Goal: Task Accomplishment & Management: Use online tool/utility

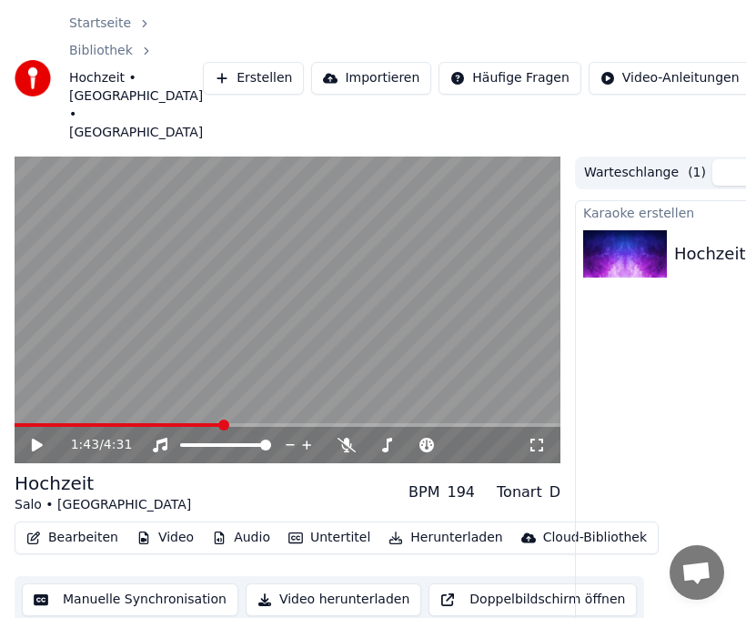
click at [174, 384] on video at bounding box center [288, 309] width 546 height 307
click at [151, 385] on video at bounding box center [288, 309] width 546 height 307
click at [143, 423] on span at bounding box center [120, 425] width 210 height 4
click at [120, 419] on span at bounding box center [124, 424] width 11 height 11
click at [111, 419] on span at bounding box center [114, 424] width 11 height 11
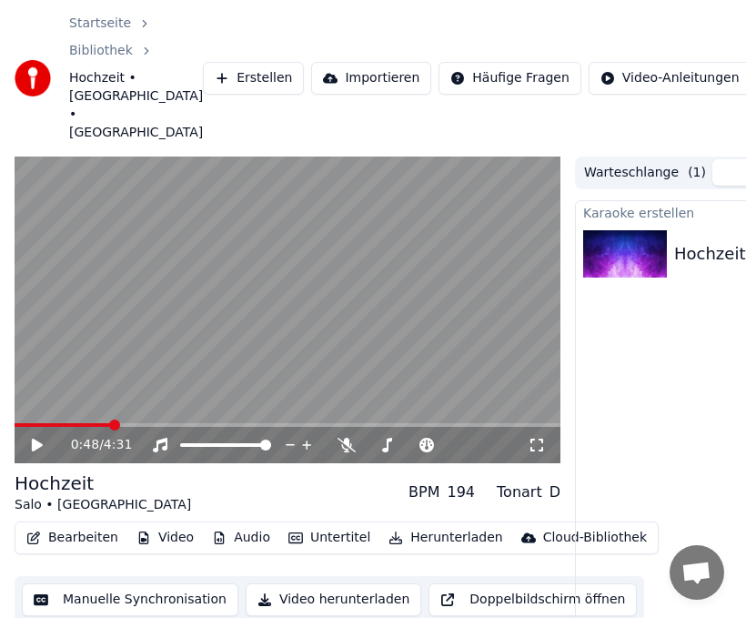
click at [29, 438] on icon at bounding box center [50, 445] width 42 height 15
click at [144, 386] on video at bounding box center [288, 309] width 546 height 307
click at [139, 423] on span at bounding box center [84, 425] width 139 height 4
click at [39, 438] on icon at bounding box center [37, 444] width 11 height 13
click at [136, 386] on video at bounding box center [288, 309] width 546 height 307
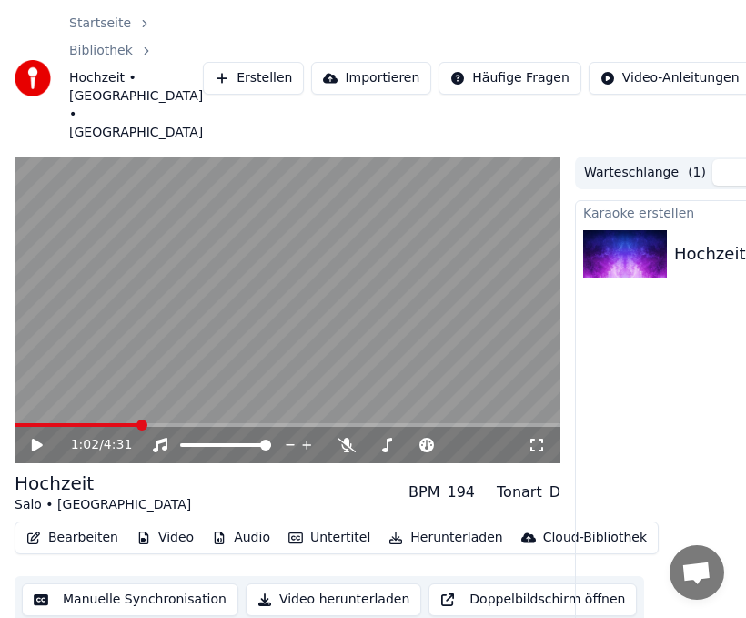
click at [138, 423] on span at bounding box center [77, 425] width 125 height 4
click at [35, 438] on icon at bounding box center [37, 444] width 11 height 13
click at [140, 423] on span at bounding box center [81, 425] width 133 height 4
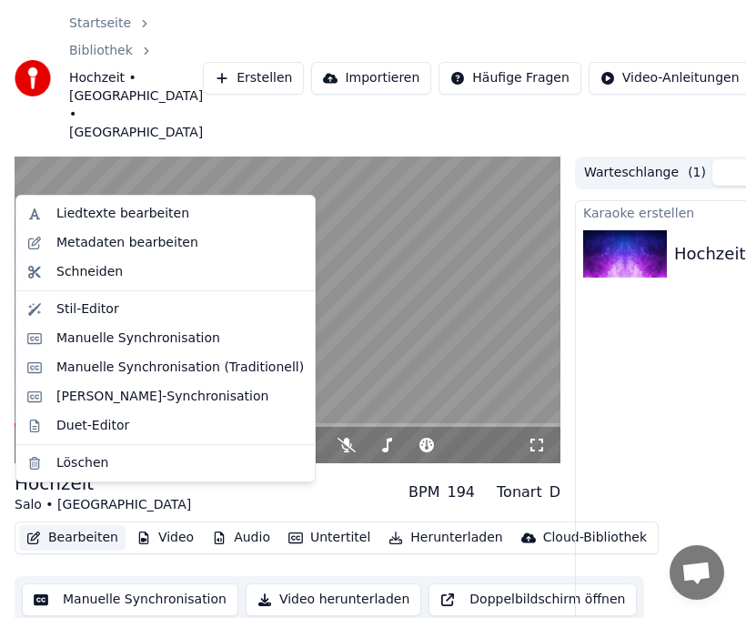
click at [80, 525] on button "Bearbeiten" at bounding box center [72, 537] width 106 height 25
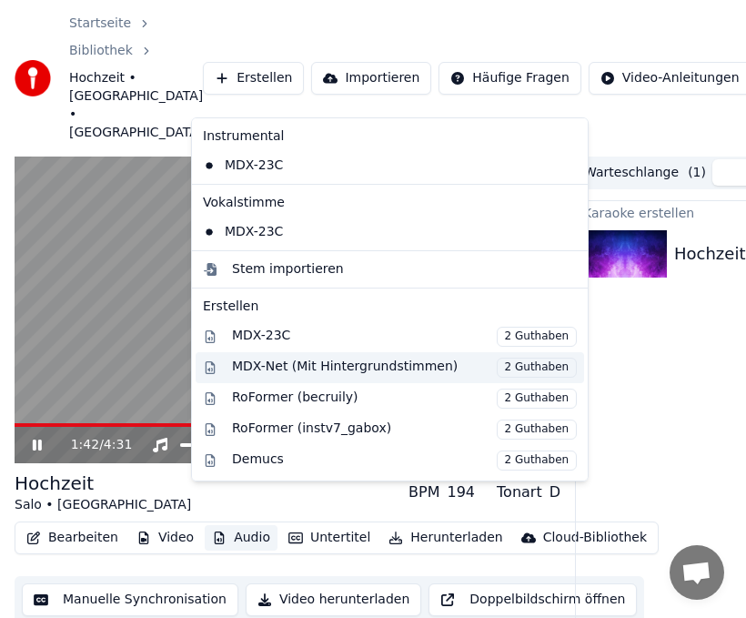
click at [461, 356] on div "MDX-Net (Mit Hintergrundstimmen) 2 Guthaben" at bounding box center [390, 367] width 388 height 31
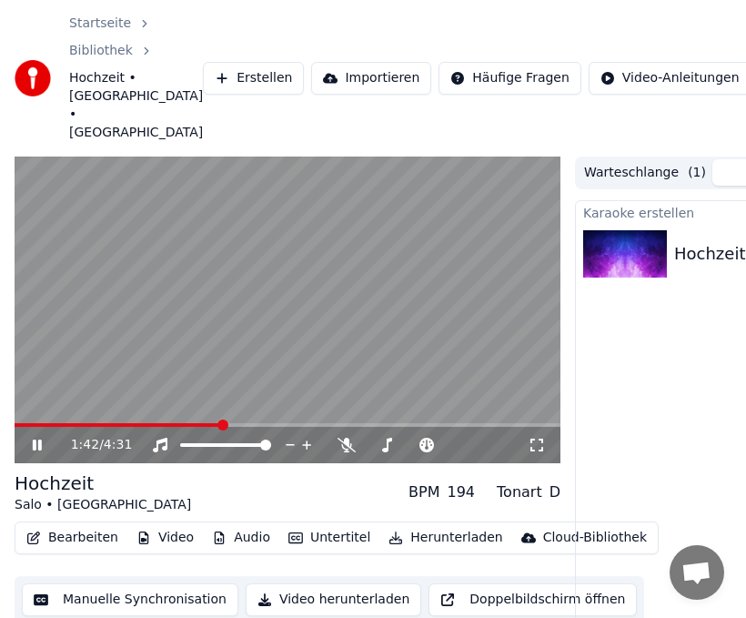
click at [28, 436] on div "1:42 / 4:31" at bounding box center [287, 445] width 531 height 18
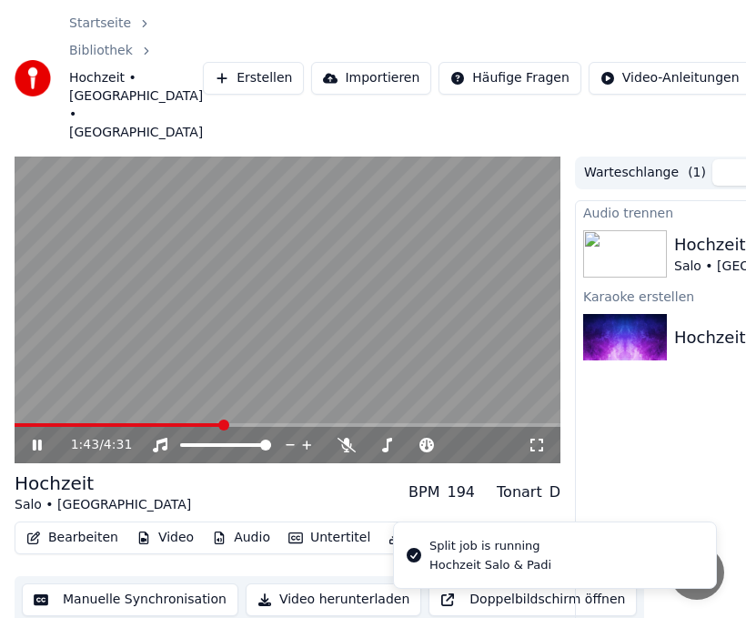
click at [34, 439] on icon at bounding box center [37, 444] width 9 height 11
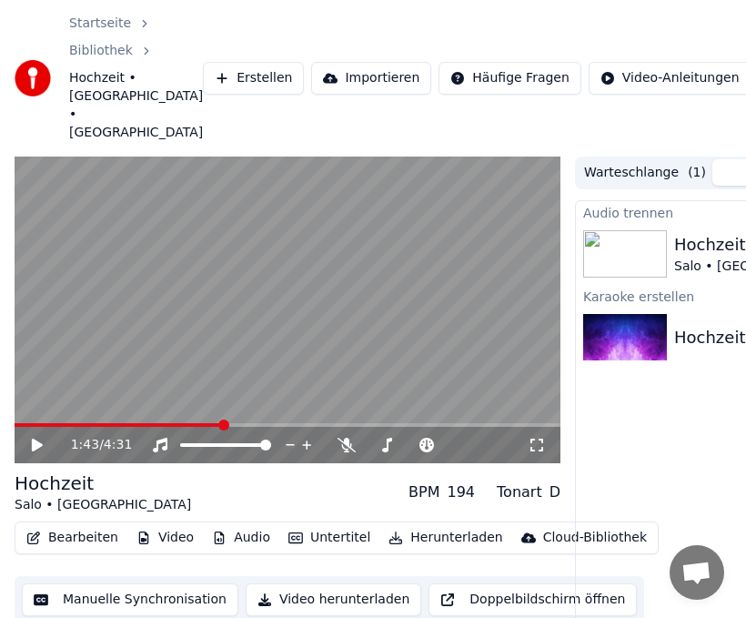
click at [649, 314] on img at bounding box center [625, 337] width 84 height 47
click at [32, 531] on icon "button" at bounding box center [33, 537] width 15 height 13
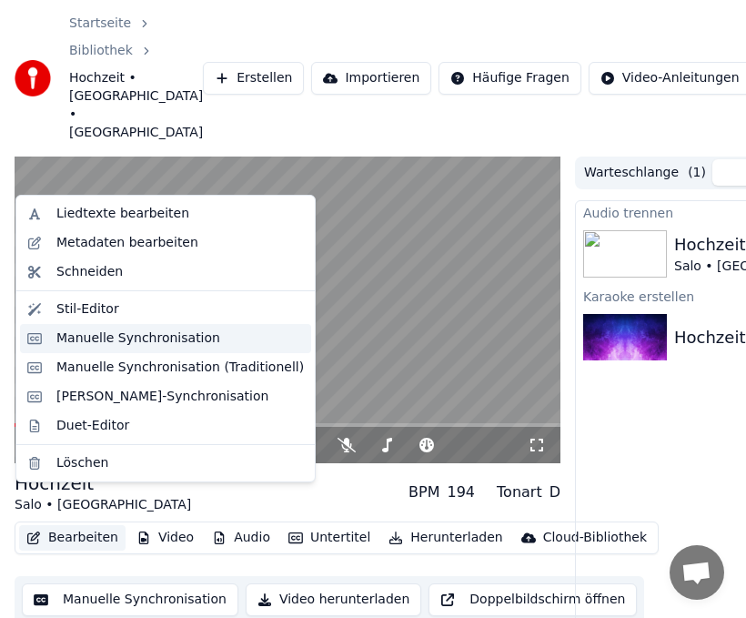
click at [82, 344] on div "Manuelle Synchronisation" at bounding box center [138, 338] width 164 height 18
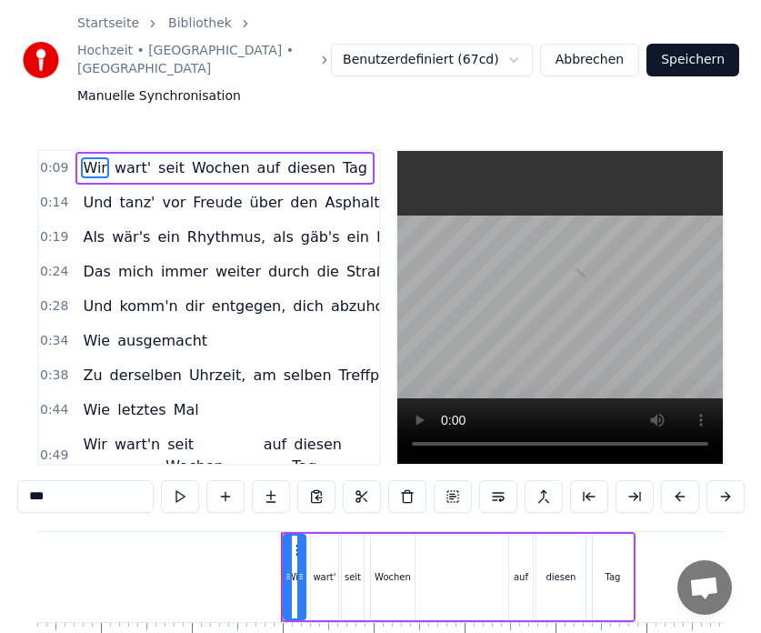
scroll to position [0, 816]
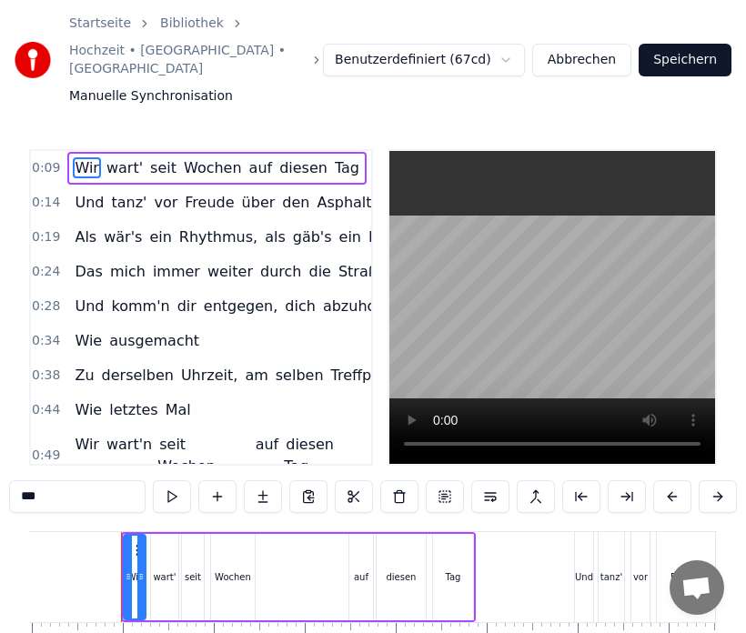
click at [609, 62] on button "Abbrechen" at bounding box center [581, 60] width 99 height 33
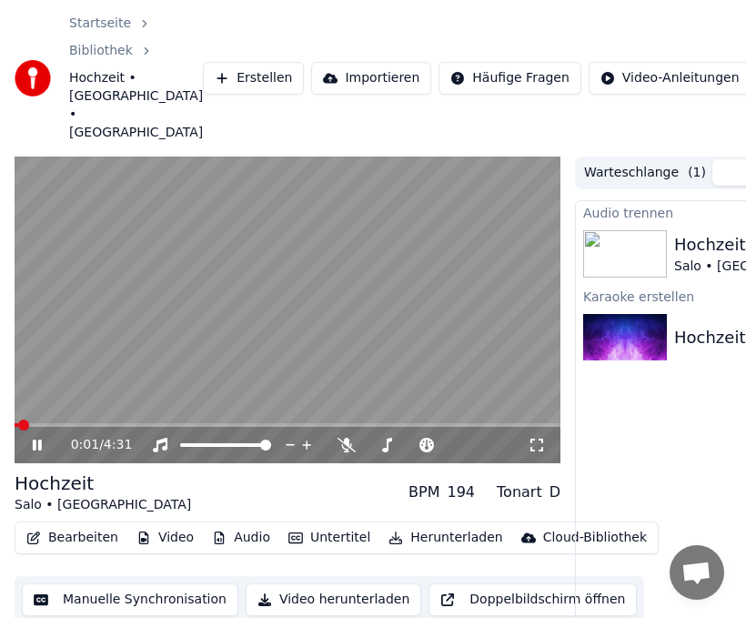
click at [34, 439] on icon at bounding box center [37, 444] width 9 height 11
click at [50, 525] on button "Bearbeiten" at bounding box center [72, 537] width 106 height 25
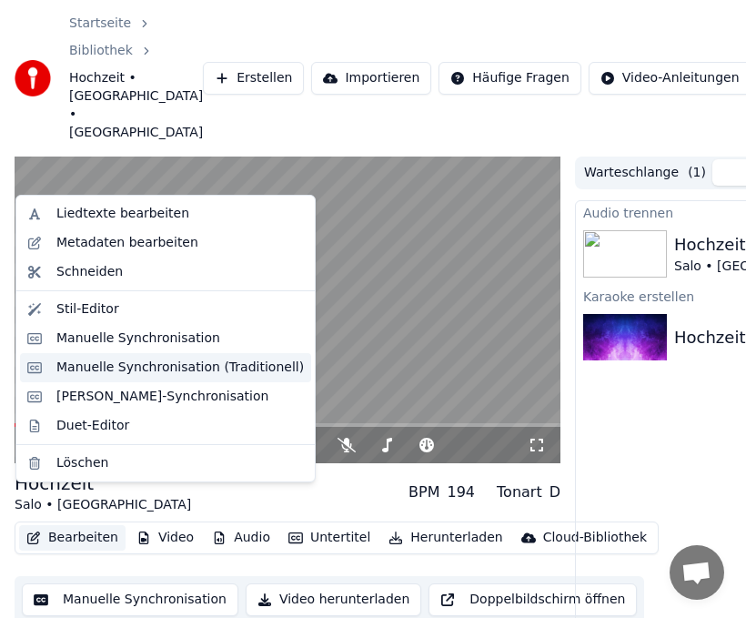
click at [166, 379] on div "Manuelle Synchronisation (Traditionell)" at bounding box center [165, 367] width 291 height 29
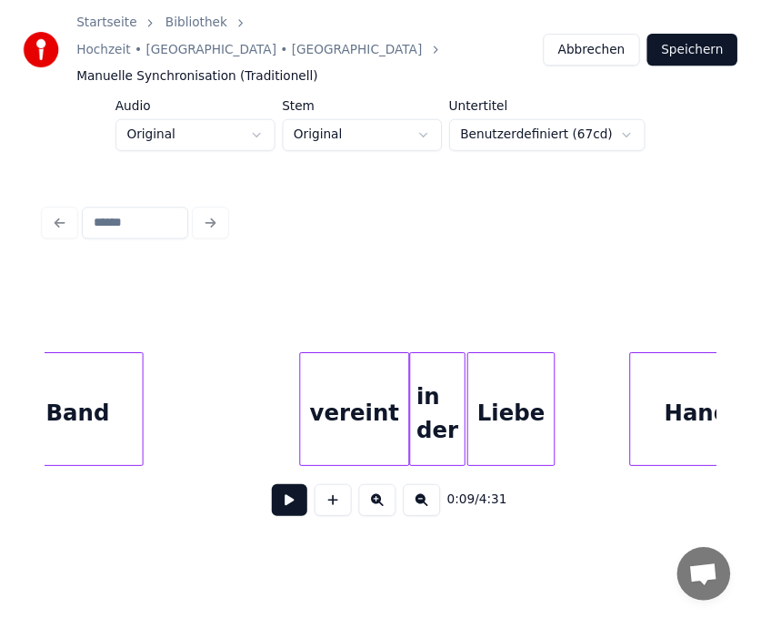
scroll to position [0, 11495]
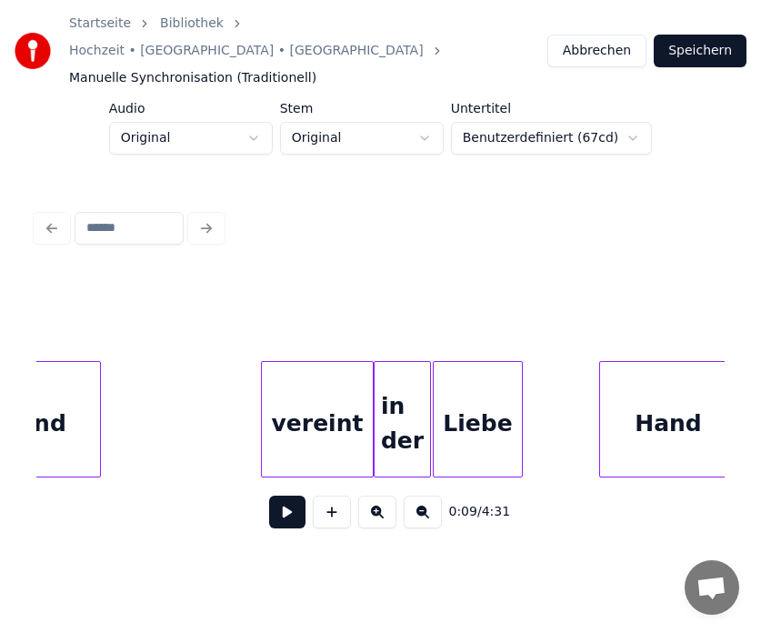
click at [405, 397] on div "in der" at bounding box center [402, 424] width 55 height 124
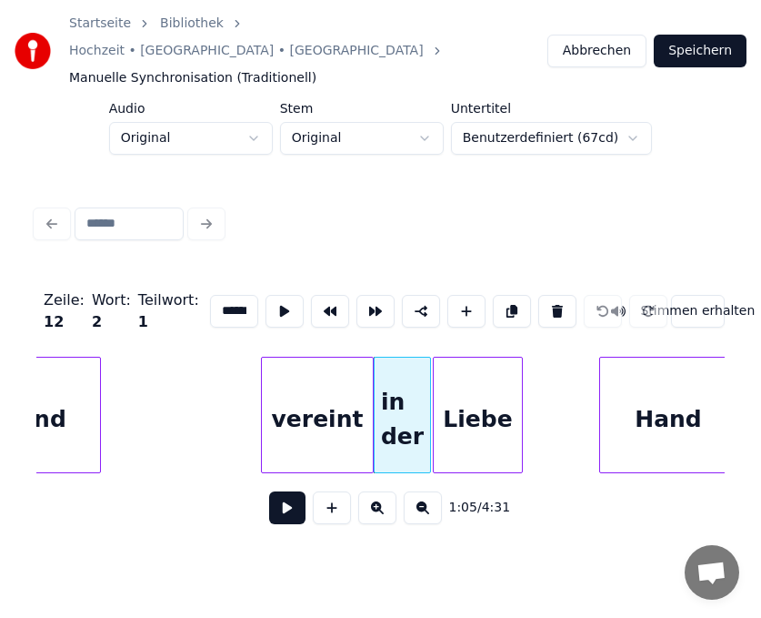
click at [236, 295] on input "******" at bounding box center [234, 311] width 48 height 33
click at [548, 498] on div "1:05 / 4:31" at bounding box center [380, 508] width 659 height 40
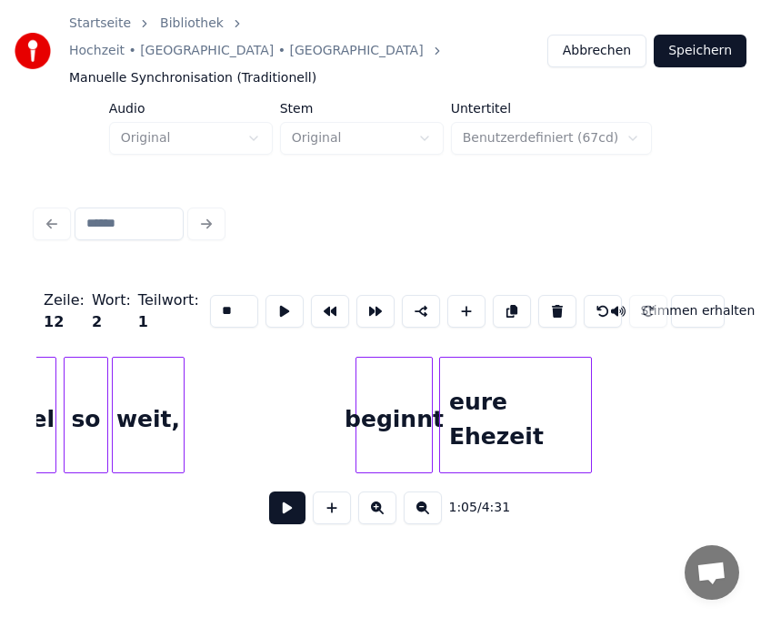
scroll to position [0, 13241]
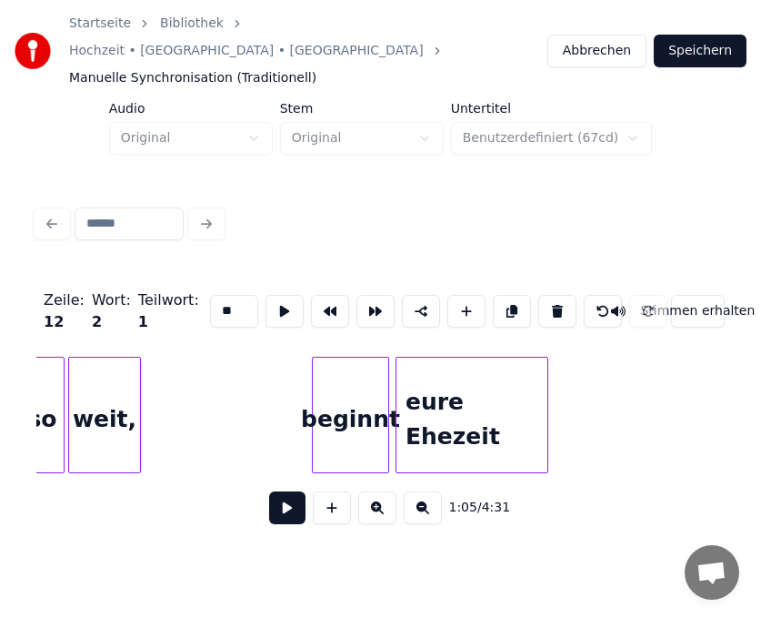
click at [334, 404] on div "beginnt" at bounding box center [350, 419] width 75 height 124
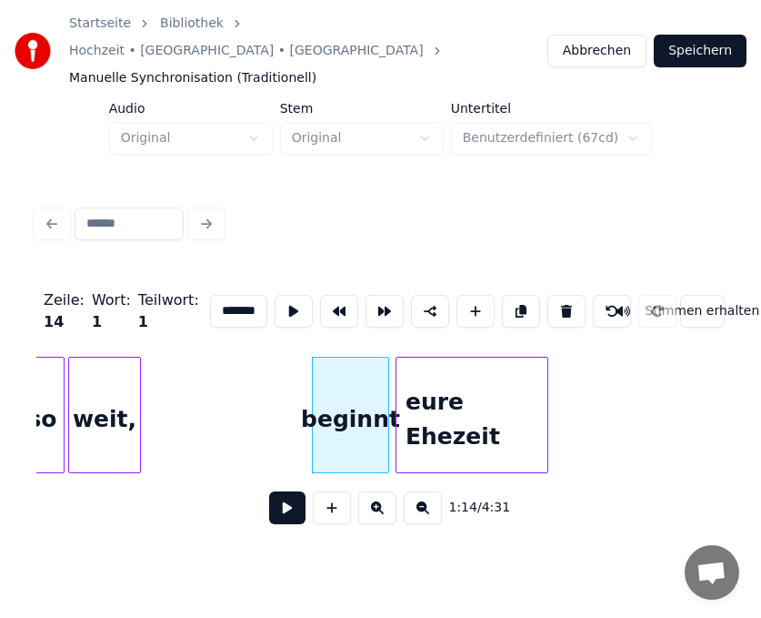
scroll to position [0, 0]
drag, startPoint x: 238, startPoint y: 280, endPoint x: 161, endPoint y: 290, distance: 78.0
click at [161, 290] on div "Zeile : 14 Wort : 1 Teilwort : 1 ******* Stimmen erhalten" at bounding box center [380, 311] width 689 height 91
type input "*"
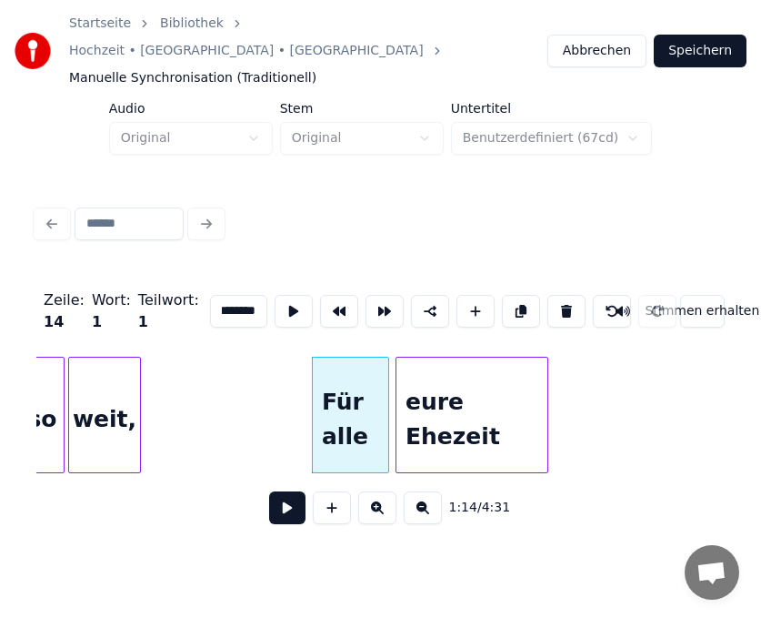
click at [472, 398] on div "eure Ehezeit" at bounding box center [472, 419] width 151 height 124
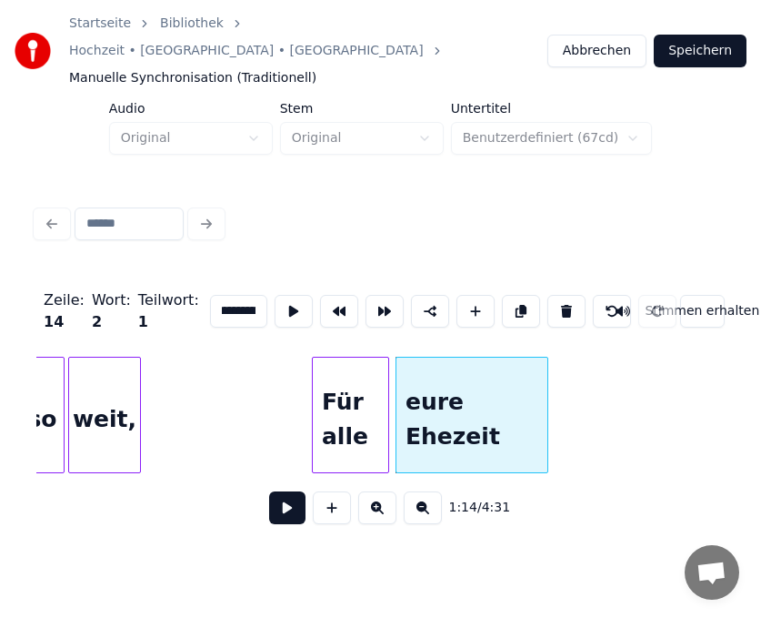
scroll to position [0, 35]
drag, startPoint x: 203, startPoint y: 278, endPoint x: 264, endPoint y: 281, distance: 61.0
click at [264, 281] on div "**********" at bounding box center [380, 311] width 689 height 91
type input "*"
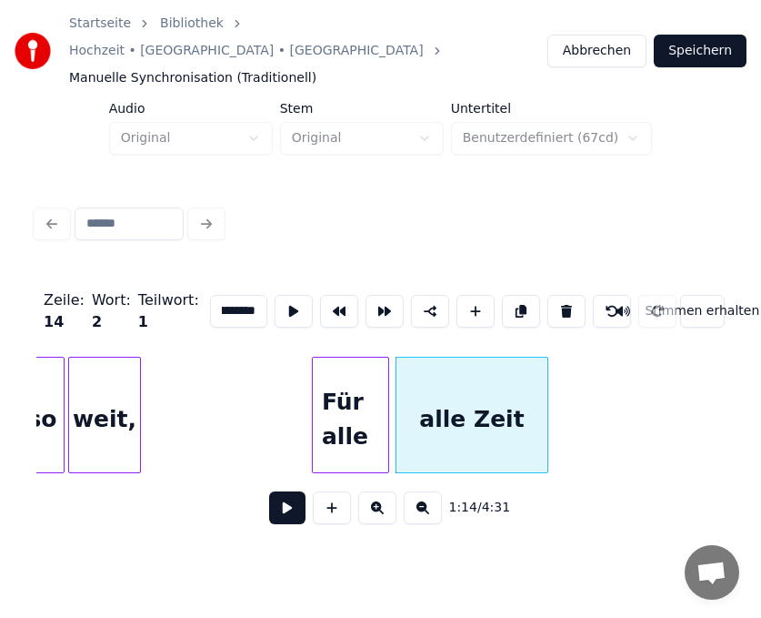
scroll to position [0, 11]
click at [367, 393] on div "Für alle" at bounding box center [350, 419] width 75 height 124
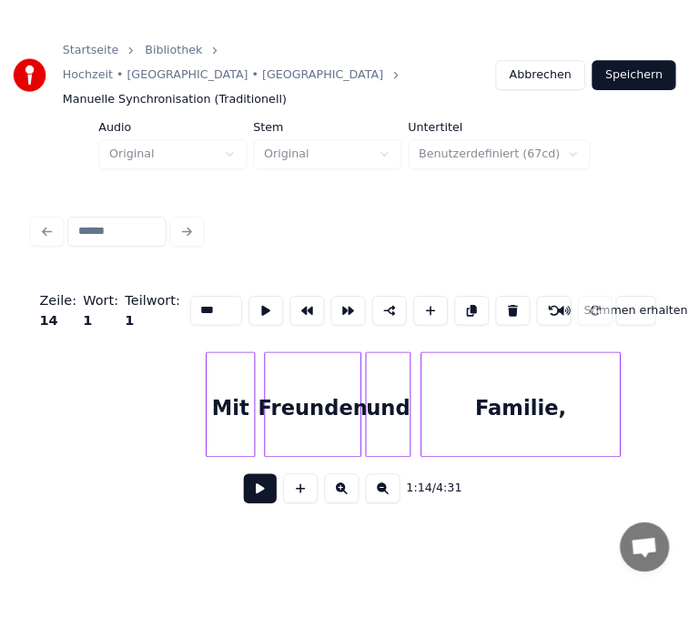
scroll to position [0, 14078]
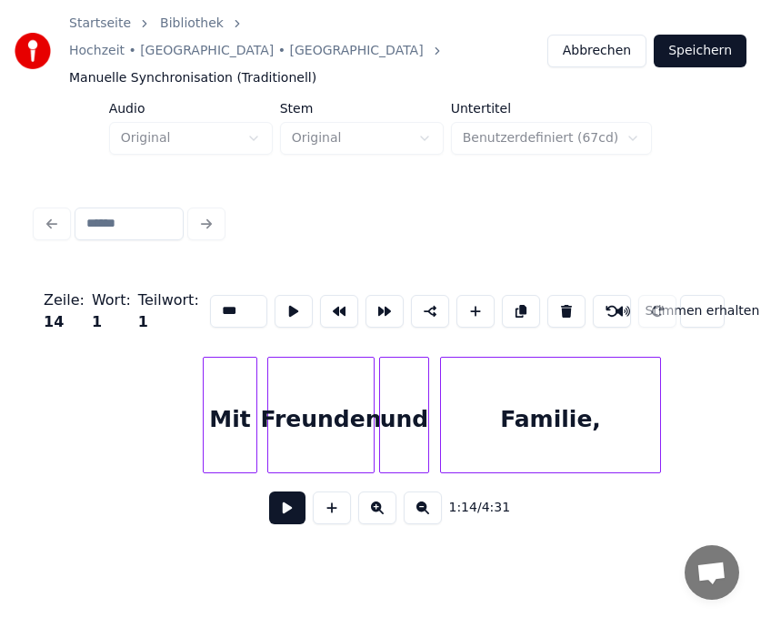
click at [240, 398] on div "Mit" at bounding box center [230, 419] width 53 height 124
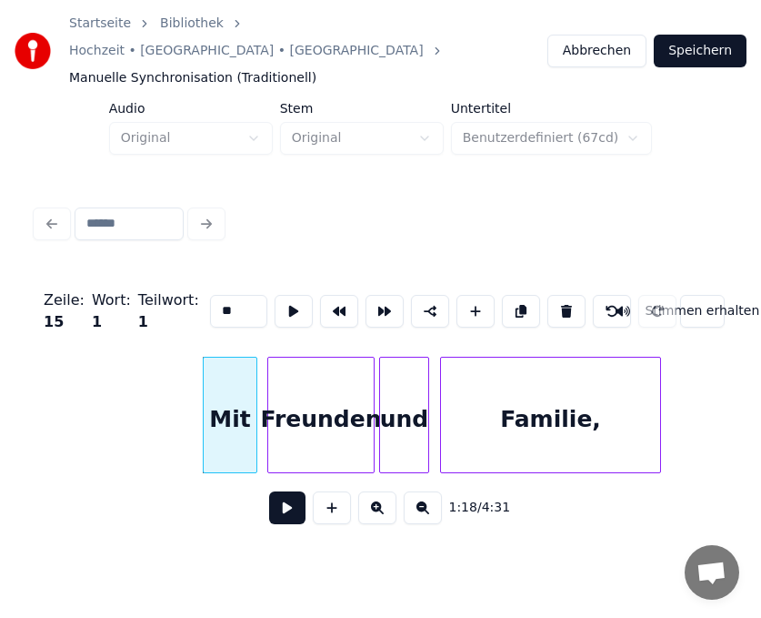
type input "*"
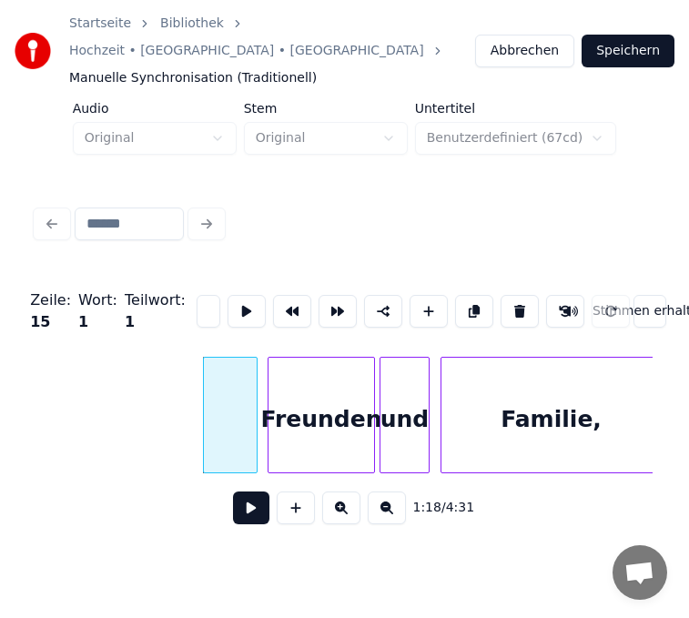
click at [128, 207] on input at bounding box center [129, 223] width 109 height 33
type input "**"
click at [208, 396] on div at bounding box center [206, 414] width 5 height 115
click at [229, 401] on div at bounding box center [230, 419] width 53 height 124
click at [309, 400] on div "Freunden" at bounding box center [321, 419] width 106 height 124
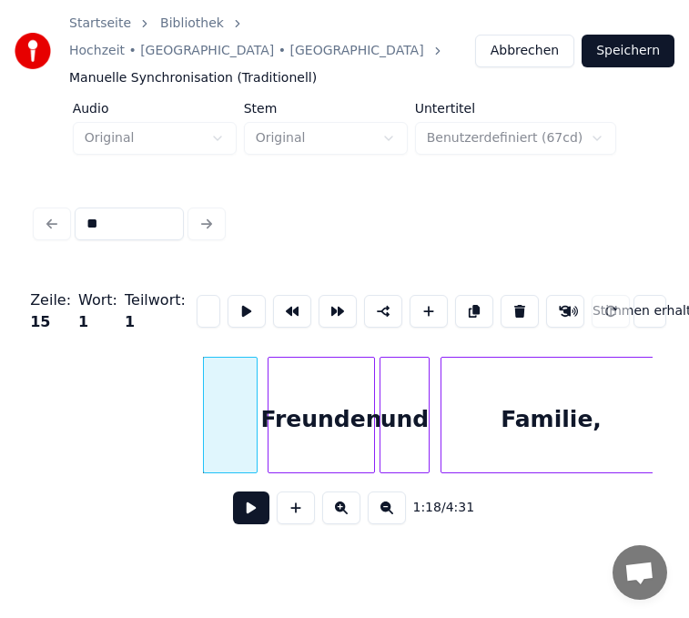
type input "********"
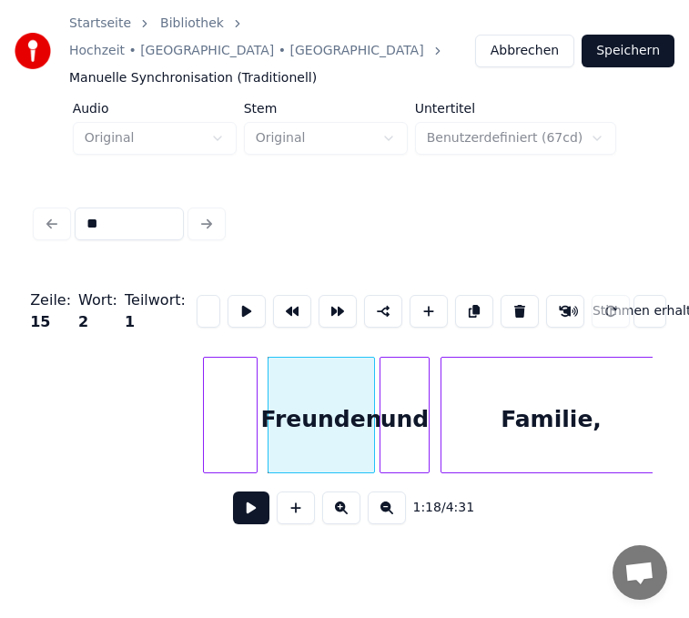
click at [240, 396] on div at bounding box center [230, 419] width 53 height 124
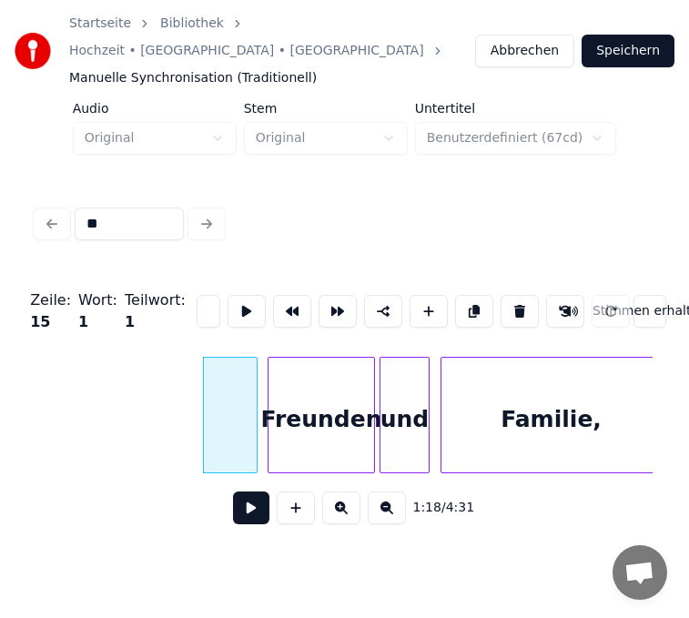
drag, startPoint x: 142, startPoint y: 195, endPoint x: 80, endPoint y: 195, distance: 61.9
click at [80, 207] on input "**" at bounding box center [129, 223] width 109 height 33
click at [196, 295] on input at bounding box center [208, 311] width 24 height 33
click at [307, 383] on div "Freunden" at bounding box center [321, 419] width 106 height 124
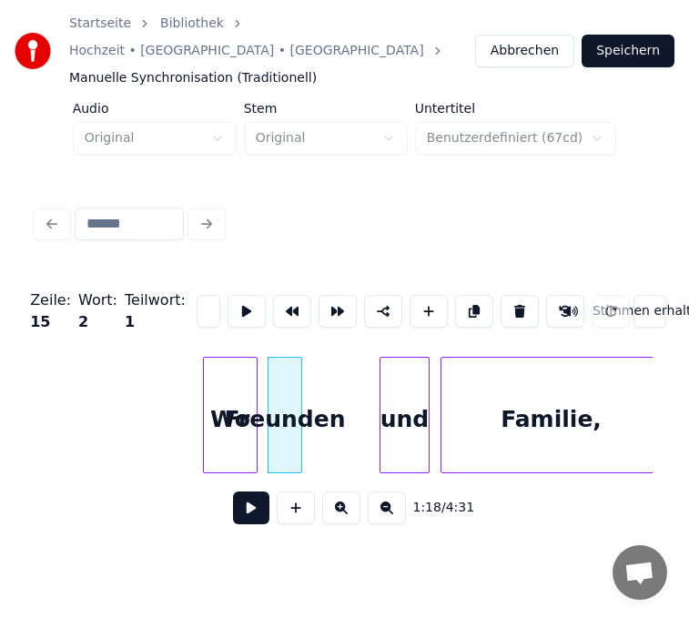
click at [297, 390] on div at bounding box center [298, 414] width 5 height 115
click at [321, 387] on div at bounding box center [323, 414] width 5 height 115
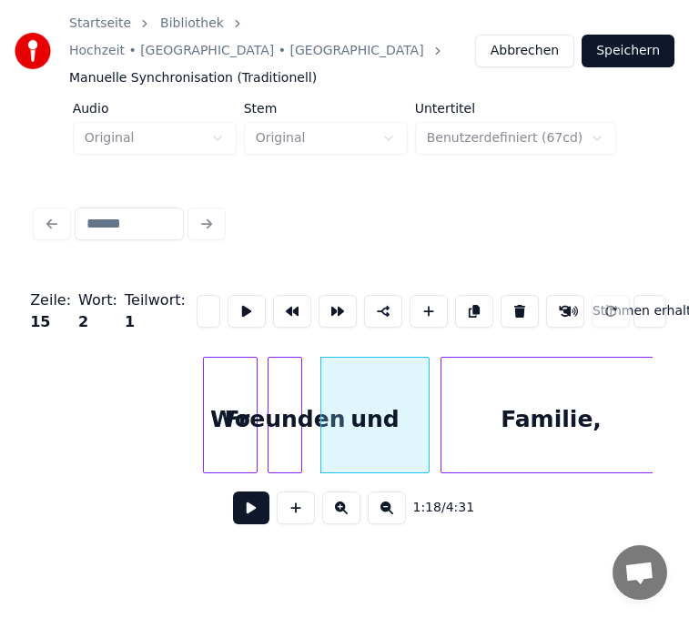
click at [294, 407] on div "Freunden" at bounding box center [284, 419] width 33 height 124
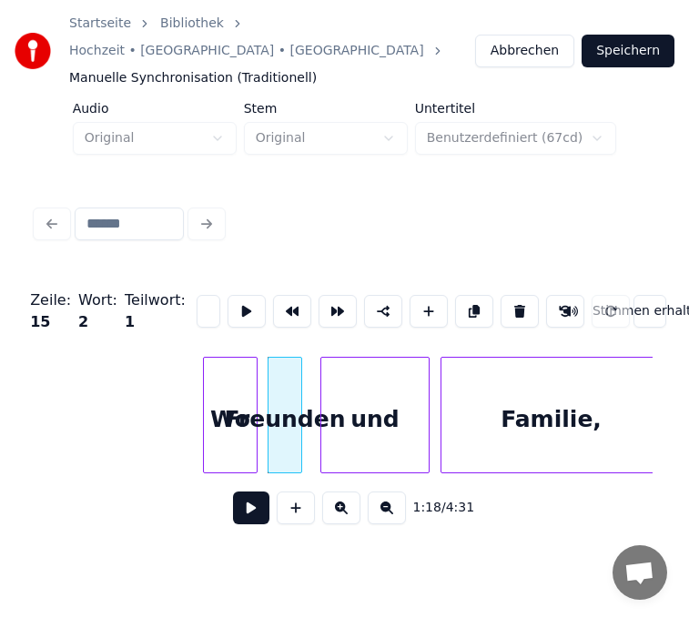
click at [198, 295] on input "********" at bounding box center [208, 311] width 24 height 33
drag, startPoint x: 203, startPoint y: 287, endPoint x: 193, endPoint y: 287, distance: 10.0
click at [196, 295] on input "********" at bounding box center [208, 311] width 24 height 33
click at [284, 398] on div "Freunden" at bounding box center [284, 419] width 33 height 124
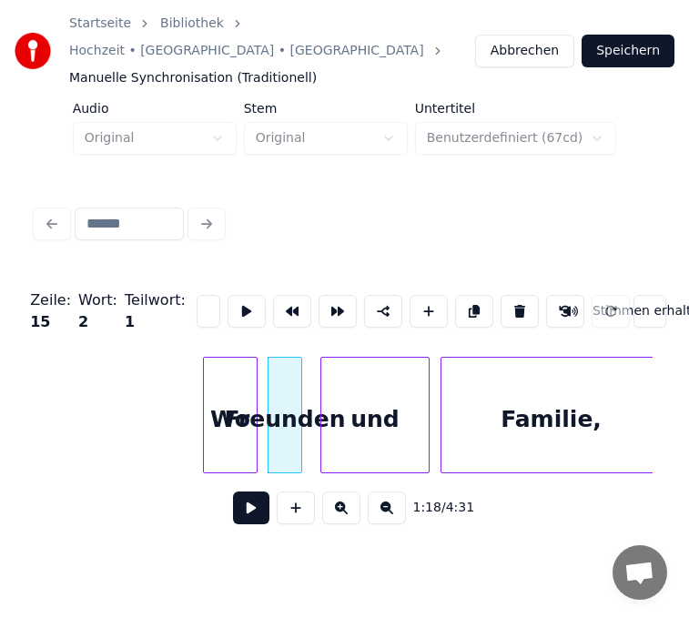
click at [196, 295] on input "********" at bounding box center [208, 311] width 24 height 33
type input "*"
click at [384, 372] on div "und" at bounding box center [374, 419] width 107 height 124
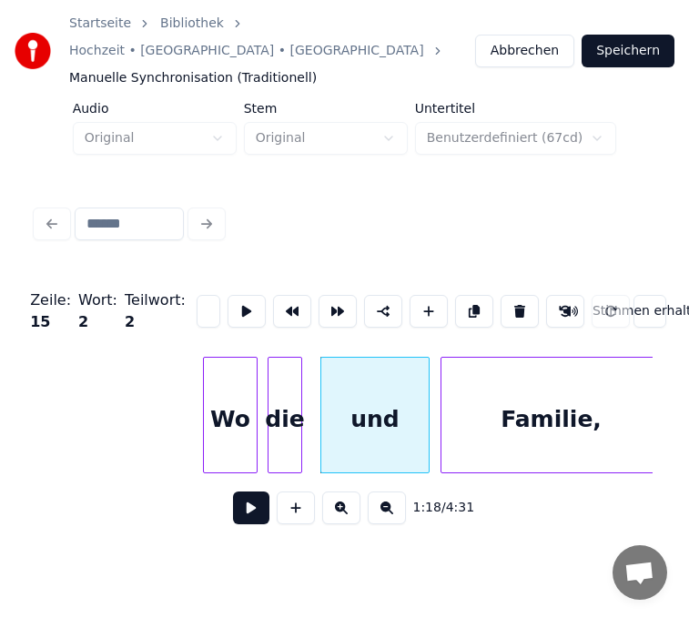
scroll to position [0, 0]
click at [207, 295] on input "***" at bounding box center [208, 311] width 24 height 33
type input "*"
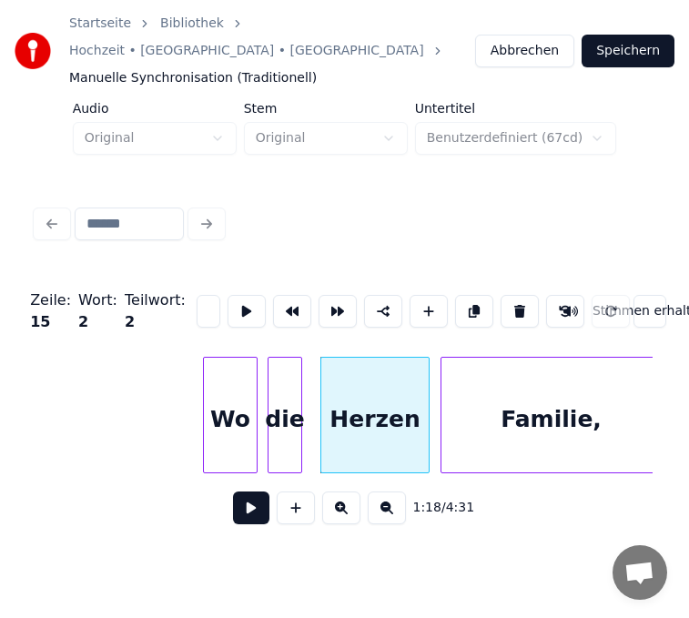
click at [516, 376] on div "Familie," at bounding box center [550, 419] width 219 height 124
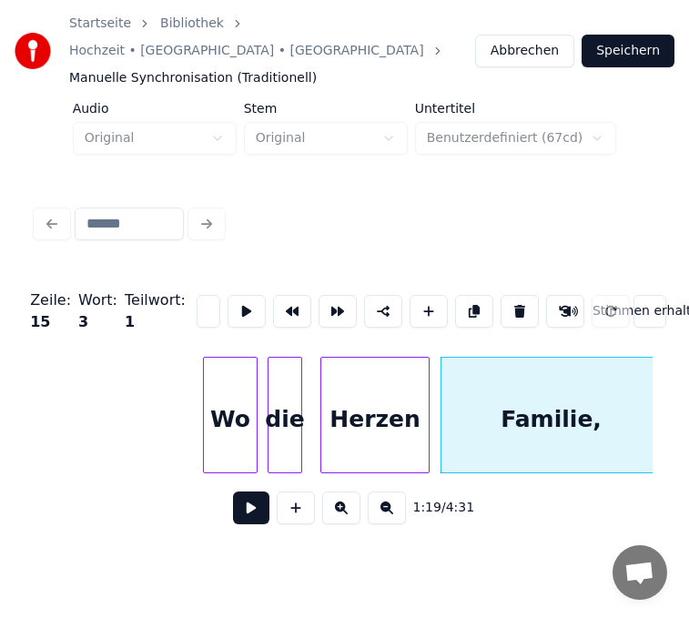
click at [196, 295] on input "********" at bounding box center [208, 311] width 24 height 33
type input "*"
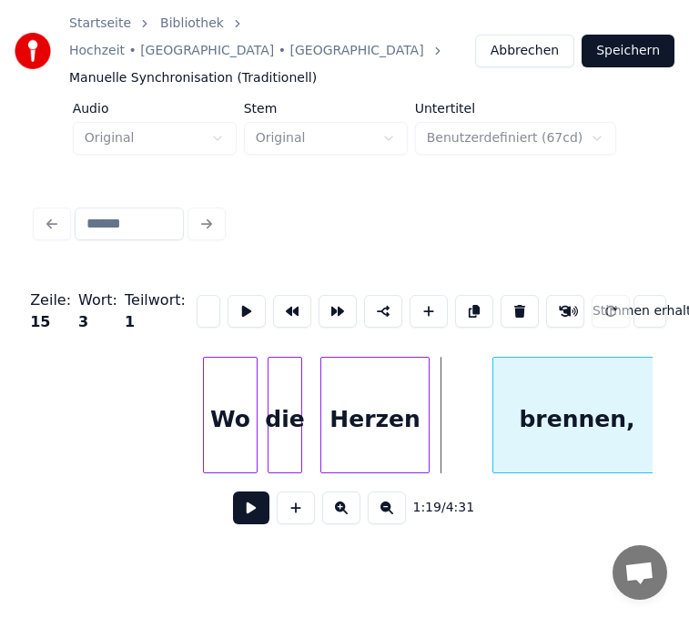
click at [497, 394] on div at bounding box center [495, 414] width 5 height 115
click at [329, 399] on div at bounding box center [330, 414] width 5 height 115
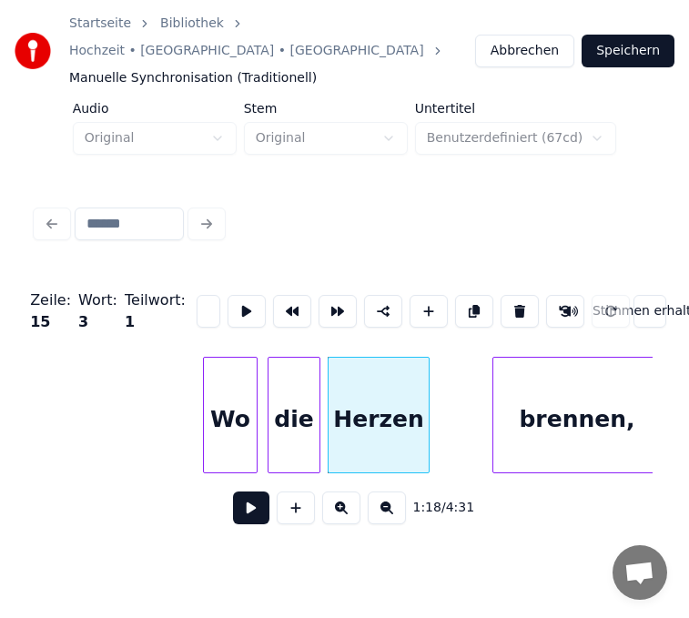
click at [316, 395] on div at bounding box center [316, 414] width 5 height 115
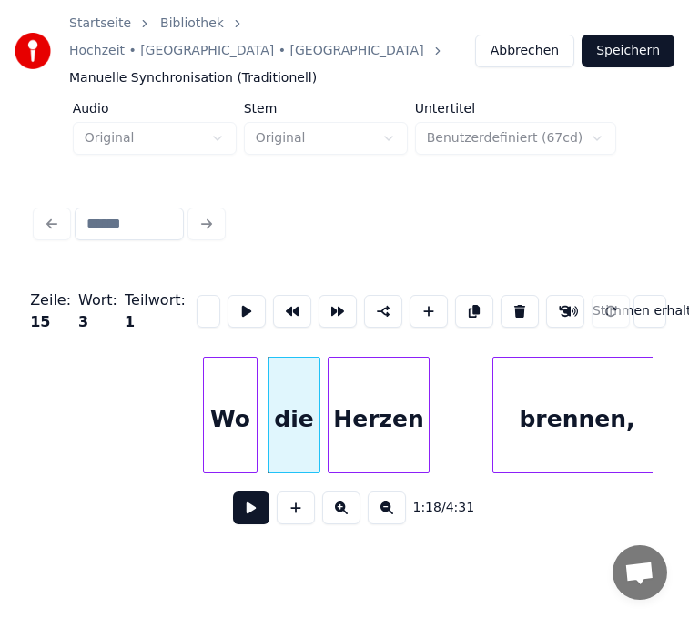
click at [428, 403] on div "Herzen" at bounding box center [378, 415] width 102 height 116
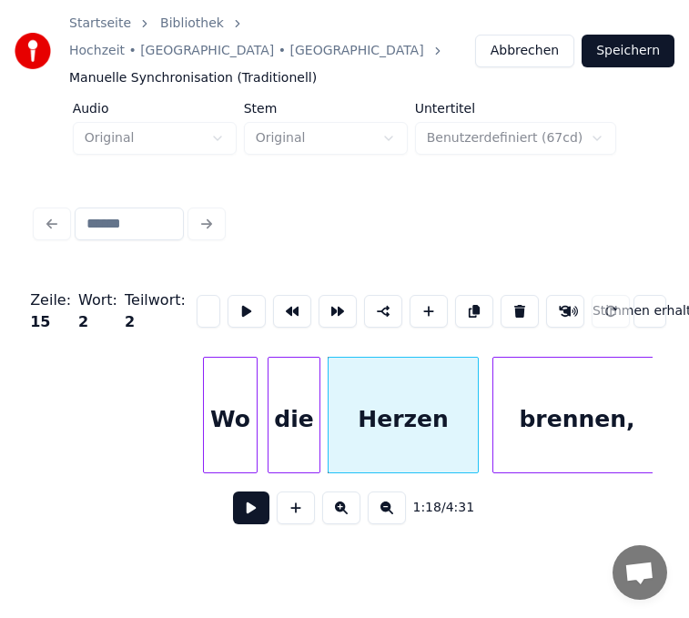
click at [475, 401] on div at bounding box center [474, 414] width 5 height 115
click at [494, 410] on div at bounding box center [495, 414] width 5 height 115
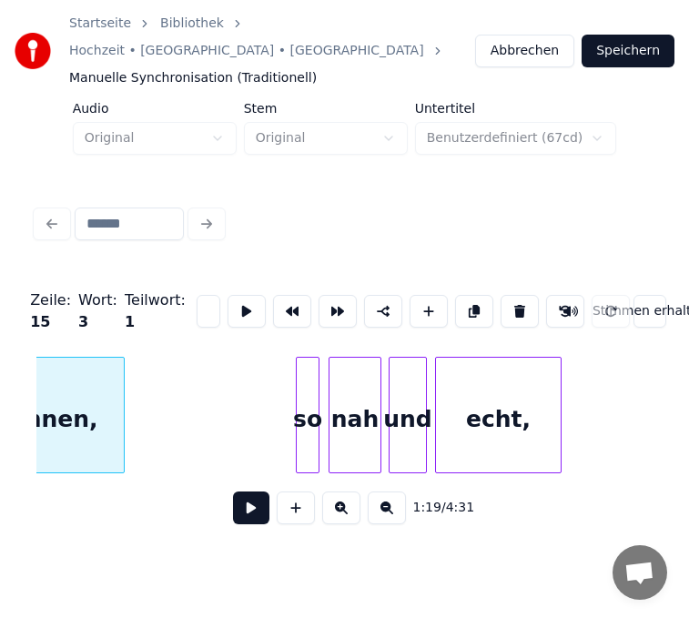
scroll to position [0, 14733]
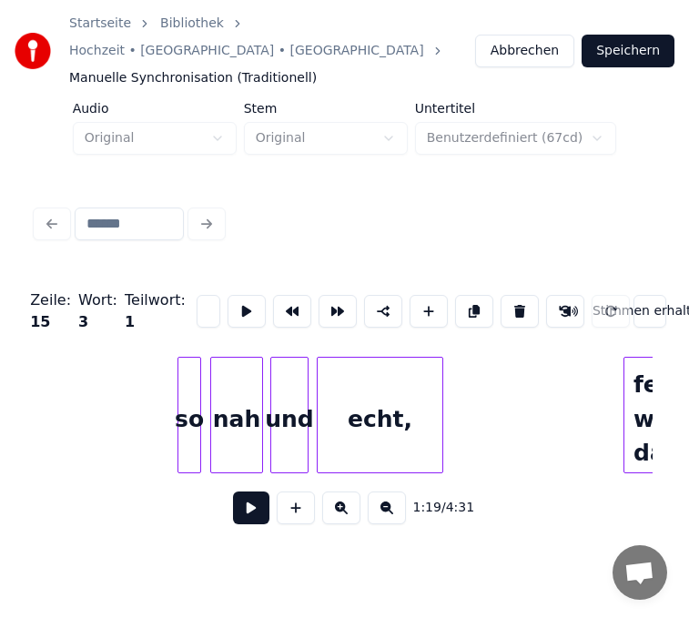
click at [190, 398] on div "so" at bounding box center [189, 419] width 22 height 124
type input "*"
click at [247, 401] on div "nah" at bounding box center [236, 419] width 51 height 124
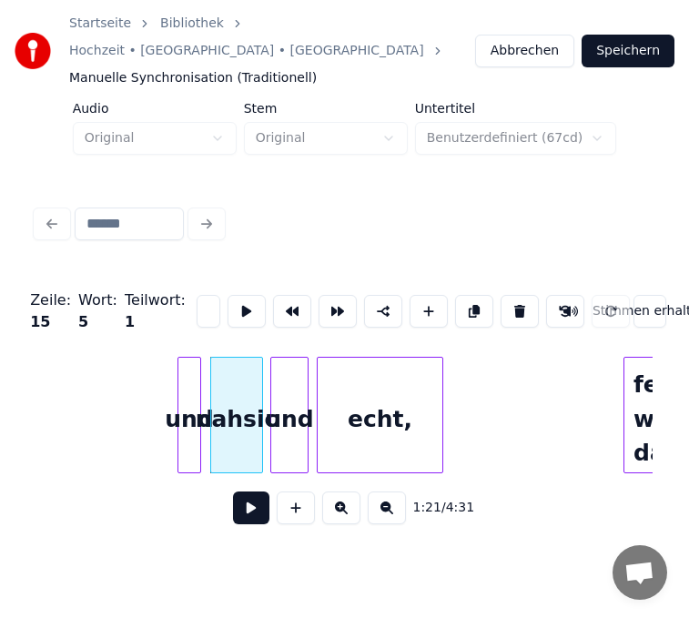
scroll to position [0, 17]
type input "*"
click at [287, 408] on div "und" at bounding box center [289, 419] width 36 height 124
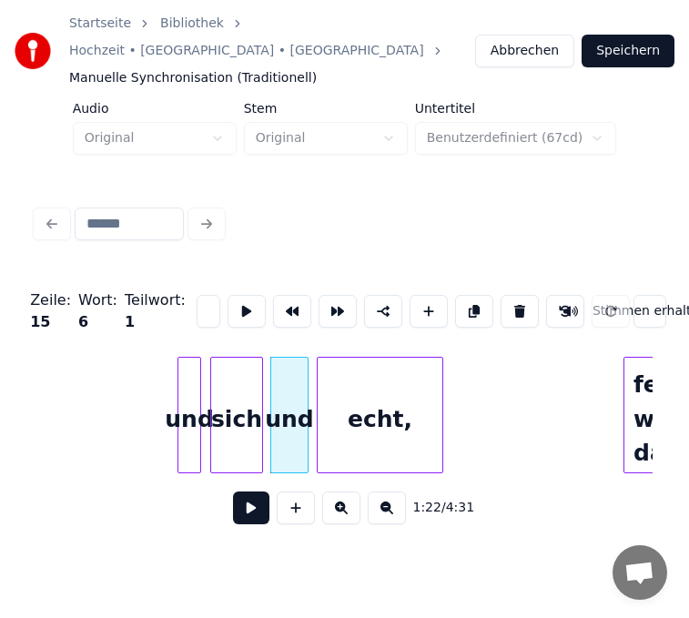
scroll to position [0, 9]
type input "*"
type input "********"
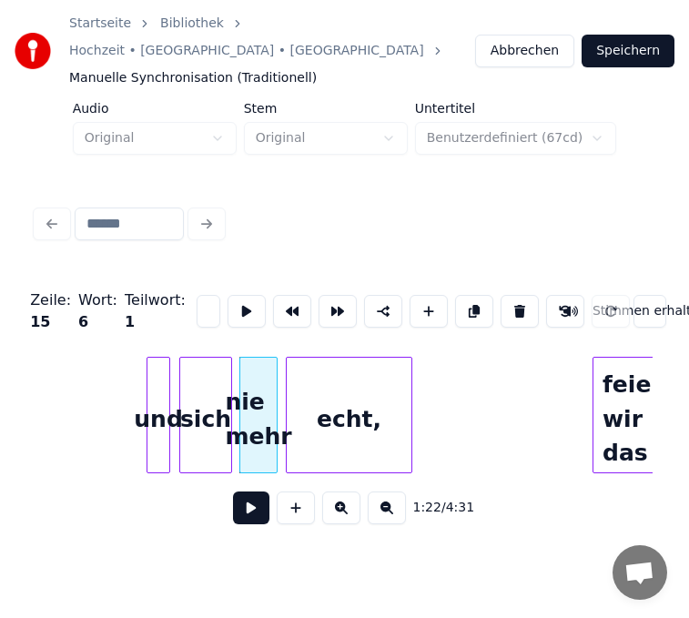
scroll to position [0, 14763]
click at [371, 428] on div "echt," at bounding box center [349, 419] width 125 height 124
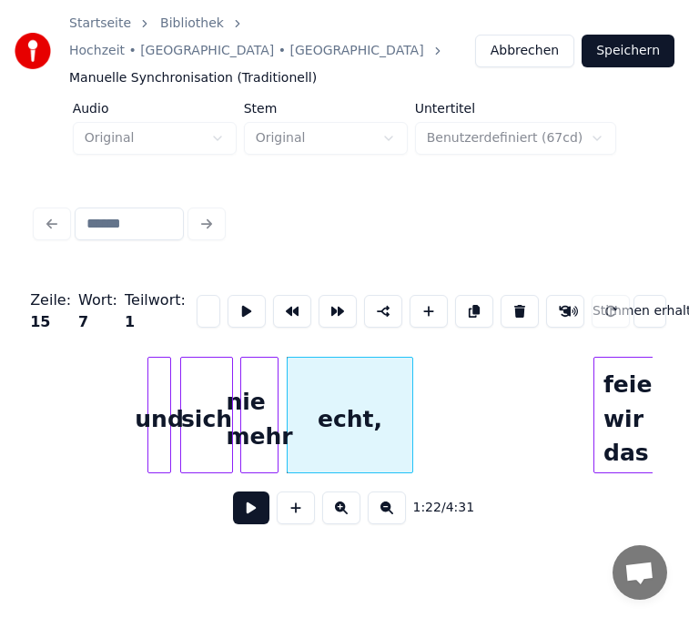
click at [196, 295] on input "*****" at bounding box center [208, 311] width 24 height 33
type input "*"
click at [198, 409] on div "sich" at bounding box center [206, 419] width 51 height 124
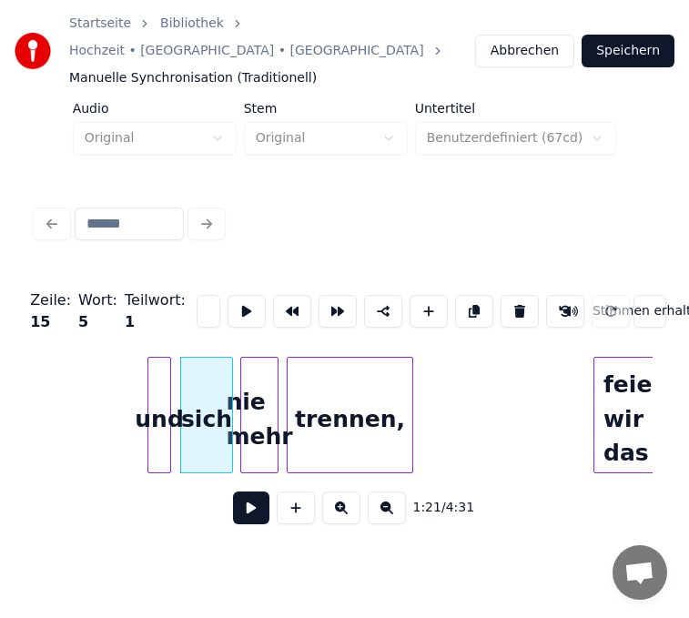
scroll to position [0, 28]
click at [321, 398] on div at bounding box center [319, 414] width 5 height 115
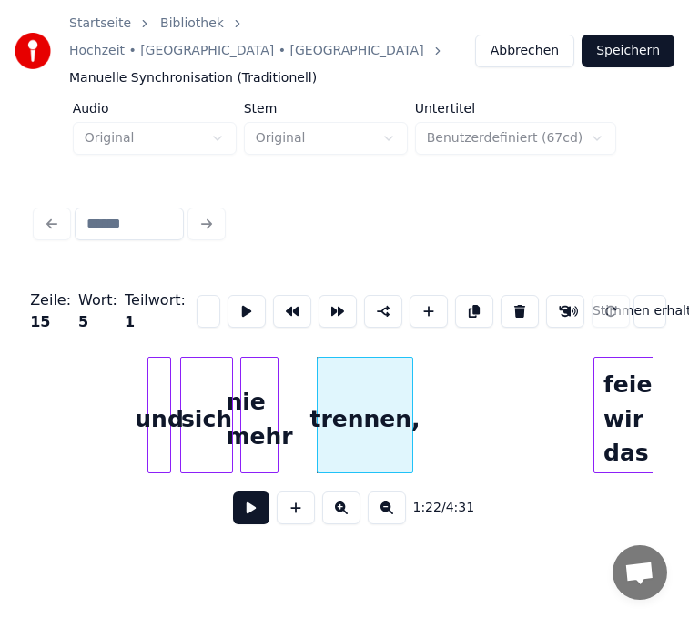
click at [275, 389] on div at bounding box center [274, 414] width 5 height 115
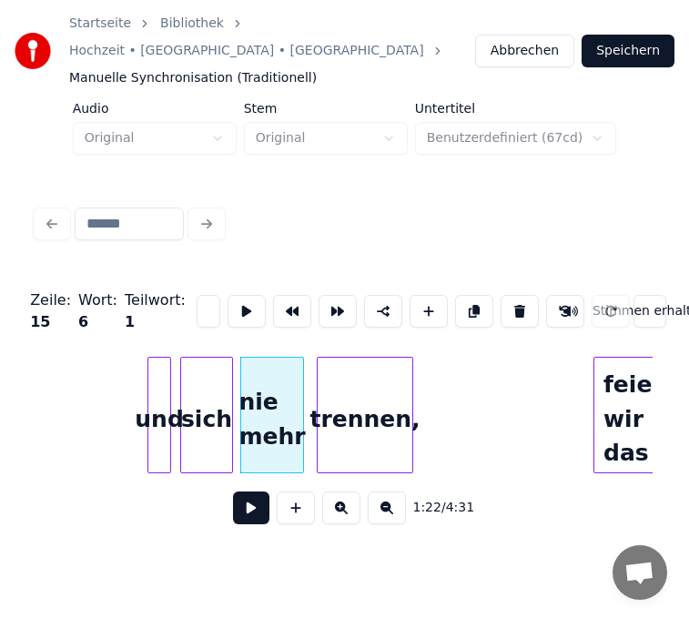
click at [302, 393] on div at bounding box center [299, 414] width 5 height 115
click at [165, 407] on div at bounding box center [167, 414] width 5 height 115
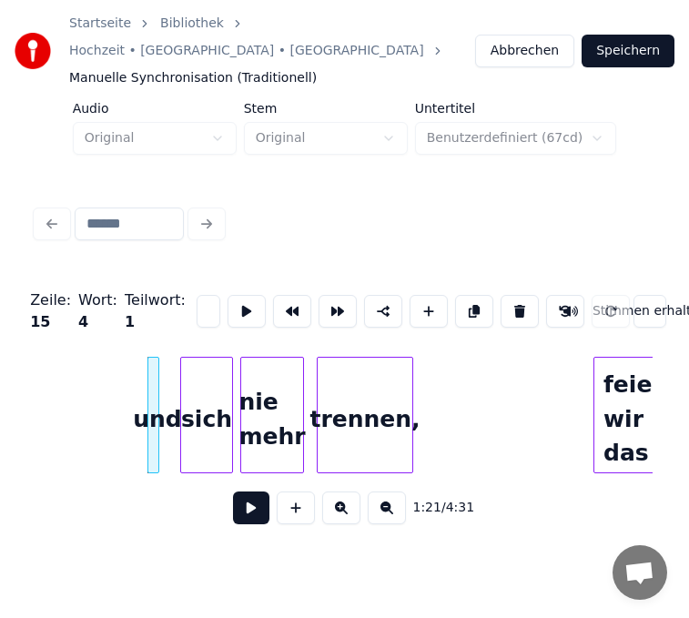
click at [156, 404] on div at bounding box center [155, 414] width 5 height 115
click at [176, 408] on div at bounding box center [178, 414] width 5 height 115
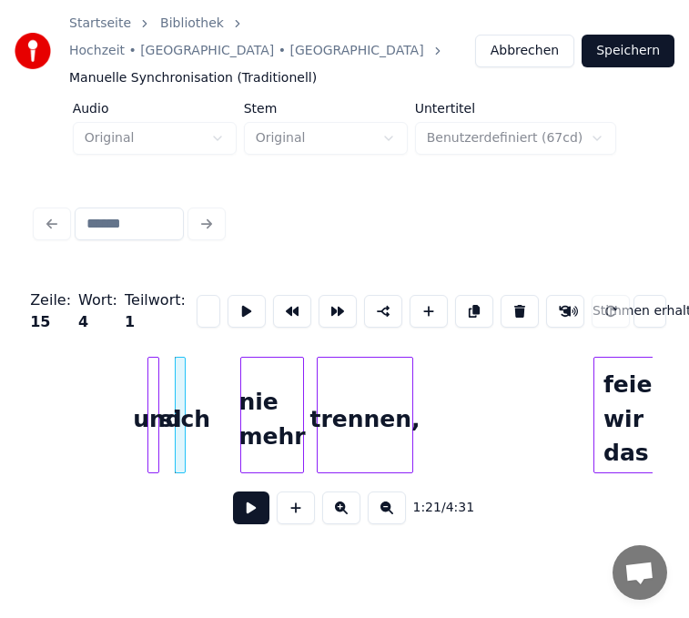
click at [181, 404] on div at bounding box center [181, 414] width 5 height 115
click at [198, 397] on div at bounding box center [200, 414] width 5 height 115
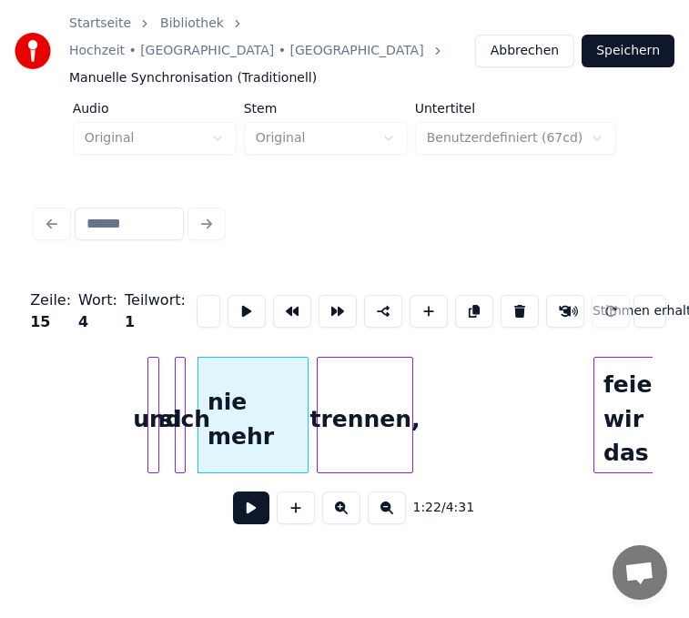
click at [307, 393] on div at bounding box center [304, 414] width 5 height 115
click at [265, 378] on div "nie mehr" at bounding box center [253, 419] width 110 height 124
click at [196, 295] on input "********" at bounding box center [208, 311] width 24 height 33
click at [197, 388] on div at bounding box center [198, 414] width 5 height 115
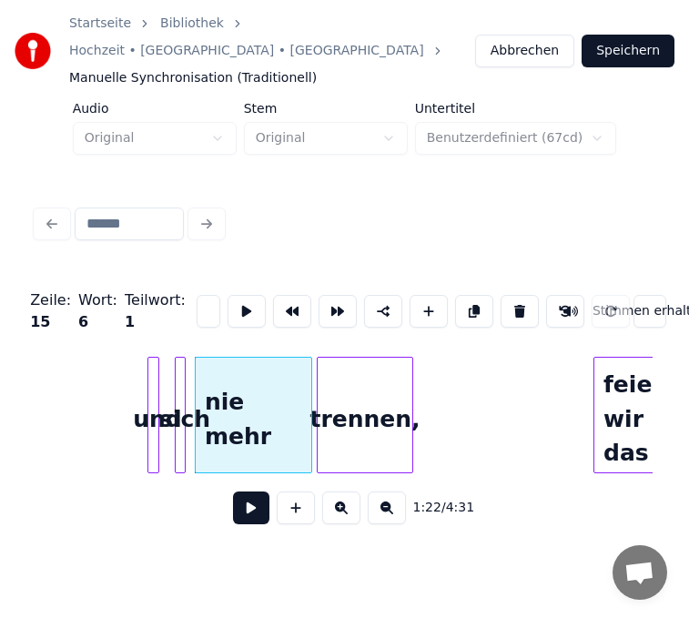
click at [308, 385] on div at bounding box center [308, 414] width 5 height 115
click at [183, 391] on div at bounding box center [181, 414] width 5 height 115
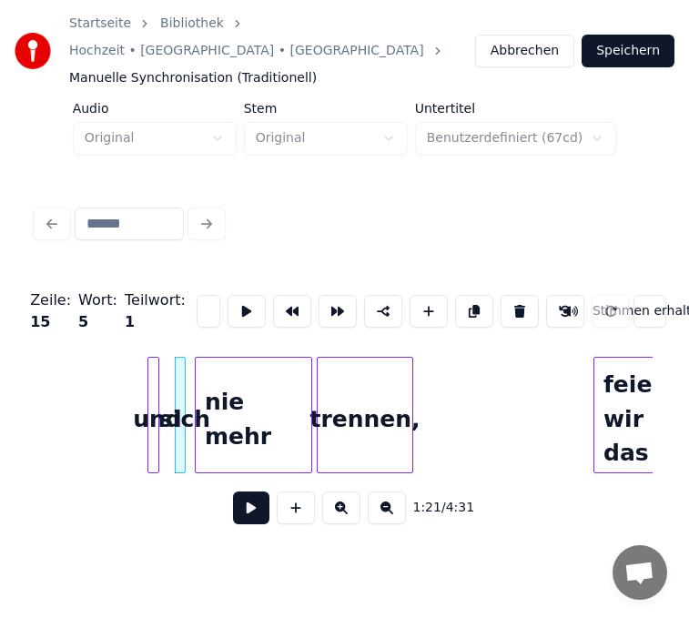
click at [186, 357] on div "sich" at bounding box center [185, 419] width 18 height 124
click at [185, 360] on div at bounding box center [185, 414] width 5 height 115
click at [165, 377] on div at bounding box center [163, 414] width 5 height 115
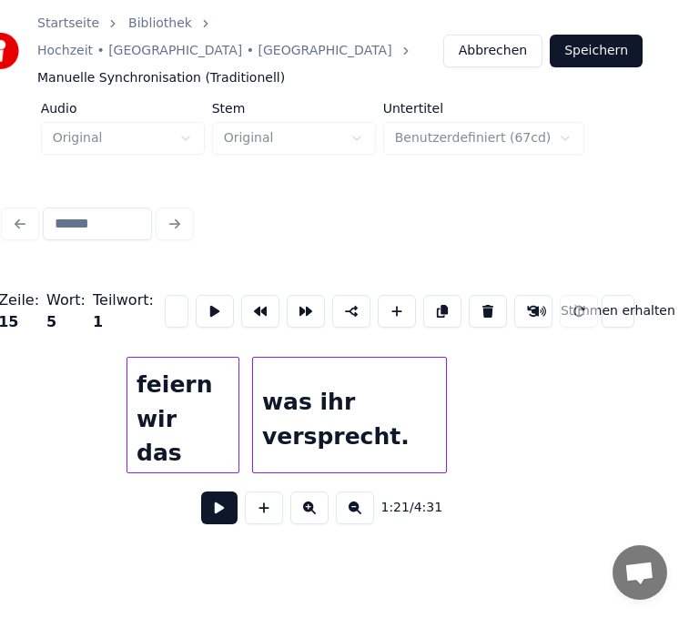
scroll to position [0, 15199]
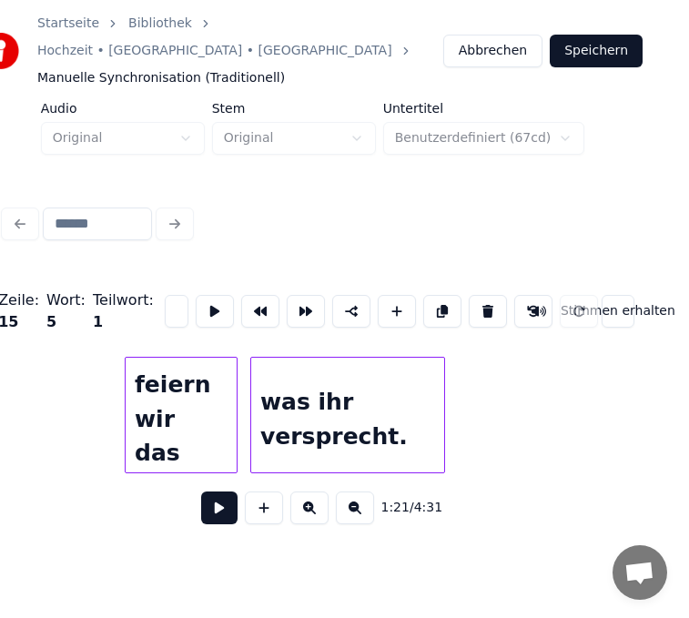
click at [209, 400] on div "feiern wir das" at bounding box center [181, 419] width 111 height 124
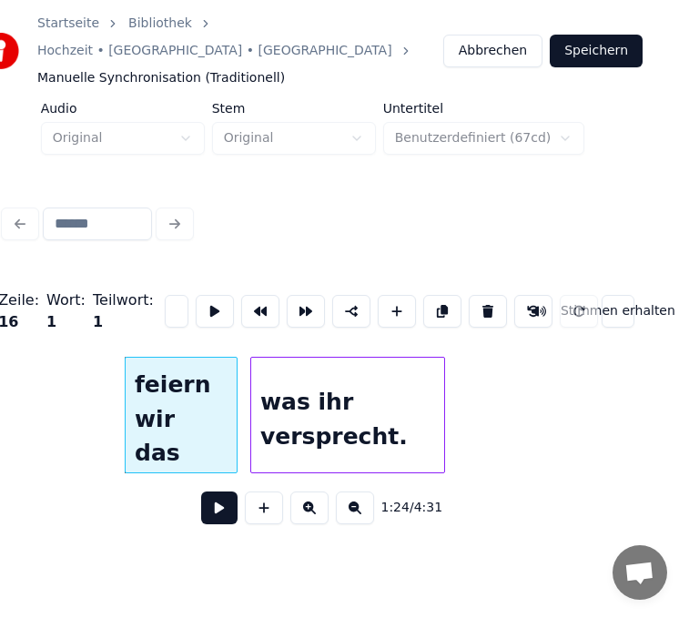
click at [169, 377] on div "feiern wir das" at bounding box center [181, 419] width 111 height 124
click at [168, 295] on input "**********" at bounding box center [177, 311] width 24 height 33
drag, startPoint x: 167, startPoint y: 283, endPoint x: 194, endPoint y: 282, distance: 26.4
click at [194, 282] on div "**********" at bounding box center [313, 311] width 616 height 91
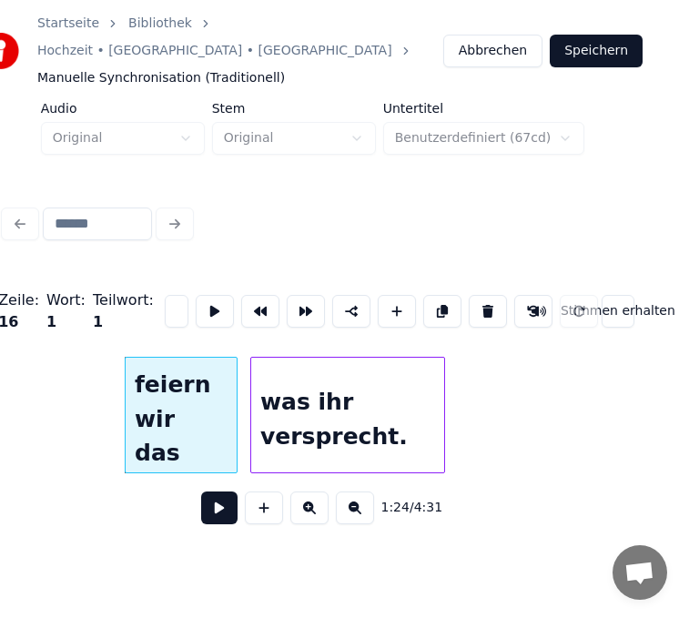
click at [168, 295] on input "**********" at bounding box center [177, 311] width 24 height 33
type input "*"
click at [259, 392] on div "was ihr versprecht." at bounding box center [347, 419] width 193 height 124
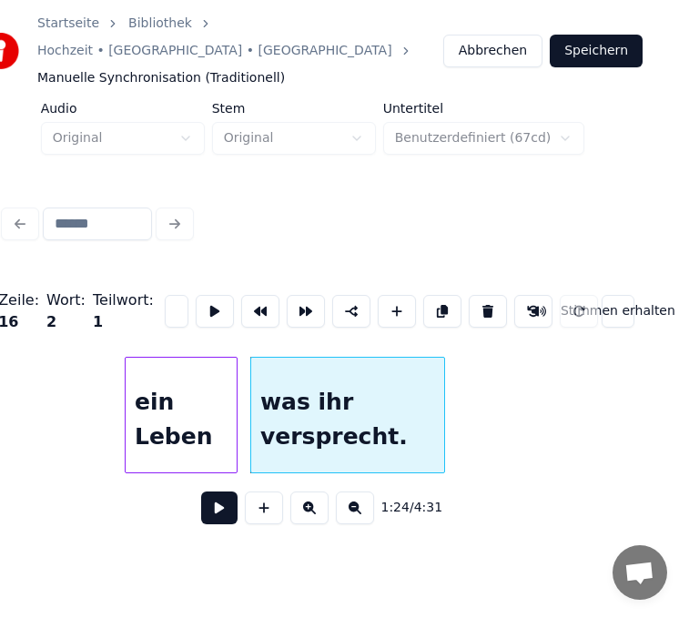
click at [169, 295] on input "**********" at bounding box center [177, 311] width 24 height 33
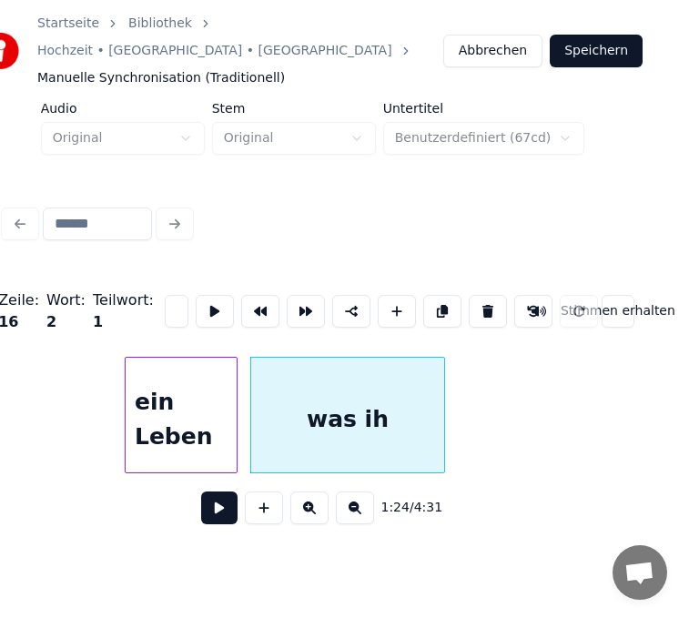
scroll to position [0, 0]
type input "*"
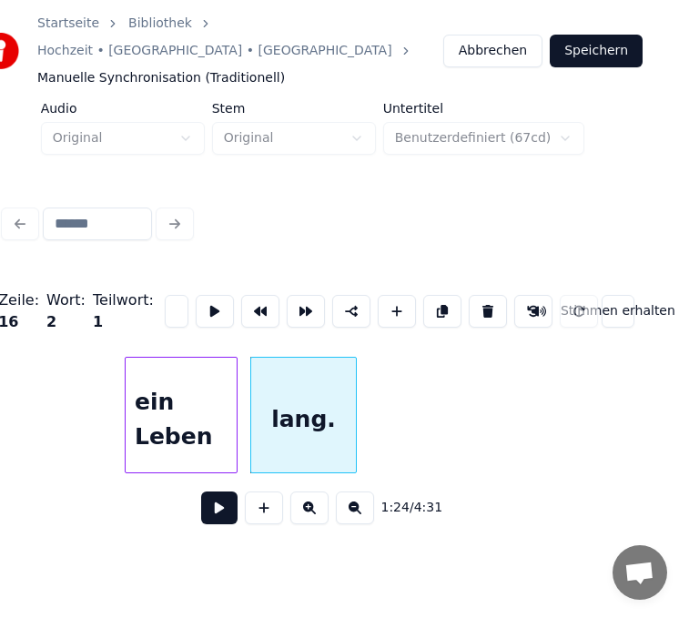
click at [351, 393] on div at bounding box center [352, 414] width 5 height 115
click at [277, 388] on div at bounding box center [278, 414] width 5 height 115
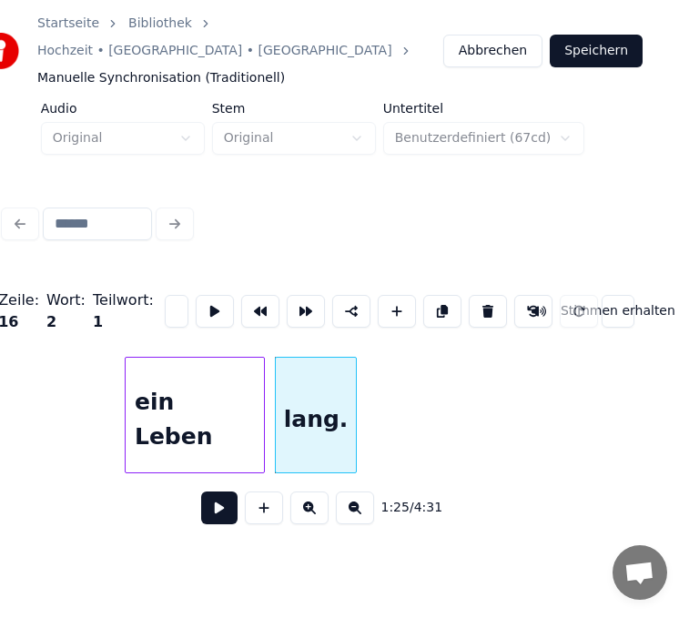
click at [261, 391] on div at bounding box center [260, 414] width 5 height 115
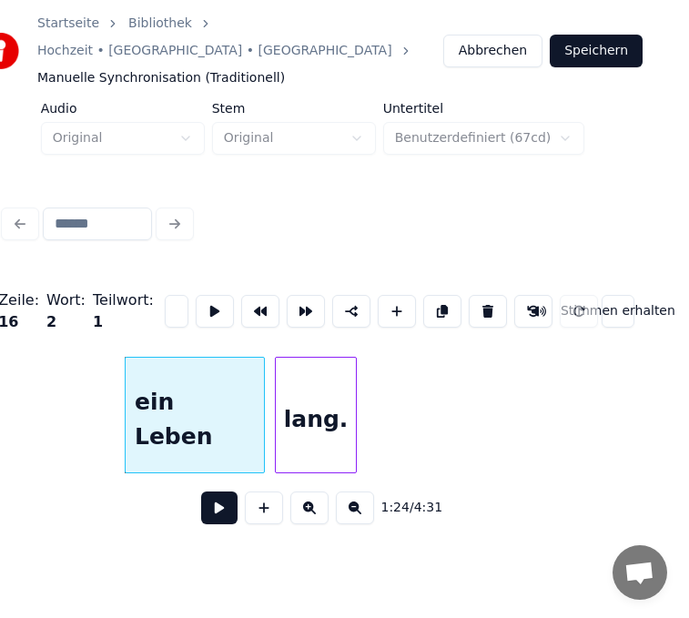
click at [126, 388] on div at bounding box center [128, 414] width 5 height 115
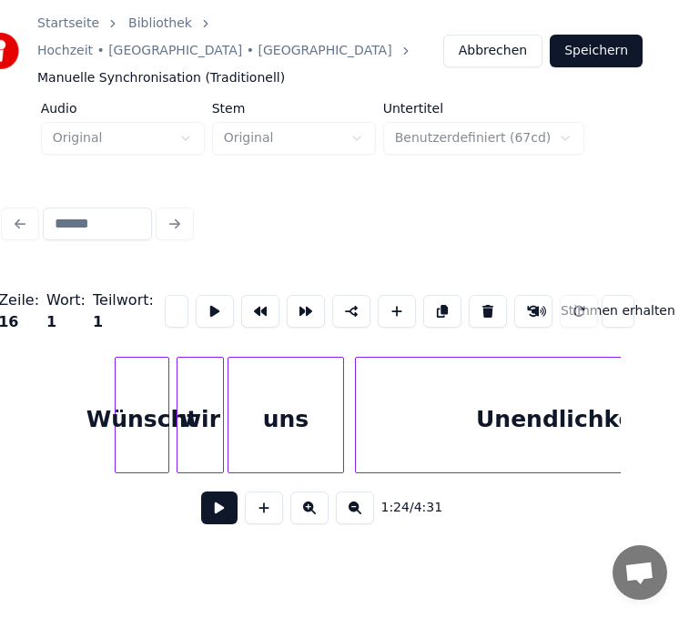
scroll to position [0, 16837]
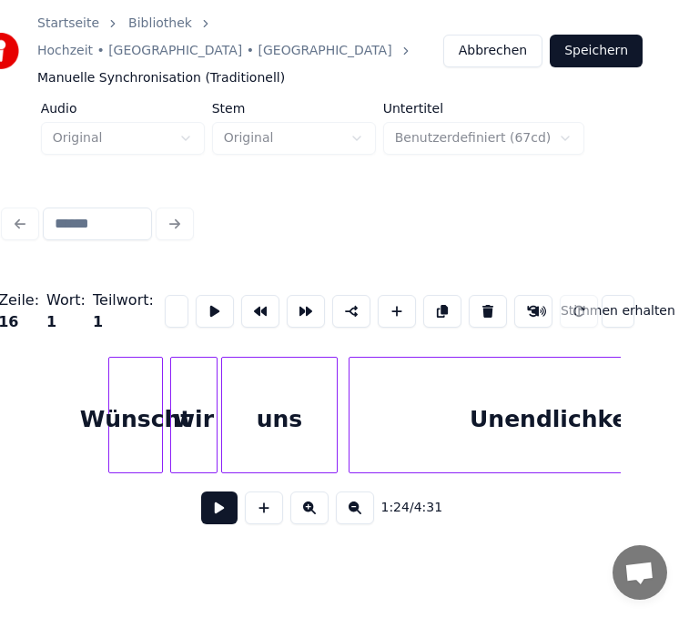
click at [154, 388] on div "Wünscht" at bounding box center [135, 419] width 53 height 124
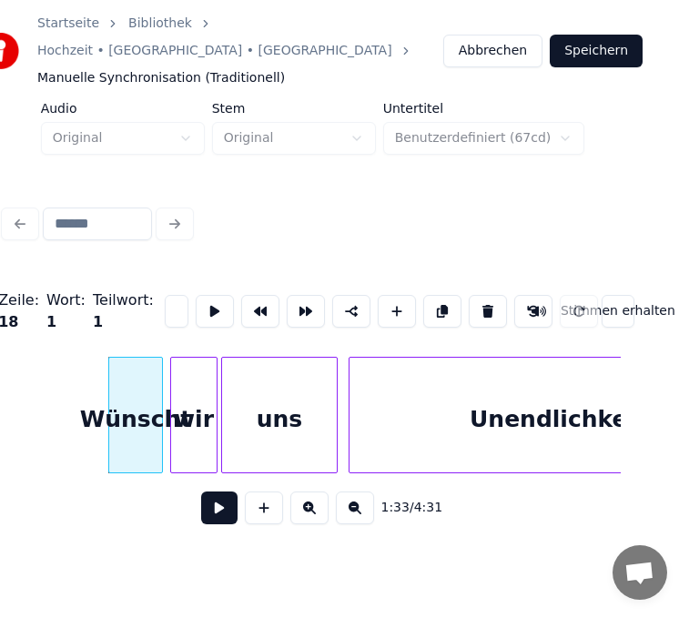
scroll to position [0, 0]
drag, startPoint x: 162, startPoint y: 285, endPoint x: 180, endPoint y: 284, distance: 18.2
click at [180, 284] on div "Zeile : 18 Wort : 1 Teilwort : 1 ******* Stimmen erhalten" at bounding box center [313, 311] width 616 height 91
click at [170, 295] on input "*******" at bounding box center [177, 311] width 24 height 33
type input "*"
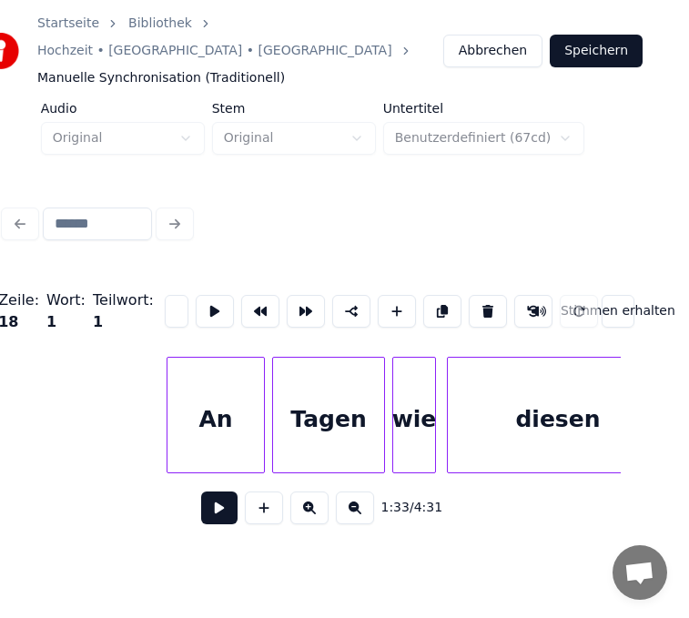
click at [235, 392] on div "An" at bounding box center [215, 419] width 96 height 124
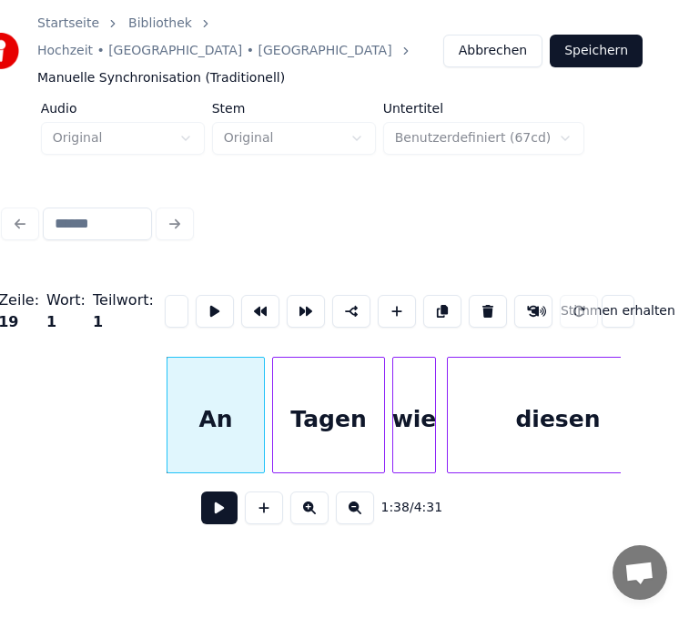
type input "*"
click at [299, 402] on div "Tagen" at bounding box center [328, 419] width 111 height 124
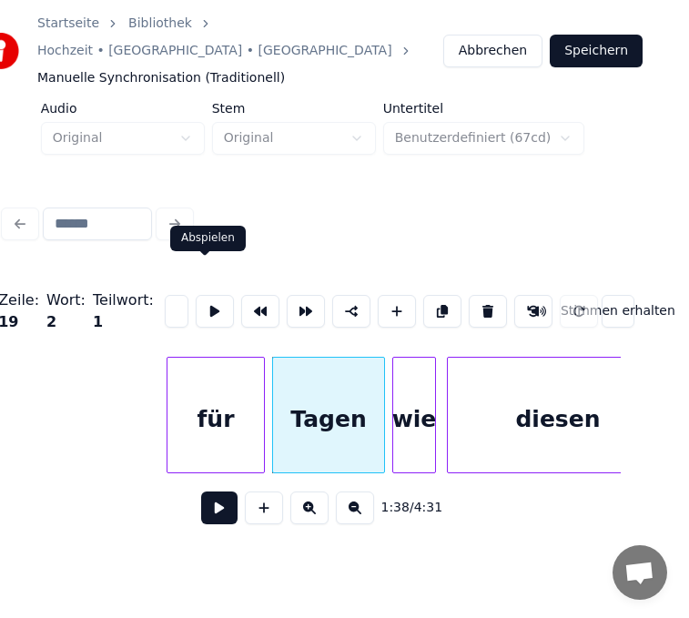
click at [165, 295] on input "*****" at bounding box center [177, 311] width 24 height 33
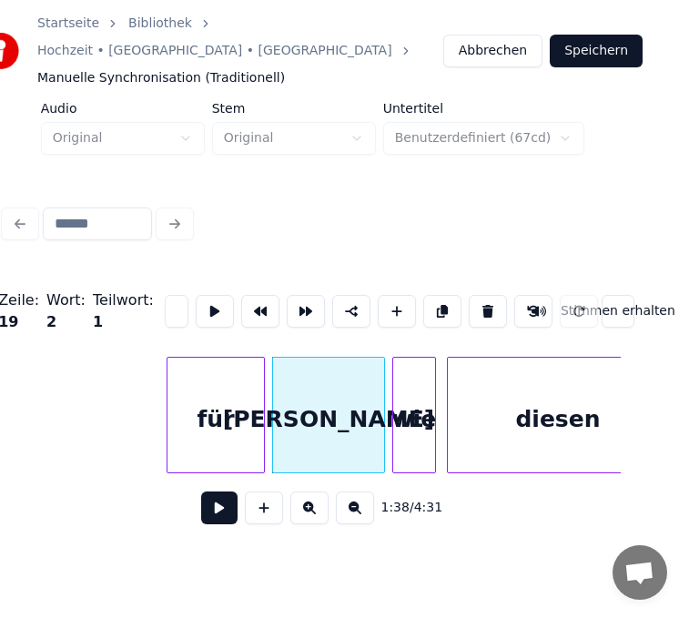
click at [414, 400] on div "wie" at bounding box center [414, 419] width 42 height 124
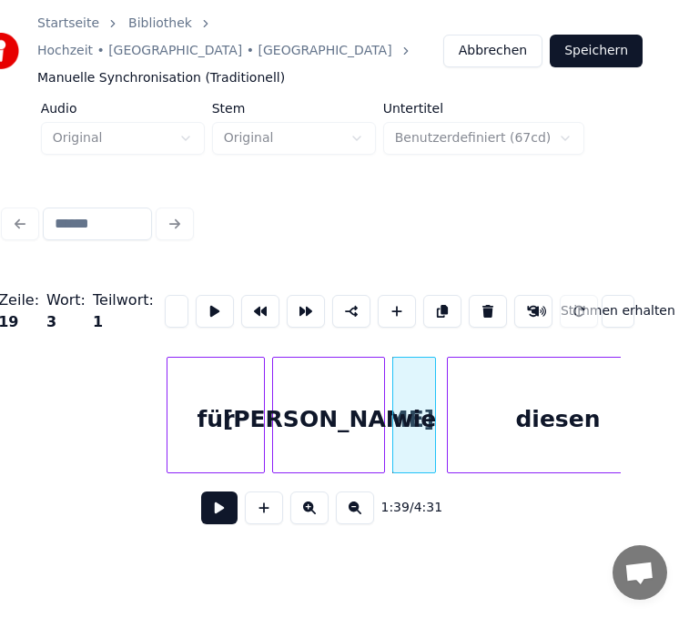
scroll to position [0, 25]
click at [165, 295] on input "***" at bounding box center [177, 311] width 24 height 33
type input "*"
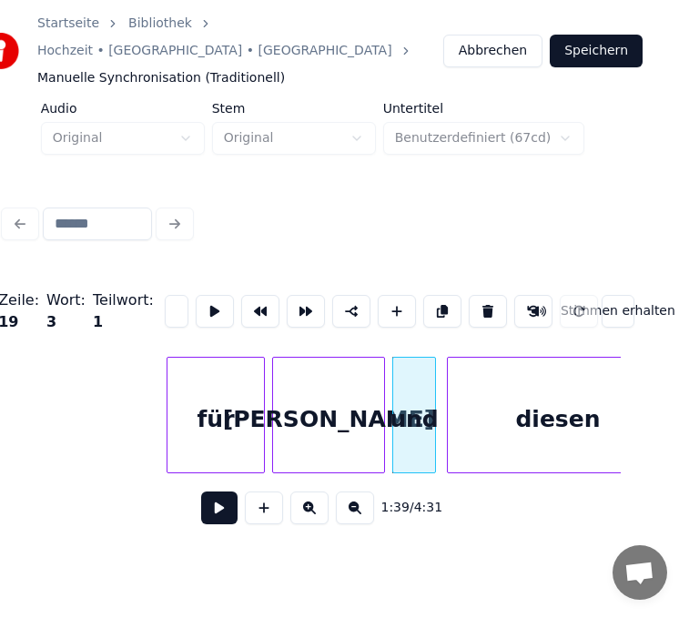
click at [577, 414] on div "diesen" at bounding box center [558, 419] width 220 height 124
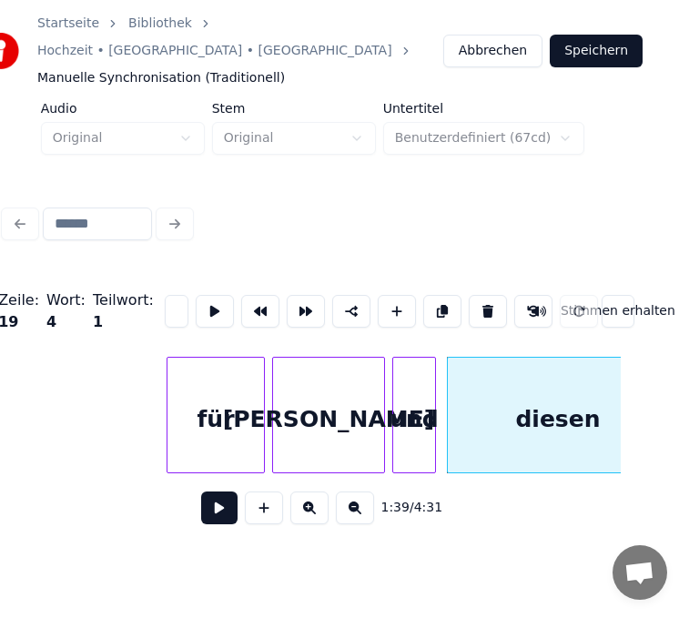
click at [166, 295] on input "******" at bounding box center [177, 311] width 24 height 33
type input "*"
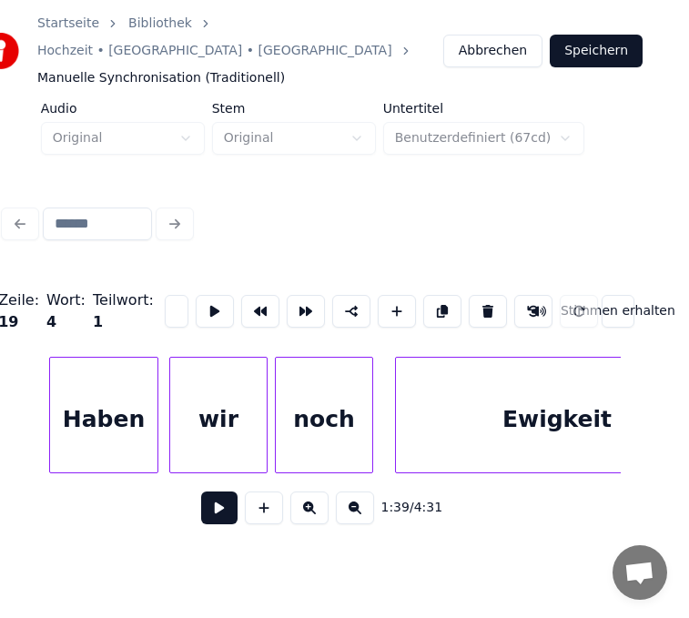
scroll to position [0, 18656]
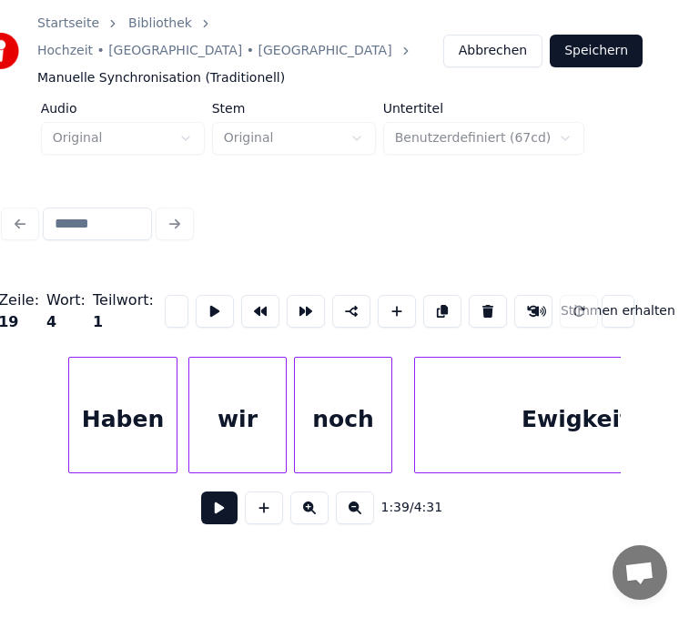
click at [130, 411] on div "Haben" at bounding box center [122, 419] width 107 height 124
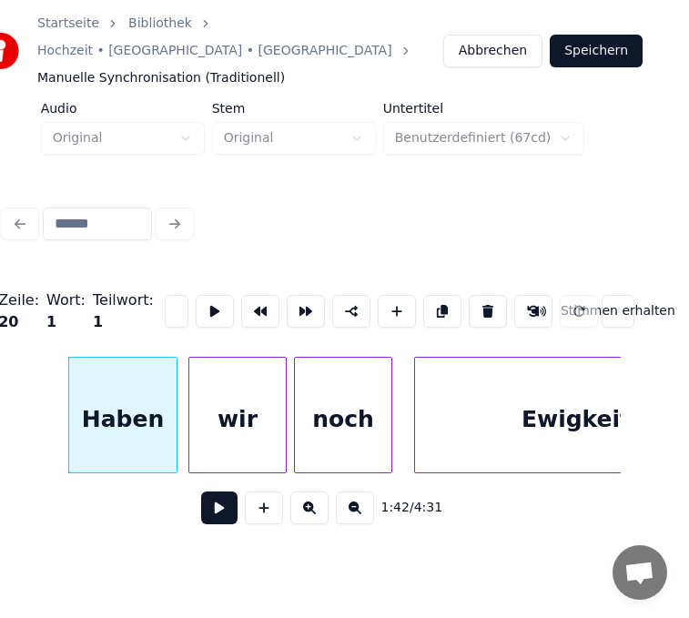
scroll to position [0, 47]
type input "*"
click at [168, 295] on input "**" at bounding box center [177, 311] width 24 height 33
click at [208, 373] on div "wir" at bounding box center [237, 419] width 96 height 124
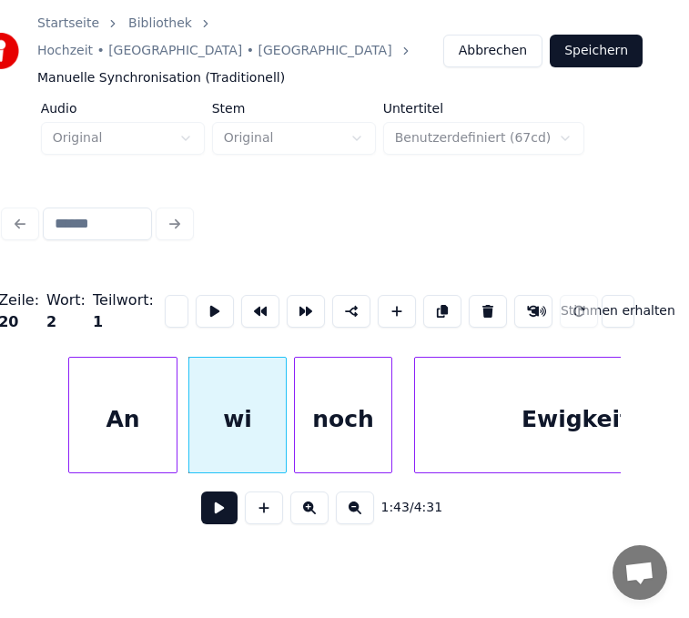
scroll to position [0, 15]
type input "*"
click at [363, 398] on div "noch" at bounding box center [343, 419] width 96 height 124
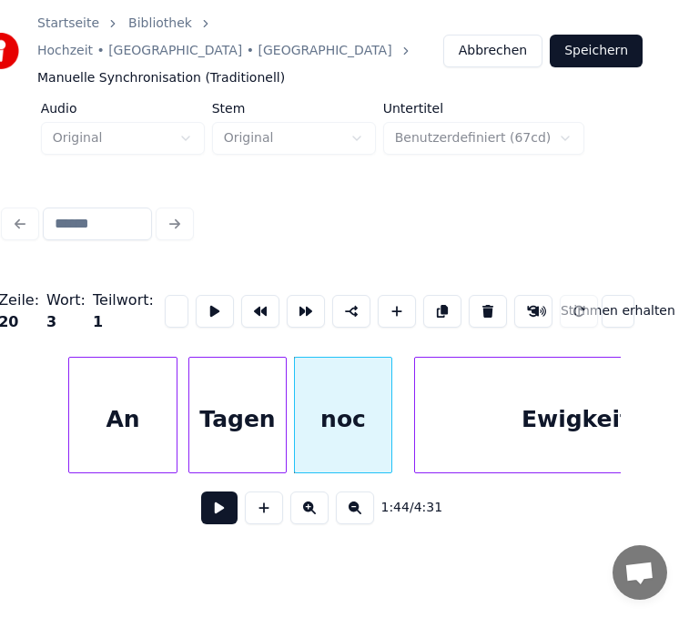
scroll to position [0, 26]
type input "*"
click at [478, 403] on div "Ewigkeit" at bounding box center [576, 419] width 322 height 124
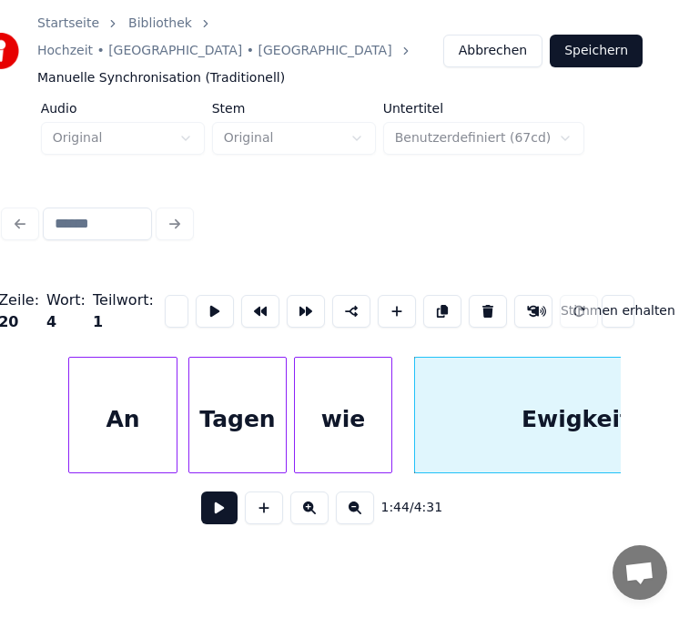
click at [165, 295] on input "********" at bounding box center [177, 311] width 24 height 33
type input "*"
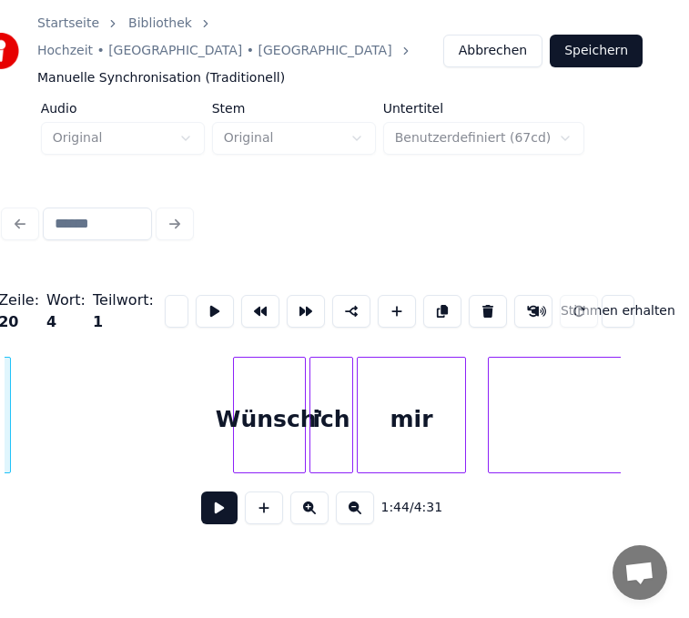
scroll to position [0, 19384]
click at [282, 402] on div "Wünsch'" at bounding box center [268, 419] width 71 height 124
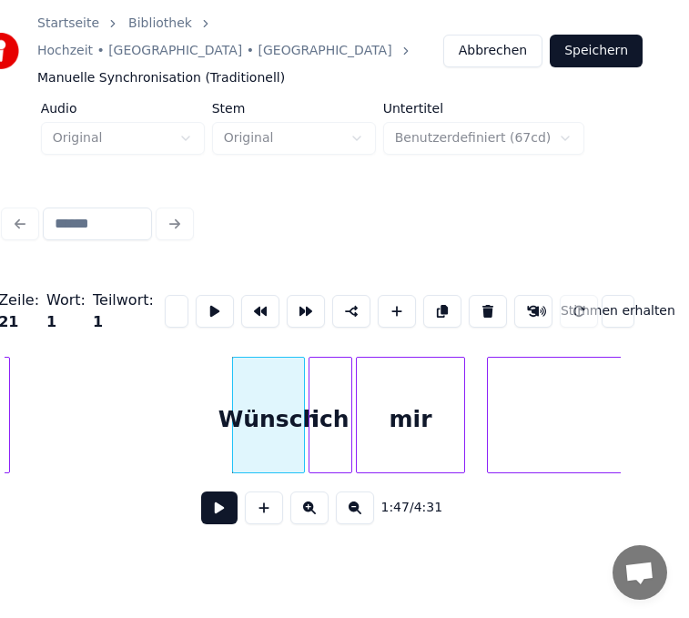
scroll to position [0, 0]
type input "*"
click at [320, 389] on div "ich" at bounding box center [330, 419] width 42 height 124
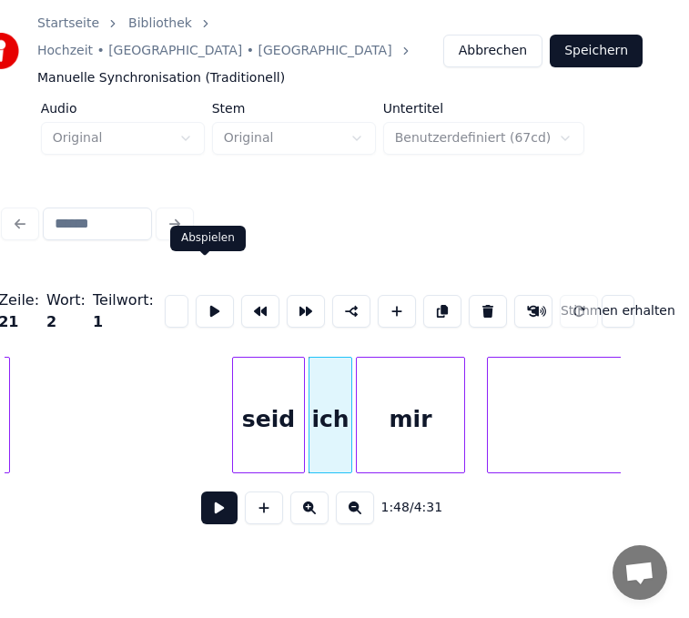
click at [167, 295] on input "***" at bounding box center [177, 311] width 24 height 33
type input "*"
click at [405, 381] on div "mir" at bounding box center [410, 419] width 107 height 124
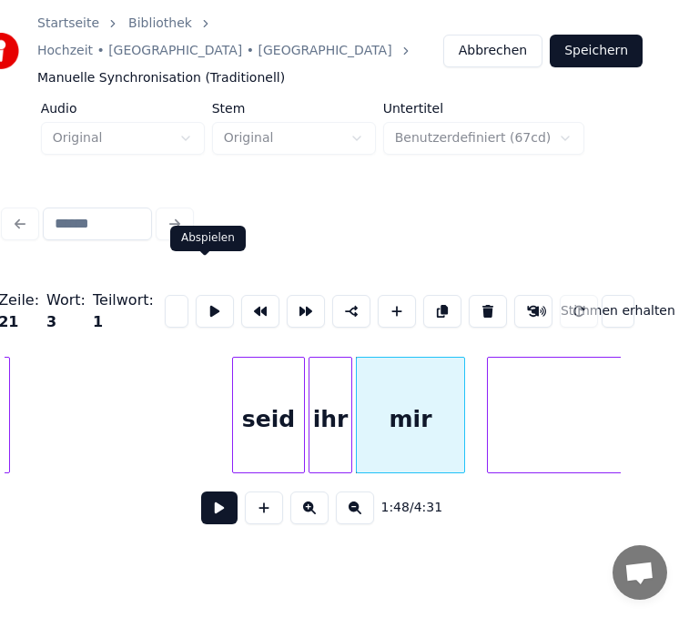
click at [169, 295] on input "***" at bounding box center [177, 311] width 24 height 33
type input "*"
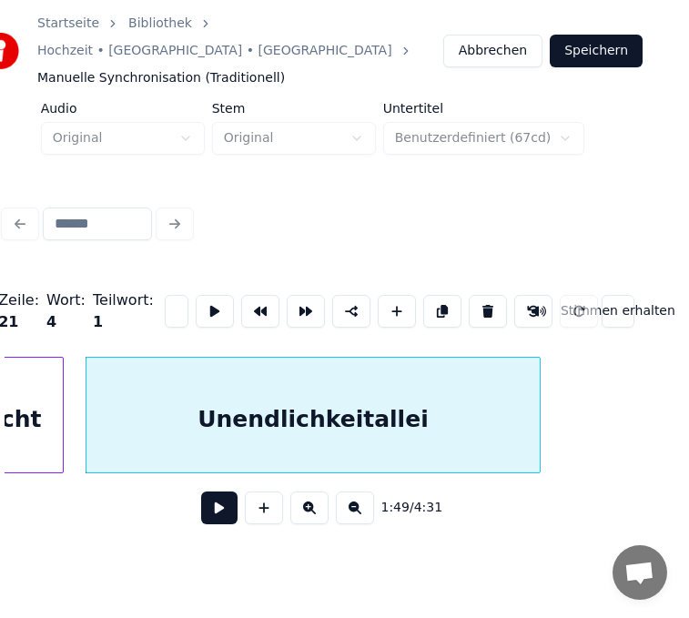
scroll to position [0, 19940]
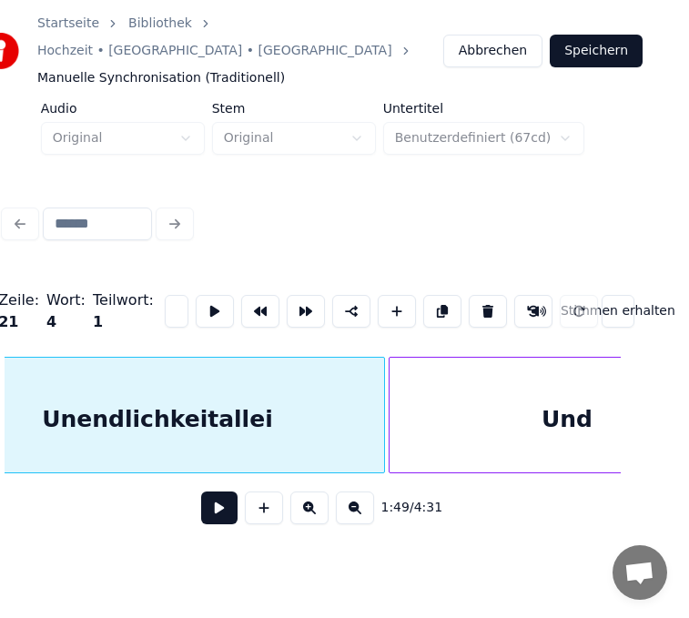
click at [217, 396] on div "Unendlichkeitallei" at bounding box center [157, 419] width 453 height 124
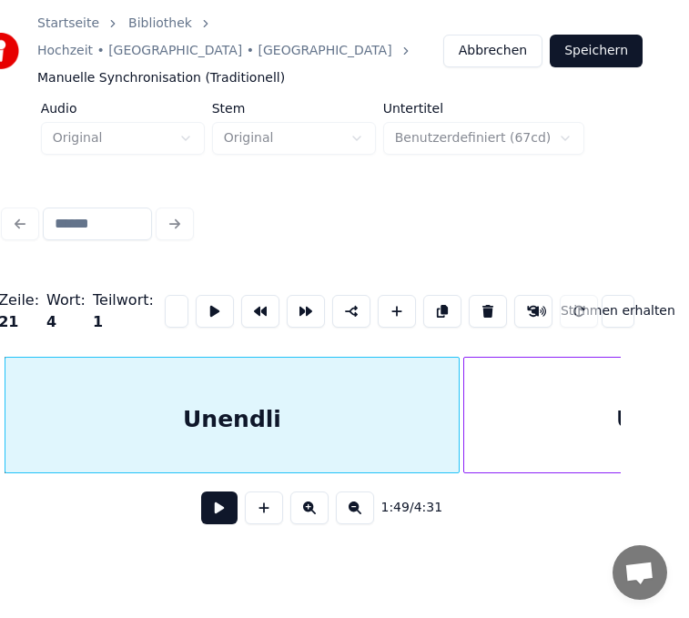
scroll to position [0, 21]
type input "*"
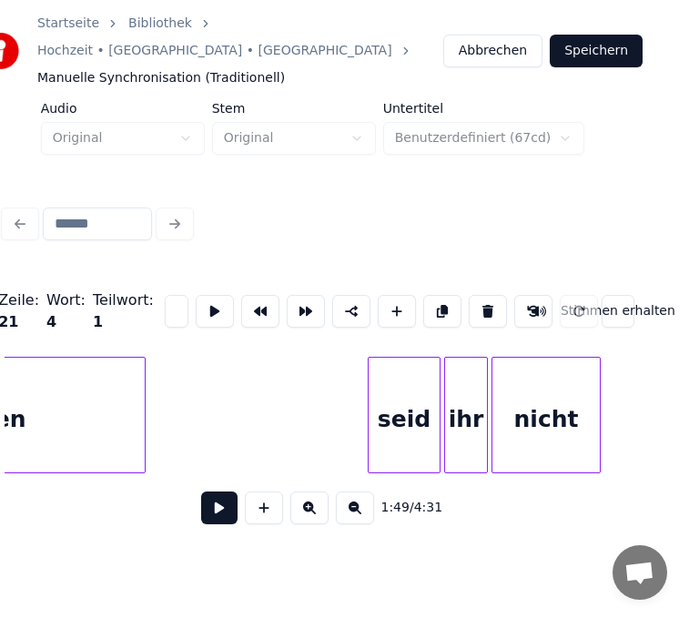
scroll to position [0, 19247]
type input "*******"
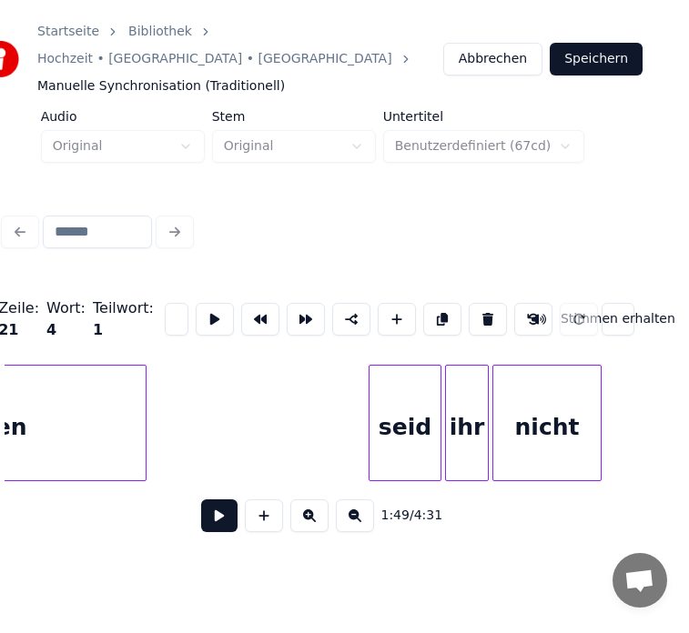
scroll to position [0, 0]
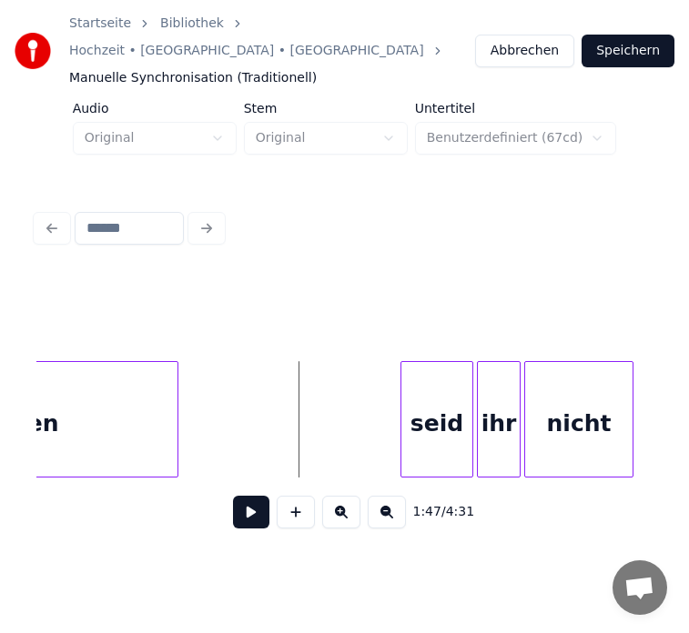
click at [247, 496] on button at bounding box center [251, 512] width 36 height 33
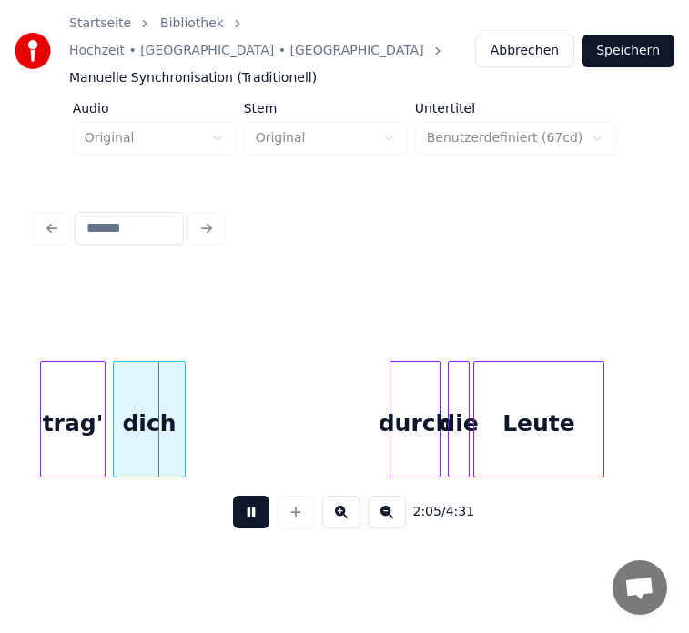
scroll to position [0, 22620]
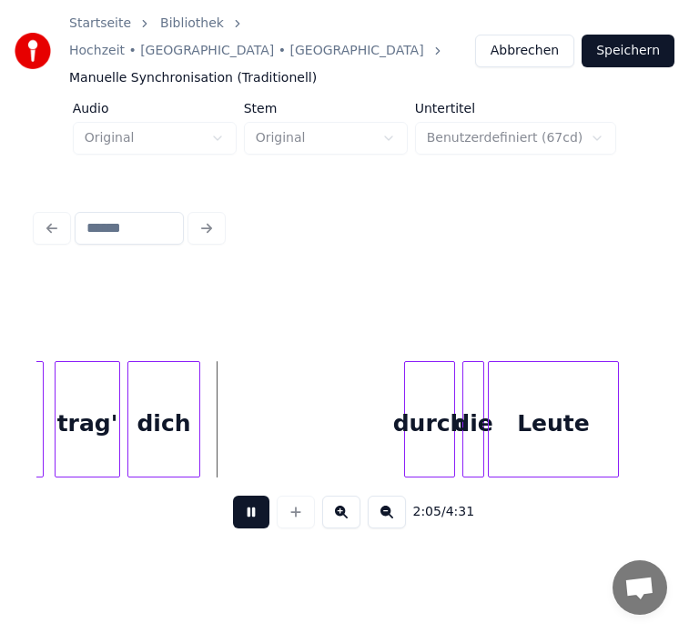
click at [240, 496] on button at bounding box center [251, 512] width 36 height 33
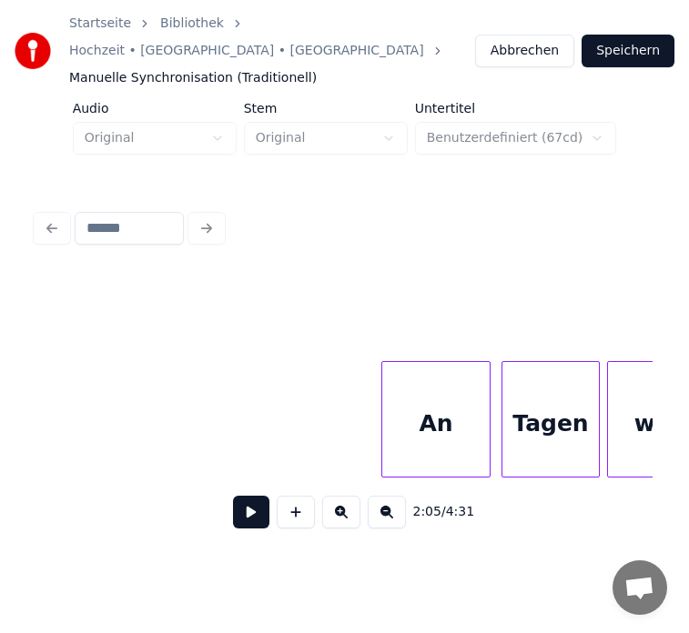
scroll to position [0, 18363]
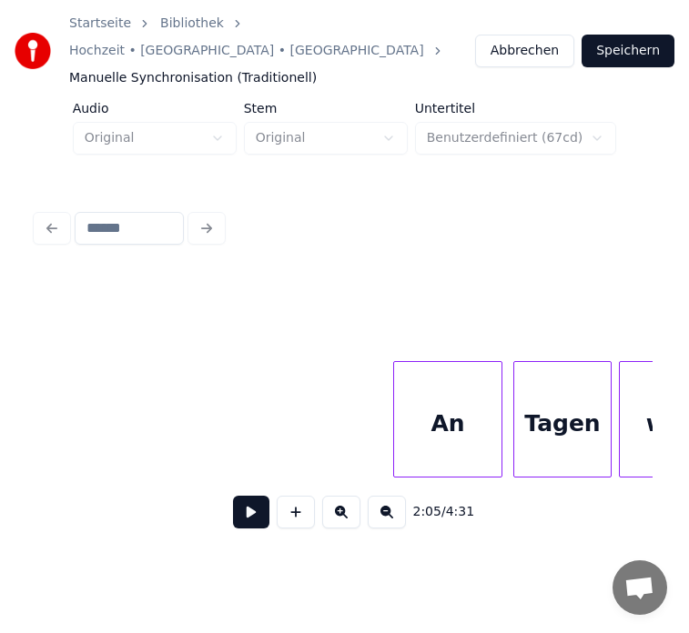
click at [241, 496] on button at bounding box center [251, 512] width 36 height 33
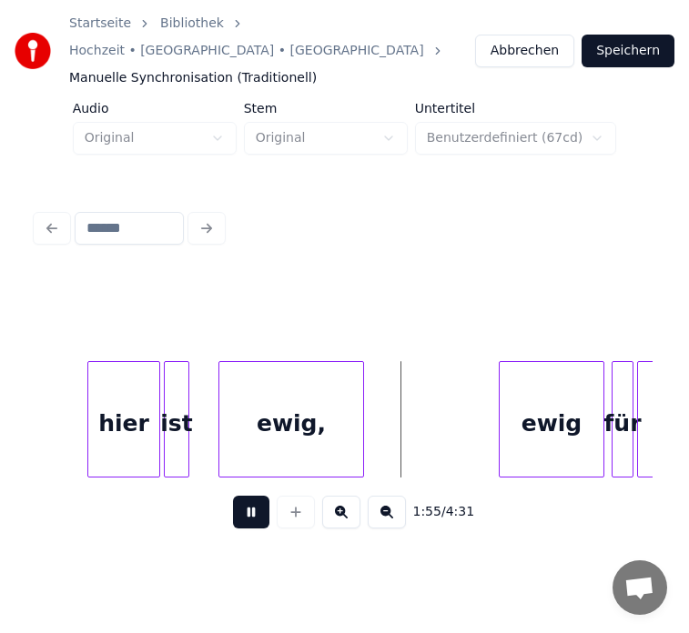
scroll to position [0, 20670]
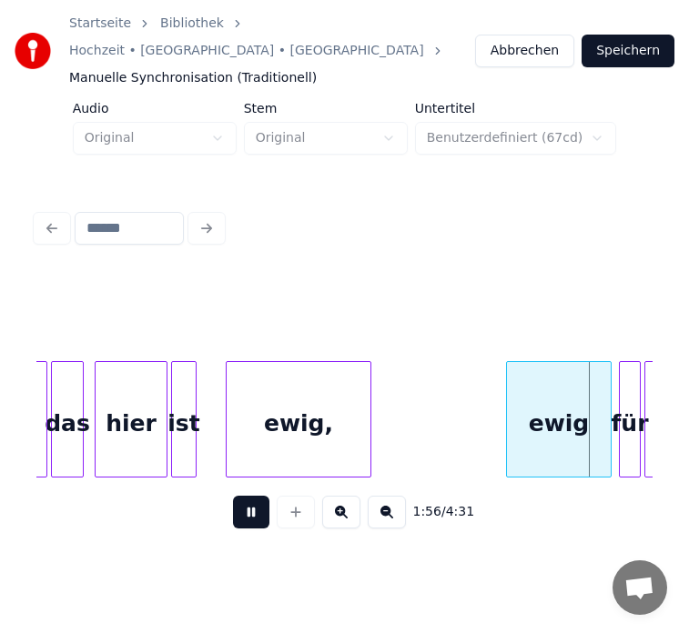
click at [244, 503] on button at bounding box center [251, 512] width 36 height 33
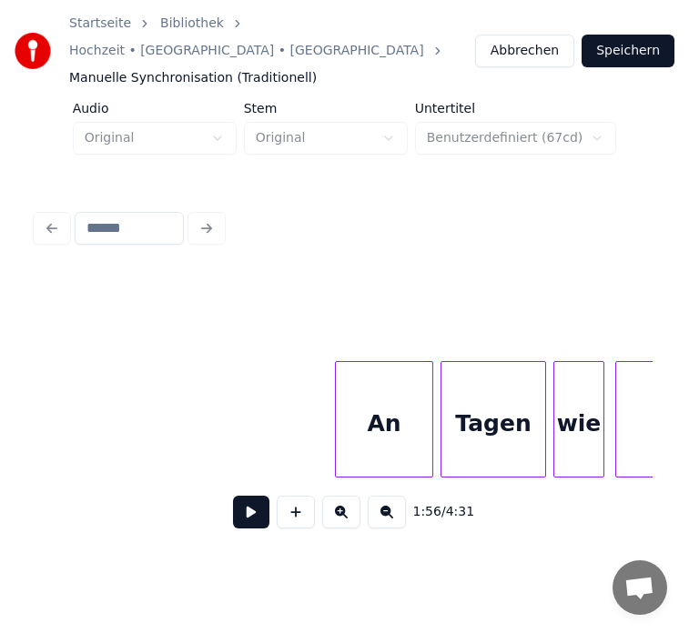
scroll to position [0, 15722]
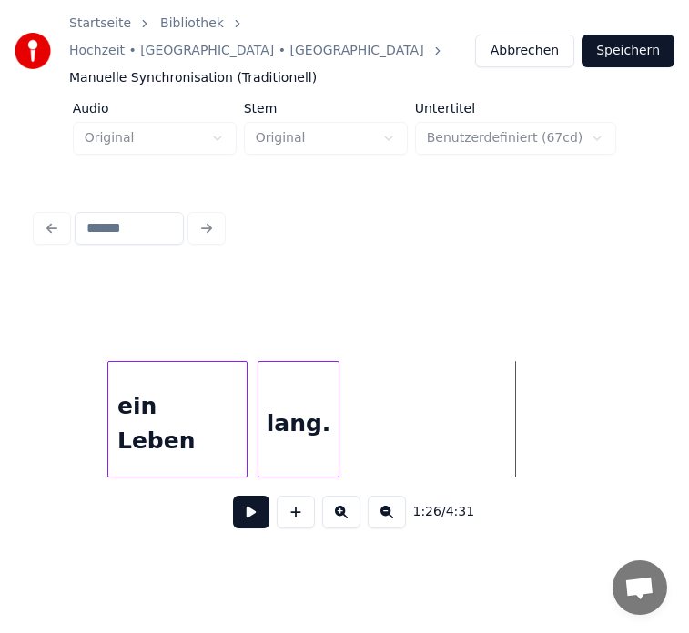
scroll to position [0, 15139]
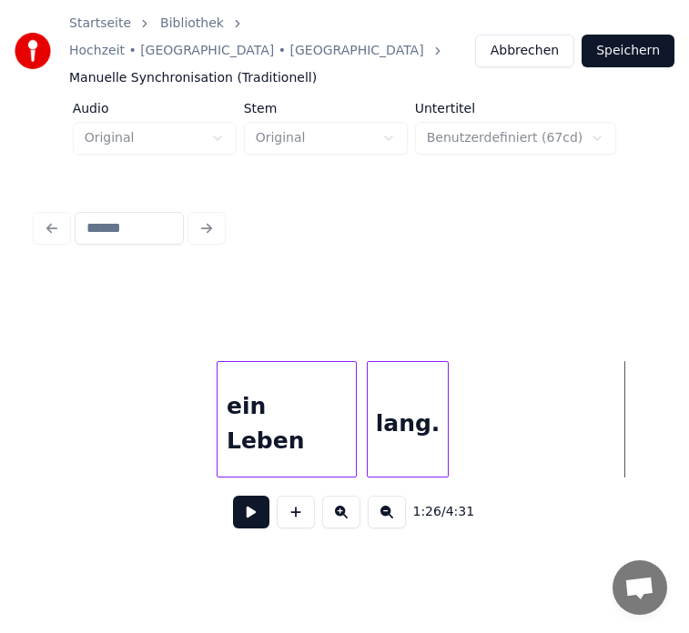
click at [247, 496] on button at bounding box center [251, 512] width 36 height 33
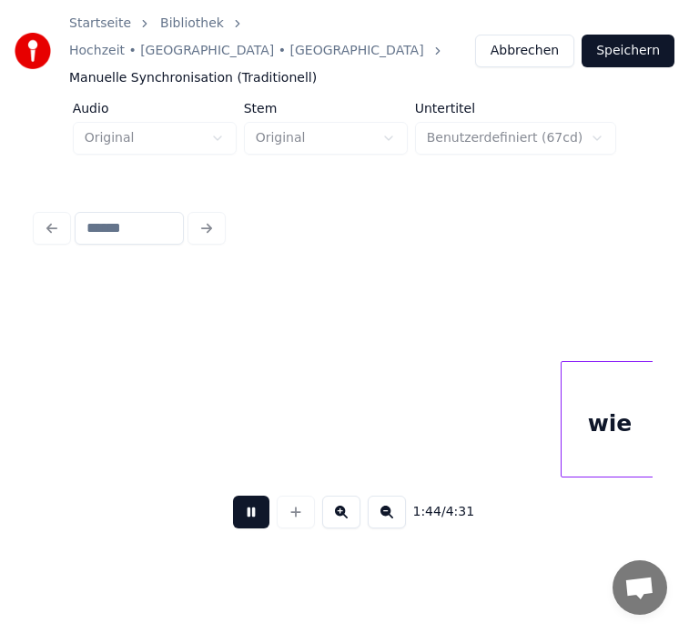
scroll to position [0, 19040]
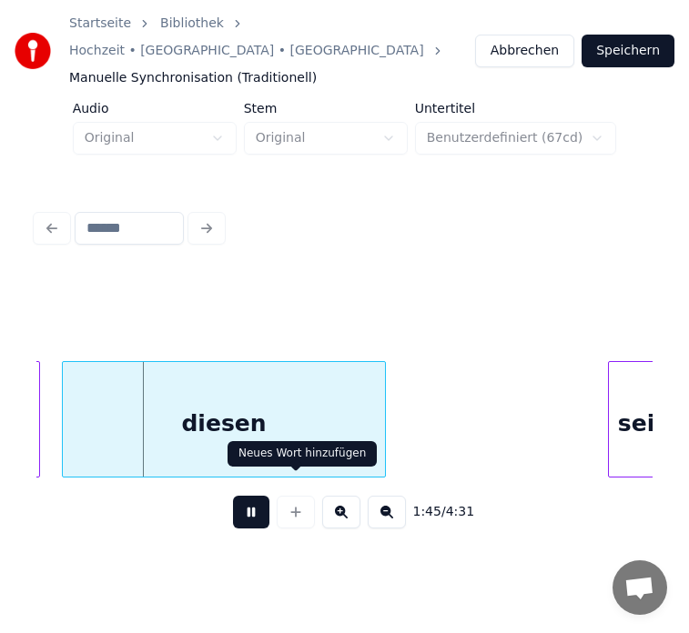
click at [257, 496] on button at bounding box center [251, 512] width 36 height 33
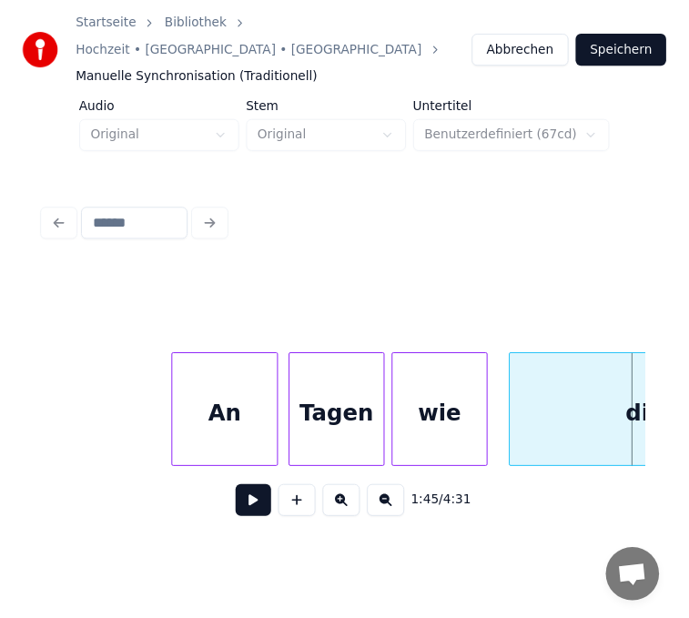
scroll to position [0, 18494]
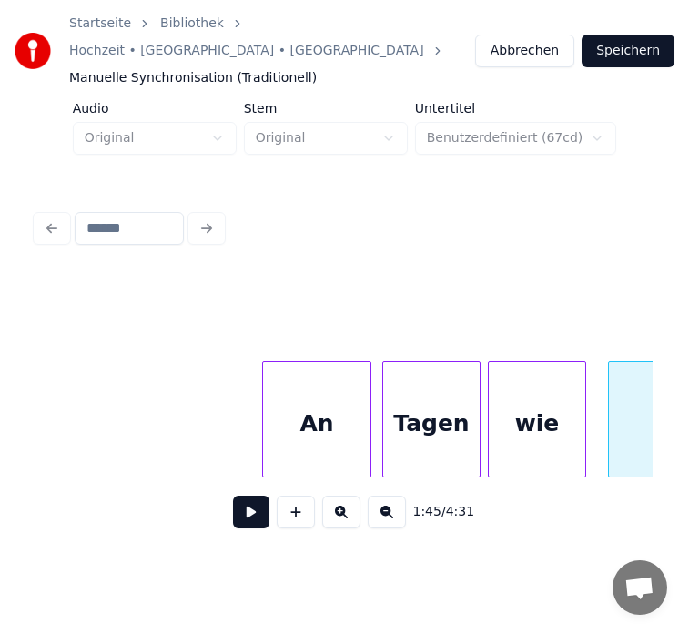
click at [269, 422] on div "An" at bounding box center [316, 424] width 107 height 124
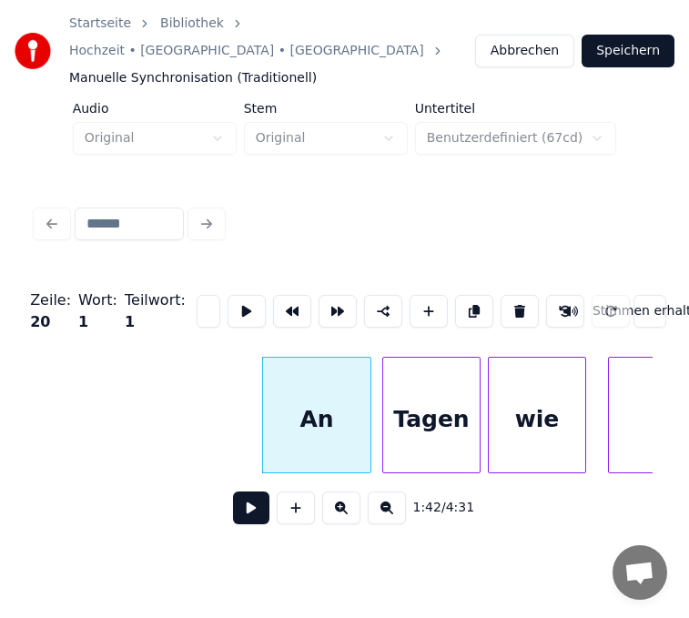
click at [196, 295] on input "**" at bounding box center [208, 311] width 24 height 33
type input "*"
click at [455, 397] on div "Tagen" at bounding box center [431, 419] width 96 height 124
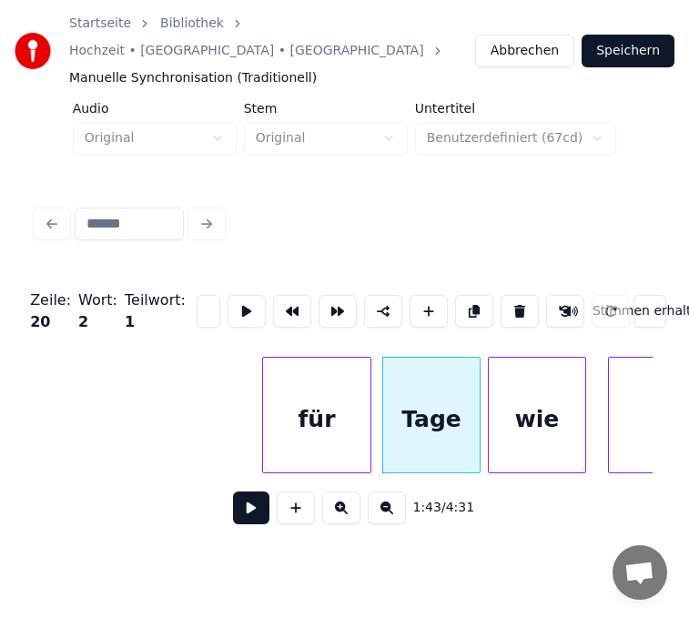
scroll to position [0, 0]
type input "*"
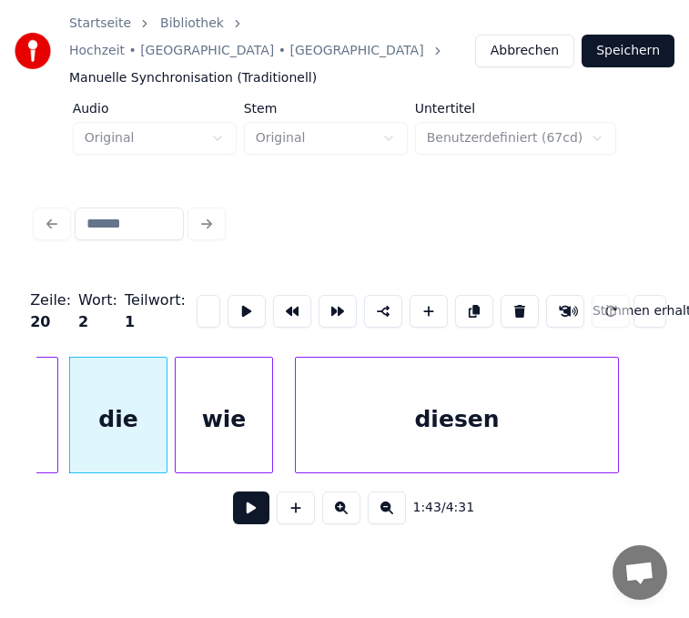
scroll to position [0, 18821]
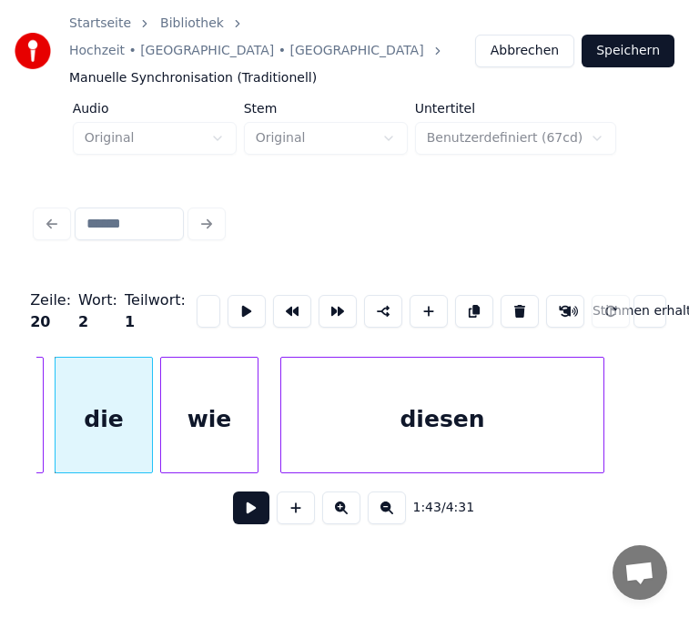
click at [187, 402] on div "wie" at bounding box center [209, 419] width 96 height 124
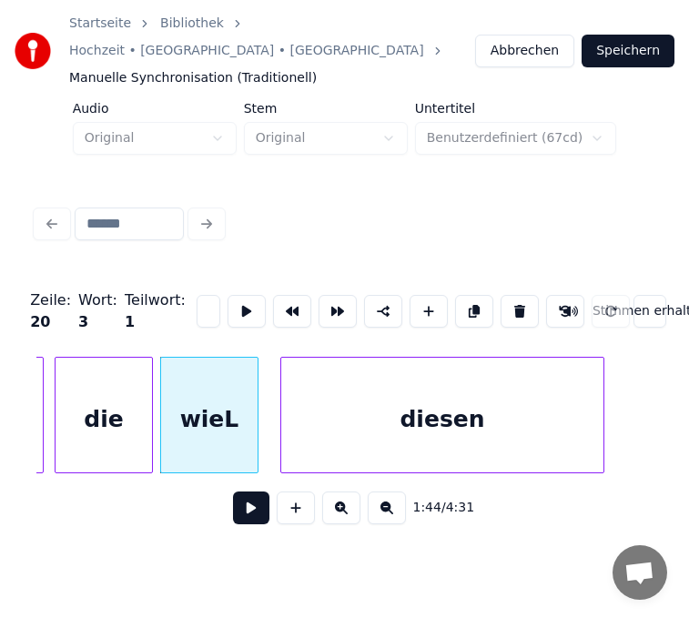
scroll to position [0, 0]
type input "*"
click at [469, 426] on div "diesen" at bounding box center [442, 419] width 322 height 124
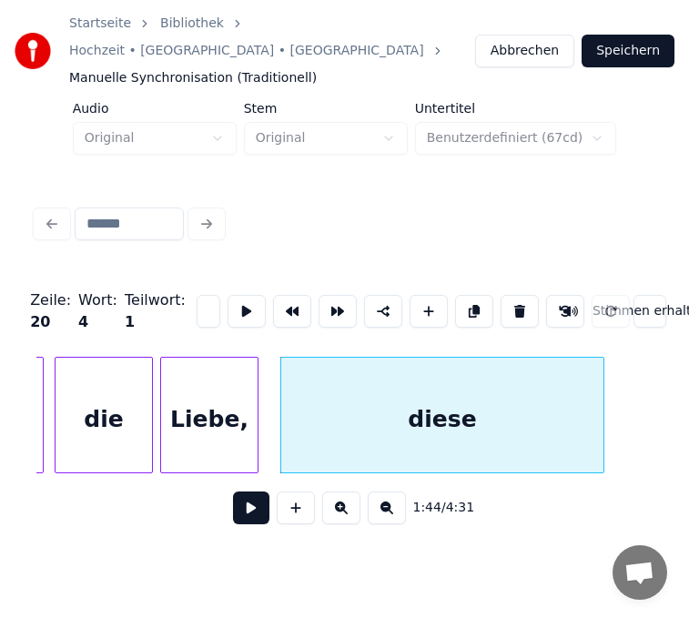
scroll to position [0, 37]
type input "*"
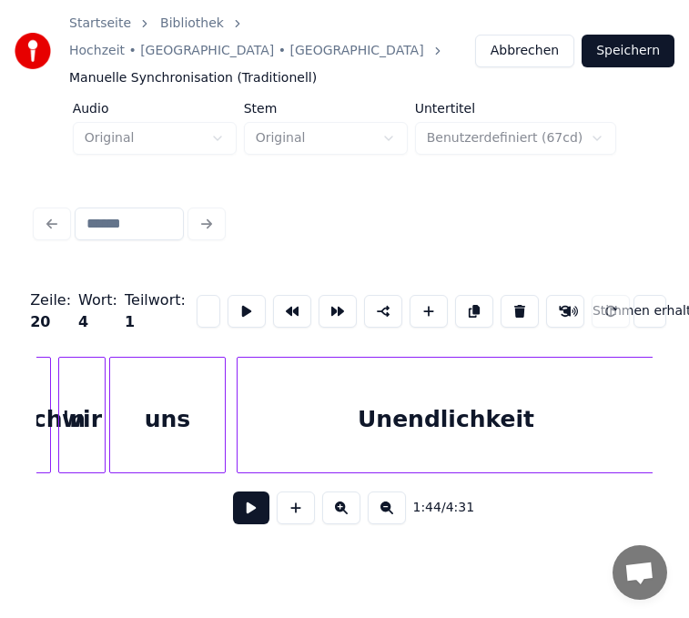
scroll to position [0, 17137]
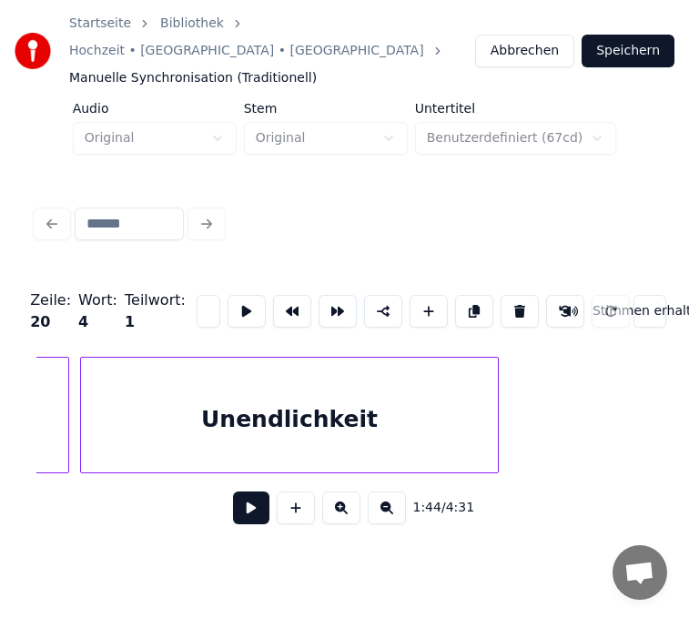
type input "**********"
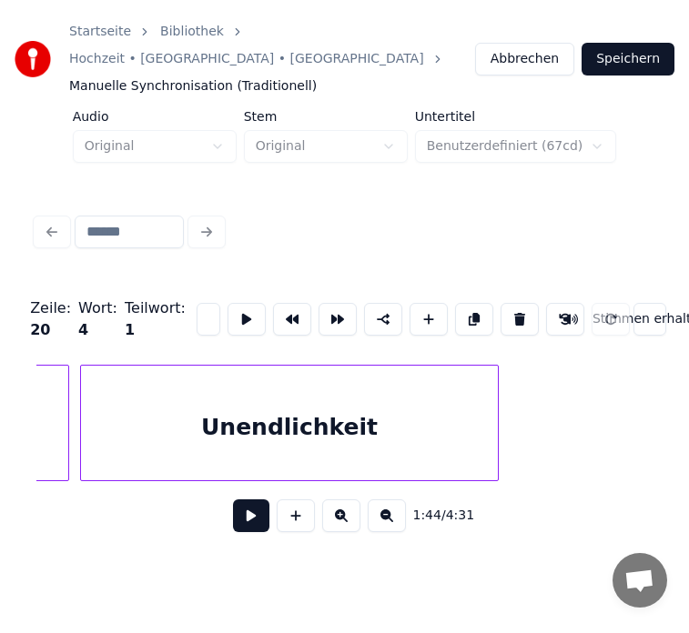
scroll to position [0, 0]
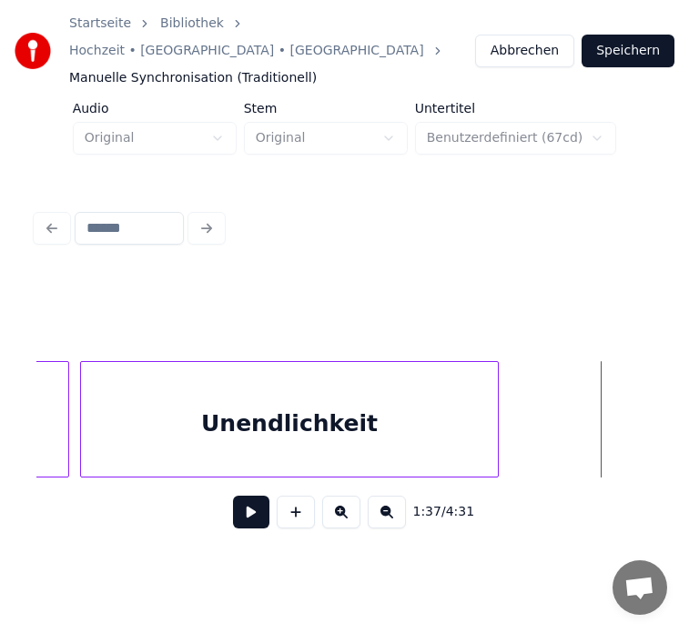
click at [257, 496] on button at bounding box center [251, 512] width 36 height 33
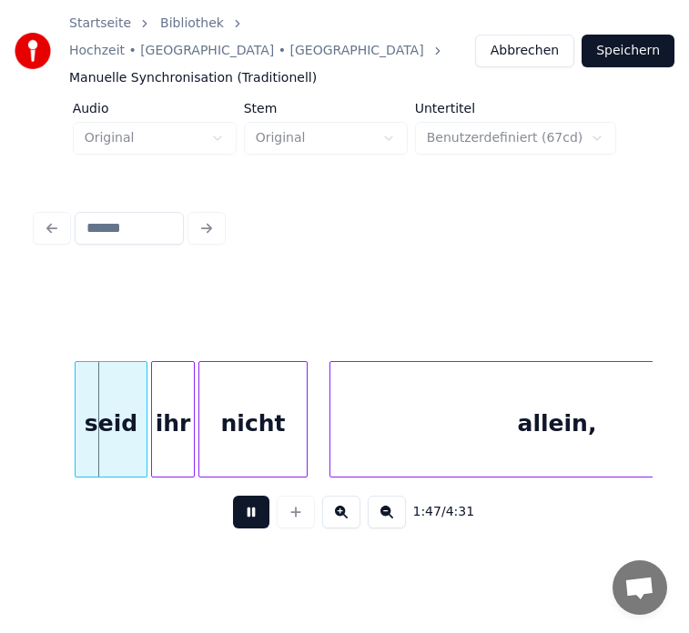
scroll to position [0, 19572]
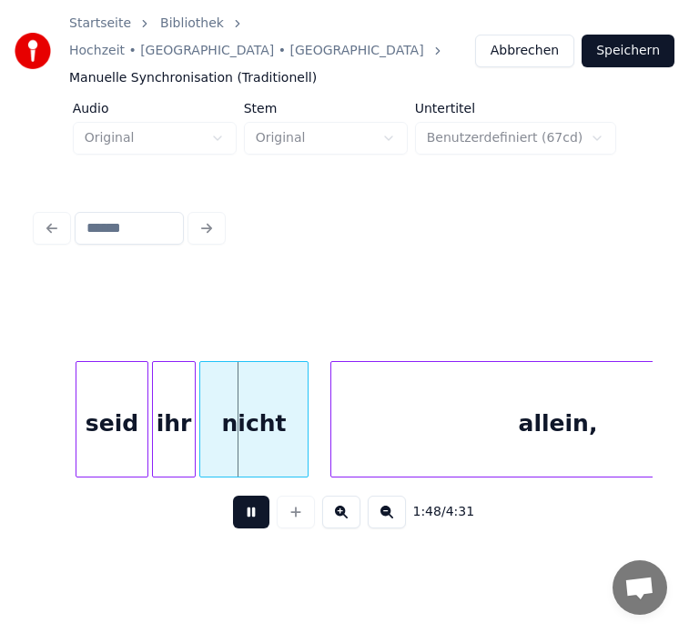
click at [227, 492] on div "1:48 / 4:31" at bounding box center [344, 512] width 587 height 40
click at [236, 496] on button at bounding box center [251, 512] width 36 height 33
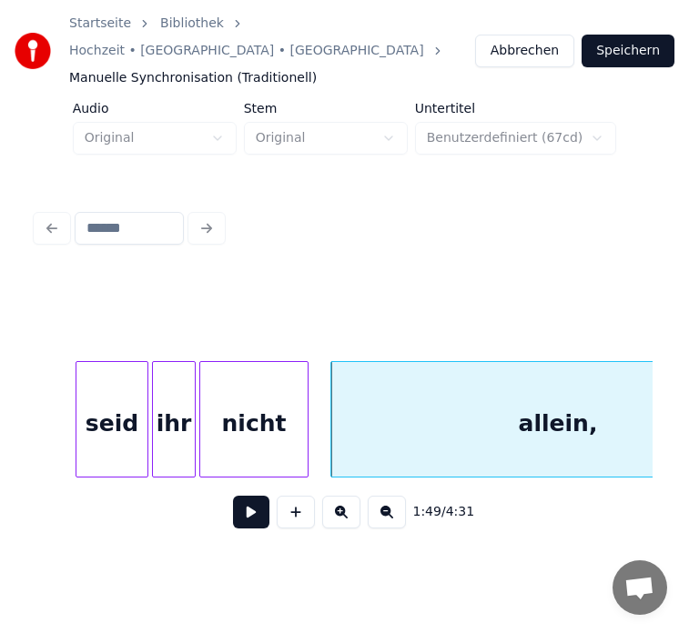
click at [31, 444] on div "1:49 / 4:31" at bounding box center [344, 374] width 630 height 360
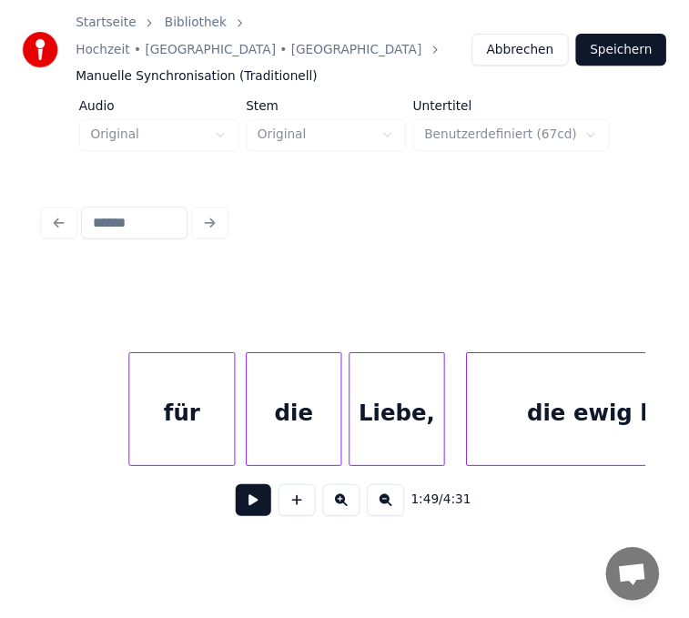
scroll to position [0, 18590]
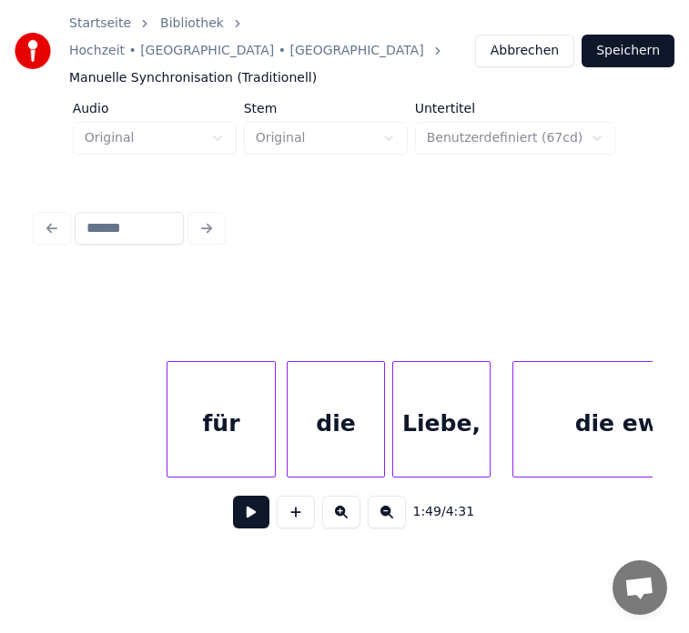
click at [238, 399] on div "für" at bounding box center [220, 424] width 107 height 124
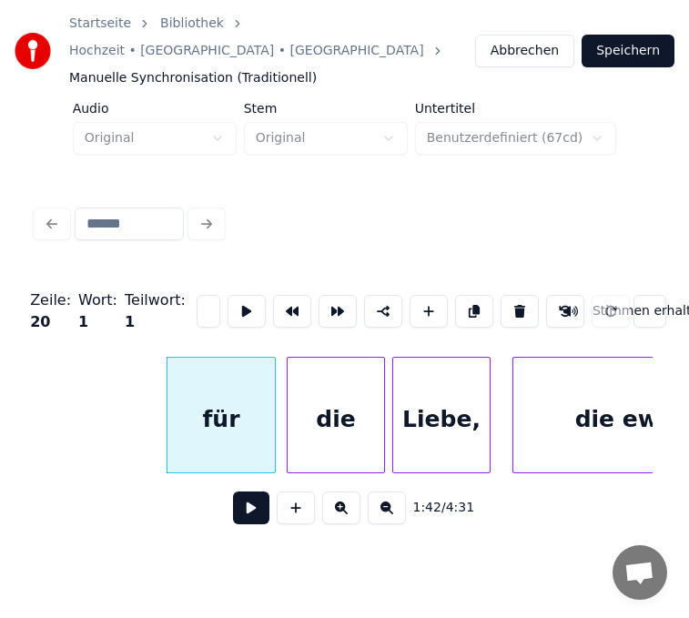
click at [204, 295] on input "***" at bounding box center [208, 311] width 24 height 33
click at [314, 363] on div "die" at bounding box center [335, 419] width 96 height 124
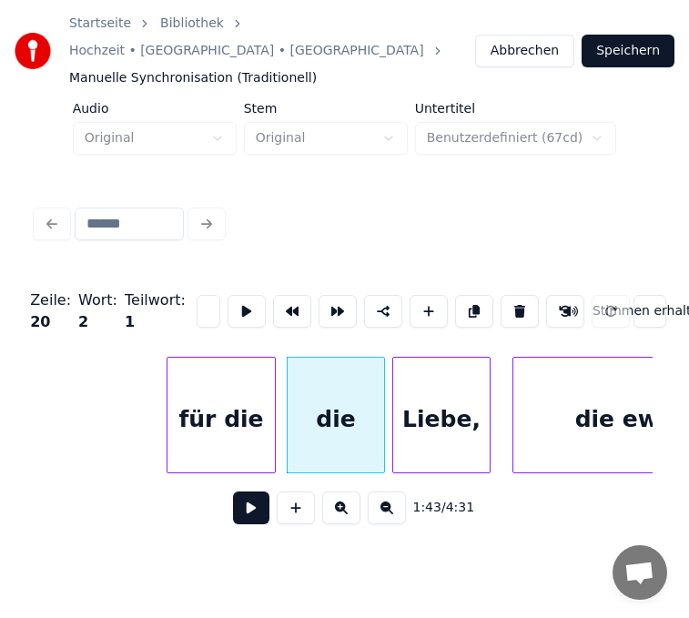
click at [196, 295] on input "***" at bounding box center [208, 311] width 24 height 33
type input "*"
click at [418, 406] on div "Liebe," at bounding box center [441, 419] width 96 height 124
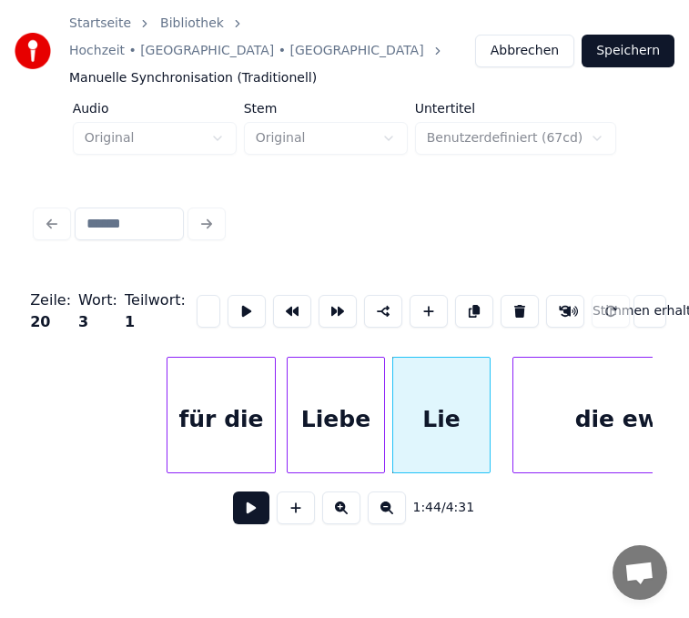
type input "*"
click at [365, 408] on div "Liebe" at bounding box center [335, 419] width 96 height 124
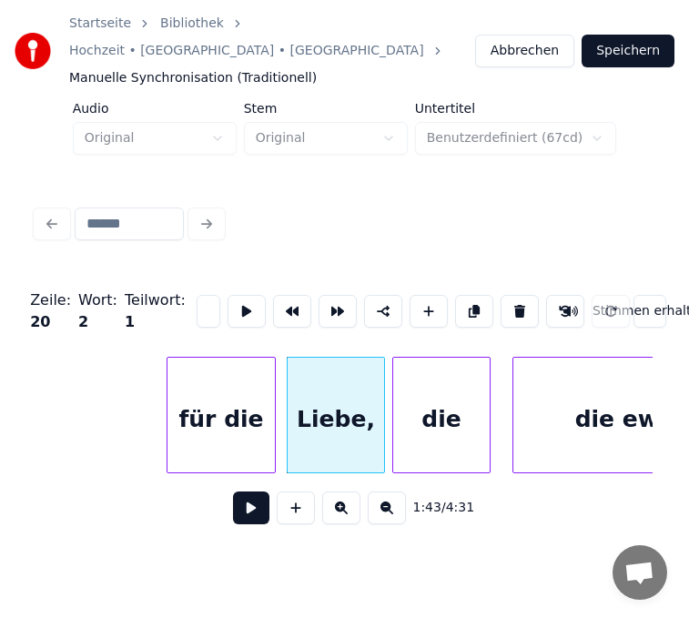
scroll to position [0, 41]
click at [547, 395] on div "die ewig bleibt." at bounding box center [674, 419] width 322 height 124
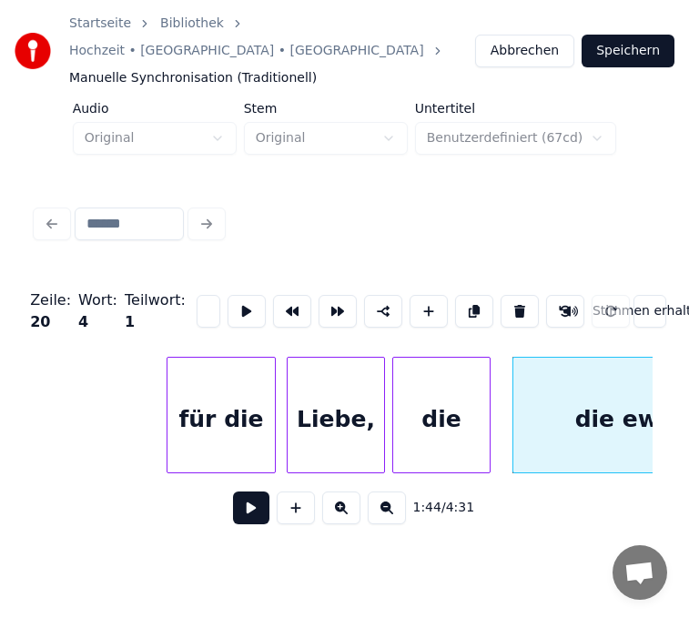
click at [196, 295] on input "**********" at bounding box center [208, 311] width 24 height 33
type input "*"
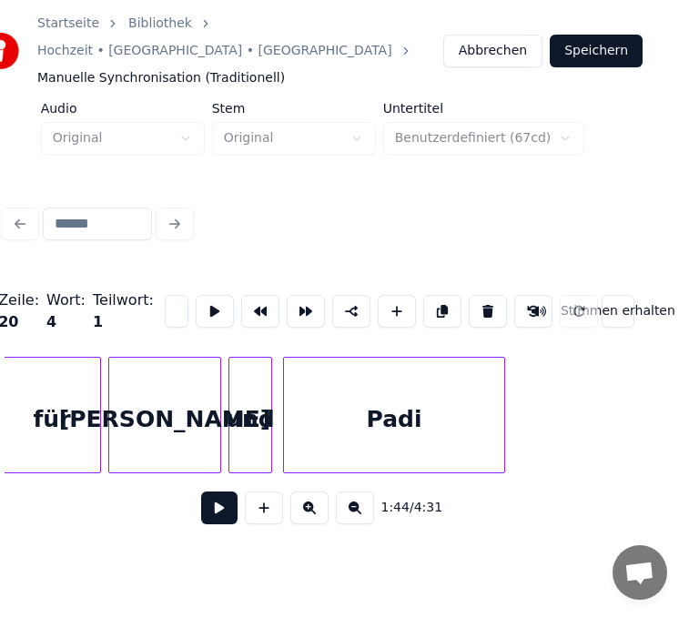
scroll to position [0, 18071]
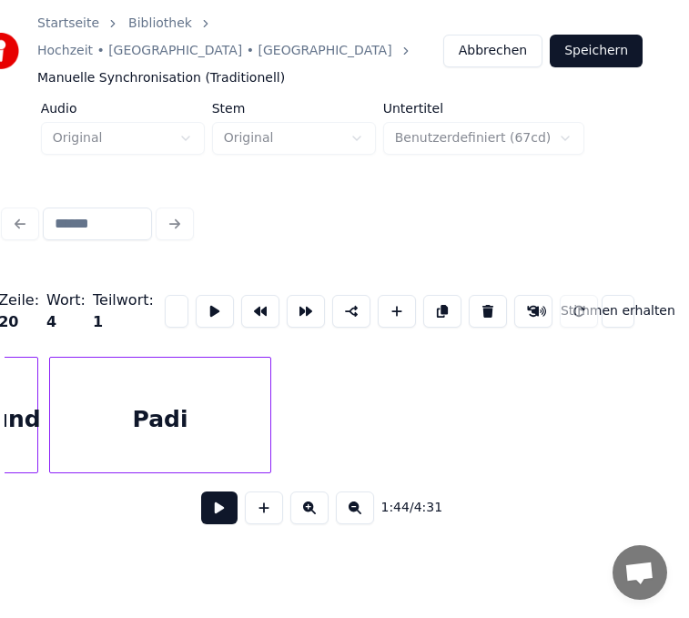
type input "**********"
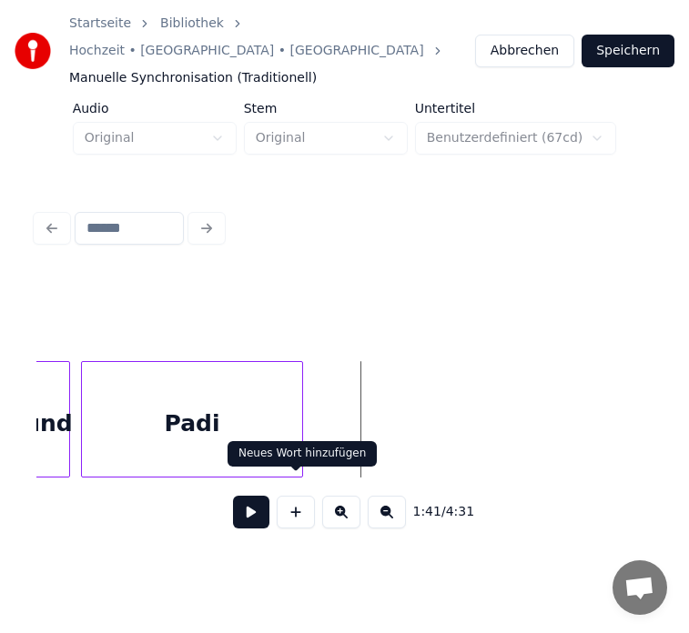
click at [257, 496] on button at bounding box center [251, 512] width 36 height 33
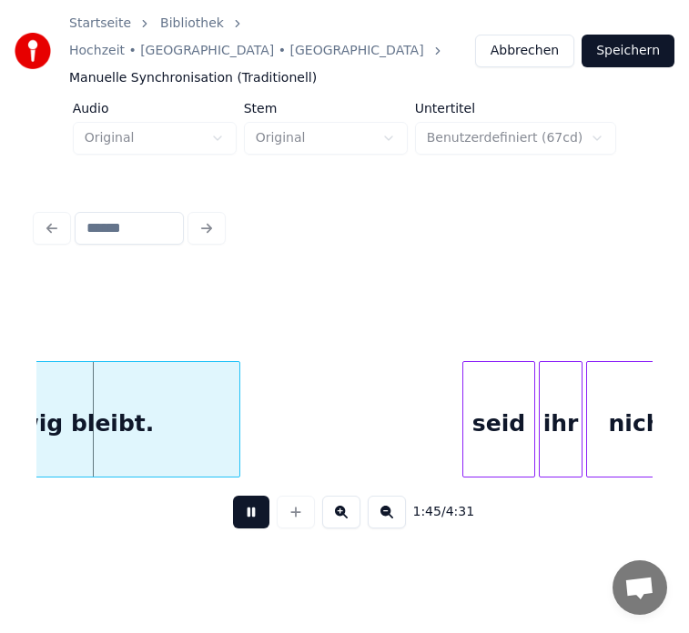
scroll to position [0, 19184]
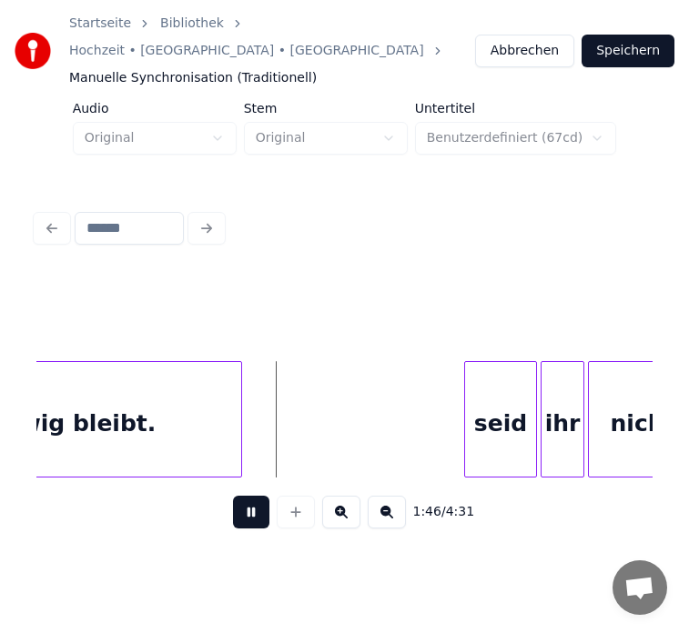
click at [254, 496] on button at bounding box center [251, 512] width 36 height 33
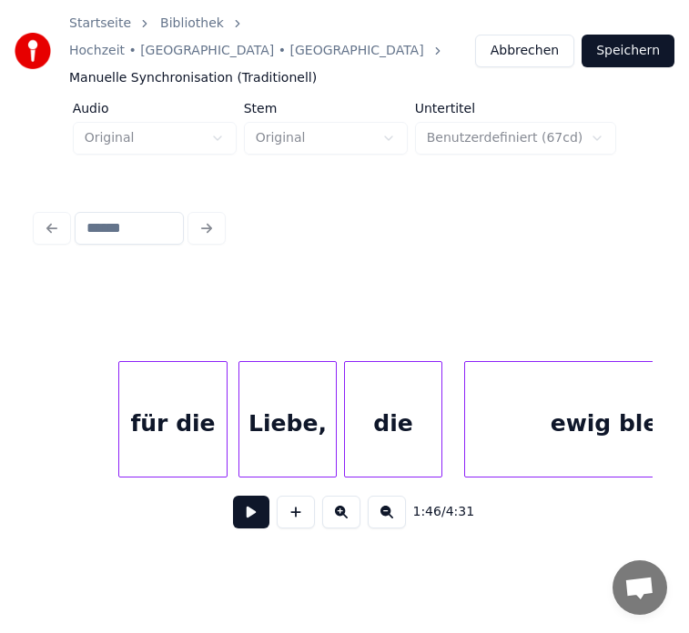
scroll to position [0, 18601]
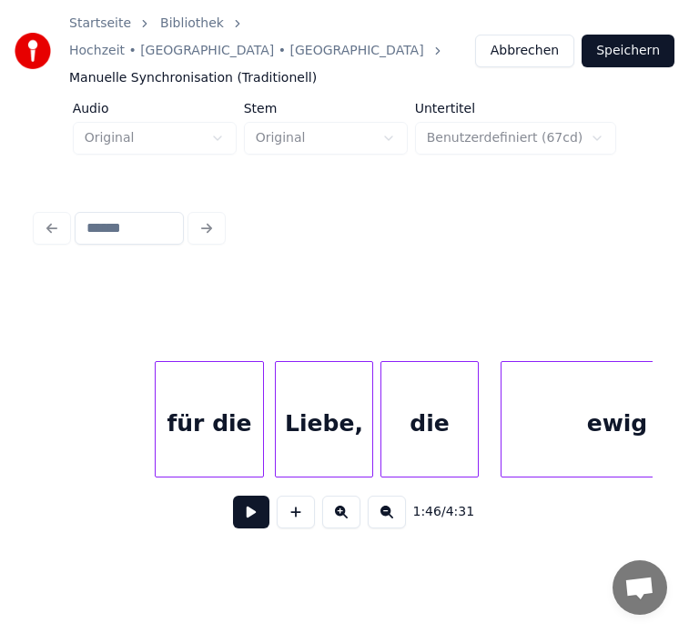
click at [240, 505] on button at bounding box center [251, 512] width 36 height 33
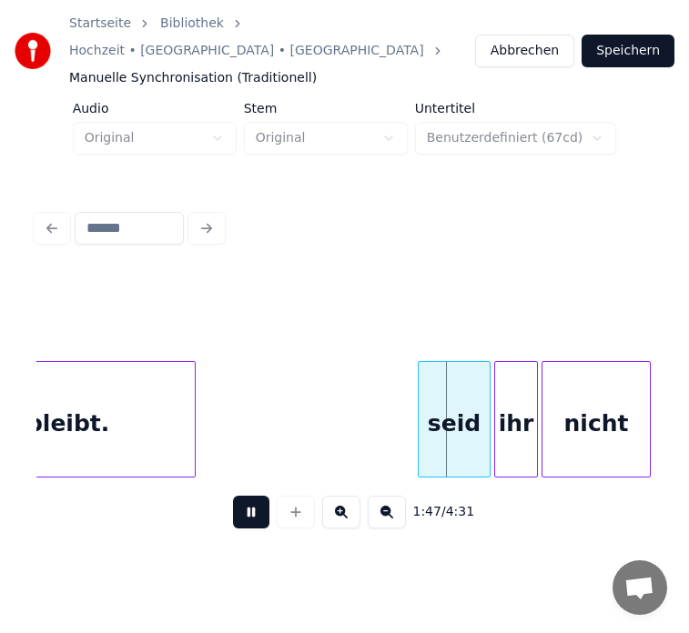
scroll to position [0, 19222]
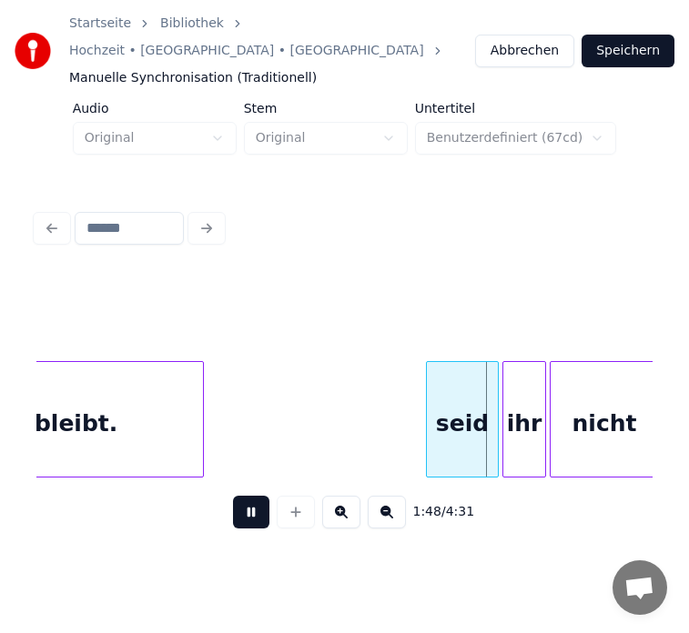
click at [253, 496] on button at bounding box center [251, 512] width 36 height 33
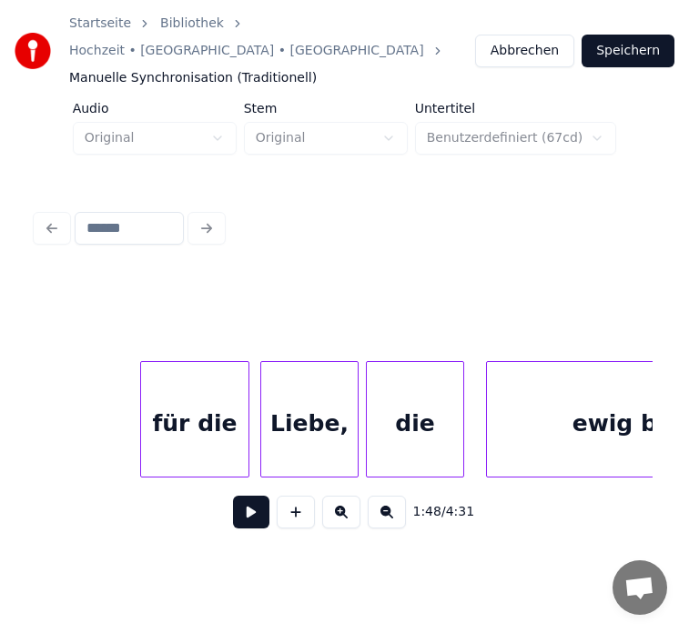
scroll to position [0, 18603]
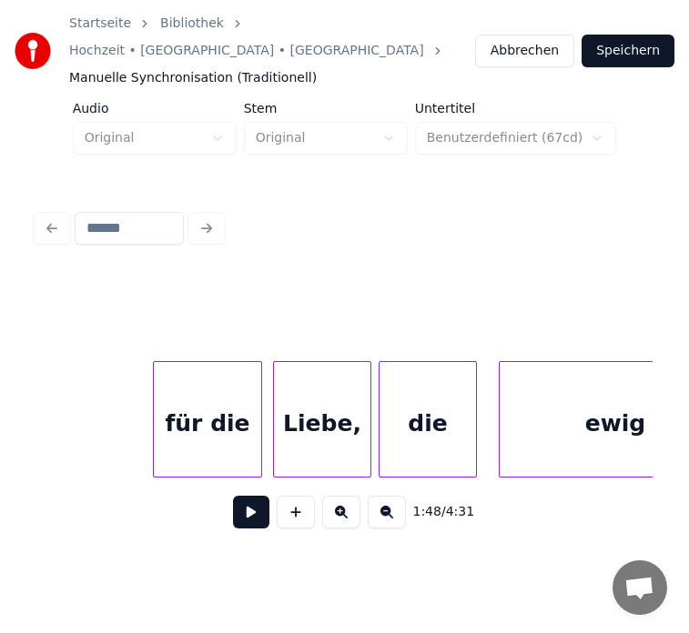
click at [652, 449] on div "1:42 / 4:31" at bounding box center [344, 374] width 630 height 360
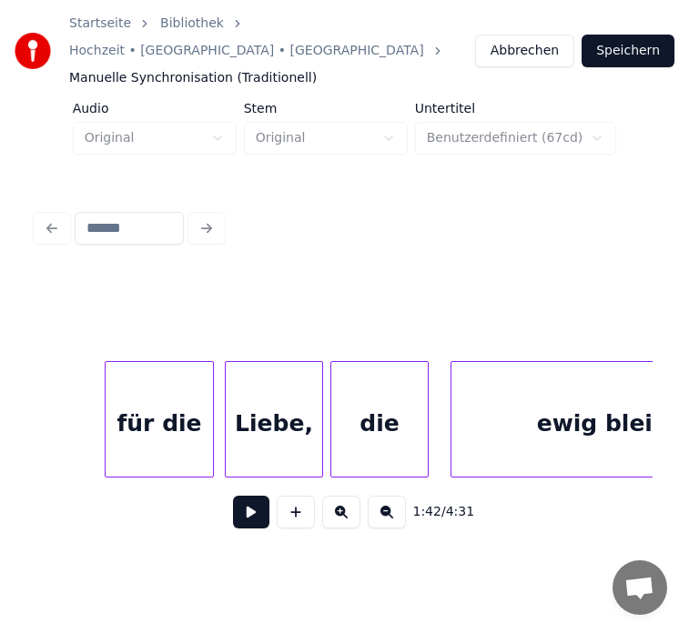
scroll to position [0, 18640]
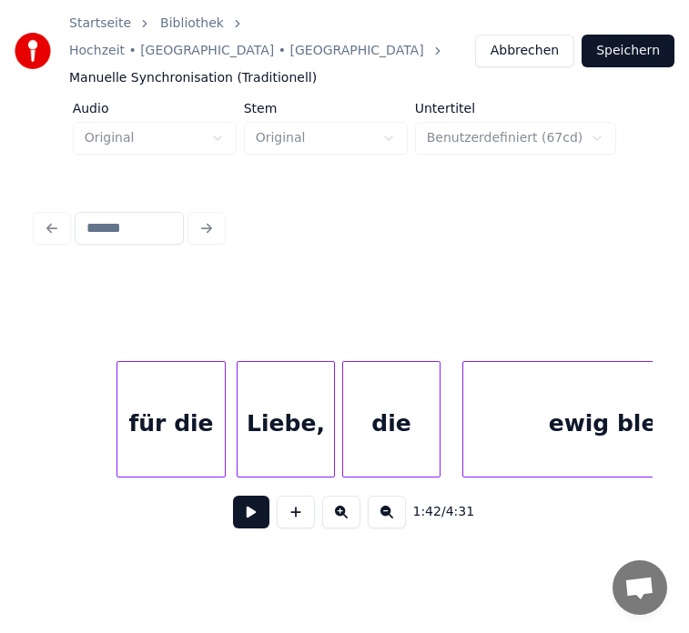
click at [239, 496] on button at bounding box center [251, 512] width 36 height 33
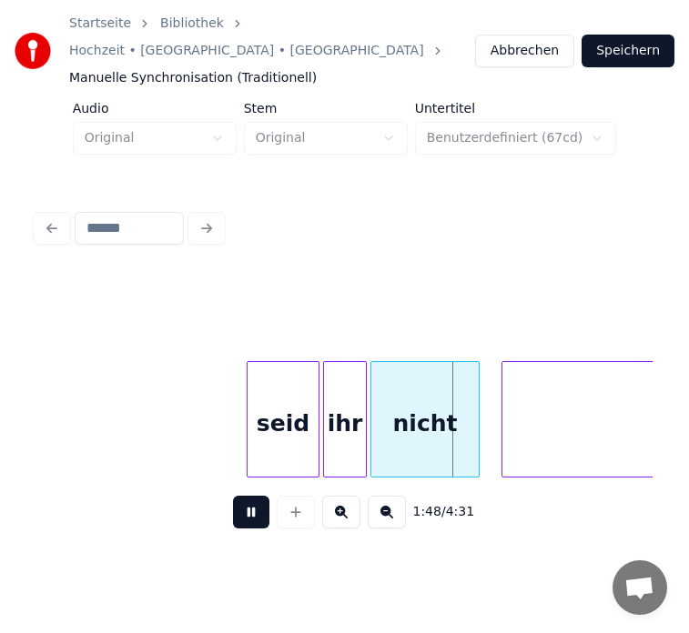
scroll to position [0, 19397]
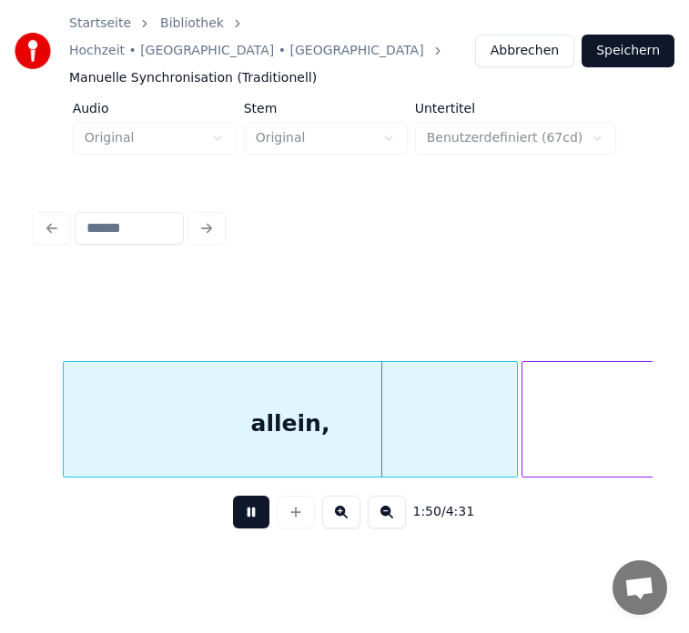
scroll to position [0, 19838]
click at [254, 496] on button at bounding box center [251, 512] width 36 height 33
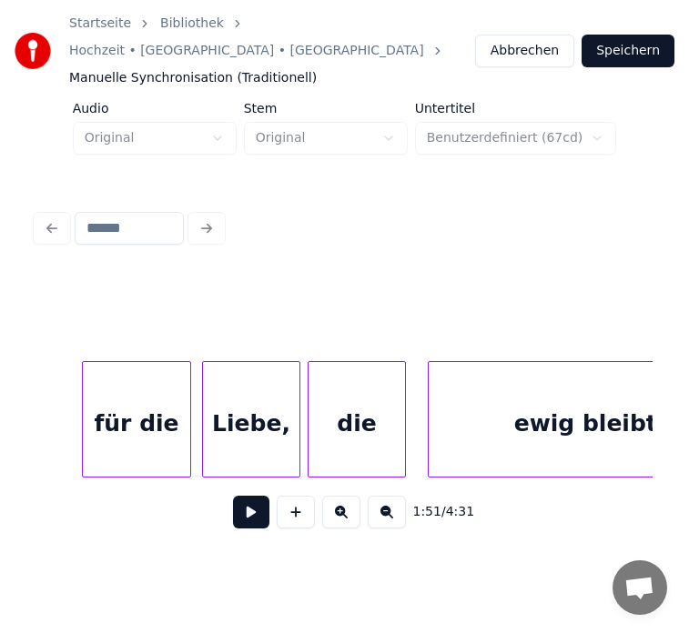
scroll to position [0, 18638]
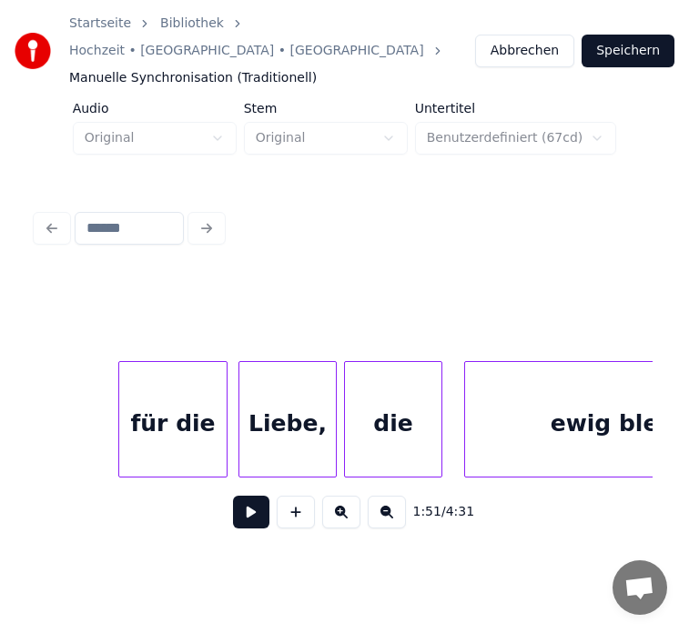
click at [286, 399] on div "Liebe," at bounding box center [287, 424] width 96 height 124
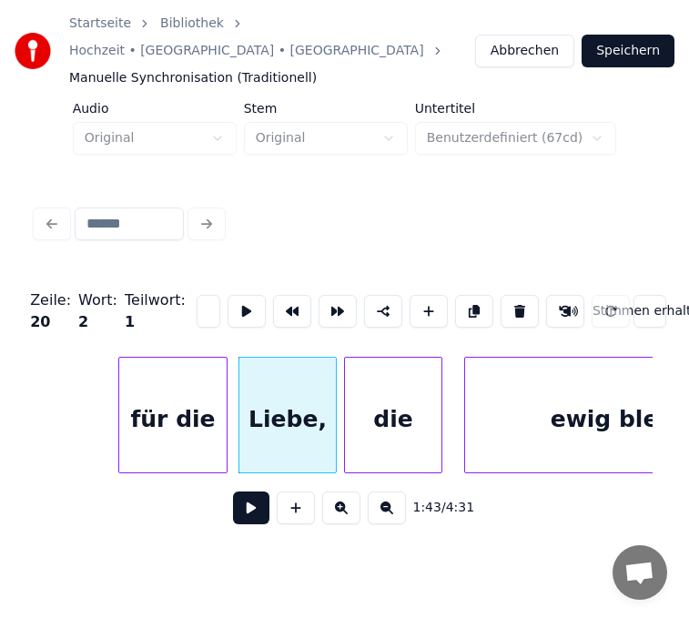
click at [395, 390] on div "die" at bounding box center [393, 419] width 96 height 124
type input "***"
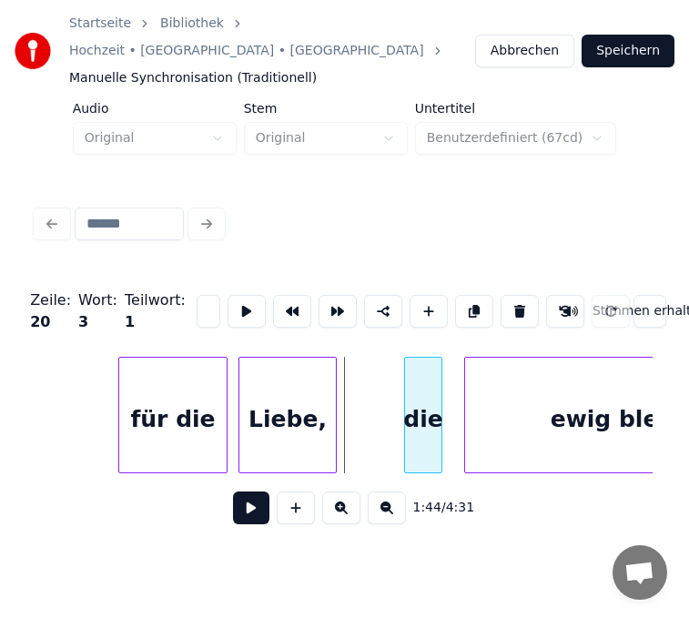
click at [408, 383] on div at bounding box center [407, 414] width 5 height 115
click at [424, 377] on div "die" at bounding box center [430, 419] width 36 height 124
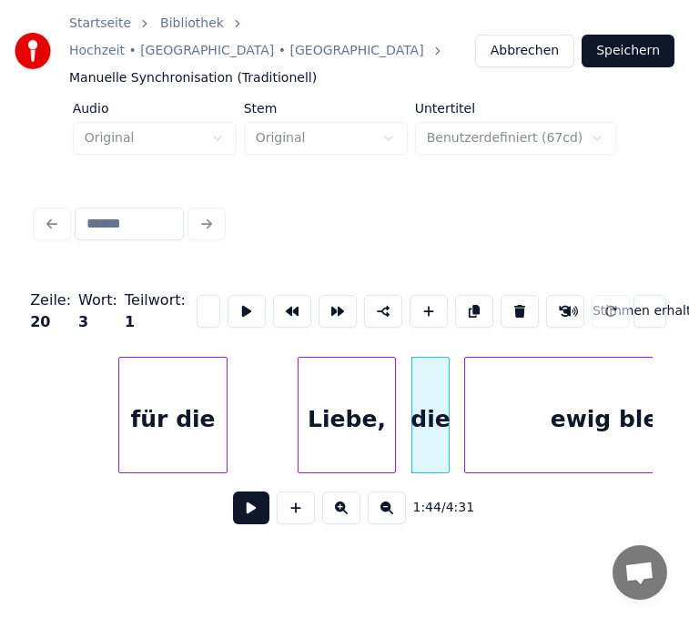
click at [342, 385] on div "Liebe," at bounding box center [346, 419] width 96 height 124
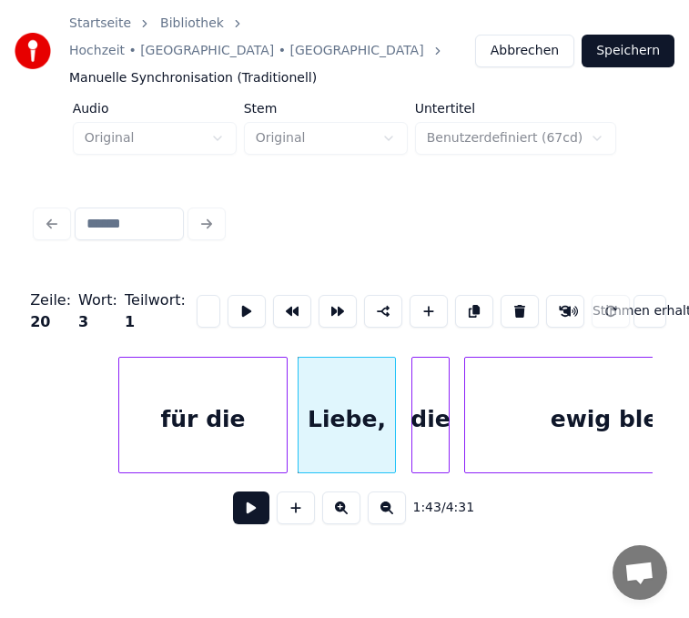
click at [286, 389] on div at bounding box center [283, 414] width 5 height 115
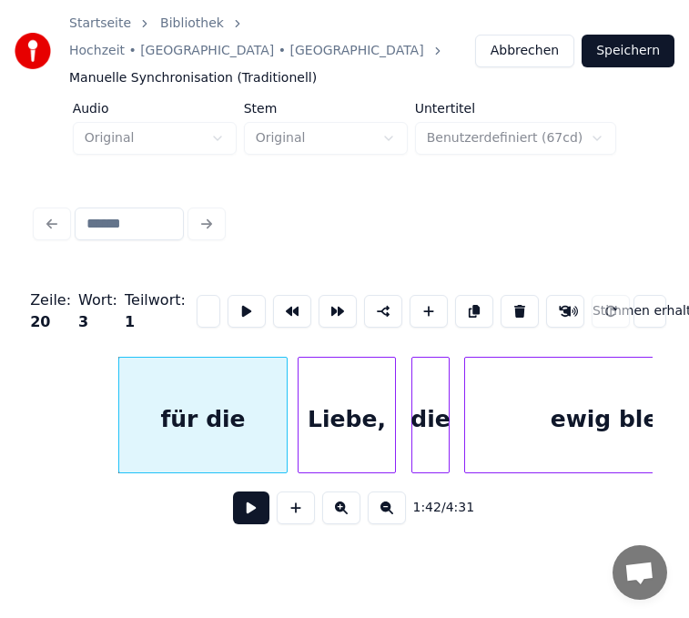
click at [244, 493] on button at bounding box center [251, 507] width 36 height 33
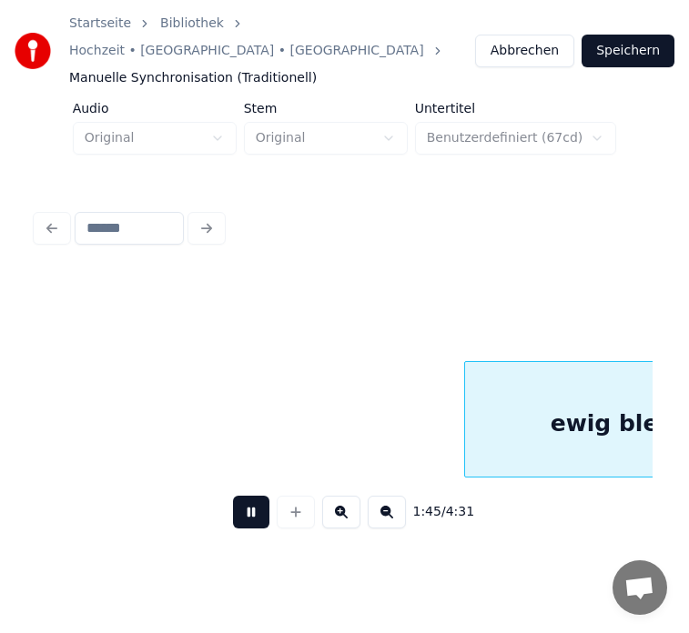
scroll to position [0, 19254]
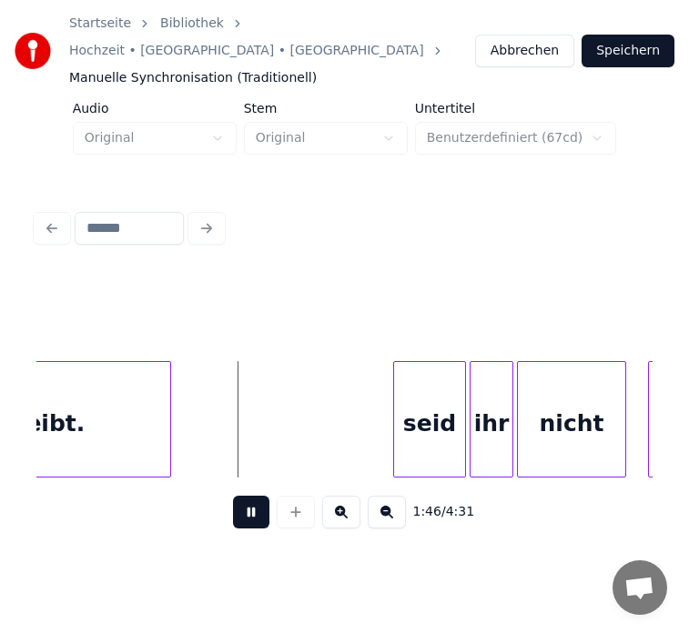
click at [39, 445] on div "1:46 / 4:31" at bounding box center [344, 374] width 630 height 360
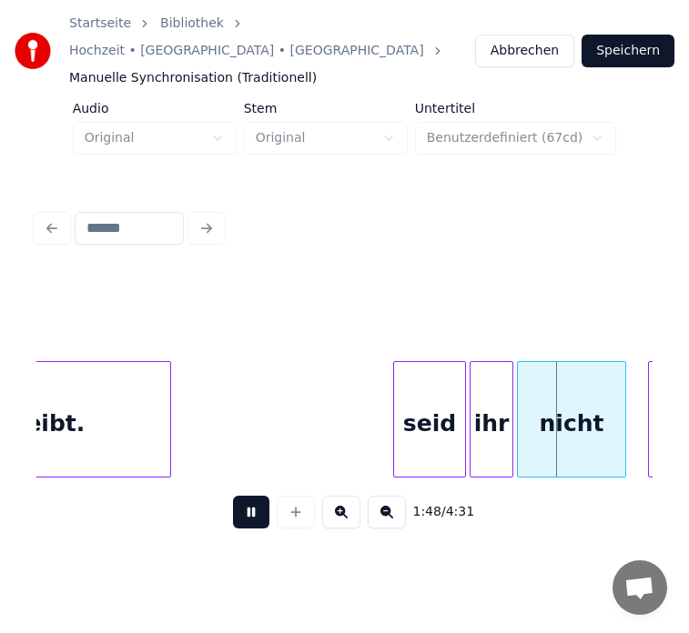
click at [238, 496] on button at bounding box center [251, 512] width 36 height 33
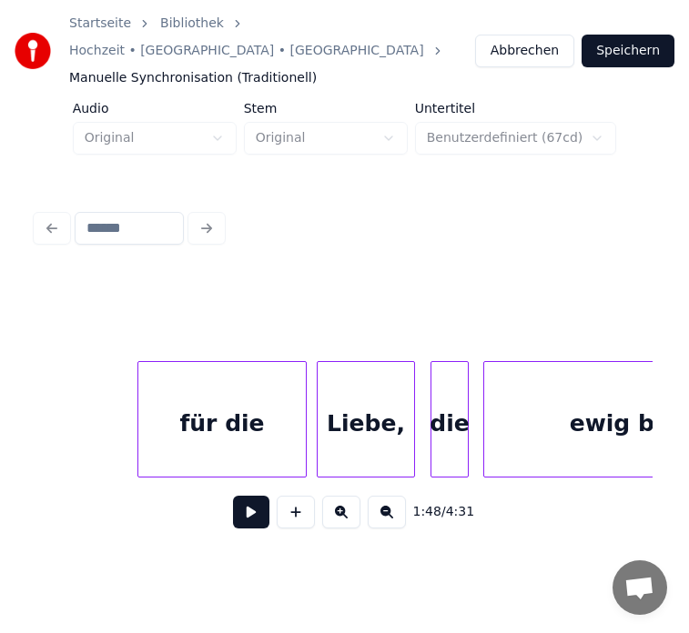
scroll to position [0, 18600]
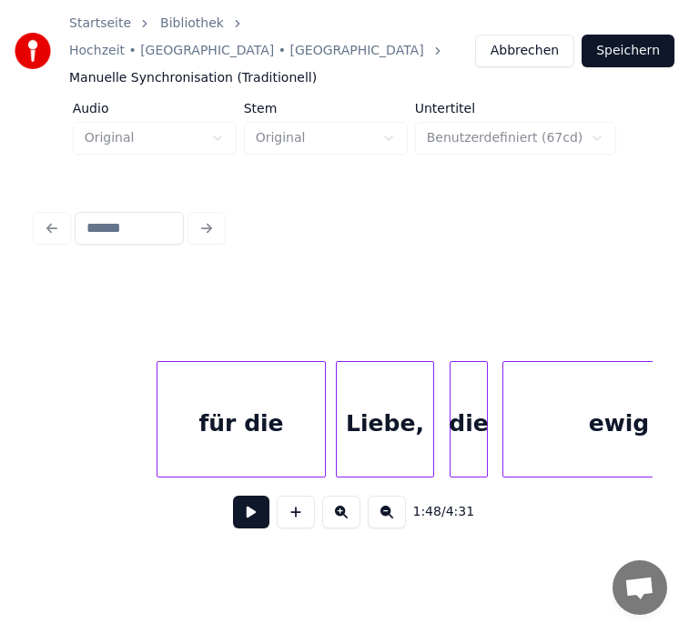
click at [238, 496] on button at bounding box center [251, 512] width 36 height 33
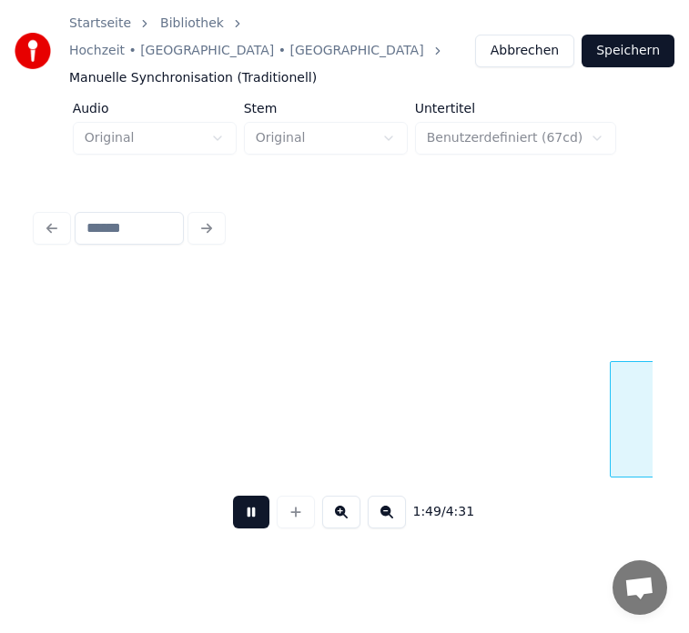
scroll to position [0, 19908]
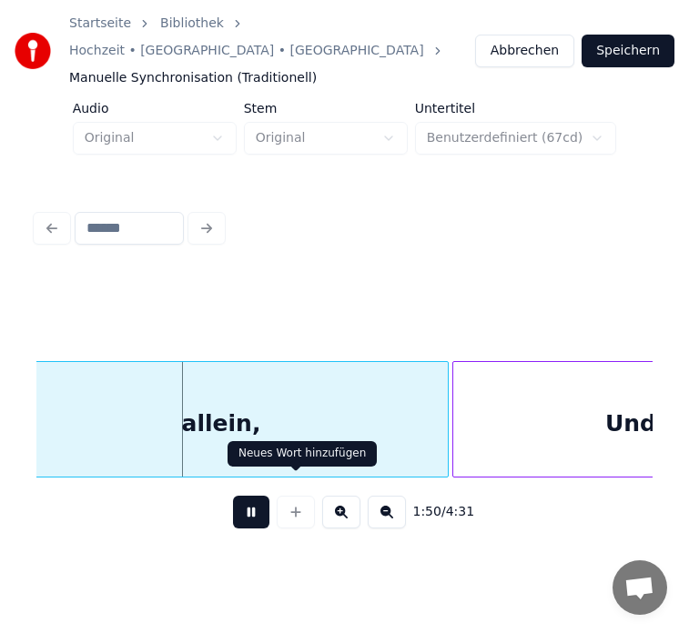
click at [262, 497] on button at bounding box center [251, 512] width 36 height 33
click at [290, 457] on div "Neues Wort hinzufügen" at bounding box center [301, 454] width 127 height 15
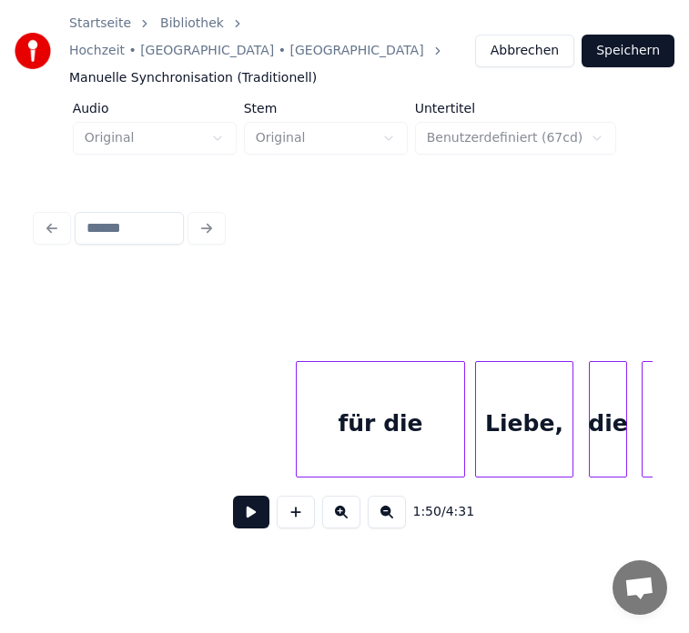
scroll to position [0, 18617]
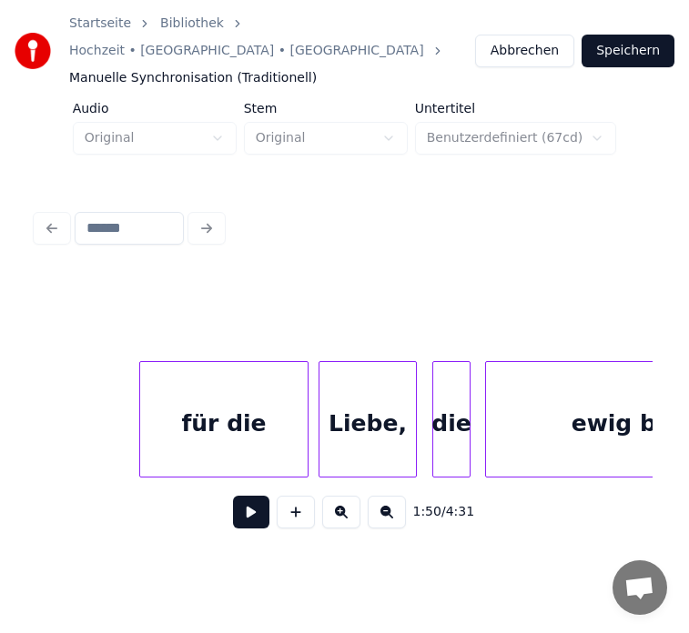
click at [250, 496] on button at bounding box center [251, 512] width 36 height 33
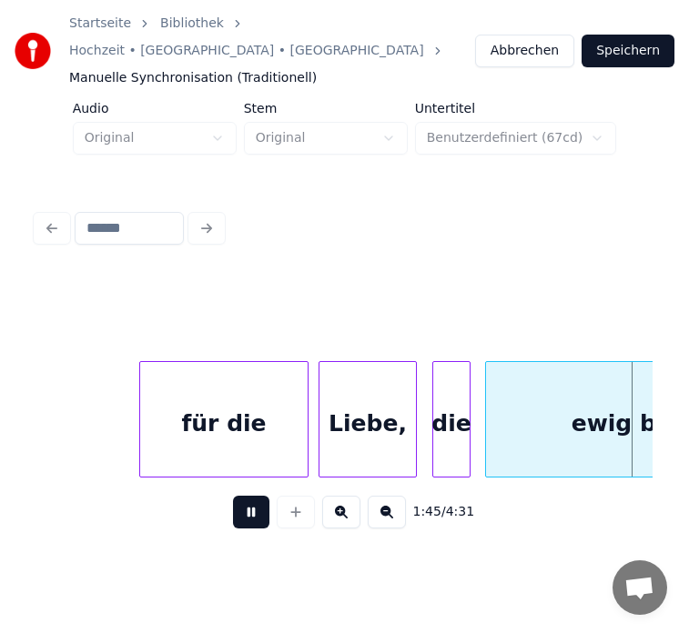
scroll to position [0, 19235]
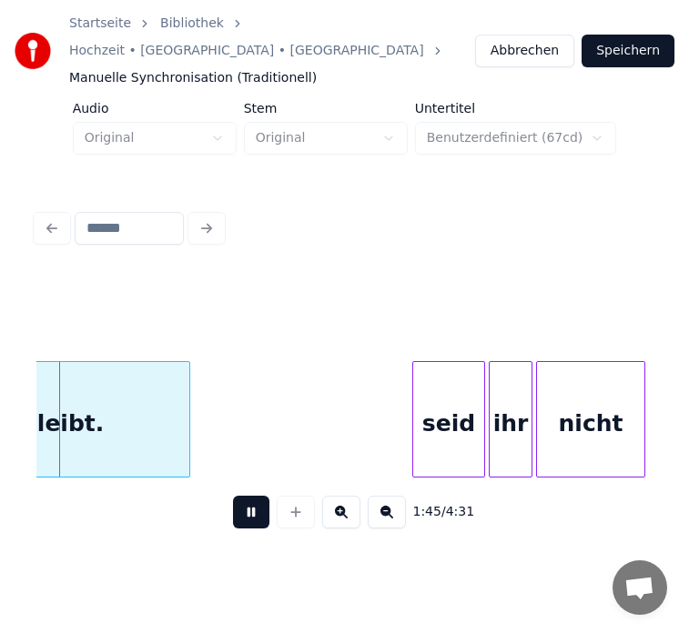
click at [248, 496] on button at bounding box center [251, 512] width 36 height 33
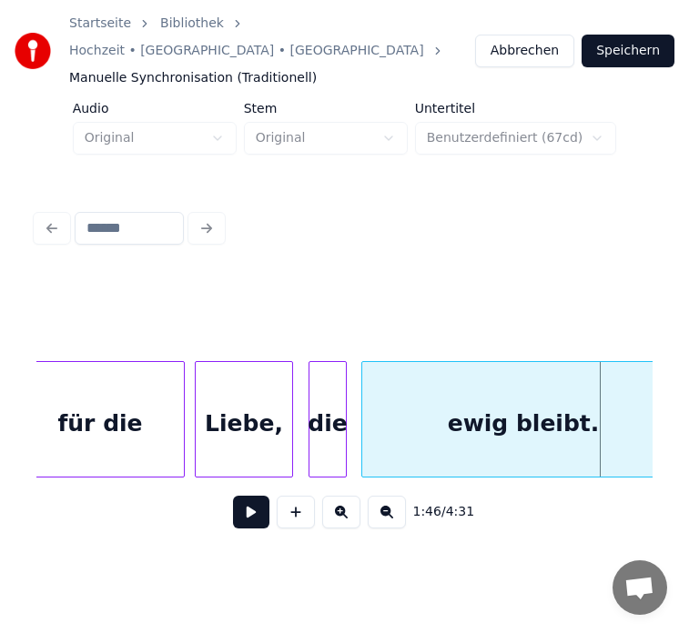
scroll to position [0, 18617]
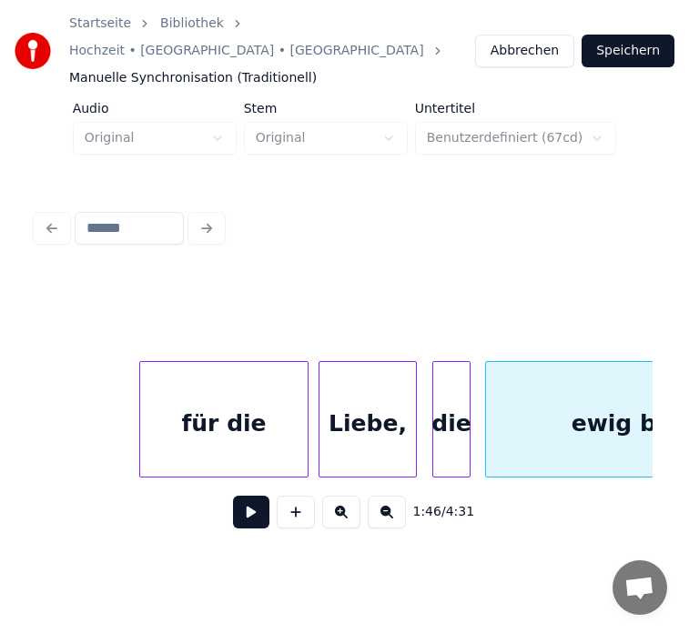
click at [492, 409] on div "ewig bleibt." at bounding box center [647, 424] width 322 height 124
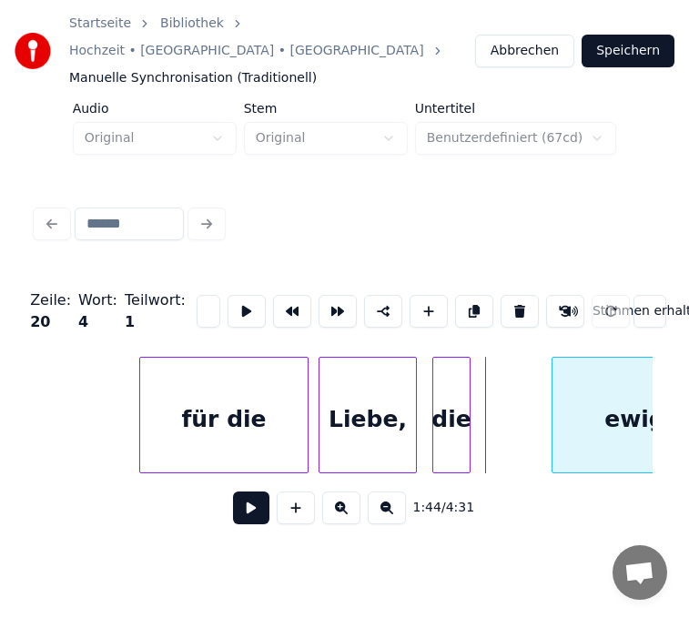
click at [558, 395] on div at bounding box center [554, 414] width 5 height 115
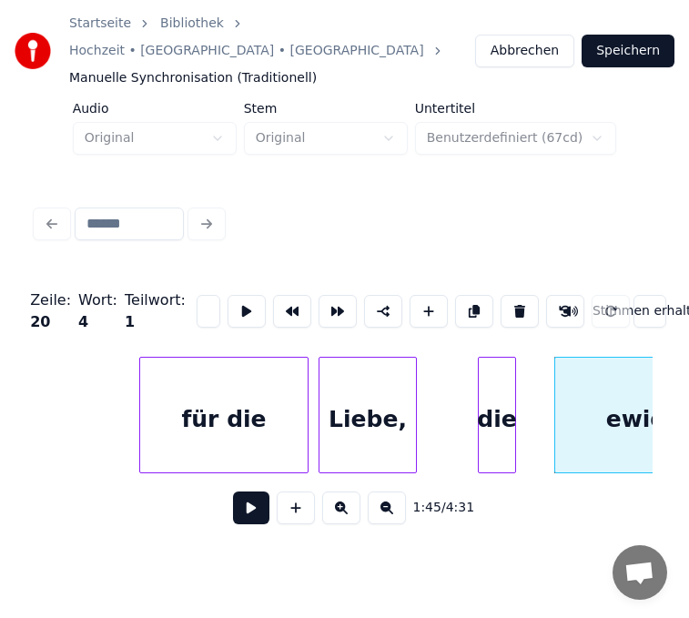
click at [491, 397] on div "die" at bounding box center [496, 419] width 36 height 124
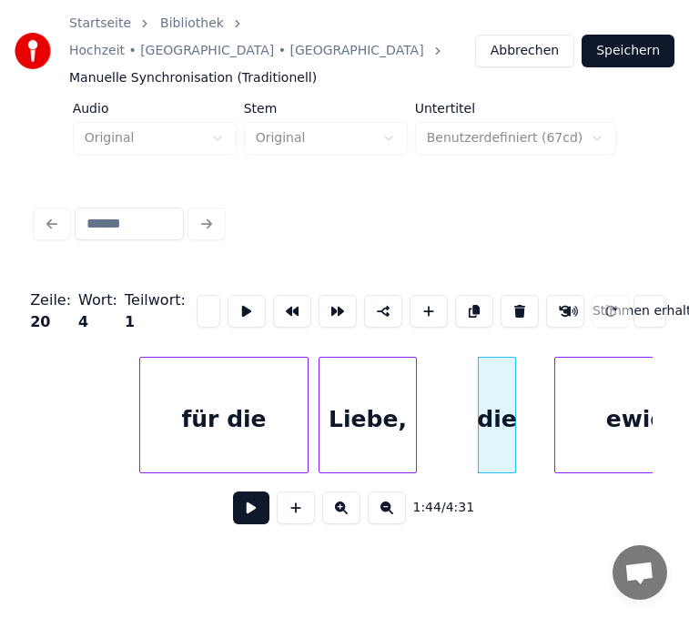
click at [563, 390] on div "ewig bleibt." at bounding box center [681, 419] width 253 height 124
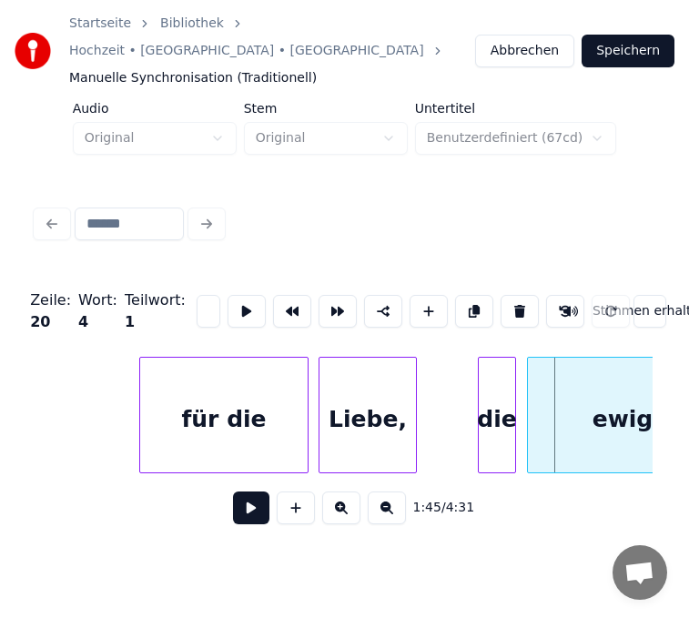
click at [530, 388] on div at bounding box center [530, 414] width 5 height 115
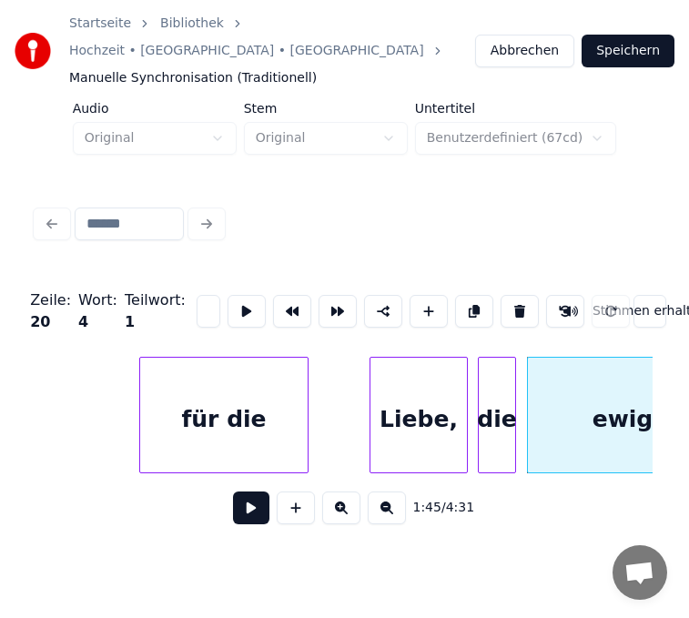
click at [442, 387] on div "Liebe," at bounding box center [418, 419] width 96 height 124
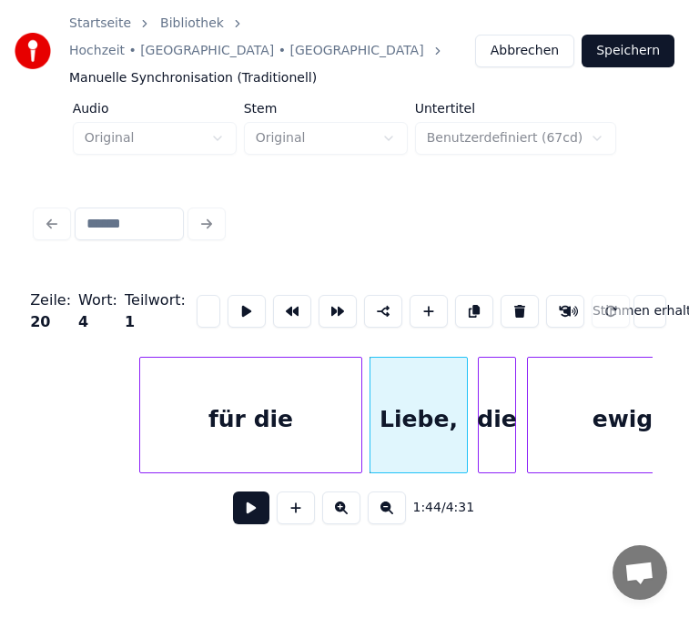
click at [357, 388] on div at bounding box center [358, 414] width 5 height 115
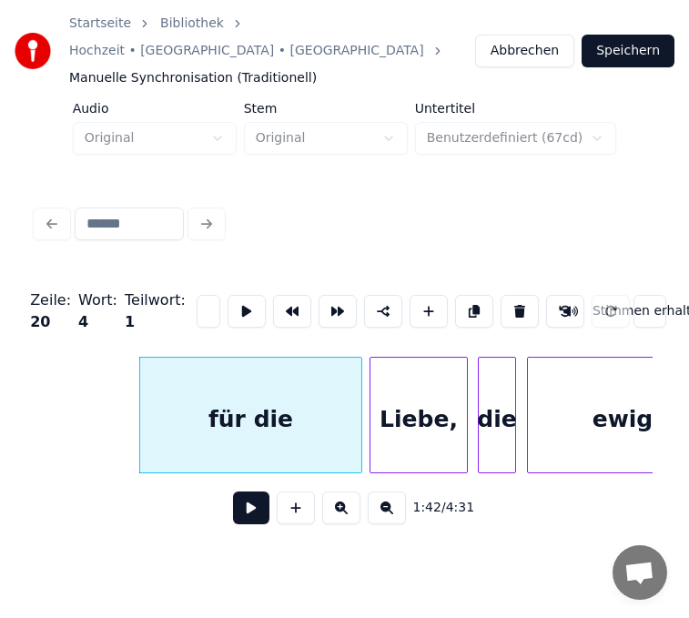
click at [246, 491] on button at bounding box center [251, 507] width 36 height 33
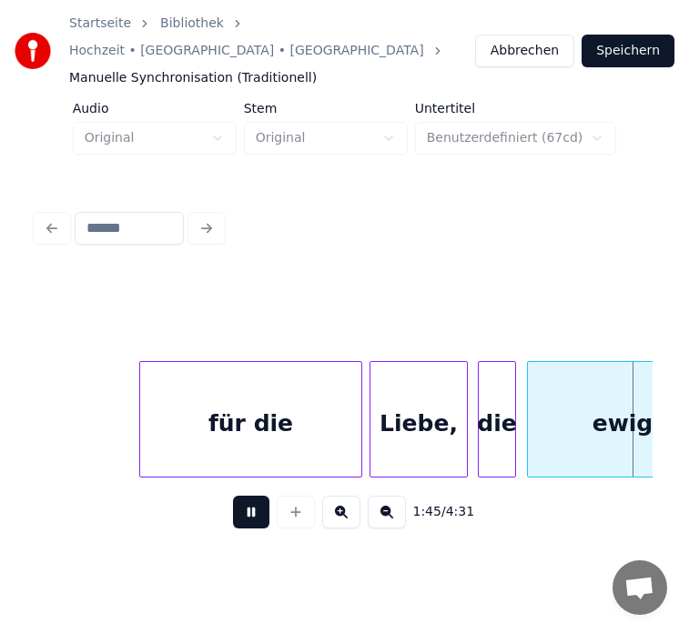
scroll to position [0, 19233]
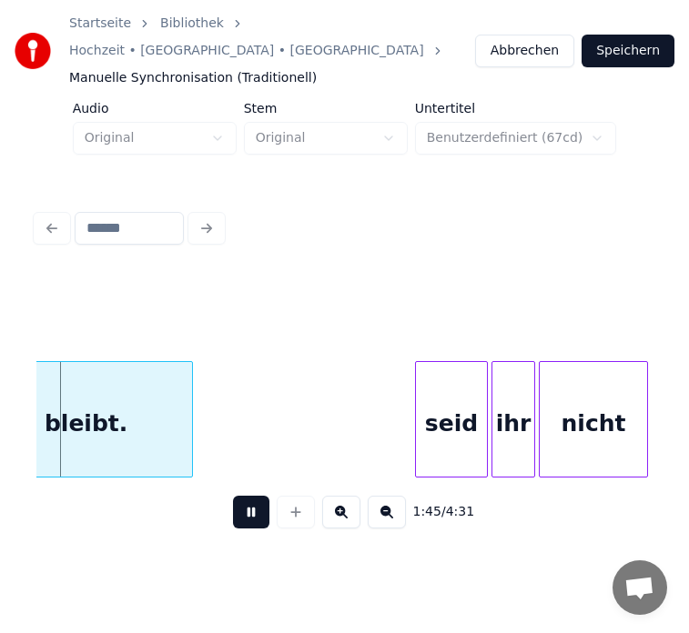
click at [244, 496] on button at bounding box center [251, 512] width 36 height 33
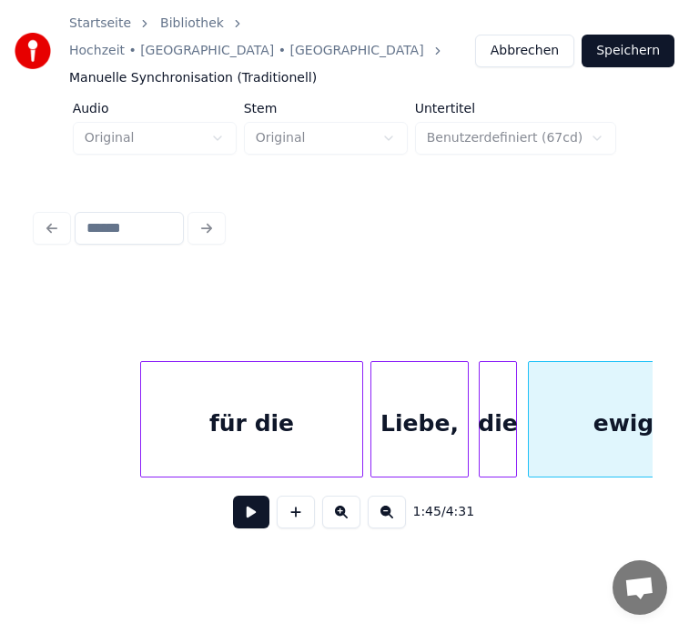
scroll to position [0, 18614]
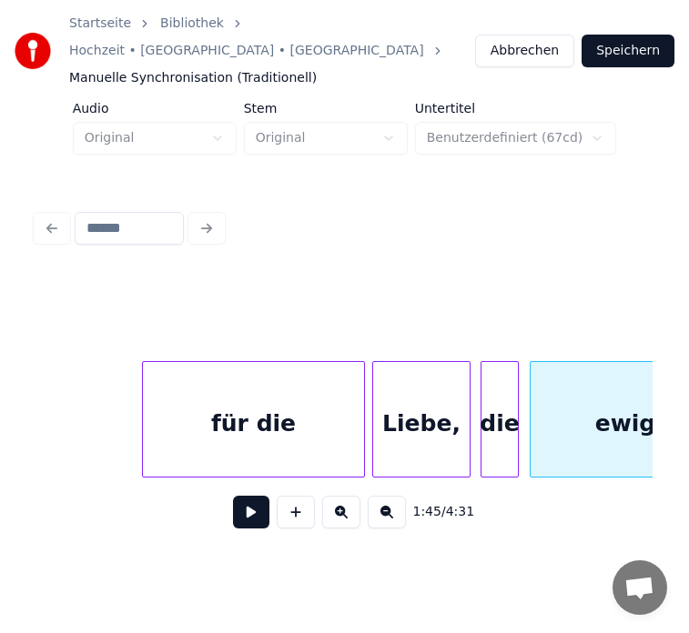
click at [266, 397] on div "für die" at bounding box center [253, 424] width 221 height 124
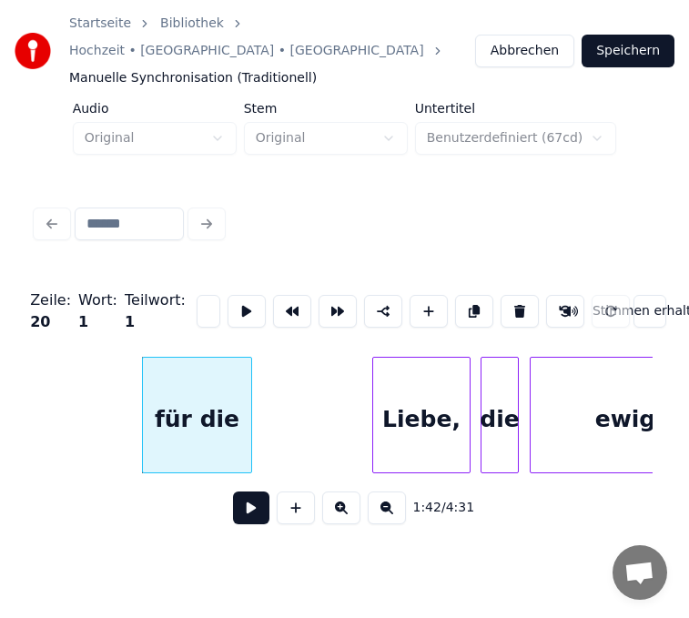
click at [248, 397] on div at bounding box center [248, 414] width 5 height 115
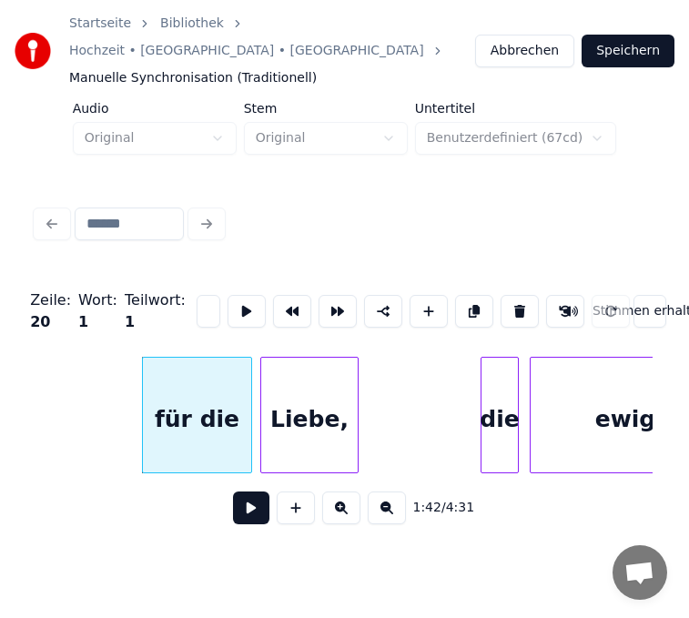
click at [280, 381] on div "Liebe," at bounding box center [309, 419] width 96 height 124
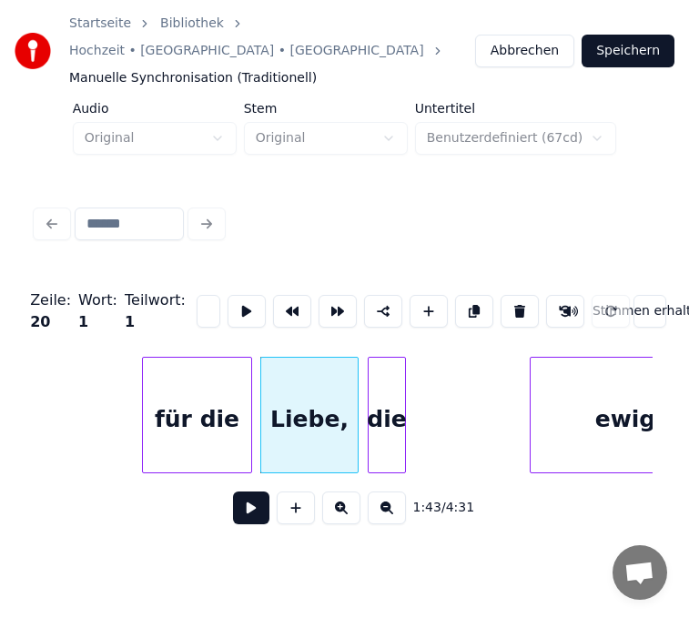
click at [380, 385] on div "die" at bounding box center [386, 419] width 36 height 124
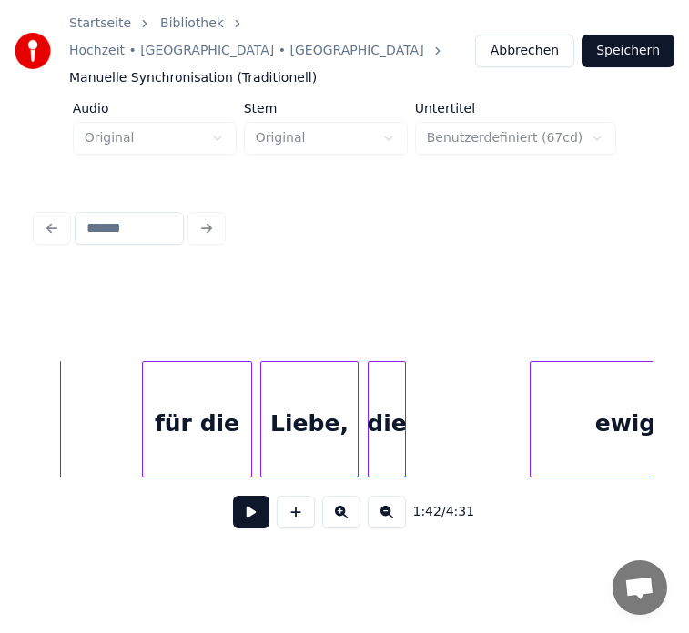
click at [247, 496] on button at bounding box center [251, 512] width 36 height 33
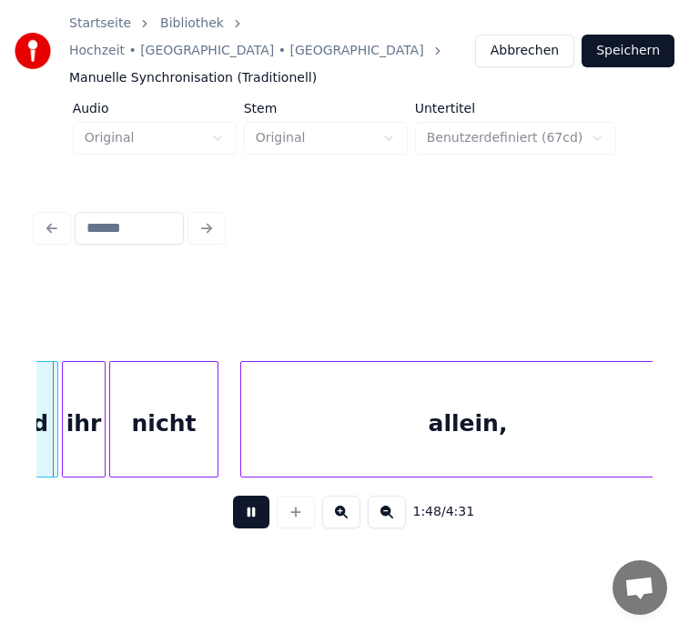
scroll to position [0, 19638]
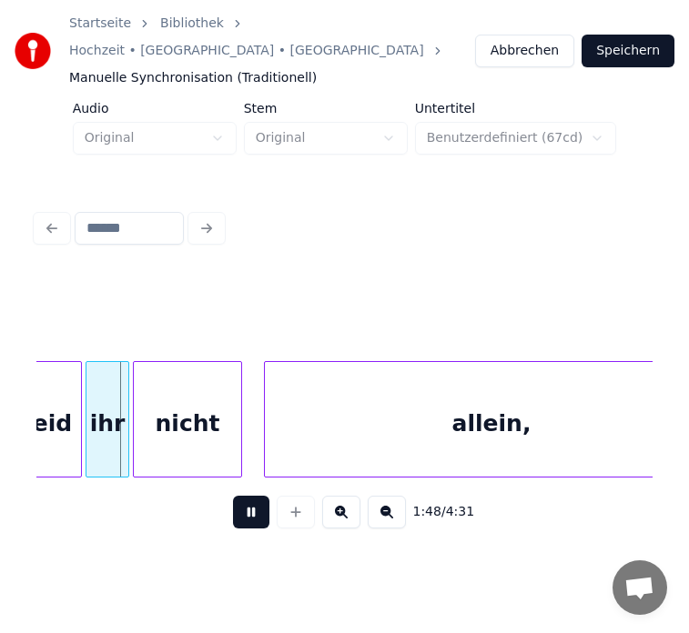
click at [240, 498] on button at bounding box center [251, 512] width 36 height 33
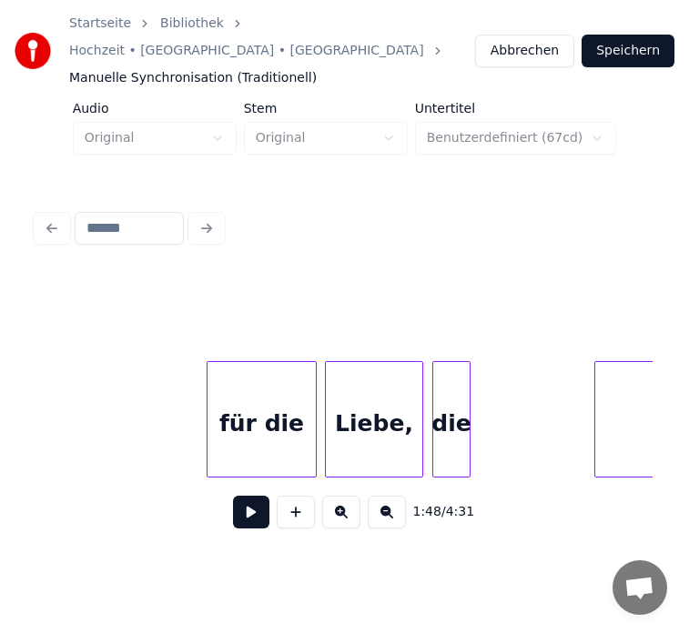
scroll to position [0, 18547]
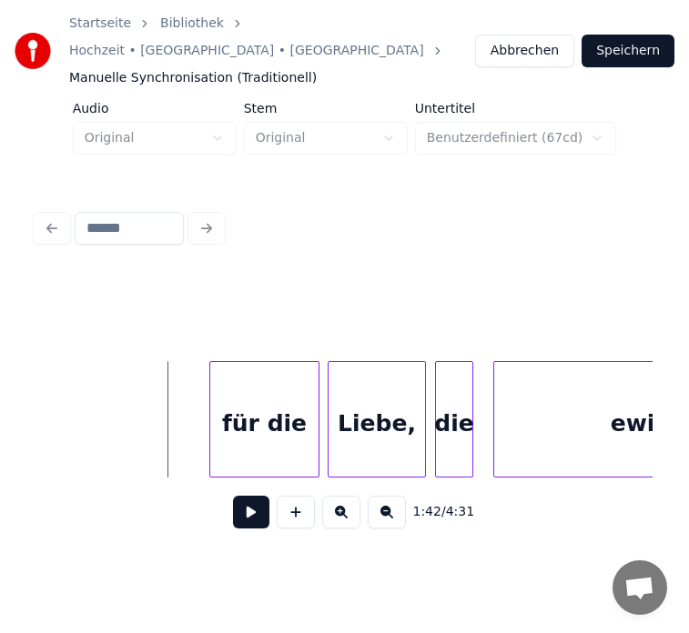
click at [495, 412] on div at bounding box center [496, 419] width 5 height 115
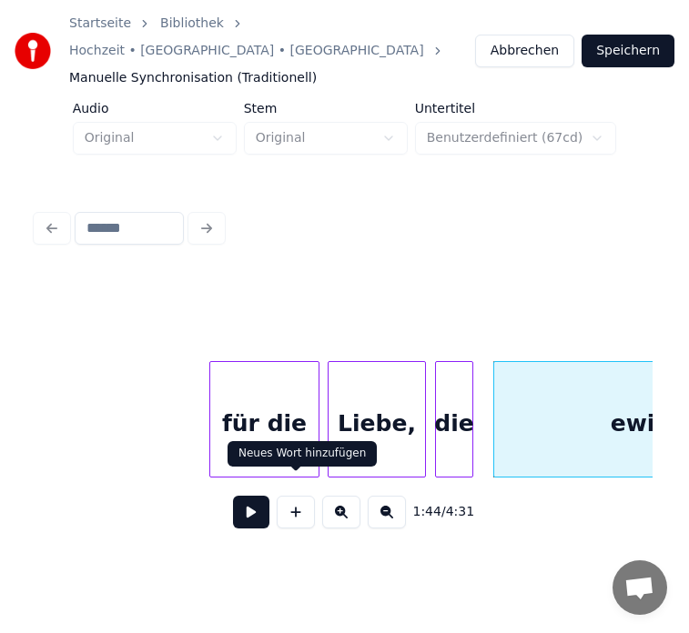
click at [250, 497] on button at bounding box center [251, 512] width 36 height 33
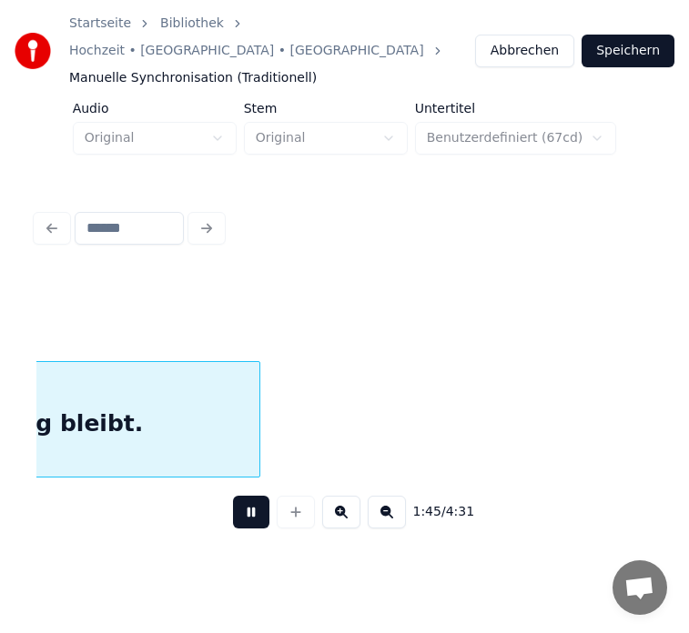
click at [115, 362] on div "ewig bleibt." at bounding box center [67, 424] width 384 height 124
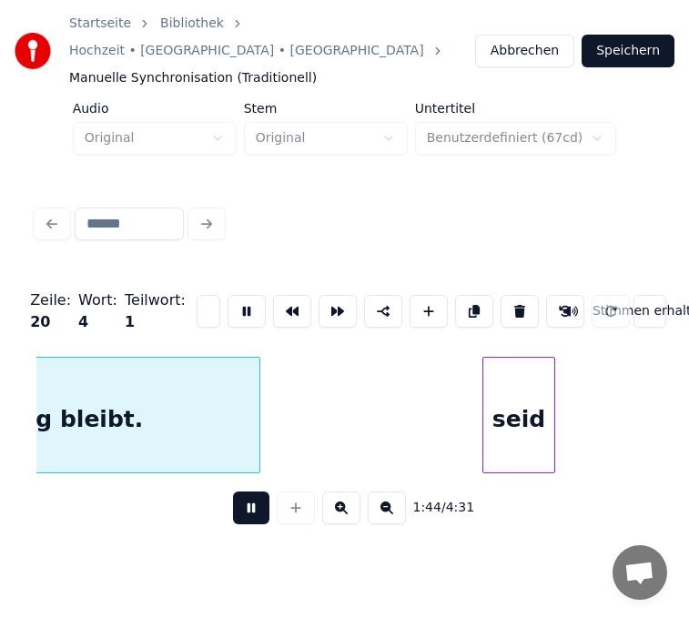
scroll to position [0, 19003]
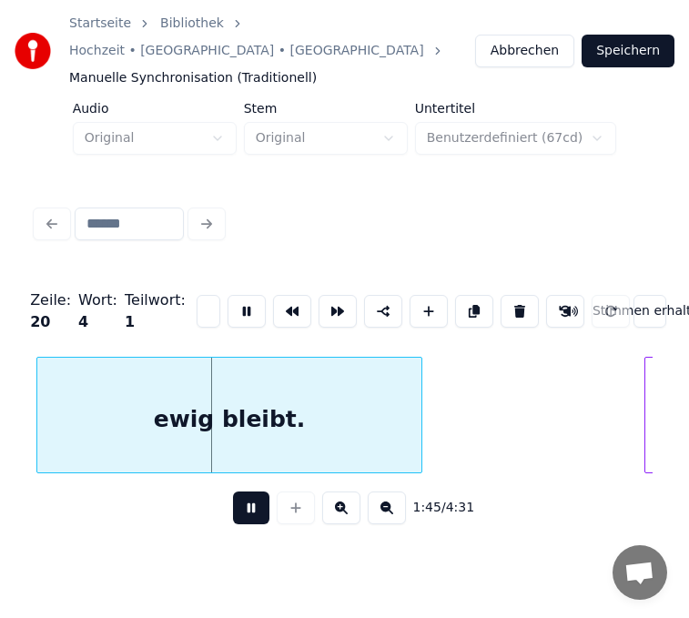
click at [251, 491] on button at bounding box center [251, 507] width 36 height 33
click at [35, 449] on div "**********" at bounding box center [344, 369] width 630 height 360
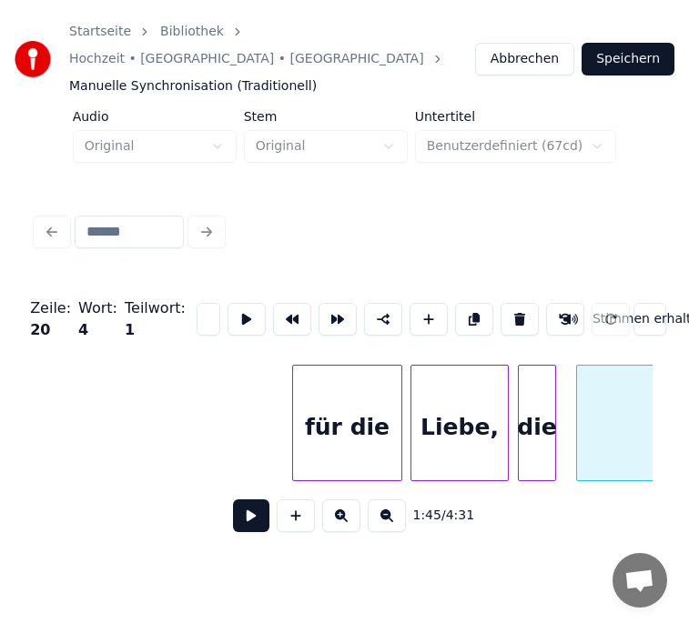
scroll to position [0, 18428]
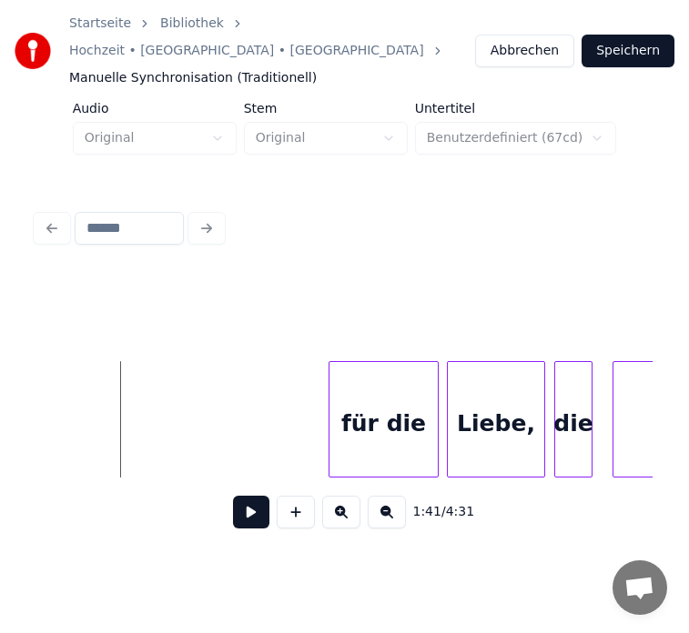
click at [247, 496] on button at bounding box center [251, 512] width 36 height 33
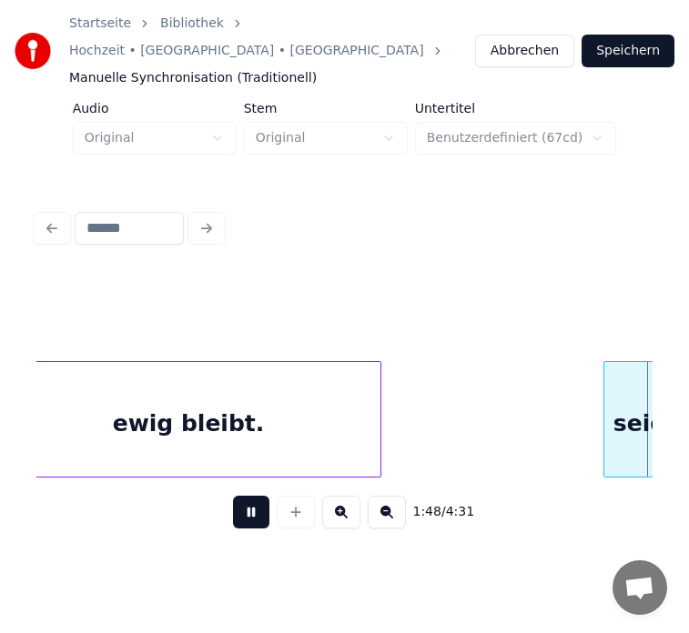
scroll to position [0, 19663]
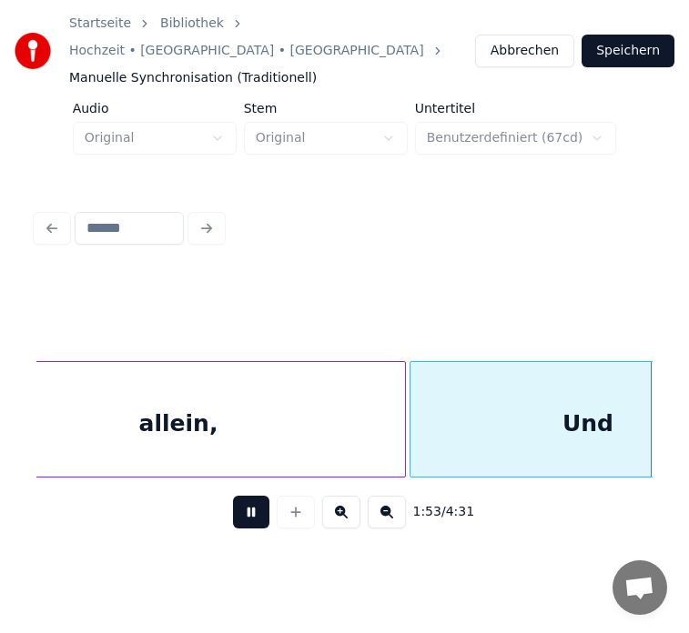
click at [250, 496] on button at bounding box center [251, 512] width 36 height 33
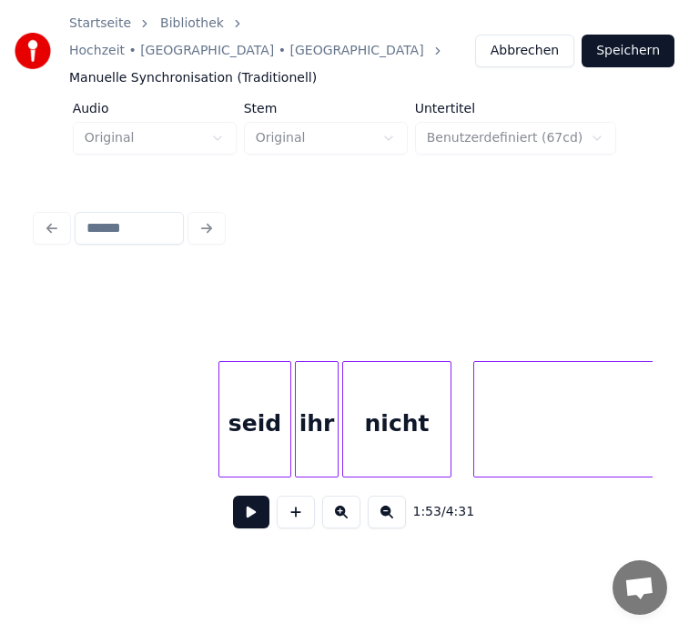
scroll to position [0, 19442]
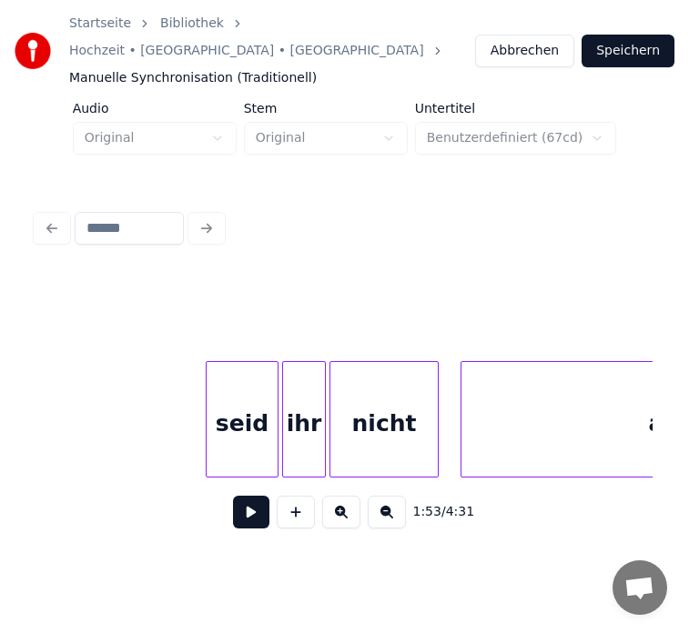
click at [252, 496] on button at bounding box center [251, 512] width 36 height 33
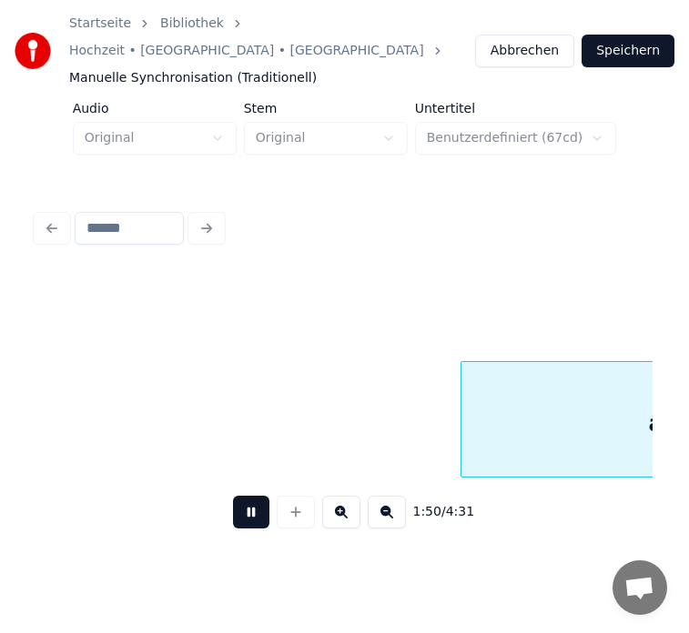
scroll to position [0, 20058]
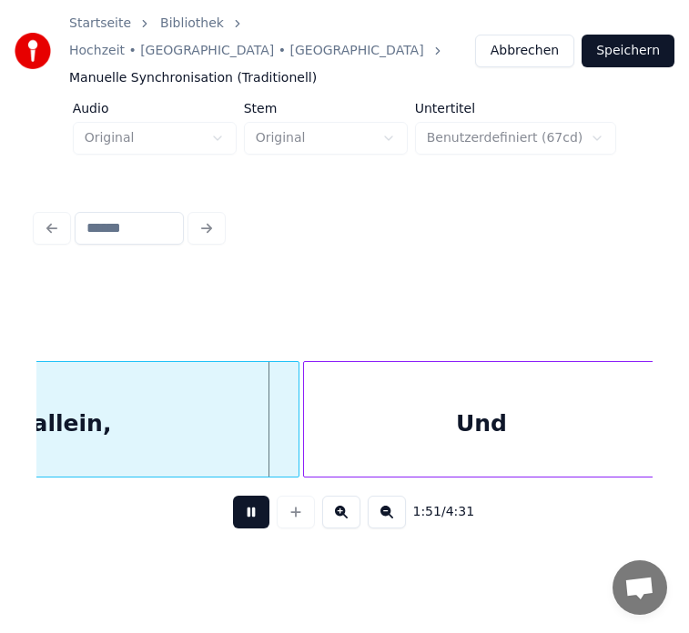
click at [252, 496] on button at bounding box center [251, 512] width 36 height 33
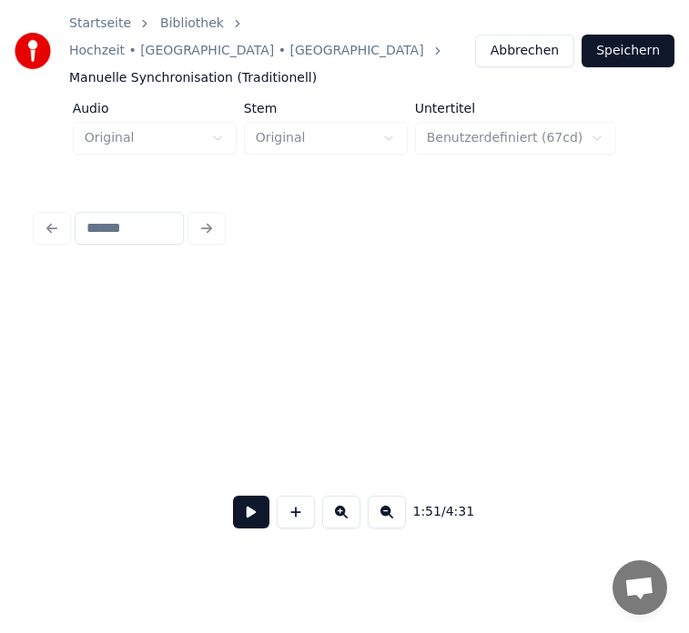
scroll to position [0, 17837]
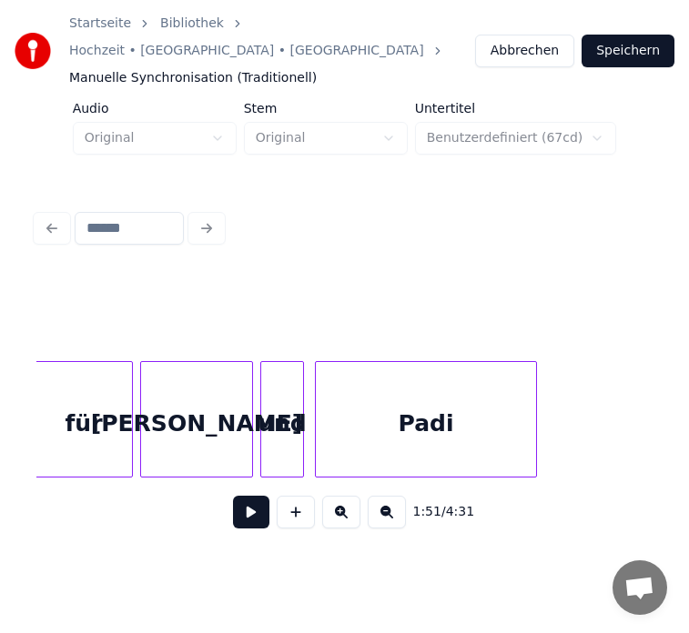
click at [153, 310] on div at bounding box center [344, 315] width 616 height 91
click at [135, 320] on div at bounding box center [344, 315] width 616 height 91
click at [111, 478] on div "1:51 / 4:31" at bounding box center [344, 512] width 616 height 69
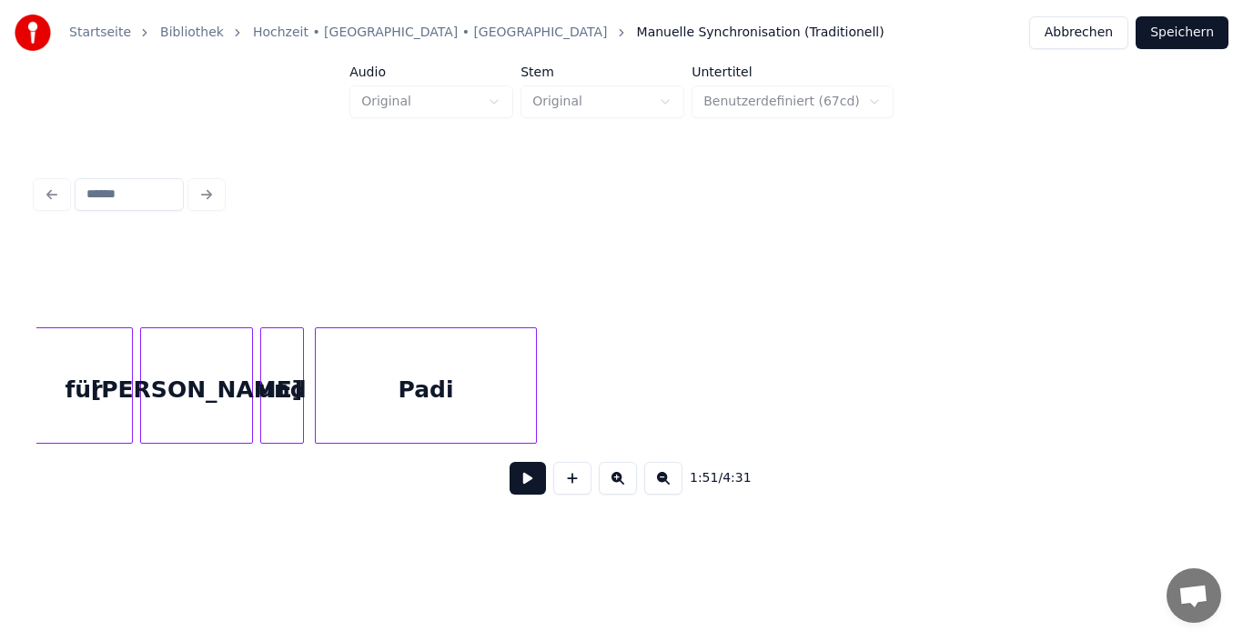
click at [658, 482] on button at bounding box center [663, 478] width 38 height 33
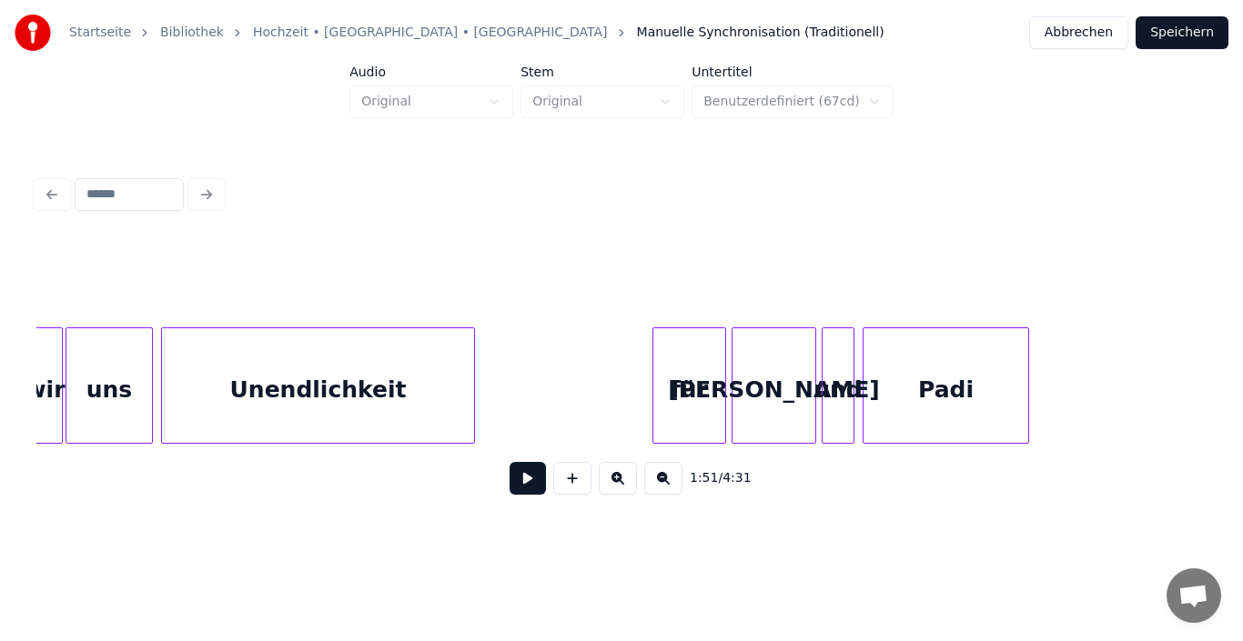
click at [658, 482] on button at bounding box center [663, 478] width 38 height 33
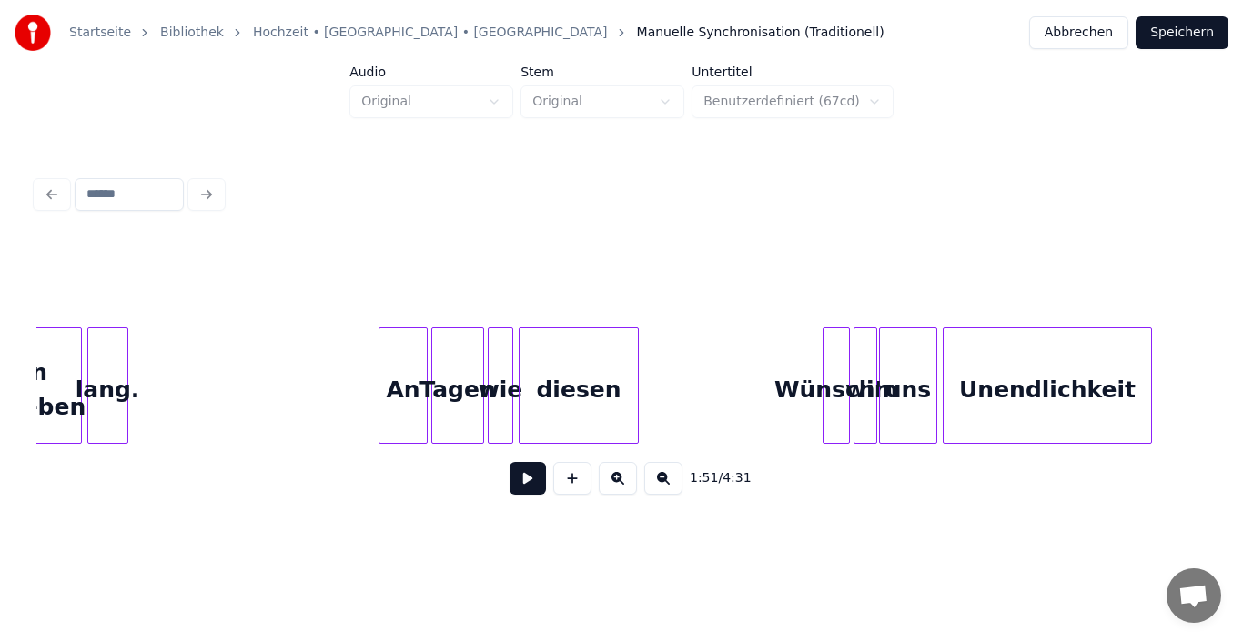
click at [658, 482] on button at bounding box center [663, 478] width 38 height 33
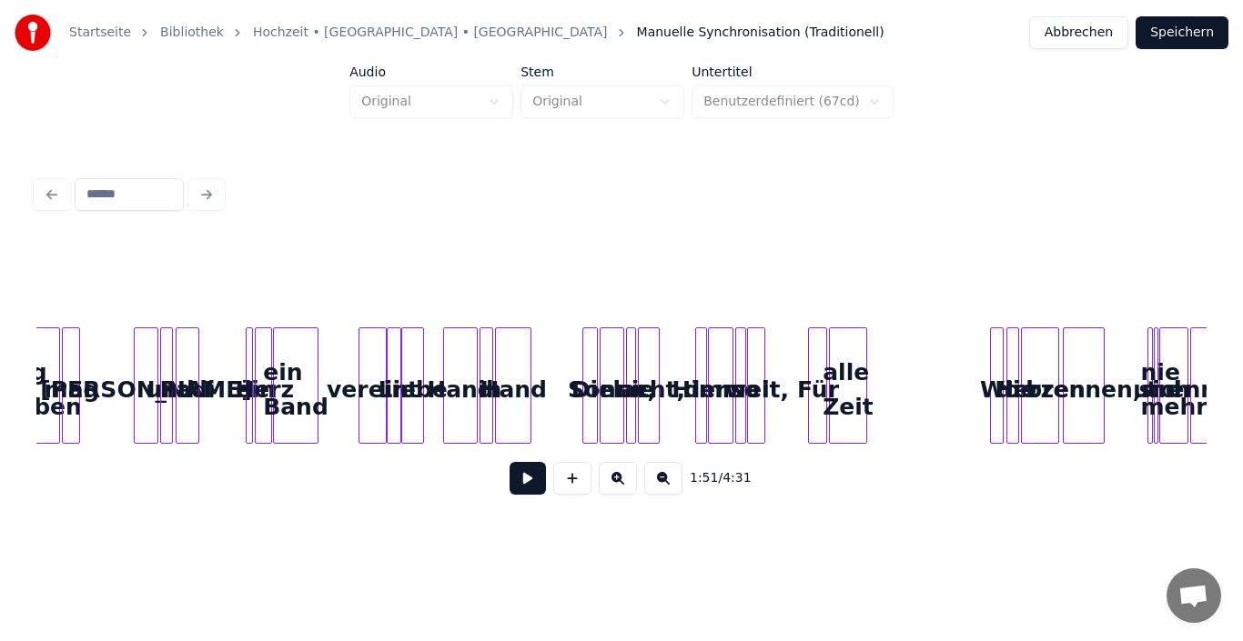
click at [609, 479] on button at bounding box center [618, 478] width 38 height 33
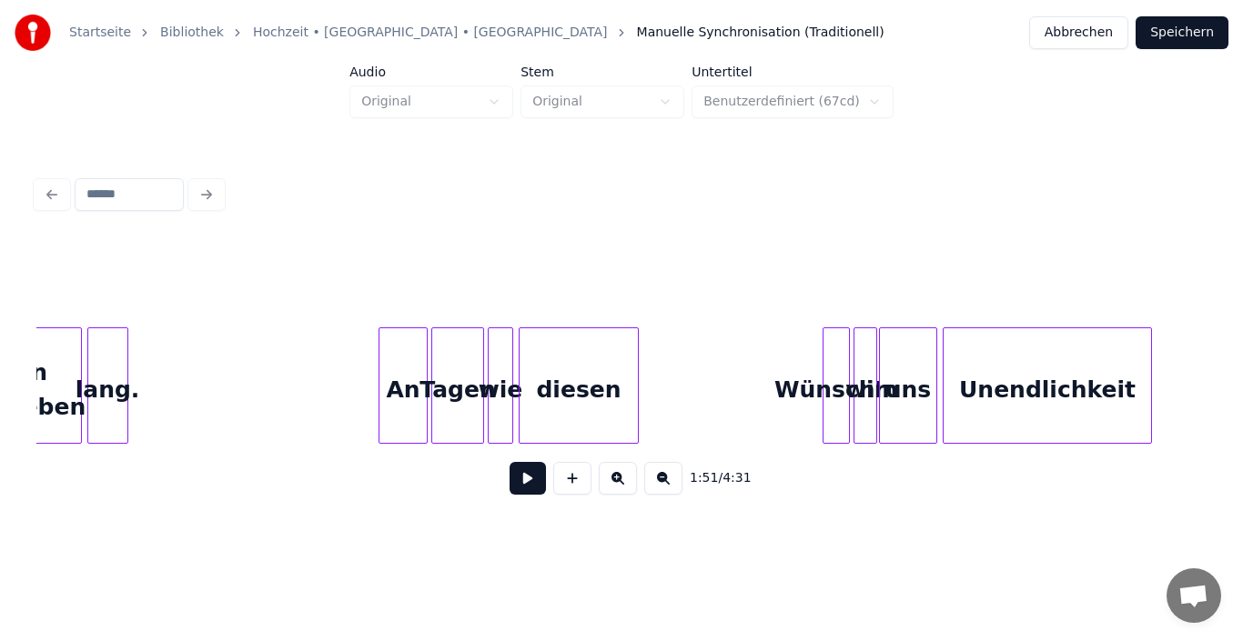
click at [609, 479] on button at bounding box center [618, 478] width 38 height 33
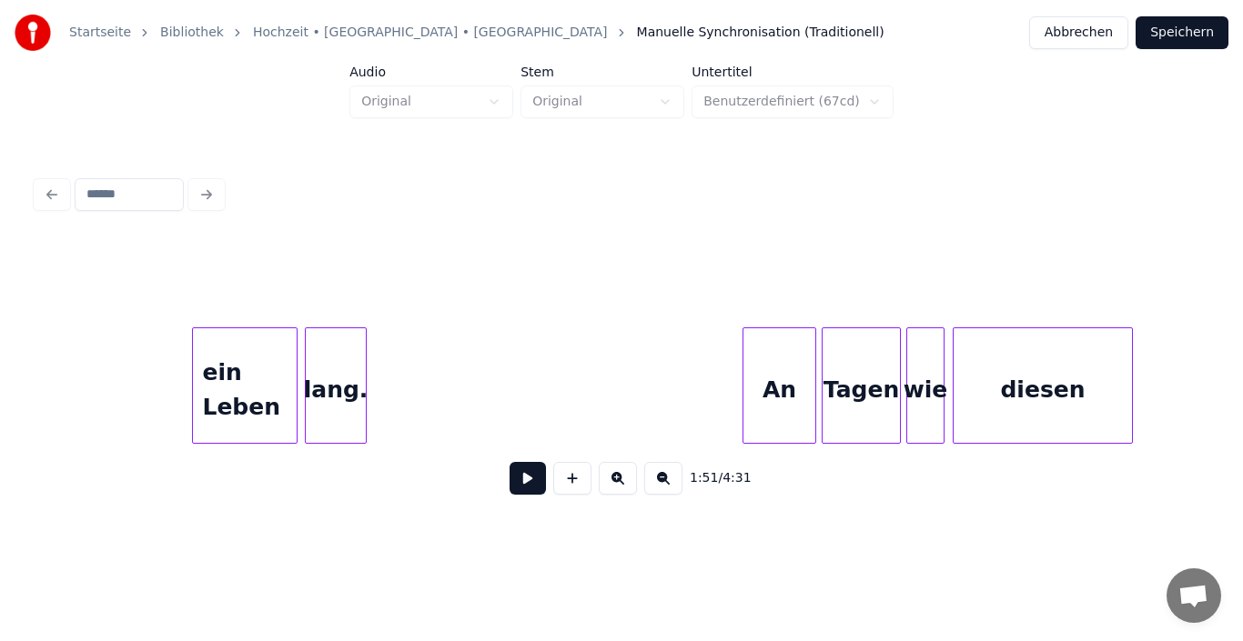
scroll to position [0, 11303]
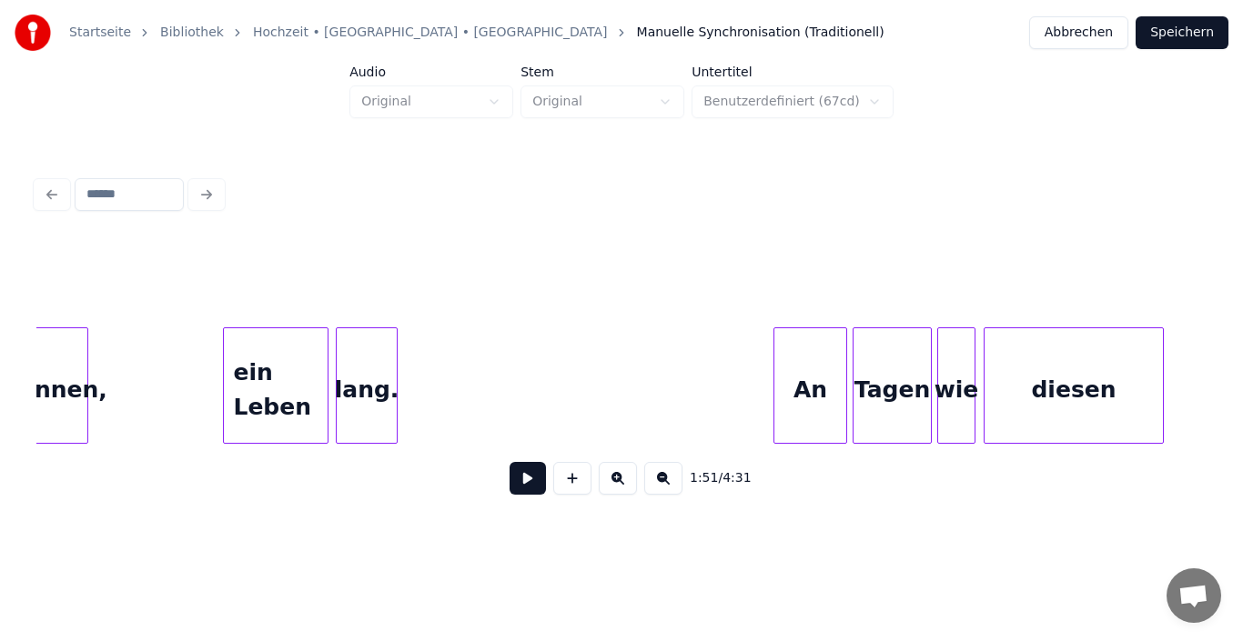
click at [536, 489] on button at bounding box center [527, 478] width 36 height 33
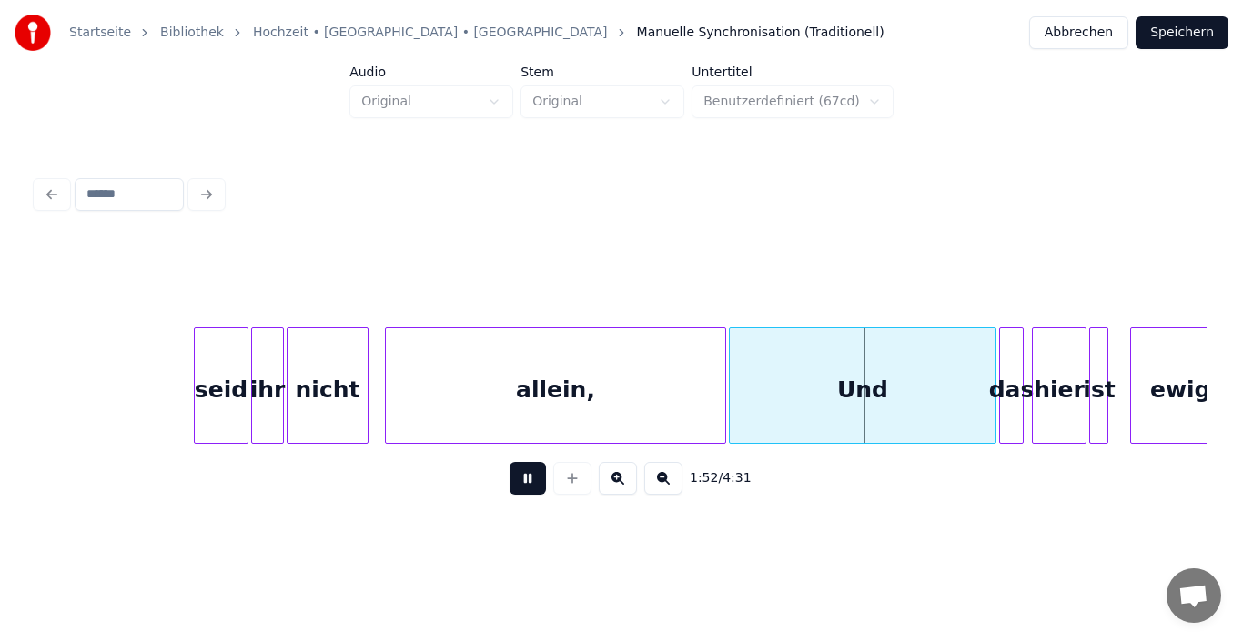
scroll to position [0, 14577]
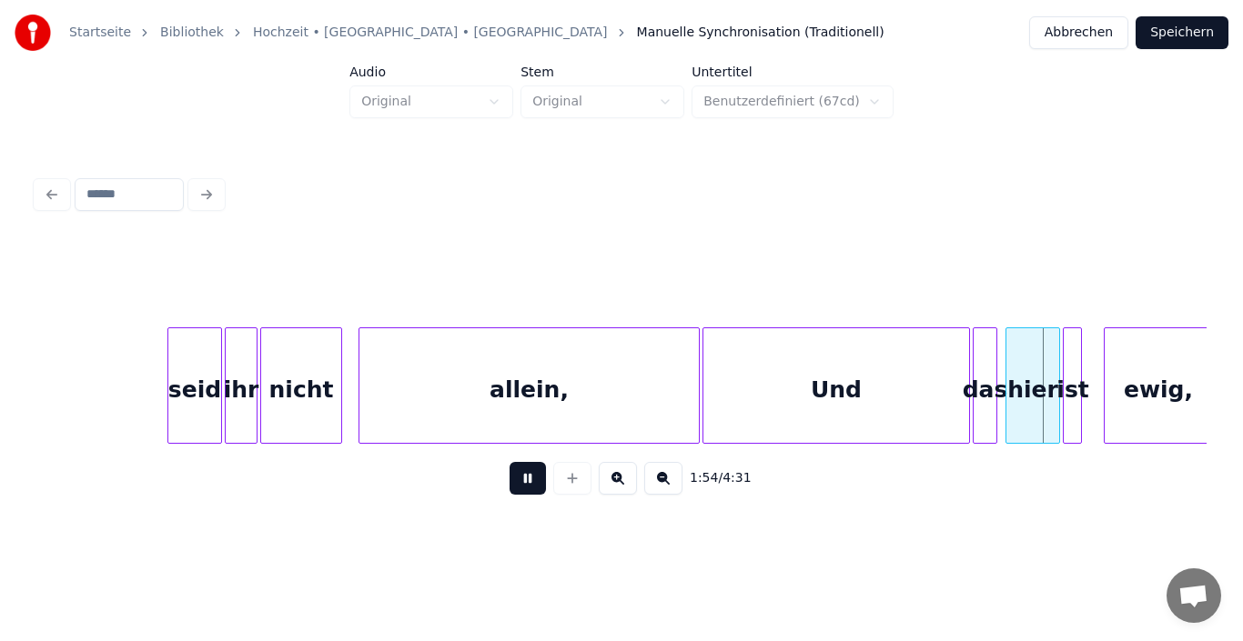
click at [522, 483] on button at bounding box center [527, 478] width 36 height 33
click at [745, 404] on div "Und" at bounding box center [836, 390] width 266 height 124
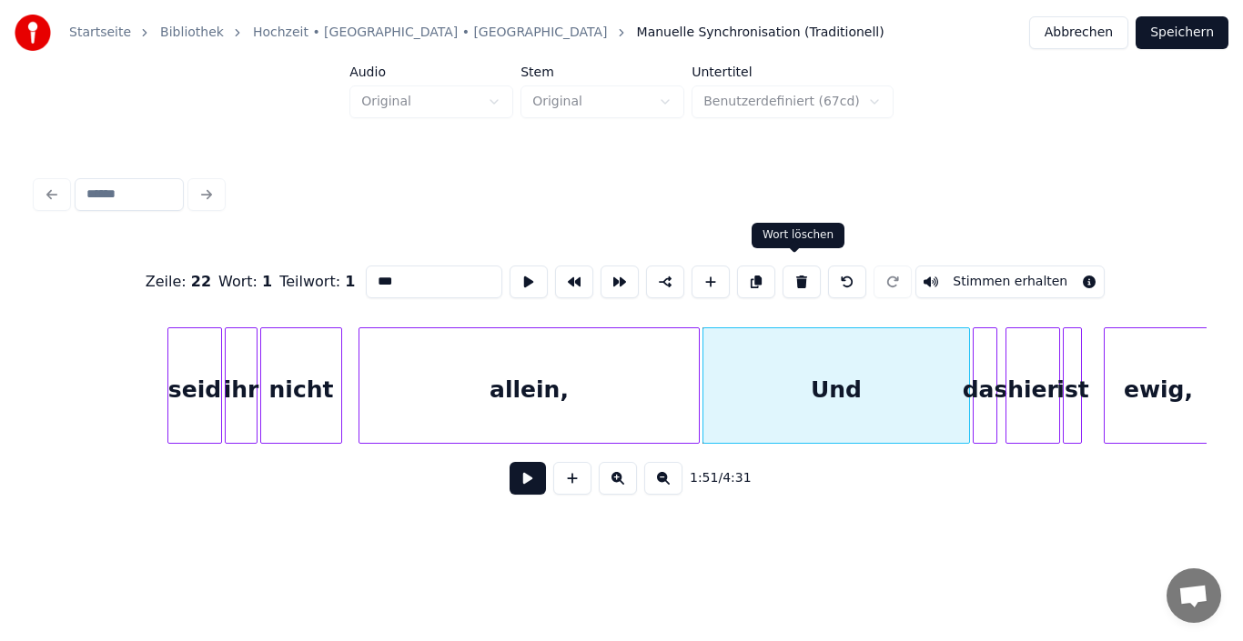
click at [745, 275] on button at bounding box center [801, 282] width 38 height 33
type input "*******"
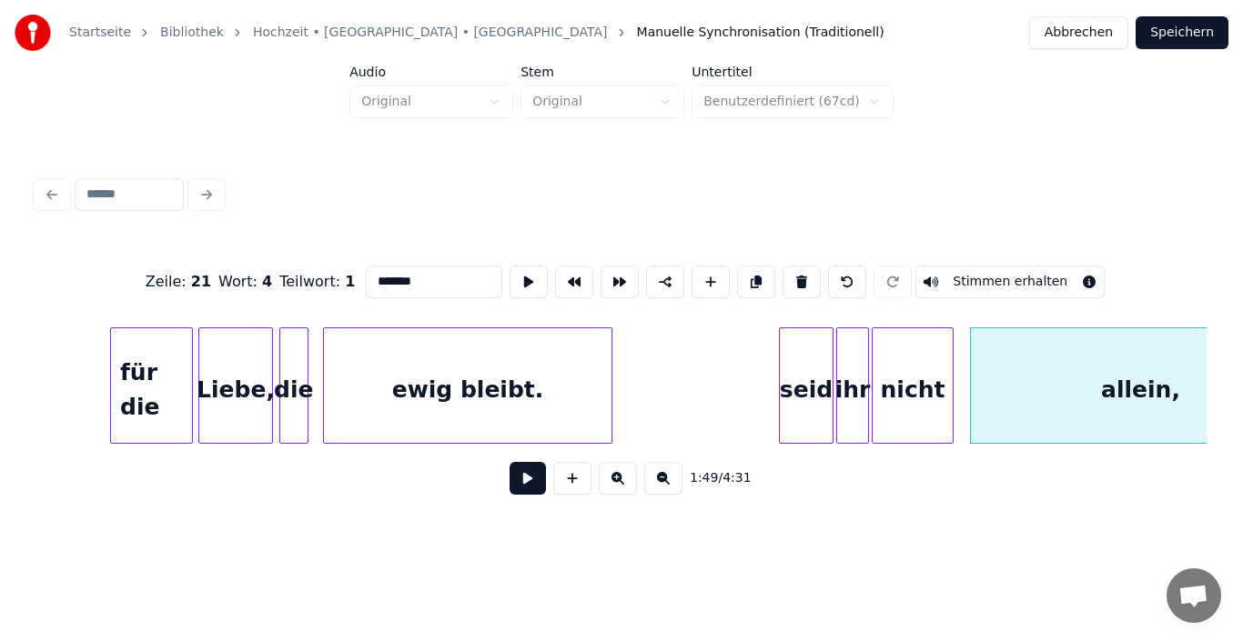
scroll to position [0, 13996]
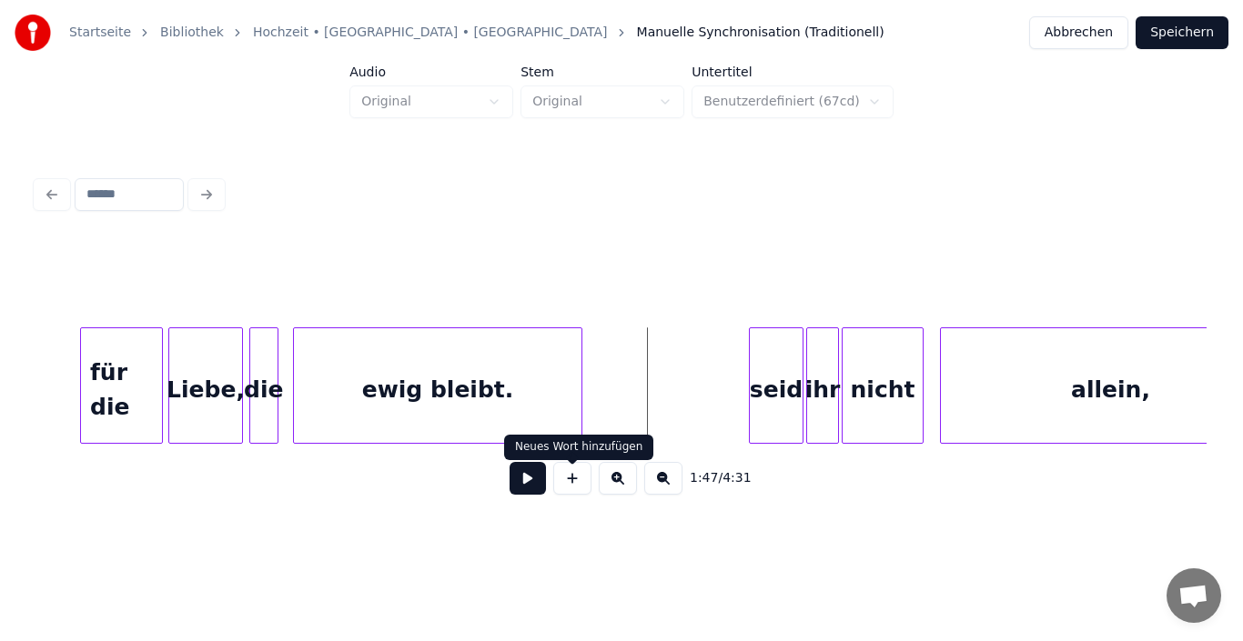
click at [529, 476] on button at bounding box center [527, 478] width 36 height 33
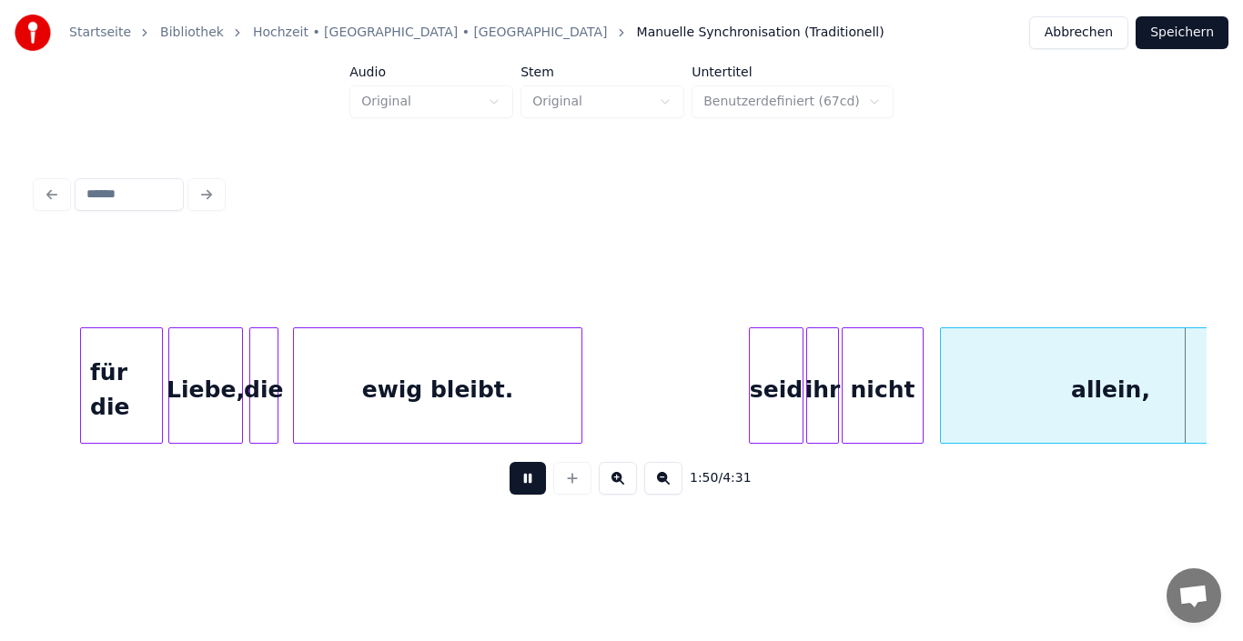
click at [528, 476] on button at bounding box center [527, 478] width 36 height 33
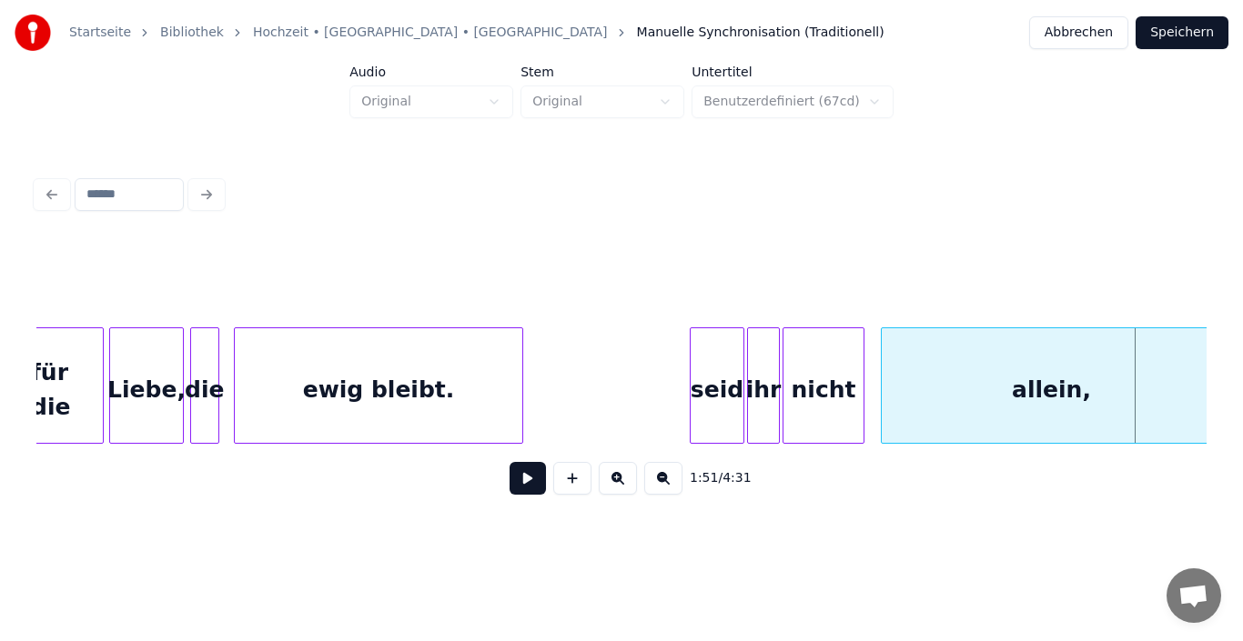
scroll to position [0, 14084]
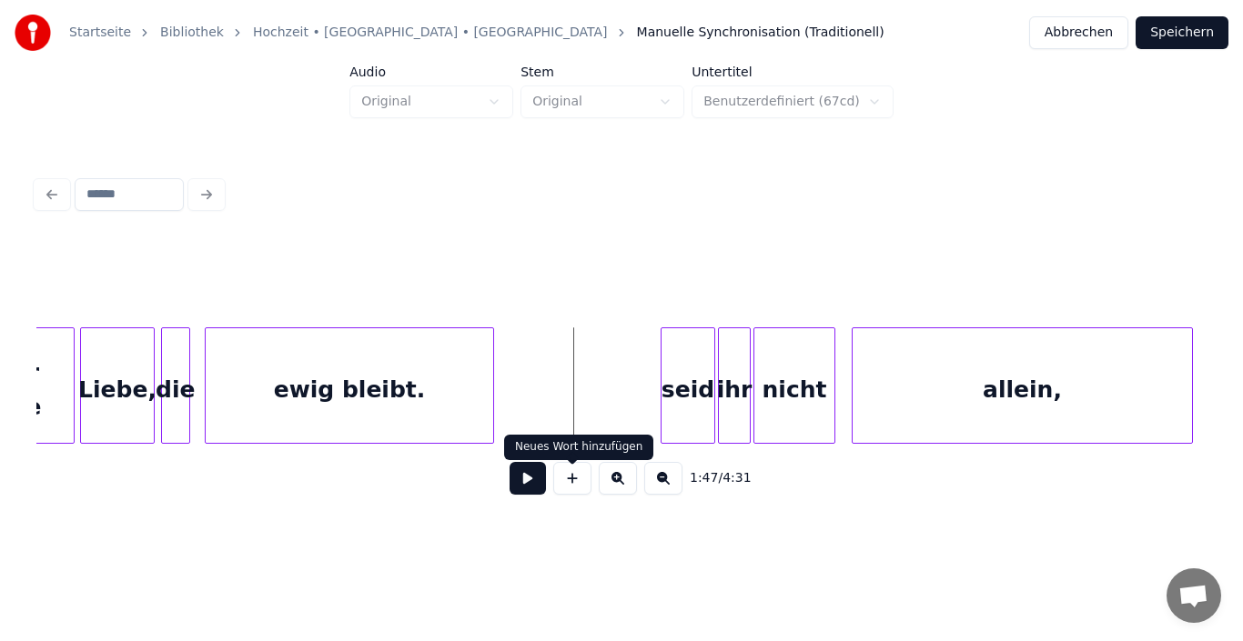
click at [548, 487] on div "1:47 / 4:31" at bounding box center [621, 478] width 1141 height 40
click at [533, 490] on button at bounding box center [527, 478] width 36 height 33
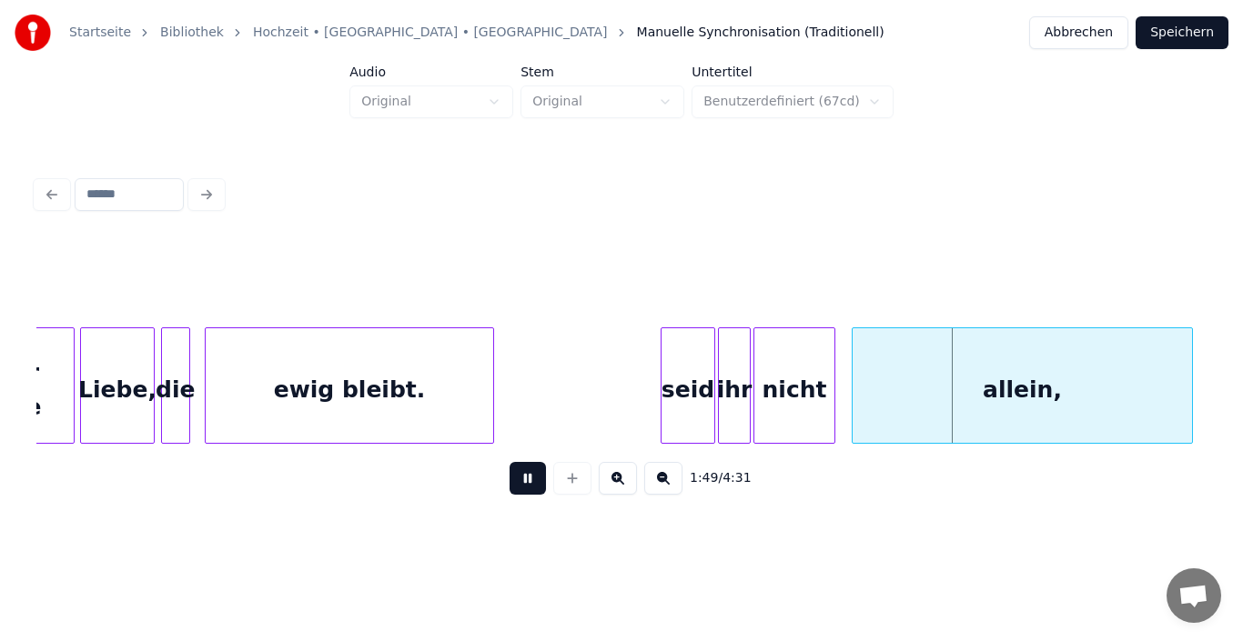
click at [533, 490] on button at bounding box center [527, 478] width 36 height 33
drag, startPoint x: 504, startPoint y: 440, endPoint x: 469, endPoint y: 440, distance: 34.6
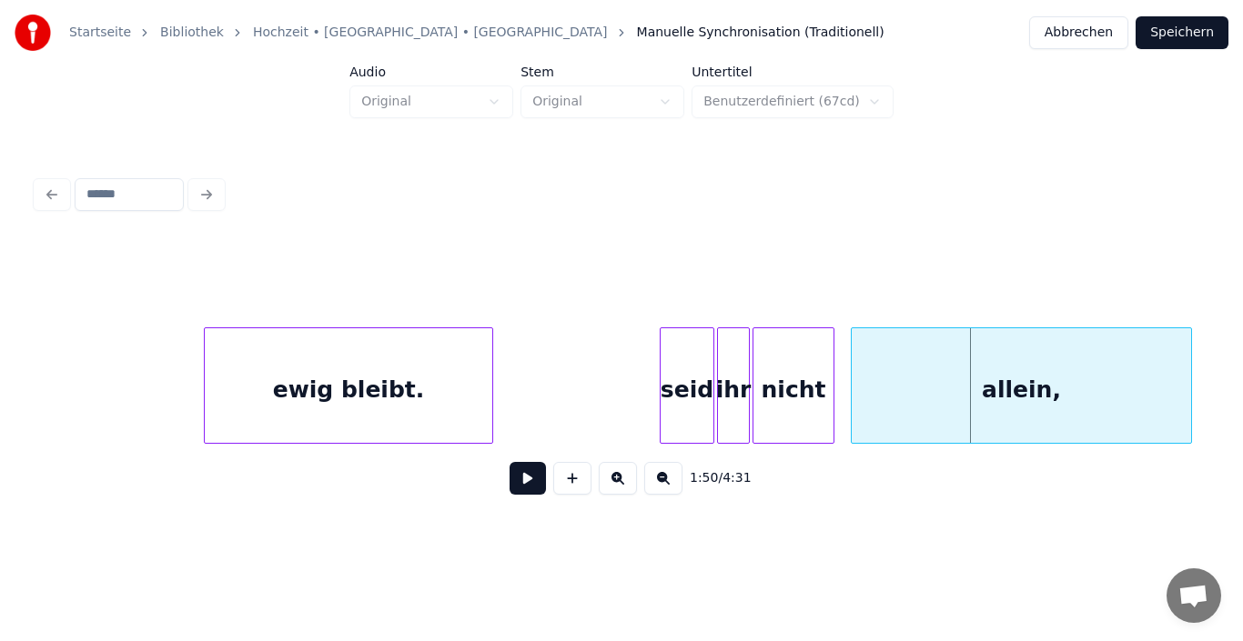
scroll to position [0, 14263]
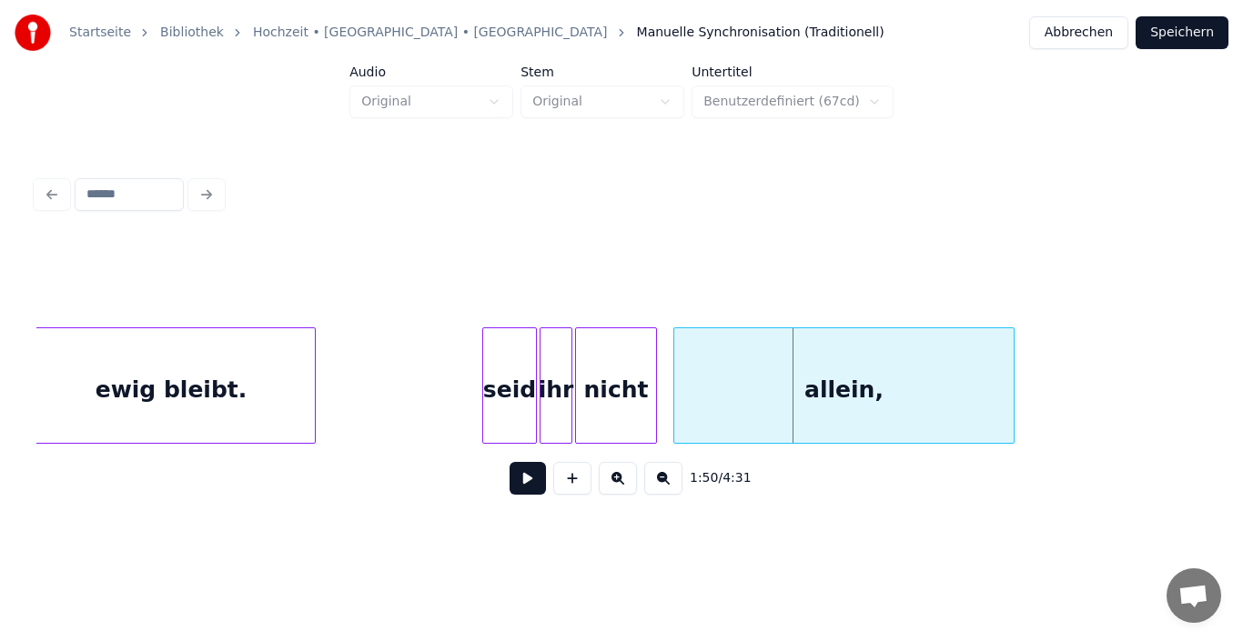
click at [507, 382] on div "seid" at bounding box center [509, 390] width 53 height 124
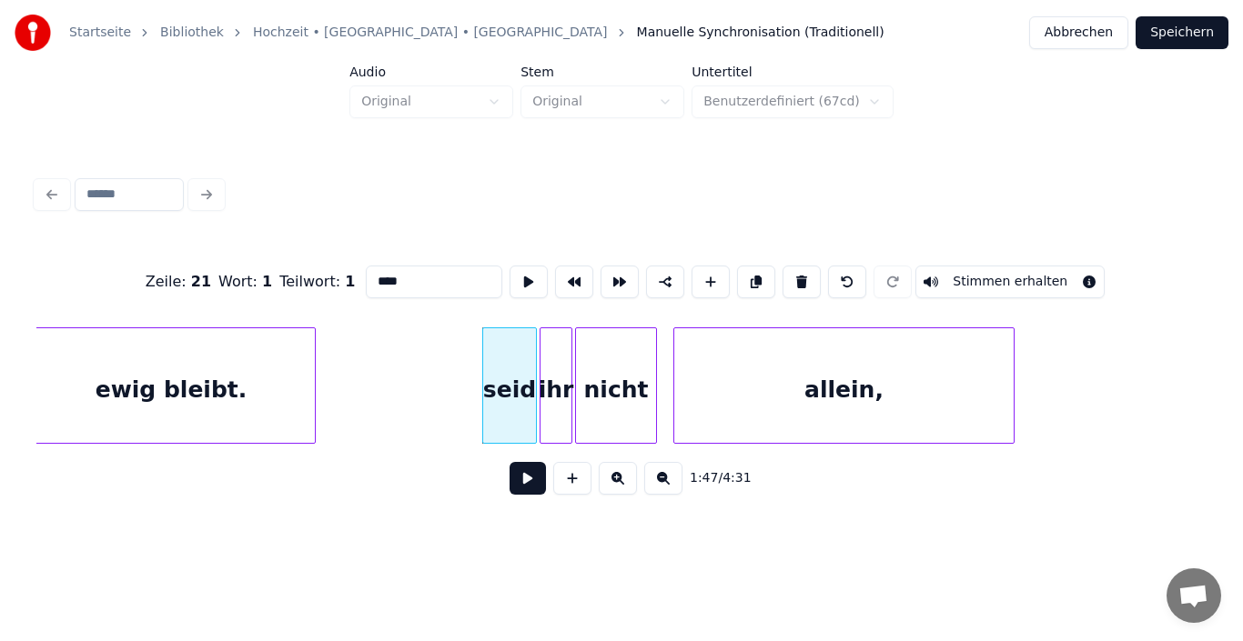
click at [408, 275] on input "****" at bounding box center [434, 282] width 136 height 33
type input "*"
click at [556, 353] on div "ihr" at bounding box center [555, 390] width 31 height 124
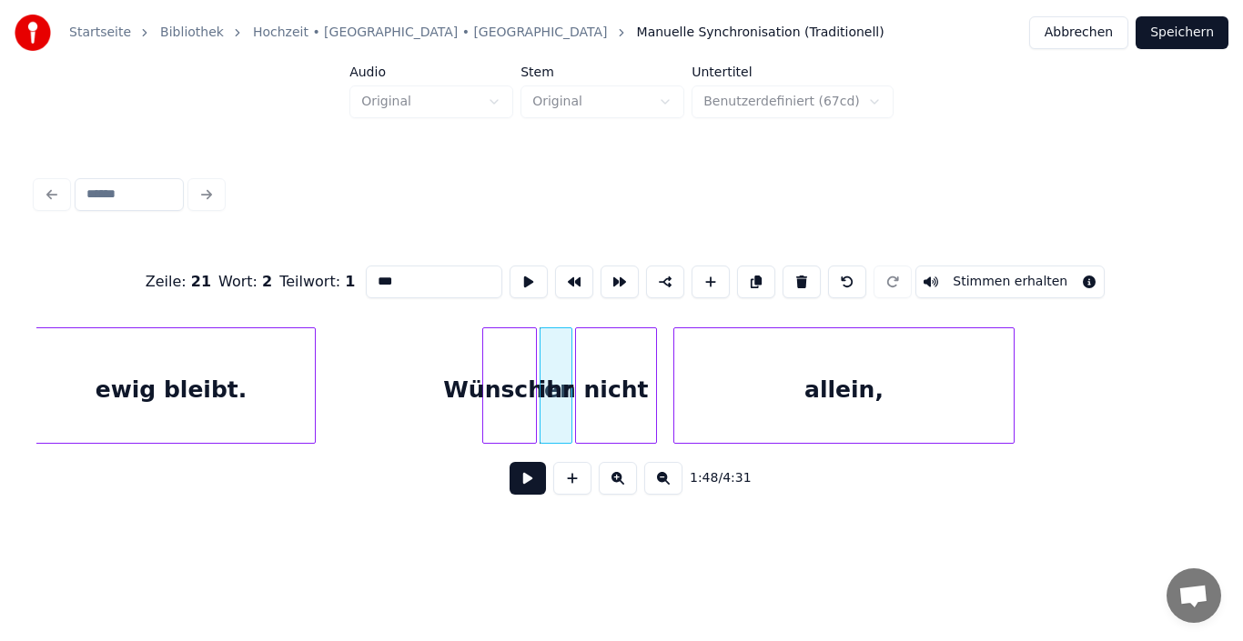
drag, startPoint x: 425, startPoint y: 279, endPoint x: 364, endPoint y: 279, distance: 60.9
click at [366, 279] on input "***" at bounding box center [434, 282] width 136 height 33
click at [622, 379] on div "nicht" at bounding box center [616, 390] width 80 height 124
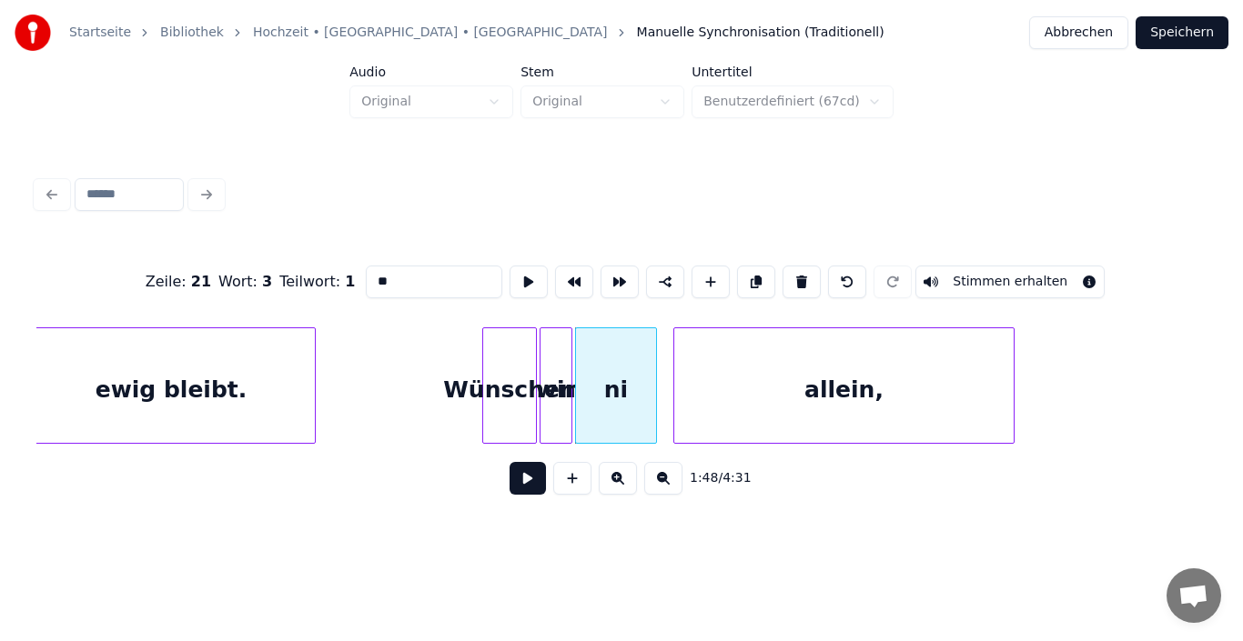
type input "*"
type input "****"
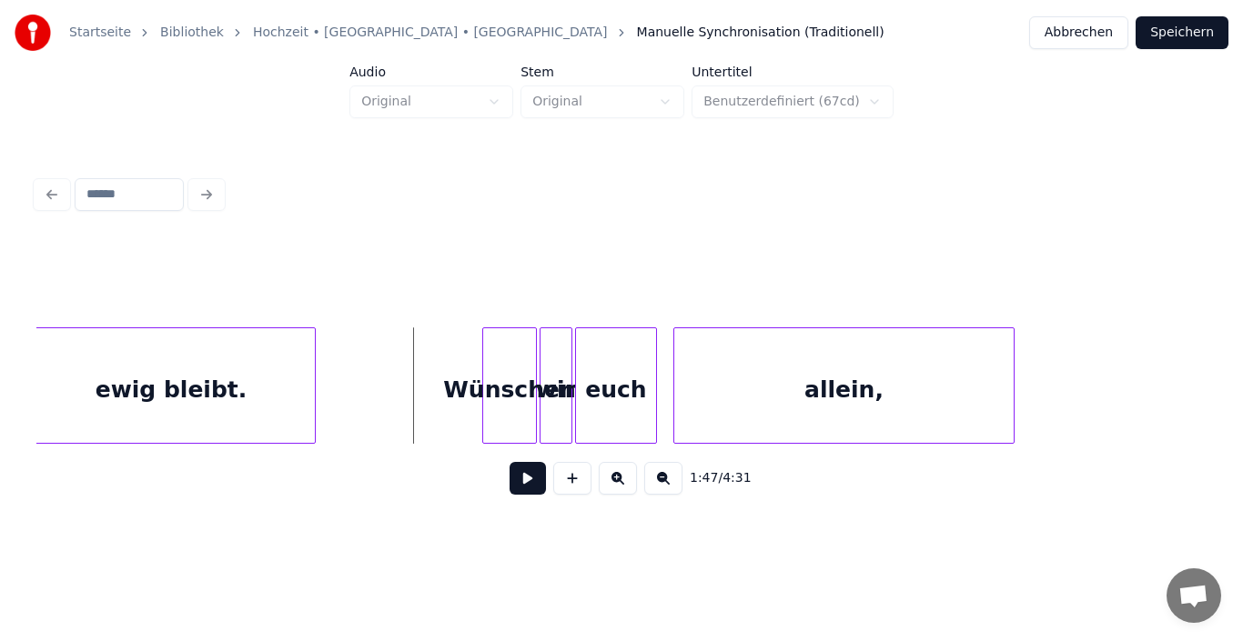
click at [523, 493] on button at bounding box center [527, 478] width 36 height 33
click at [521, 481] on button at bounding box center [527, 478] width 36 height 33
click at [745, 404] on div "allein," at bounding box center [843, 390] width 339 height 124
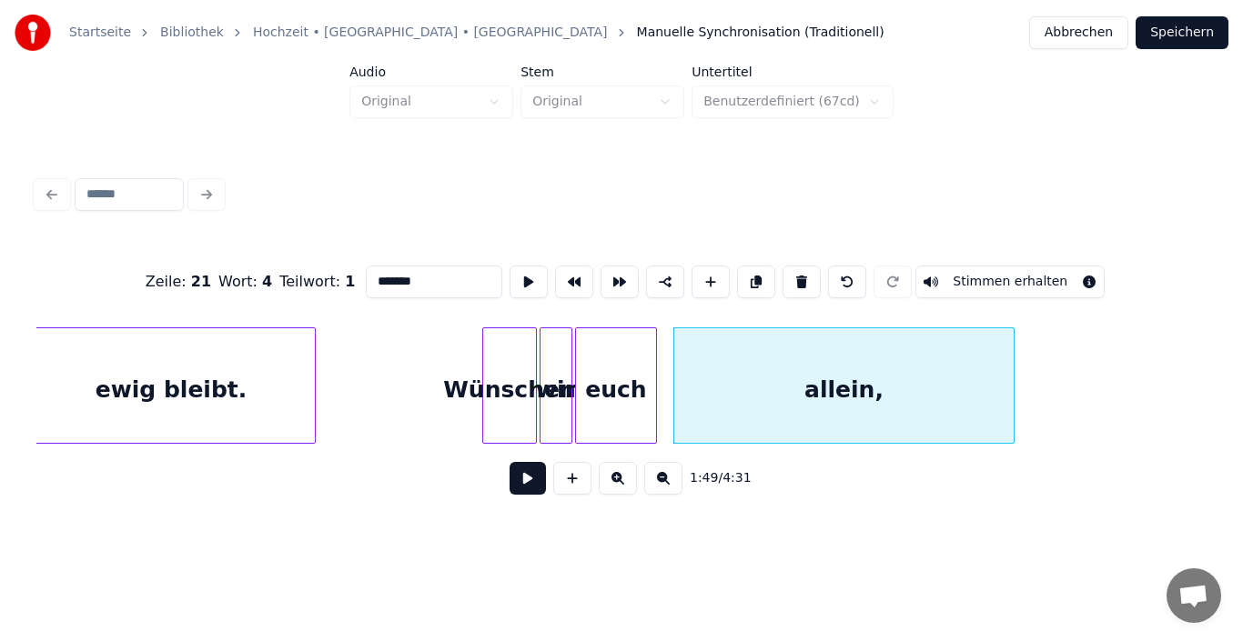
drag, startPoint x: 441, startPoint y: 283, endPoint x: 359, endPoint y: 281, distance: 81.9
click at [366, 281] on input "*******" at bounding box center [434, 282] width 136 height 33
type input "**********"
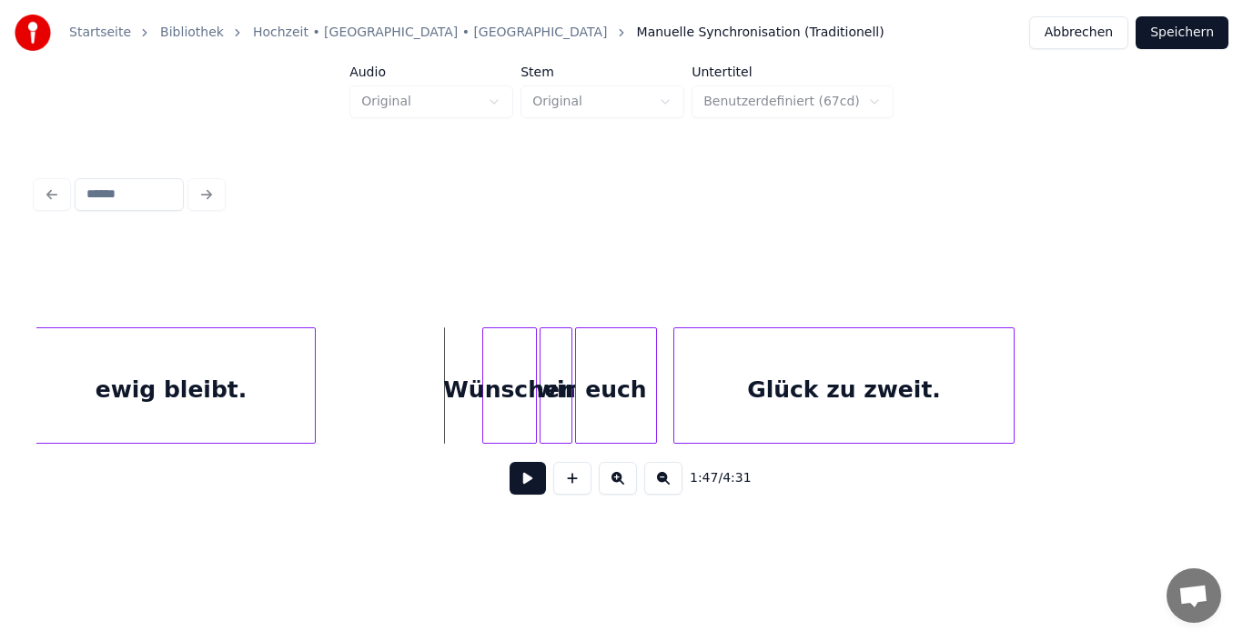
click at [518, 475] on button at bounding box center [527, 478] width 36 height 33
click at [536, 486] on button at bounding box center [527, 478] width 36 height 33
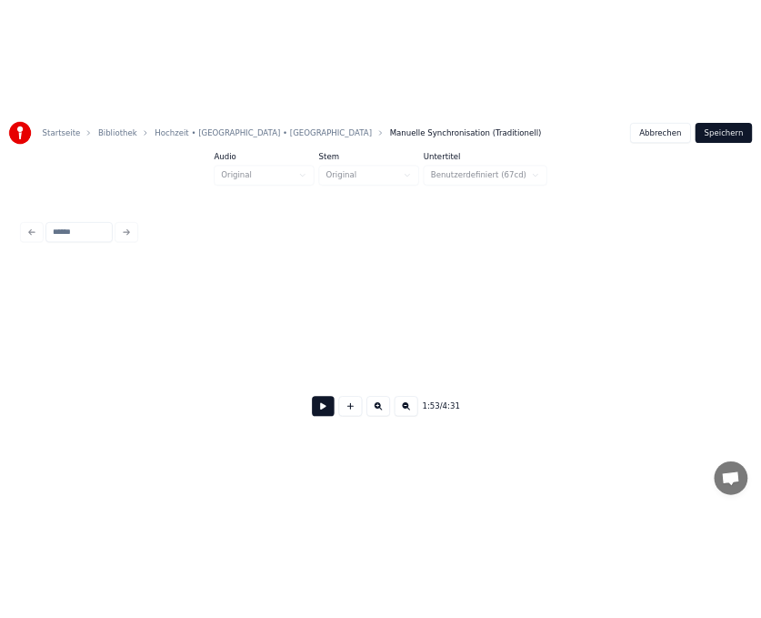
scroll to position [0, 15433]
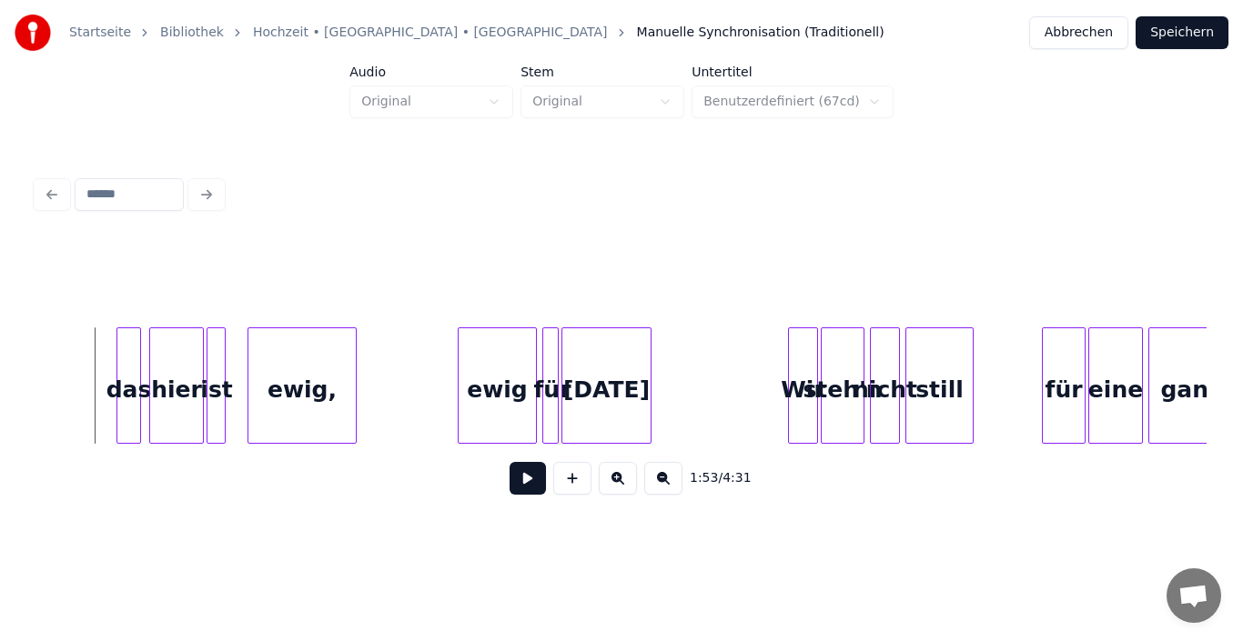
click at [526, 488] on button at bounding box center [527, 478] width 36 height 33
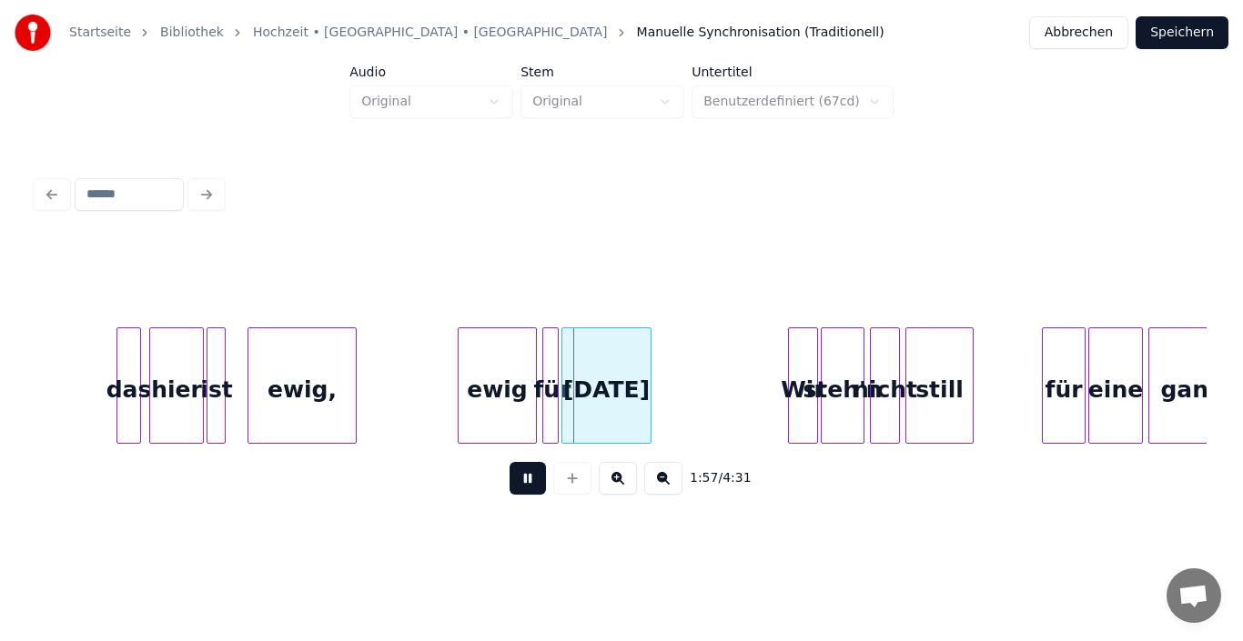
click at [524, 488] on button at bounding box center [527, 478] width 36 height 33
click at [125, 377] on div "das" at bounding box center [128, 390] width 23 height 124
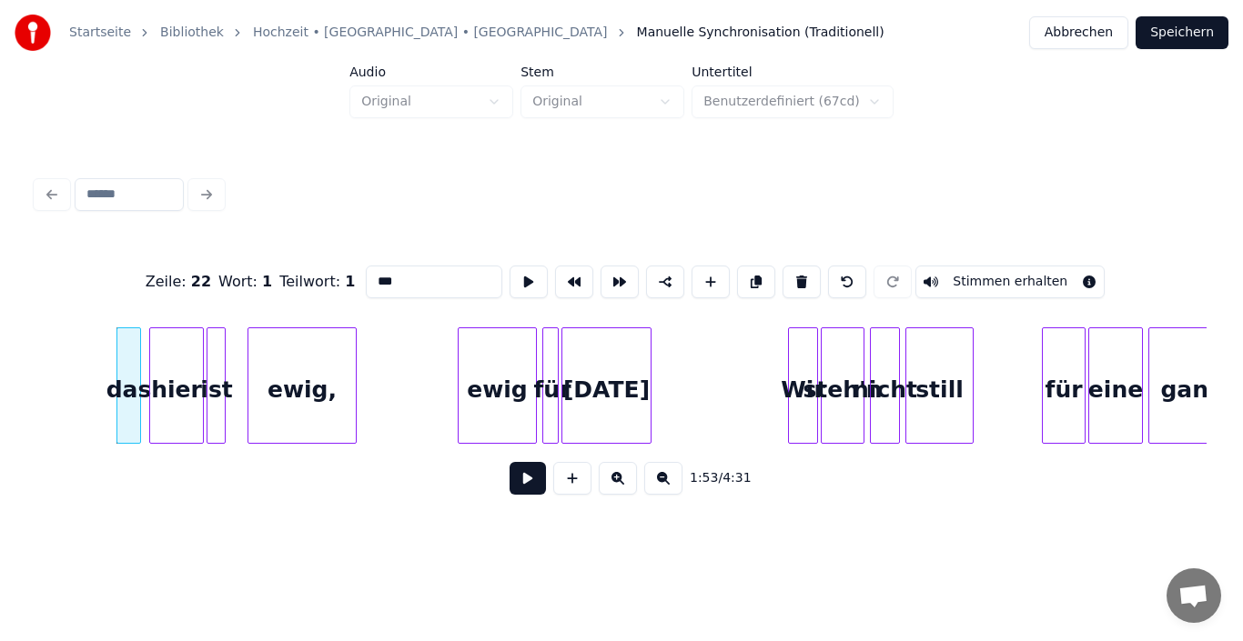
drag, startPoint x: 404, startPoint y: 282, endPoint x: 365, endPoint y: 278, distance: 39.3
click at [366, 278] on input "***" at bounding box center [434, 282] width 136 height 33
click at [170, 374] on div "hier" at bounding box center [176, 390] width 53 height 124
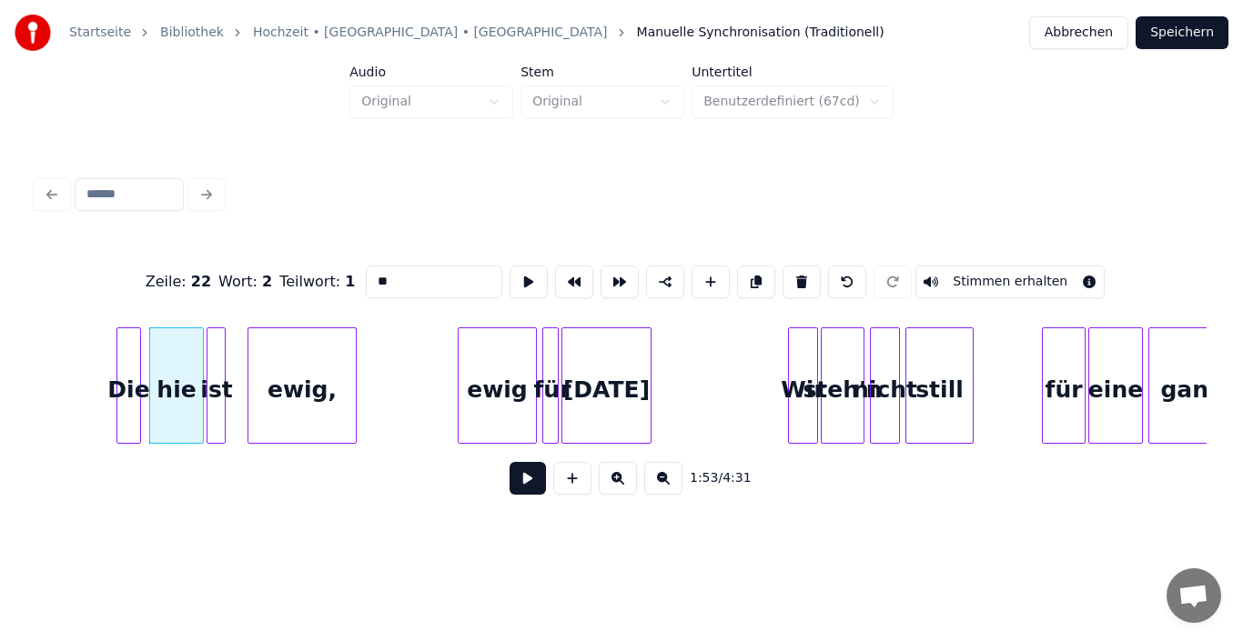
type input "*"
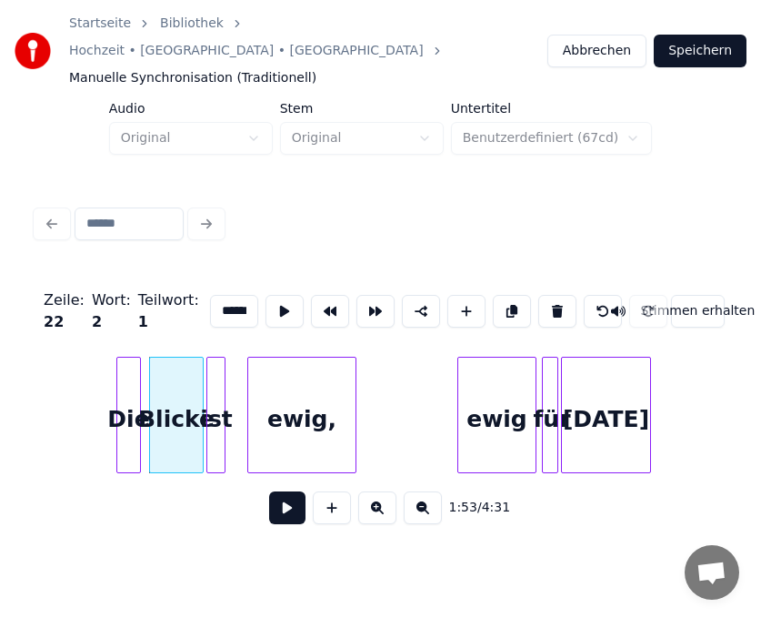
click at [176, 414] on div "Blicke" at bounding box center [176, 419] width 53 height 124
type input "******"
click at [156, 207] on input at bounding box center [129, 223] width 109 height 33
type input "*"
type input "*********"
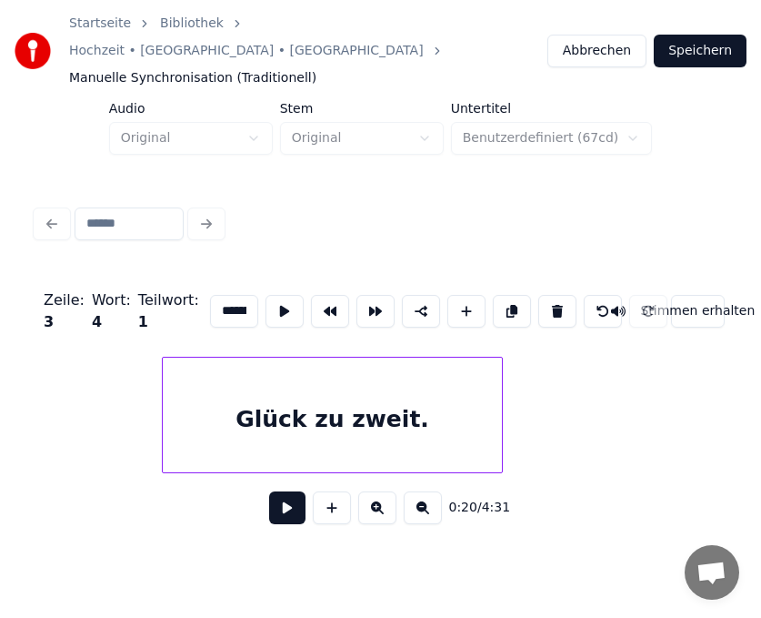
scroll to position [0, 15135]
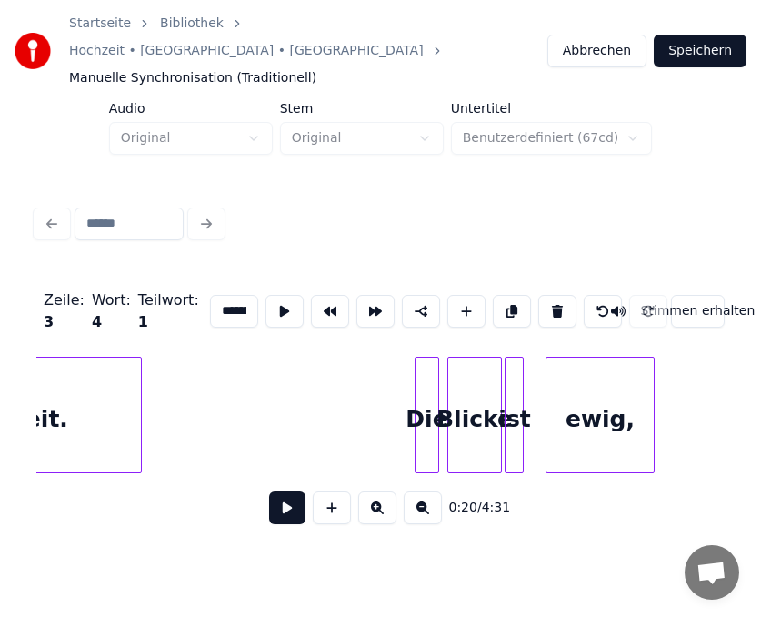
click at [473, 403] on div "Blicke" at bounding box center [474, 419] width 53 height 124
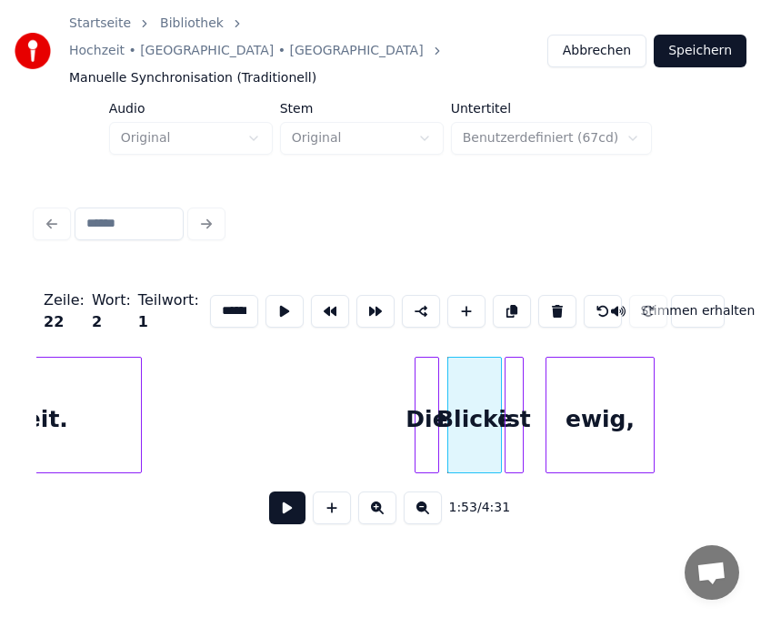
click at [234, 295] on input "******" at bounding box center [234, 311] width 48 height 33
click at [520, 389] on div at bounding box center [520, 414] width 5 height 115
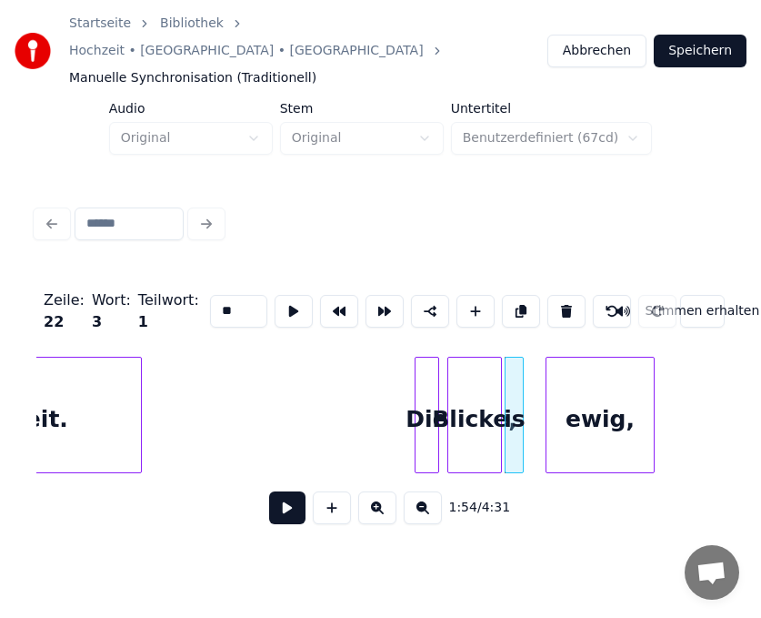
type input "*"
click at [591, 404] on div "ewig," at bounding box center [600, 419] width 107 height 124
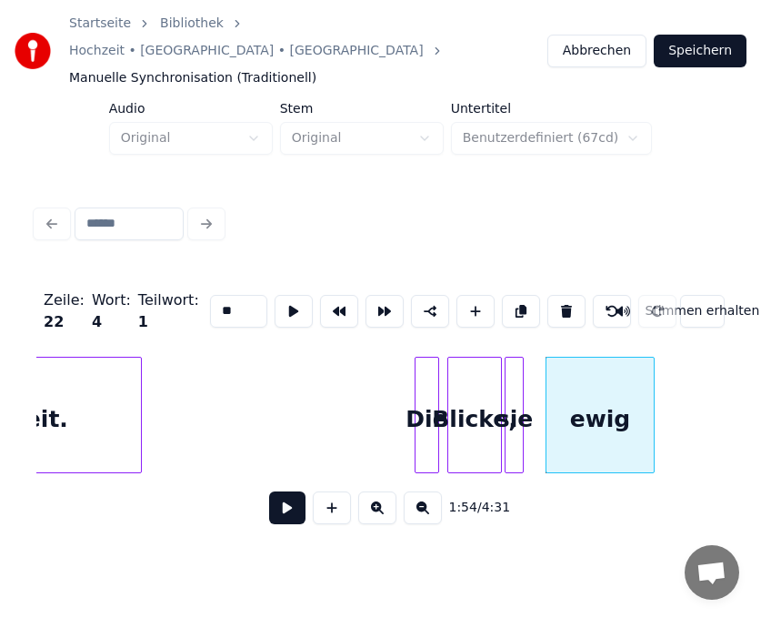
type input "*"
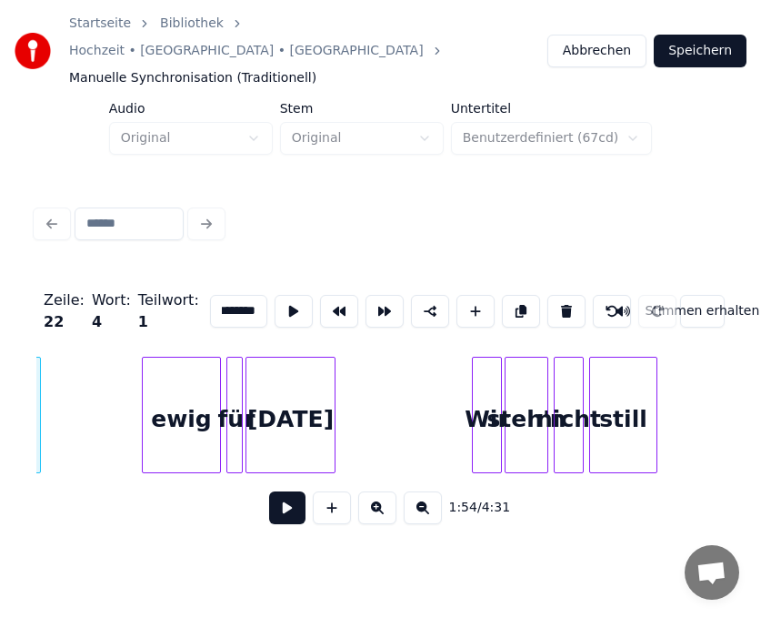
scroll to position [0, 15753]
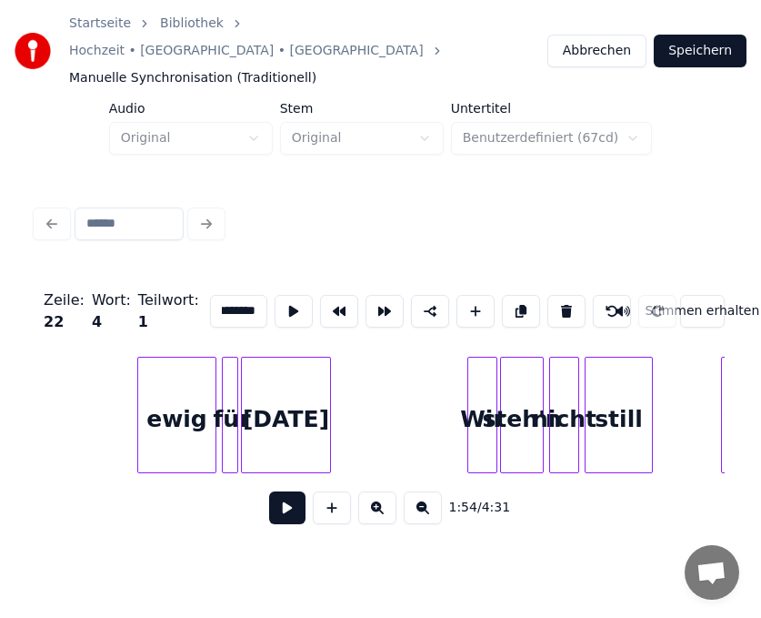
click at [182, 402] on div "ewig" at bounding box center [176, 419] width 77 height 124
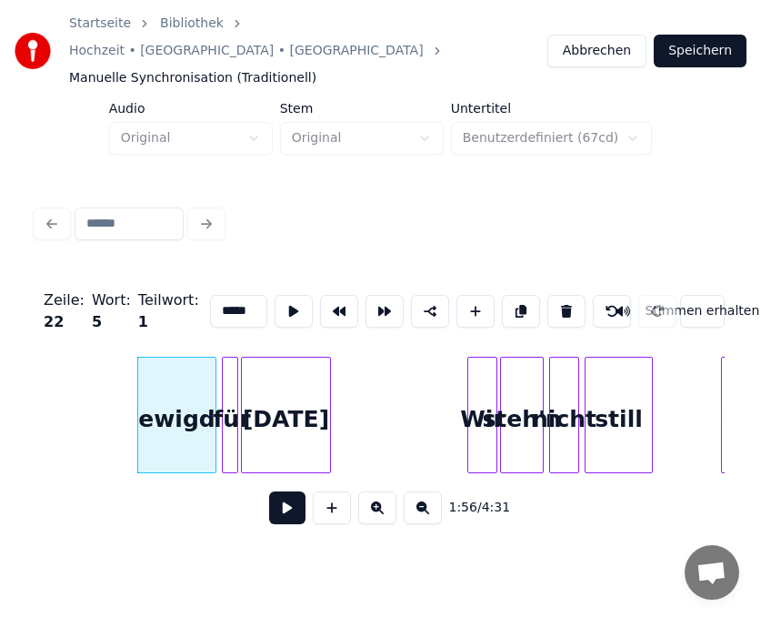
scroll to position [0, 0]
type input "*"
click at [224, 400] on div at bounding box center [225, 414] width 5 height 115
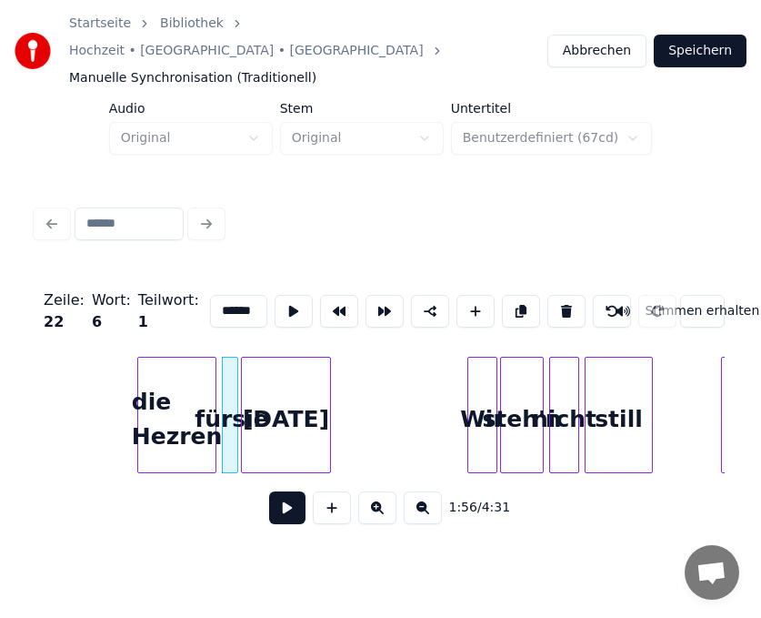
scroll to position [0, 0]
type input "*"
type input "***"
click at [267, 391] on div "[DATE]" at bounding box center [286, 419] width 88 height 124
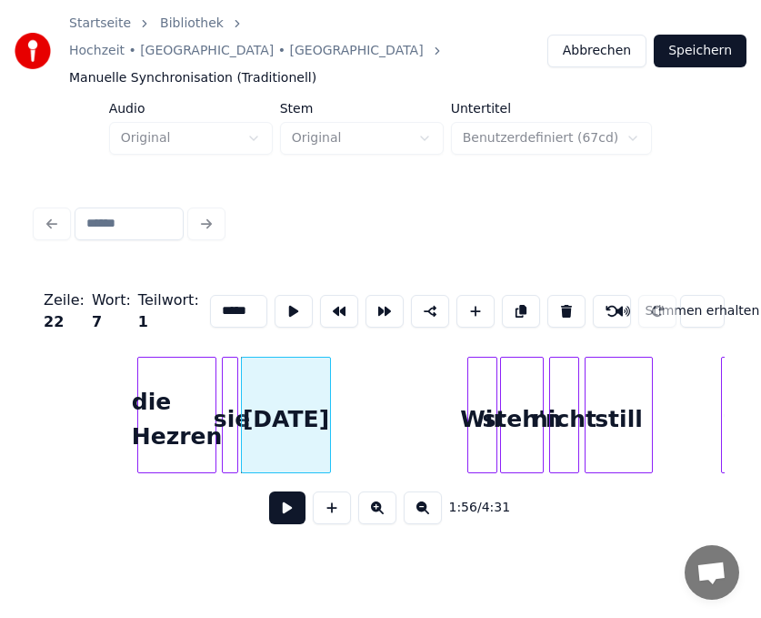
drag, startPoint x: 222, startPoint y: 282, endPoint x: 182, endPoint y: 282, distance: 40.0
click at [182, 282] on div "Zeile : 22 Wort : 7 Teilwort : 1 ***** Stimmen erhalten" at bounding box center [380, 311] width 689 height 91
click at [486, 412] on div "Wir" at bounding box center [482, 419] width 28 height 124
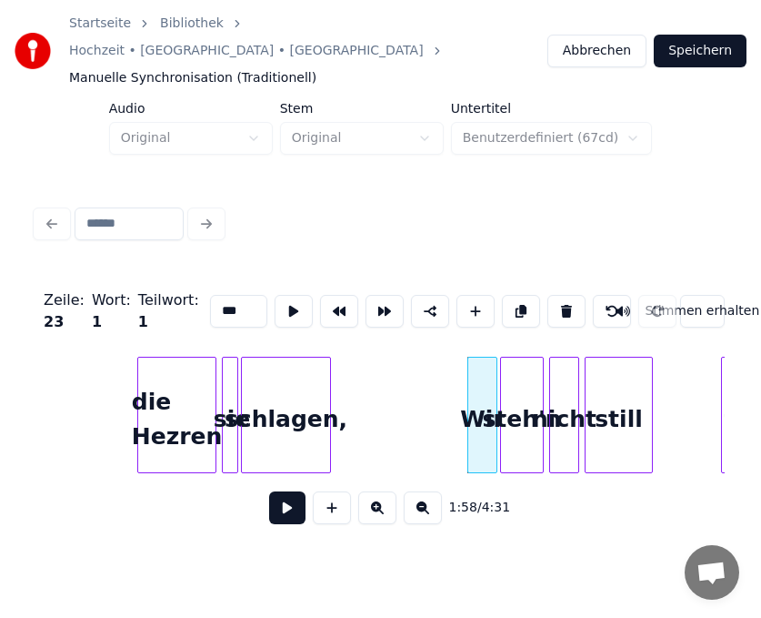
drag, startPoint x: 233, startPoint y: 286, endPoint x: 167, endPoint y: 285, distance: 65.5
click at [167, 285] on div "Zeile : 23 Wort : 1 Teilwort : 1 *** Stimmen erhalten" at bounding box center [380, 311] width 689 height 91
click at [534, 401] on div "steh'n" at bounding box center [522, 419] width 42 height 124
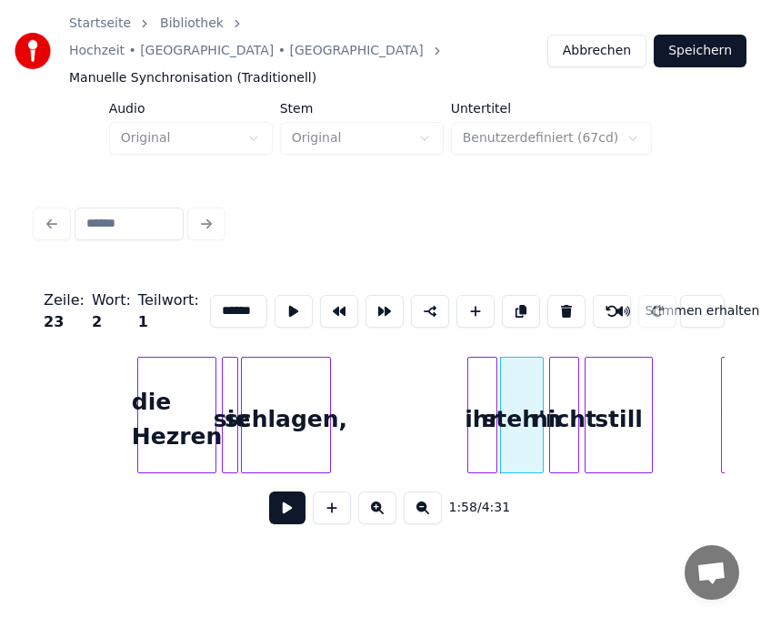
drag, startPoint x: 240, startPoint y: 283, endPoint x: 195, endPoint y: 283, distance: 45.5
click at [210, 295] on input "******" at bounding box center [238, 311] width 57 height 33
click at [572, 408] on div "nicht" at bounding box center [564, 419] width 28 height 124
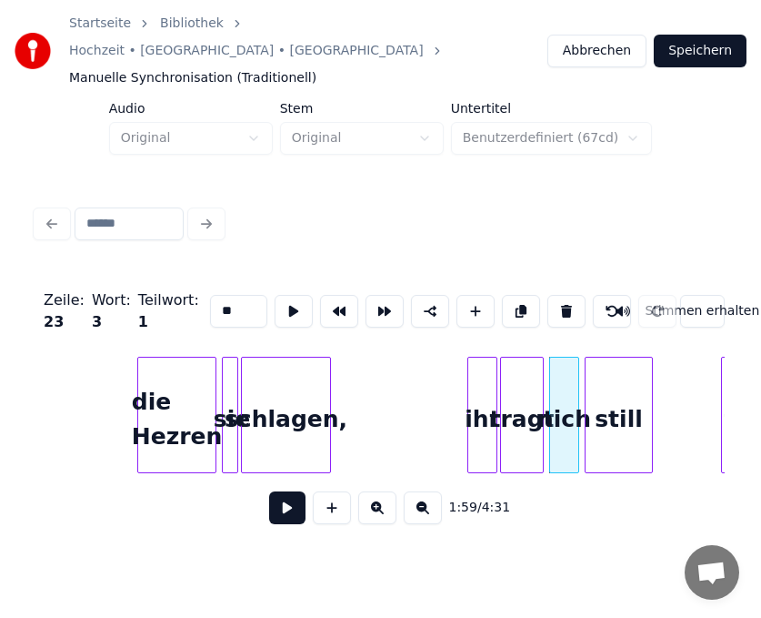
type input "*"
click at [626, 423] on div "still" at bounding box center [619, 419] width 66 height 124
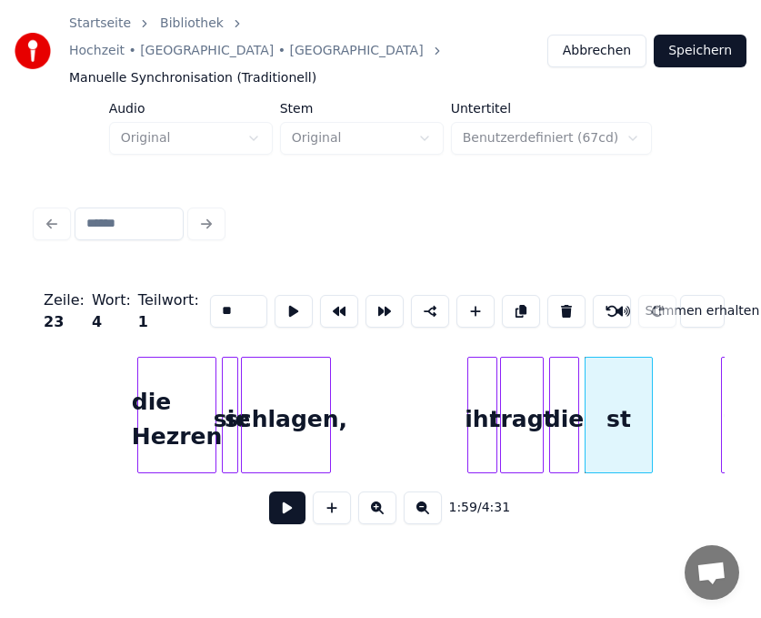
type input "*"
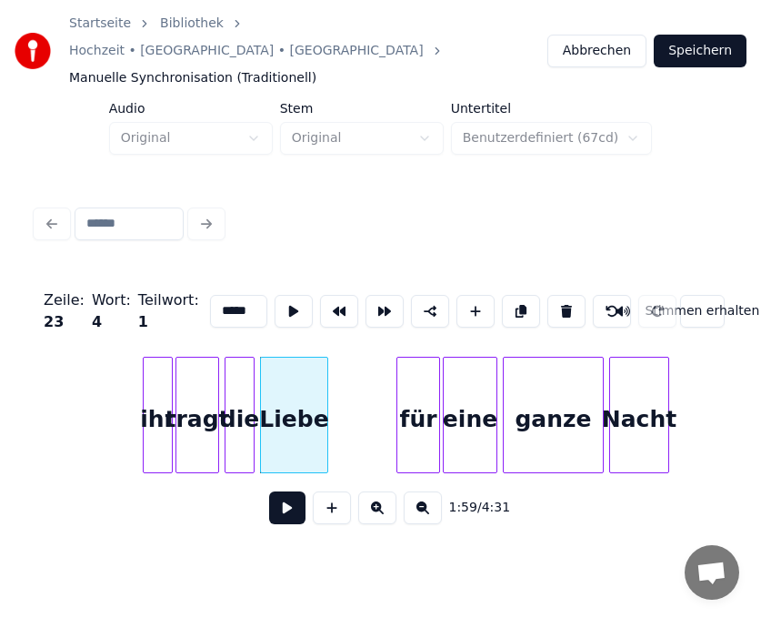
scroll to position [0, 16190]
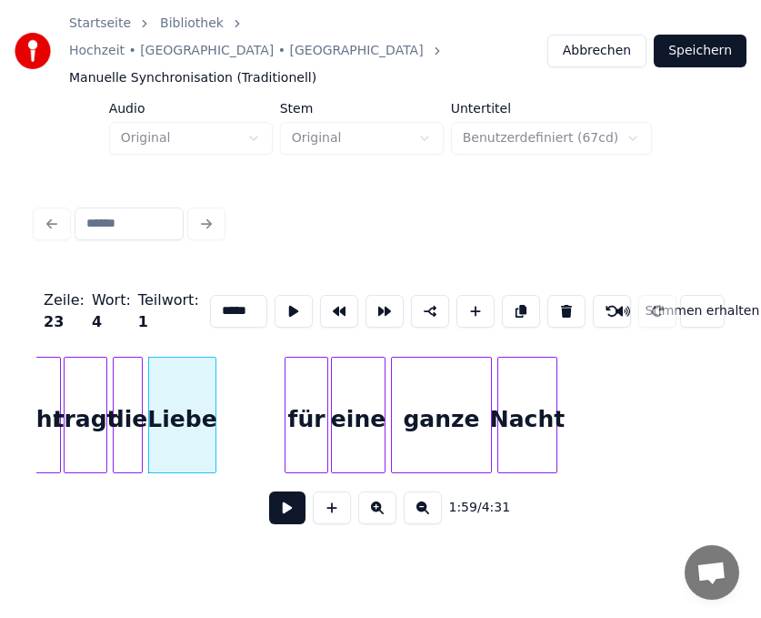
click at [313, 408] on div "für" at bounding box center [307, 419] width 42 height 124
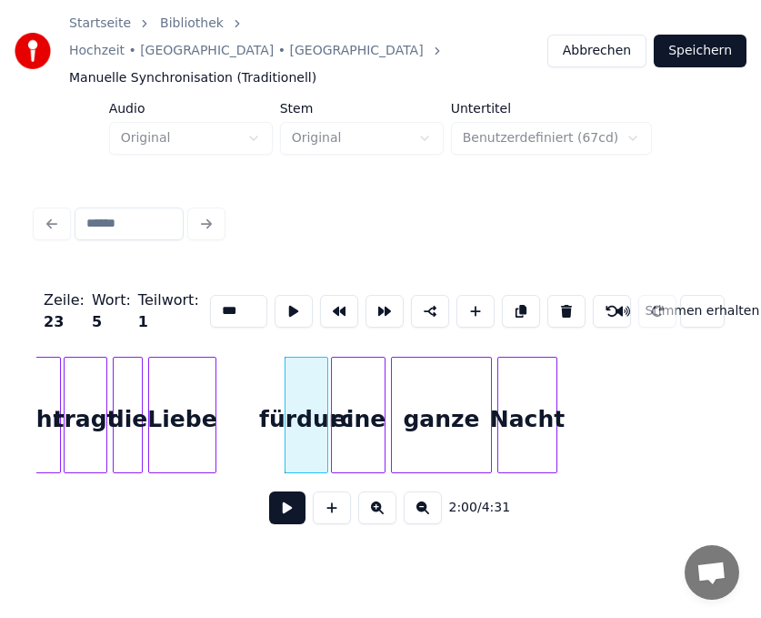
scroll to position [0, 0]
type input "*"
click at [359, 410] on div "eine" at bounding box center [358, 419] width 53 height 124
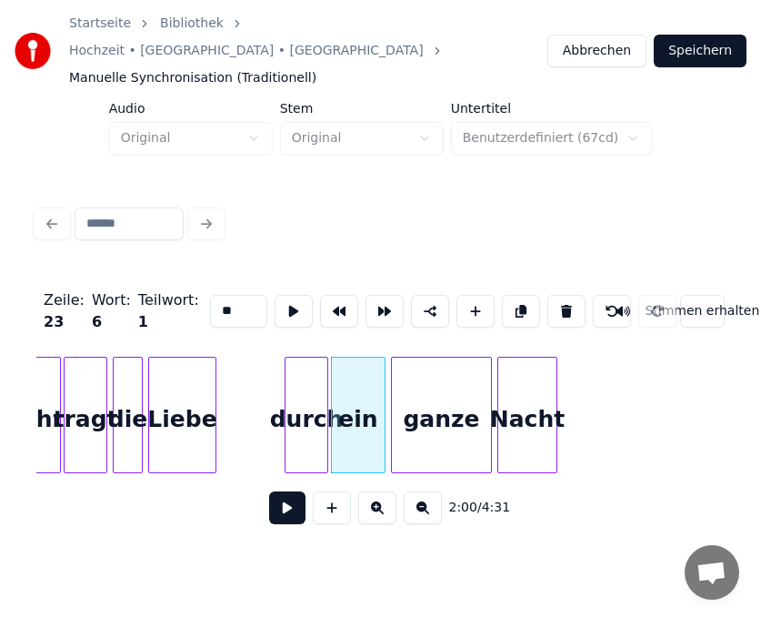
type input "*"
click at [420, 411] on div "ganze" at bounding box center [441, 419] width 99 height 124
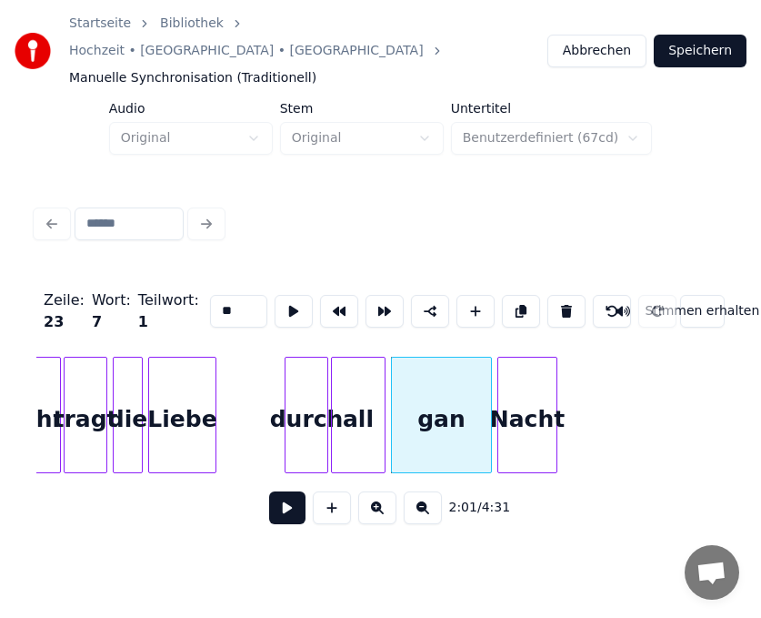
type input "*"
click at [543, 392] on div "Nacht" at bounding box center [527, 419] width 58 height 124
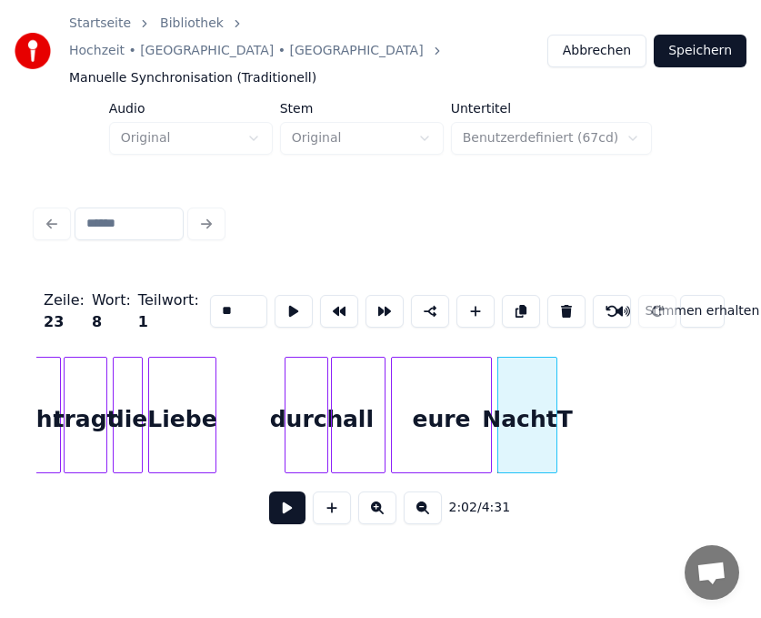
type input "*"
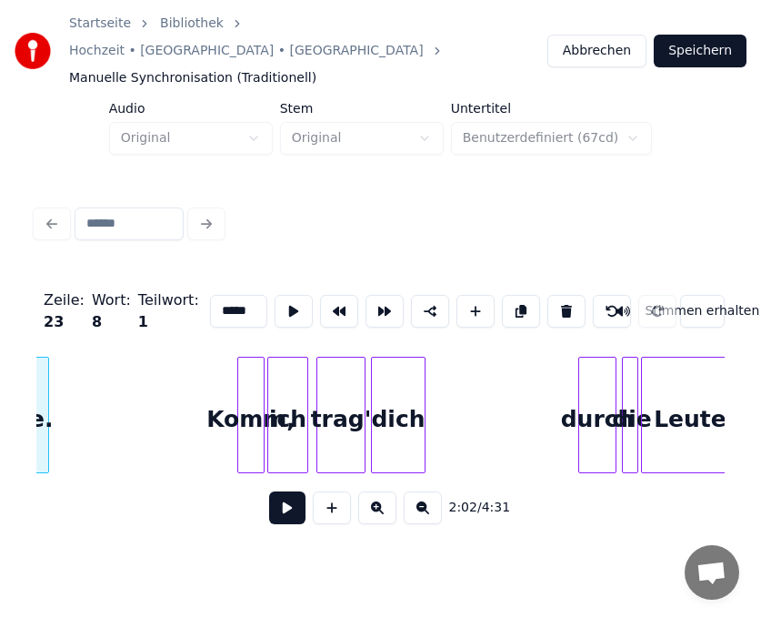
scroll to position [0, 16699]
click at [244, 390] on div "Komm," at bounding box center [249, 419] width 25 height 124
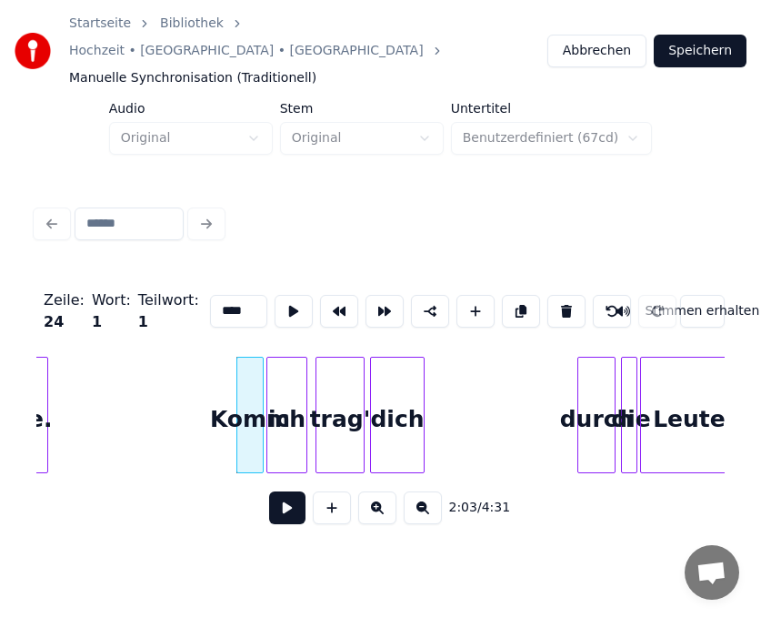
scroll to position [0, 3]
type input "*"
click at [289, 398] on div "ich" at bounding box center [286, 419] width 39 height 124
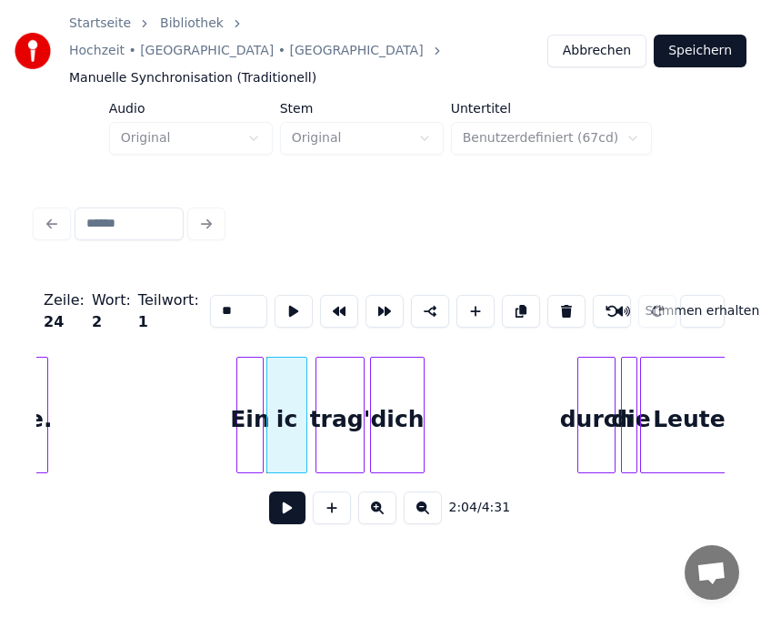
type input "*"
click at [345, 398] on div "trag'" at bounding box center [340, 419] width 47 height 124
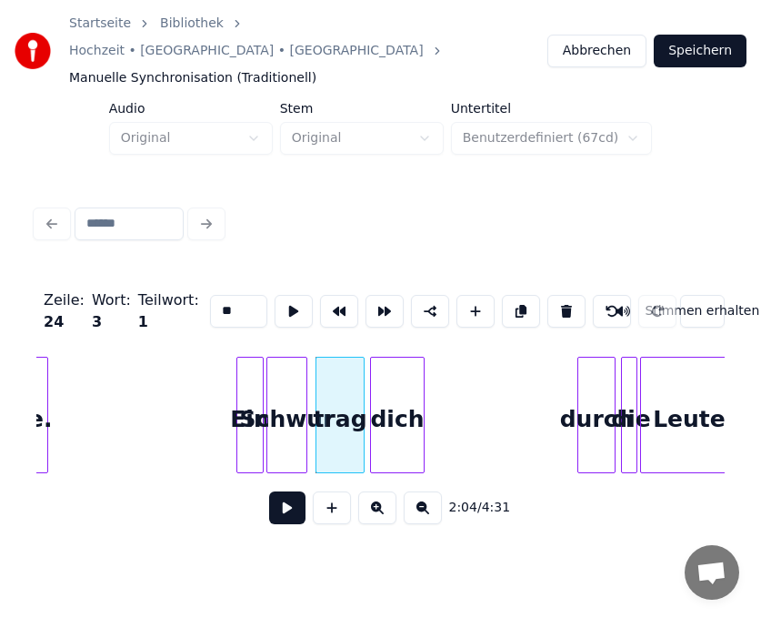
type input "*"
click at [412, 408] on div "dich" at bounding box center [397, 419] width 53 height 124
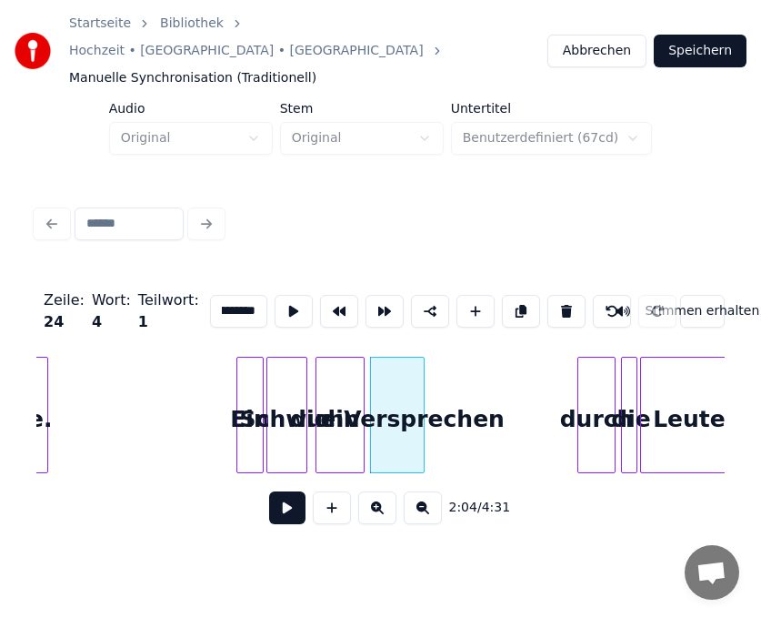
scroll to position [0, 59]
type input "**********"
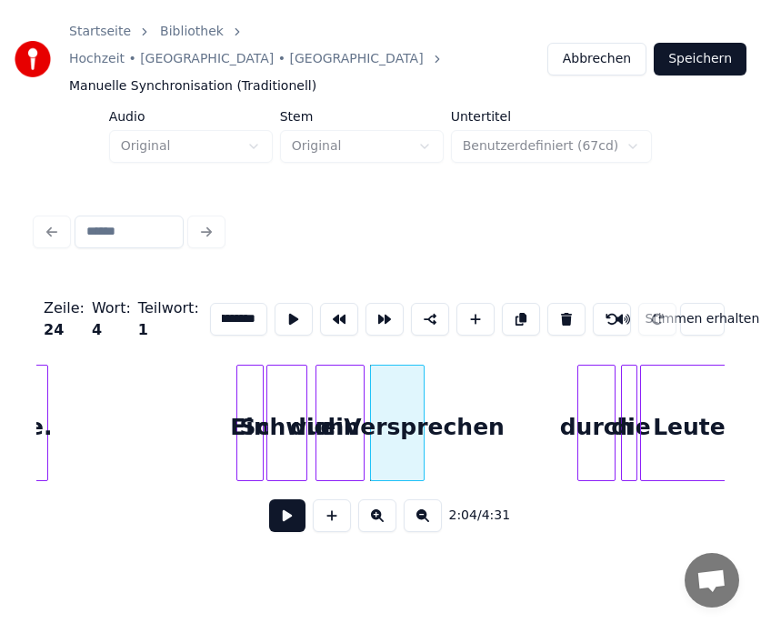
scroll to position [0, 0]
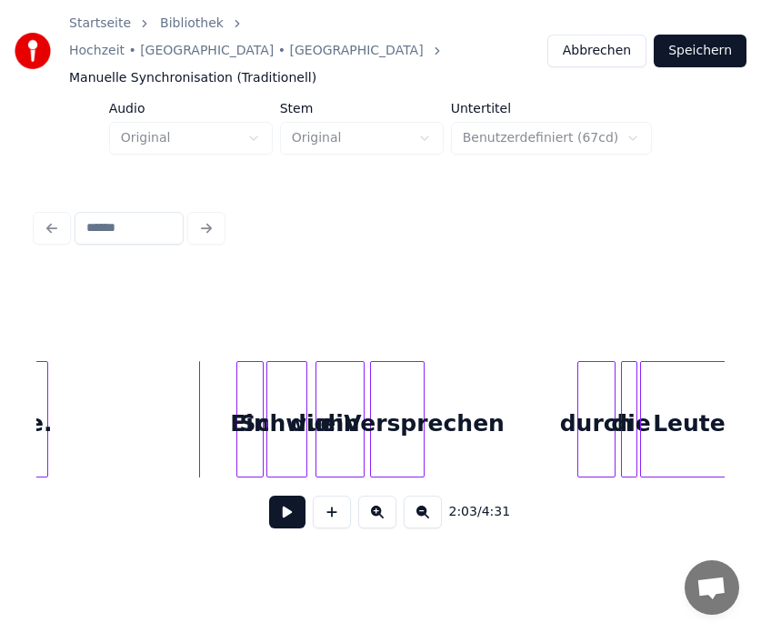
click at [284, 496] on button at bounding box center [287, 512] width 36 height 33
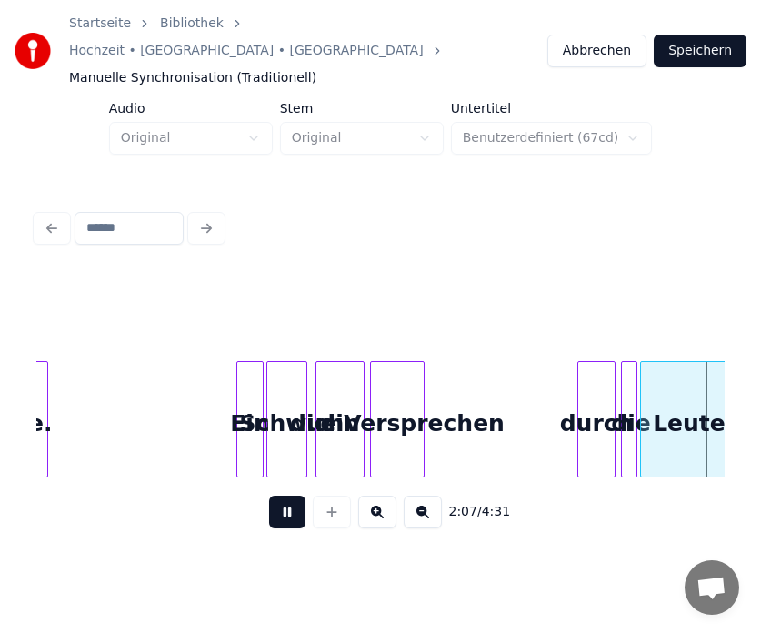
scroll to position [0, 17388]
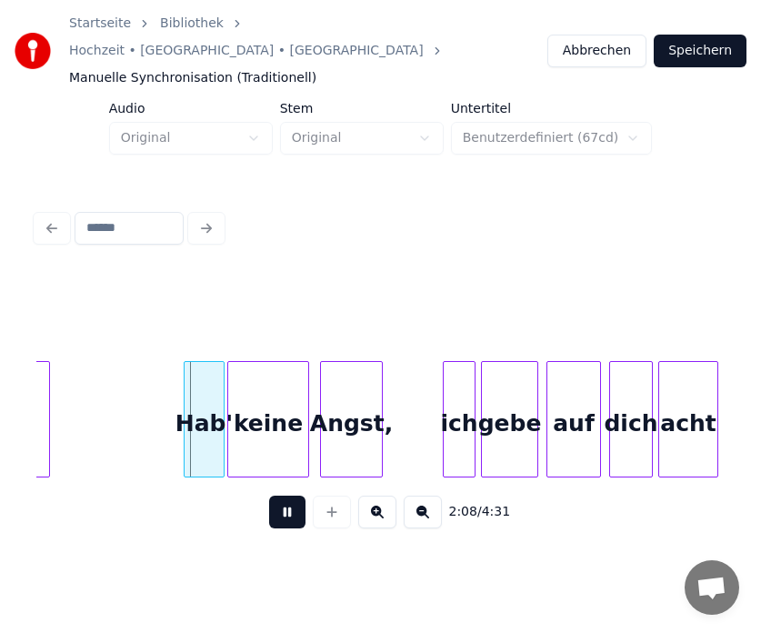
click at [284, 496] on button at bounding box center [287, 512] width 36 height 33
drag, startPoint x: 284, startPoint y: 486, endPoint x: 183, endPoint y: 500, distance: 102.0
click at [183, 513] on div "2:08 / 4:31" at bounding box center [380, 512] width 689 height 69
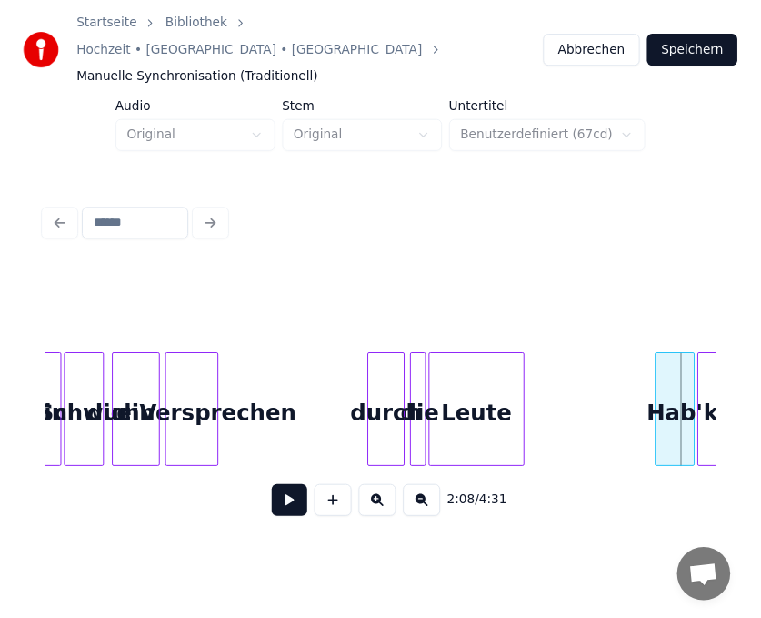
scroll to position [0, 16879]
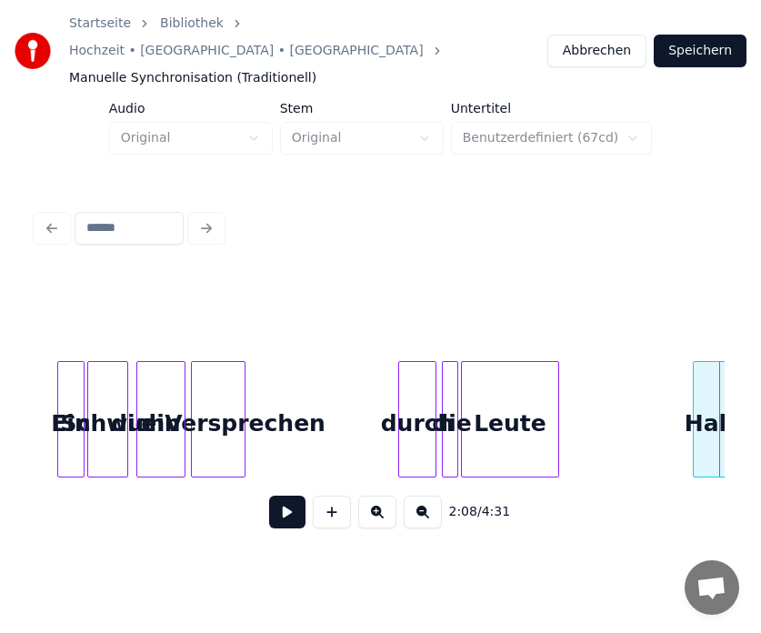
click at [80, 408] on div at bounding box center [80, 419] width 5 height 115
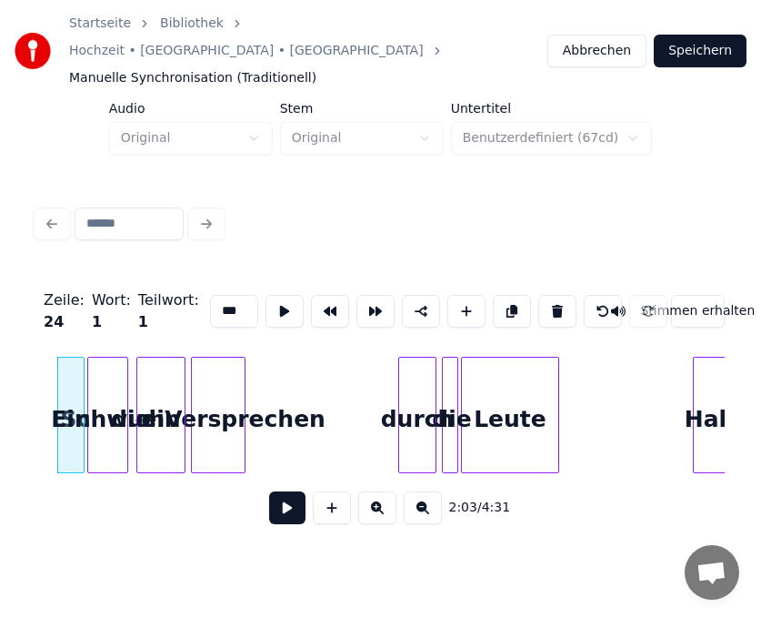
click at [107, 405] on div "Schwur" at bounding box center [107, 419] width 39 height 124
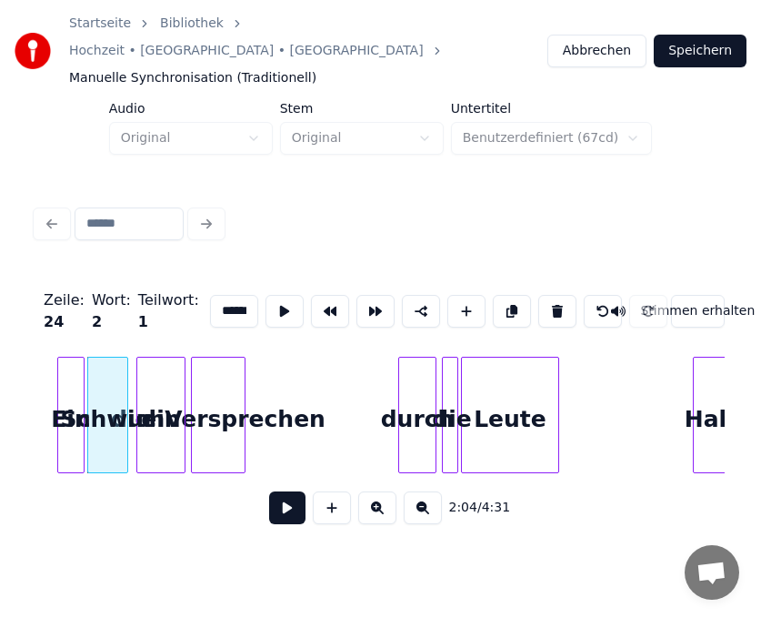
scroll to position [0, 7]
drag, startPoint x: 233, startPoint y: 277, endPoint x: 243, endPoint y: 276, distance: 10.0
click at [243, 295] on input "******" at bounding box center [238, 311] width 57 height 33
click at [171, 386] on div "ein" at bounding box center [160, 419] width 47 height 124
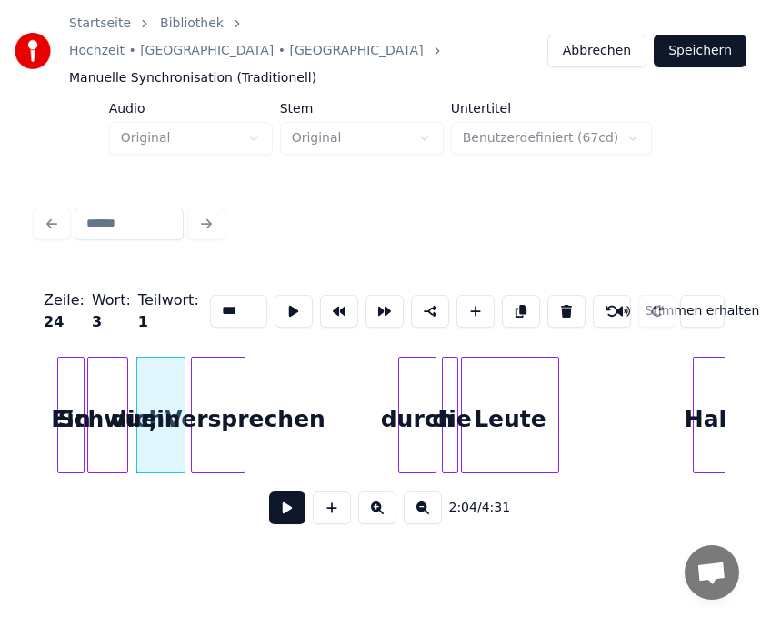
scroll to position [0, 0]
click at [221, 380] on div "dichVersprechen" at bounding box center [218, 419] width 53 height 124
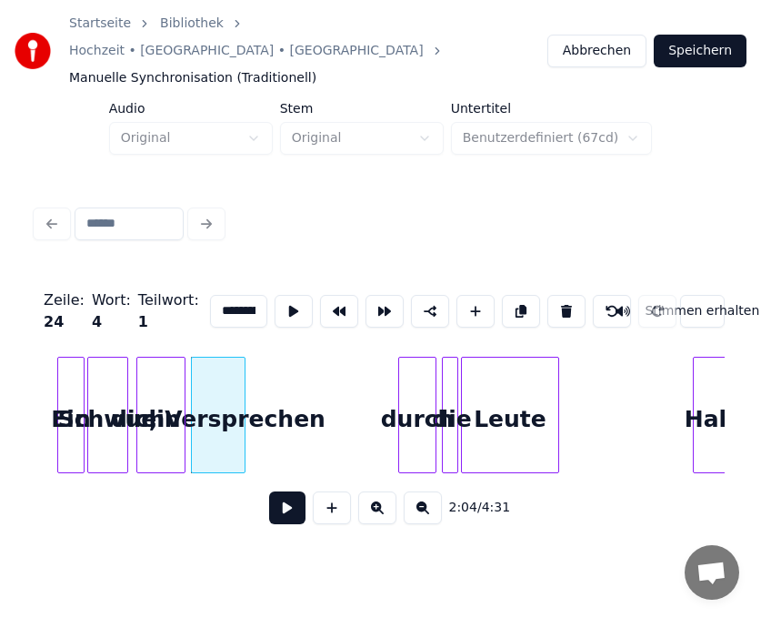
click at [225, 295] on input "**********" at bounding box center [238, 311] width 57 height 33
click at [420, 398] on div "durch" at bounding box center [417, 419] width 36 height 124
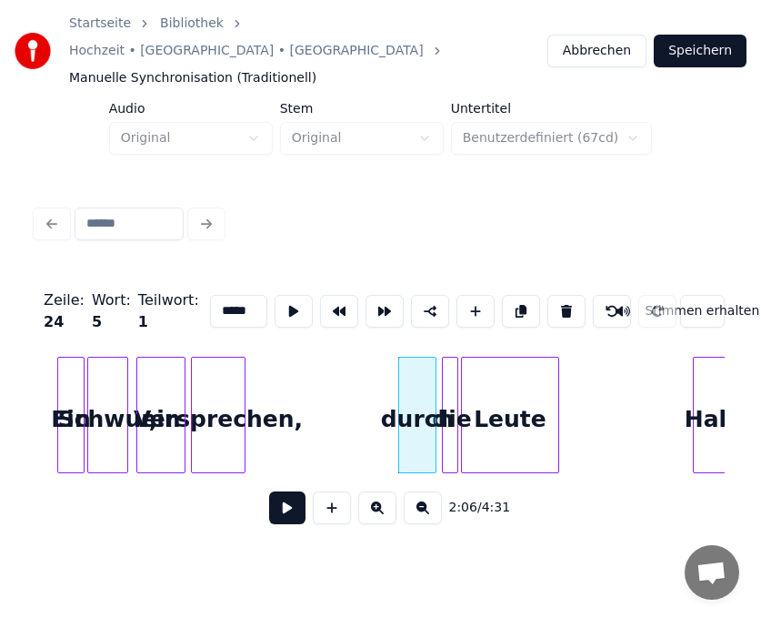
scroll to position [0, 0]
drag, startPoint x: 236, startPoint y: 286, endPoint x: 191, endPoint y: 285, distance: 45.5
click at [210, 295] on input "*****" at bounding box center [238, 311] width 57 height 33
click at [452, 392] on div at bounding box center [454, 414] width 5 height 115
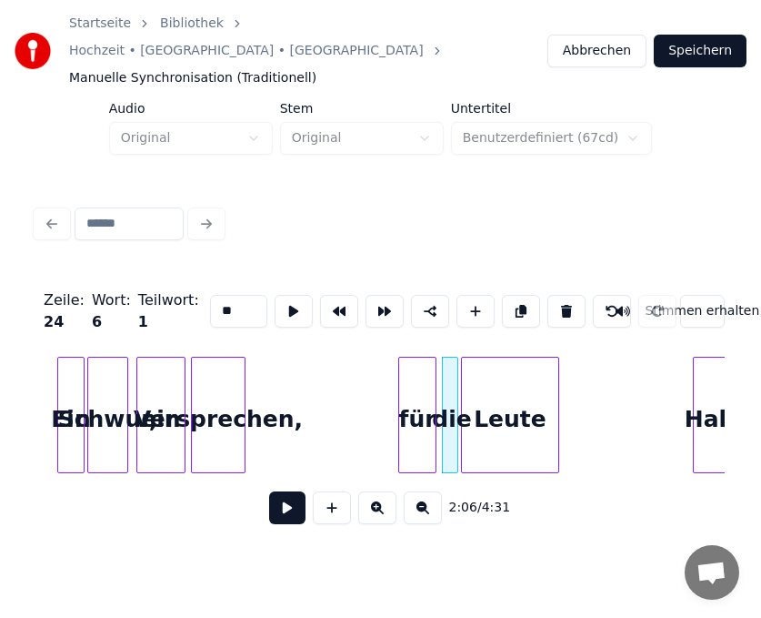
type input "*"
click at [500, 406] on div "Leute" at bounding box center [510, 419] width 96 height 124
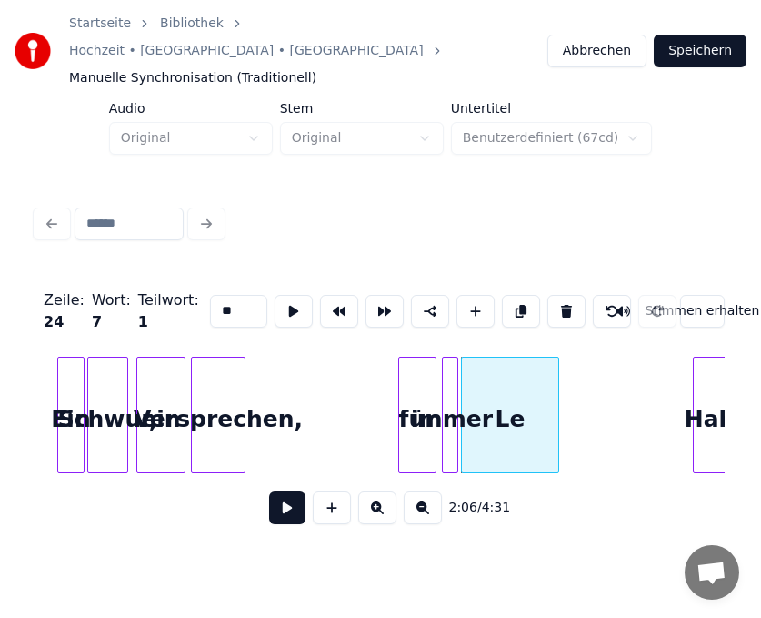
type input "*"
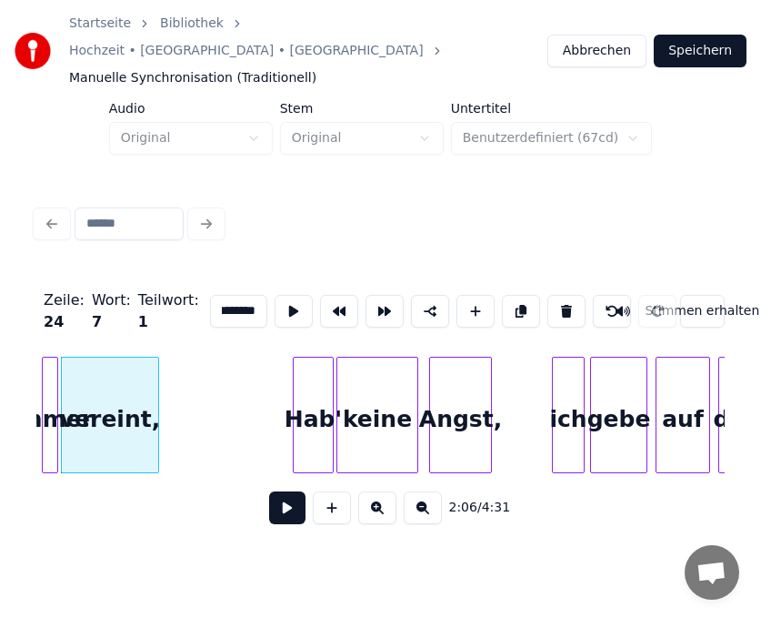
scroll to position [0, 17315]
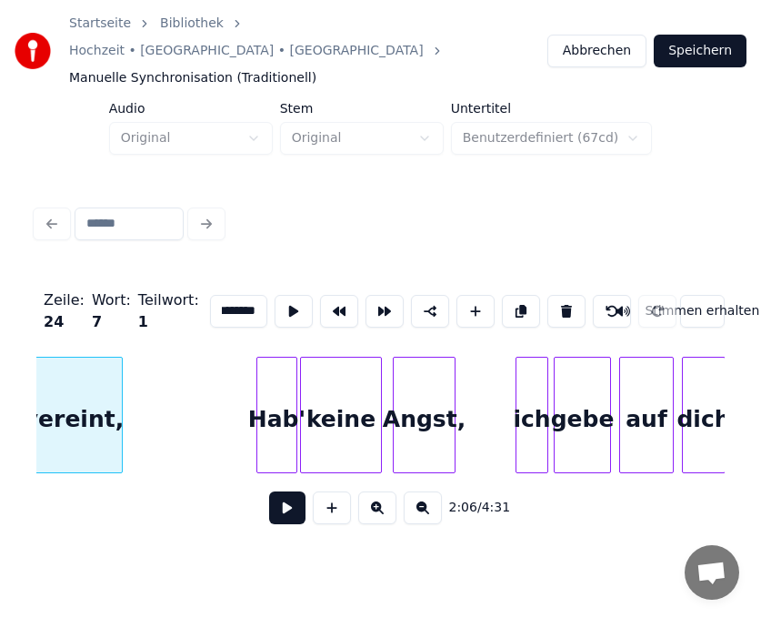
click at [267, 424] on div "Hab'" at bounding box center [276, 419] width 39 height 124
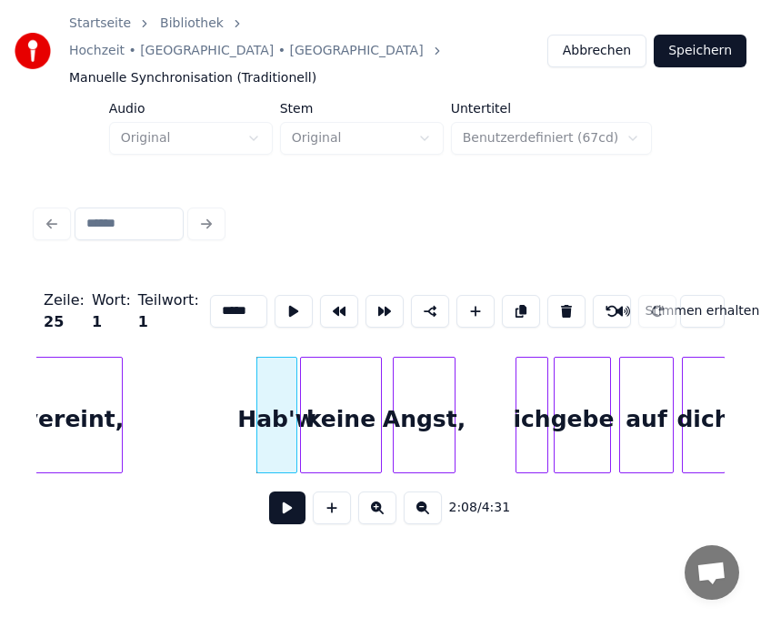
scroll to position [0, 2]
type input "*"
type input "**"
click at [221, 295] on input "**" at bounding box center [238, 311] width 57 height 33
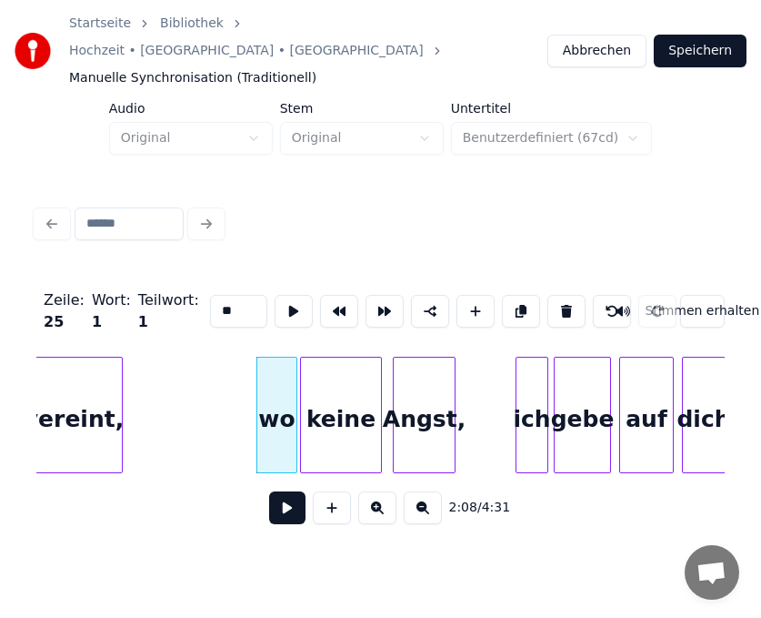
click at [332, 384] on div "keine" at bounding box center [341, 419] width 80 height 124
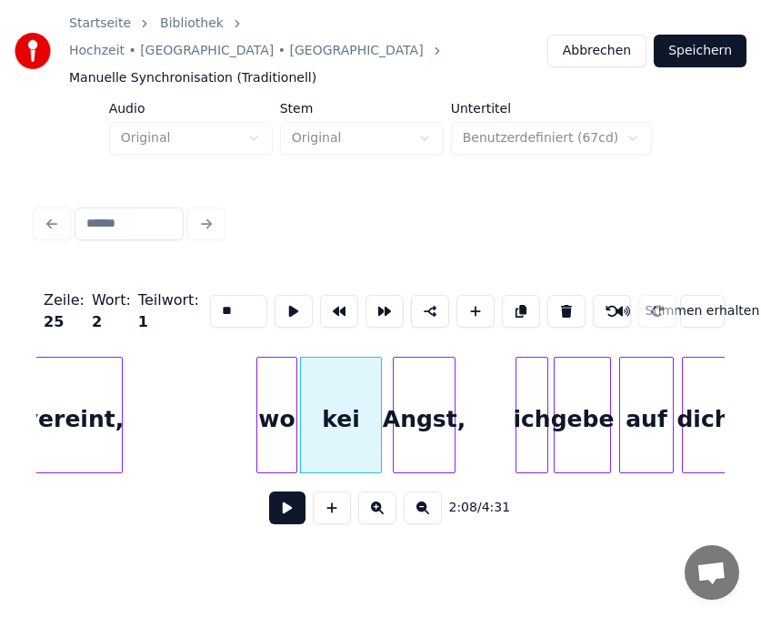
type input "*"
click at [425, 387] on div "Angst," at bounding box center [424, 419] width 61 height 124
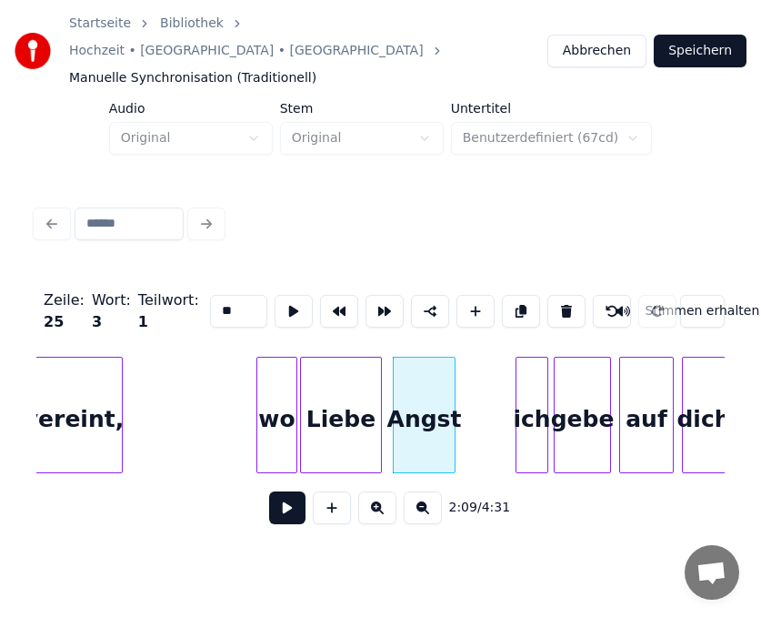
type input "*"
click at [537, 418] on div "ich" at bounding box center [532, 419] width 31 height 124
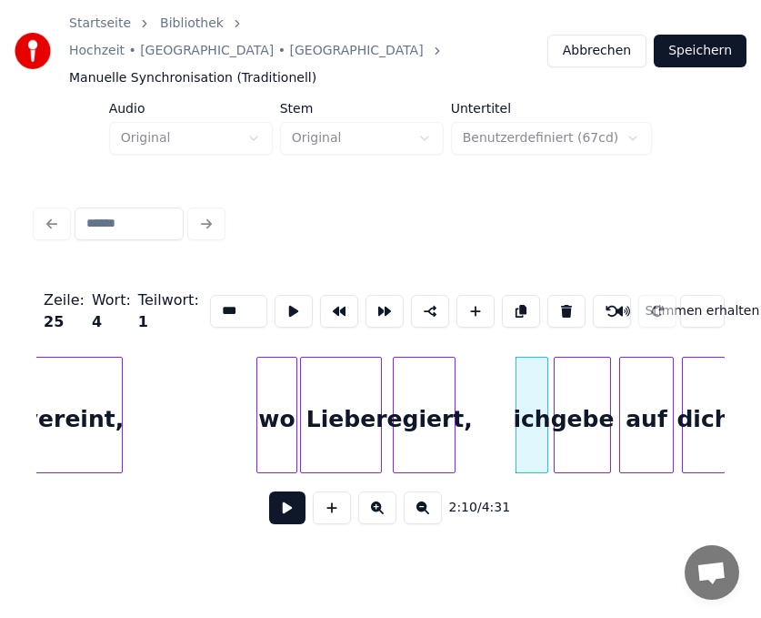
scroll to position [0, 0]
drag, startPoint x: 223, startPoint y: 285, endPoint x: 188, endPoint y: 284, distance: 34.6
click at [188, 284] on div "Zeile : 25 Wort : 4 Teilwort : 1 *** Stimmen erhalten" at bounding box center [380, 311] width 689 height 91
click at [577, 399] on div "gebe" at bounding box center [582, 419] width 55 height 124
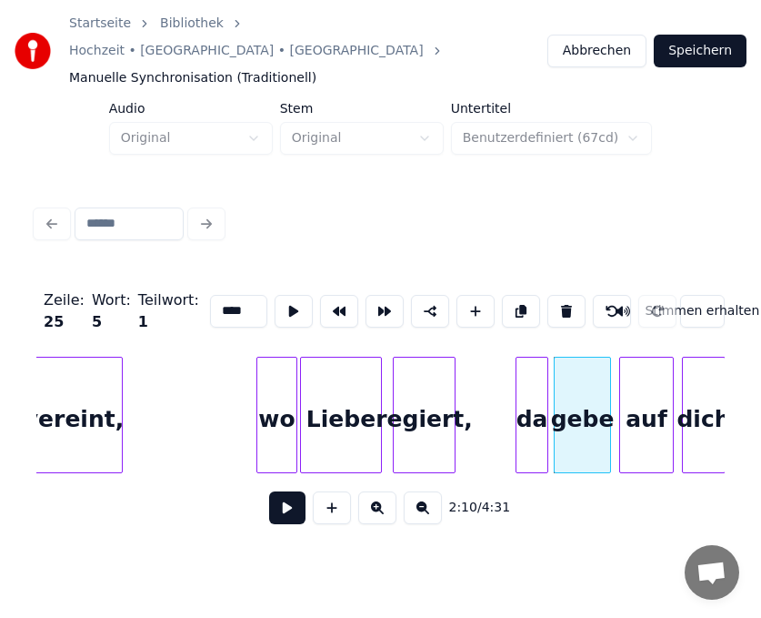
drag, startPoint x: 233, startPoint y: 283, endPoint x: 160, endPoint y: 285, distance: 72.8
click at [160, 285] on div "Zeile : 25 Wort : 5 Teilwort : 1 **** Stimmen erhalten" at bounding box center [380, 311] width 689 height 91
click at [635, 400] on div "auf" at bounding box center [646, 419] width 53 height 124
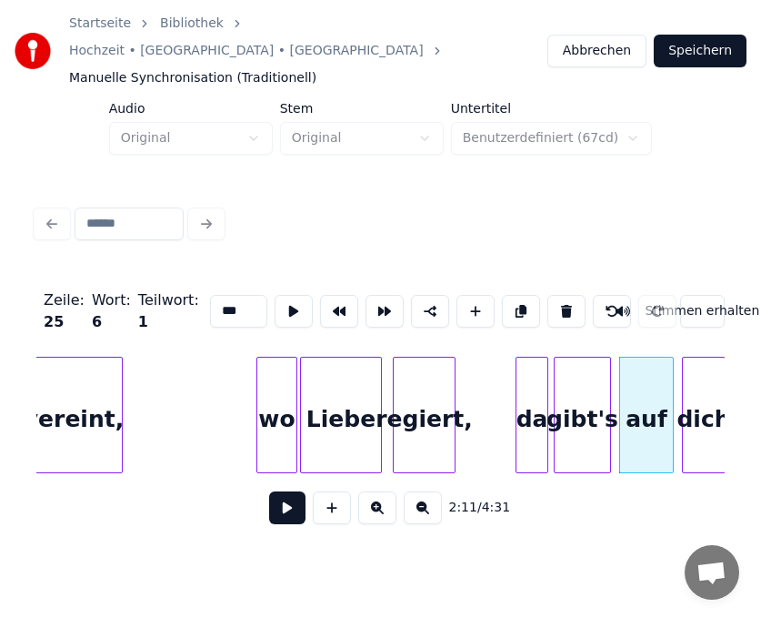
drag, startPoint x: 229, startPoint y: 286, endPoint x: 176, endPoint y: 286, distance: 53.7
click at [176, 286] on div "Zeile : 25 Wort : 6 Teilwort : 1 *** Stimmen erhalten" at bounding box center [380, 311] width 689 height 91
click at [690, 404] on div "dich" at bounding box center [704, 419] width 42 height 124
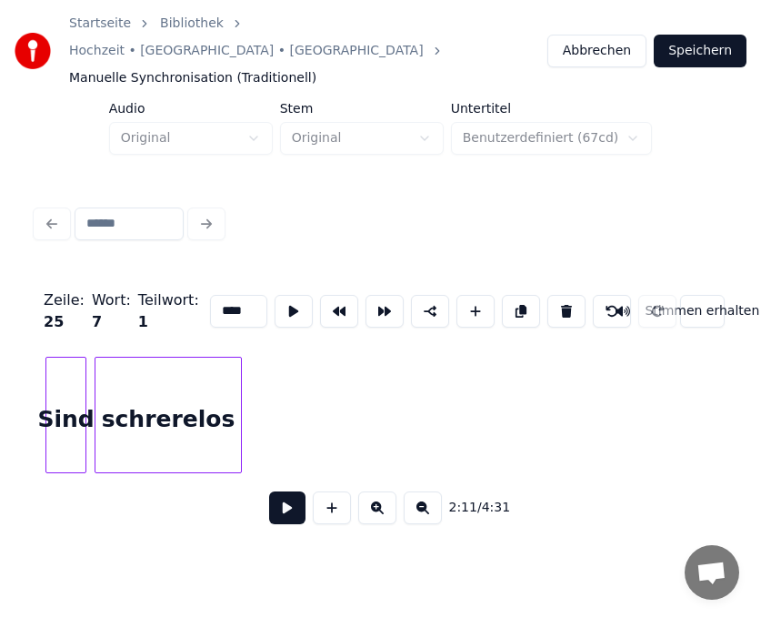
scroll to position [0, 20328]
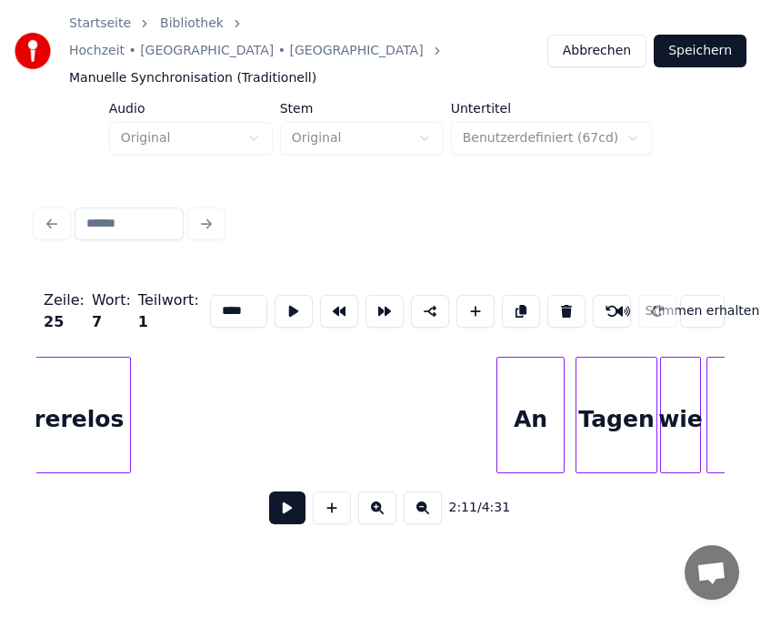
click at [36, 450] on div "Zeile : 25 Wort : 7 Teilwort : 1 **** Stimmen erhalten 2:11 / 4:31" at bounding box center [380, 369] width 703 height 360
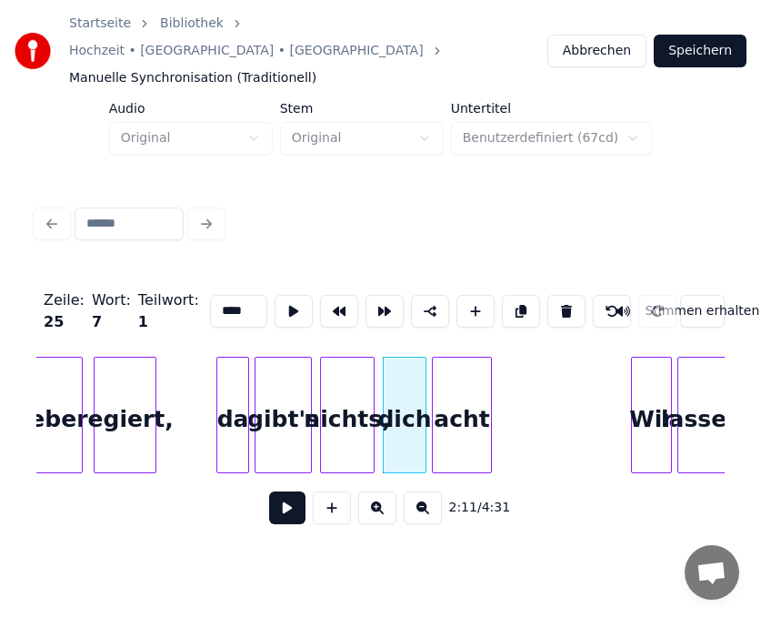
scroll to position [0, 17599]
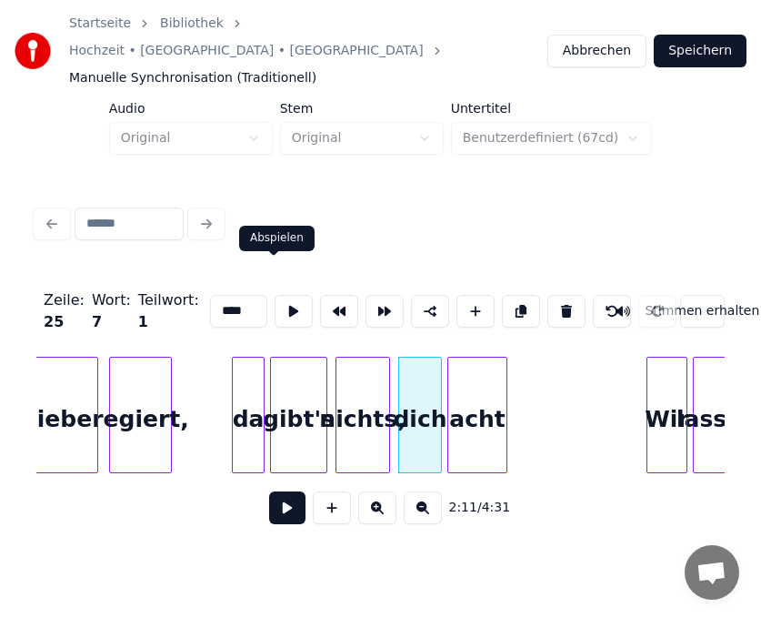
click at [236, 295] on input "****" at bounding box center [238, 311] width 57 height 33
type input "*"
click at [463, 409] on div "acht" at bounding box center [477, 419] width 58 height 124
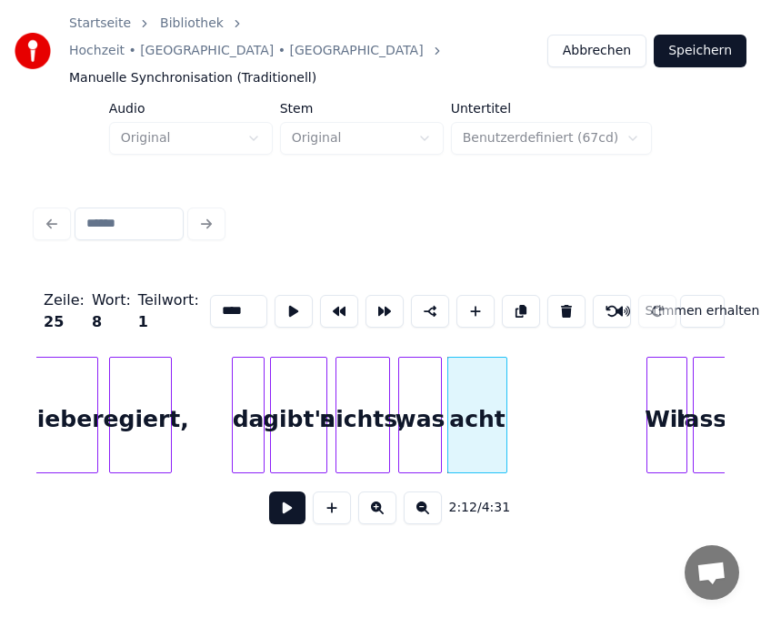
drag, startPoint x: 239, startPoint y: 280, endPoint x: 162, endPoint y: 285, distance: 77.4
click at [162, 285] on div "Zeile : 25 Wort : 8 Teilwort : 1 **** Stimmen erhalten" at bounding box center [380, 311] width 689 height 91
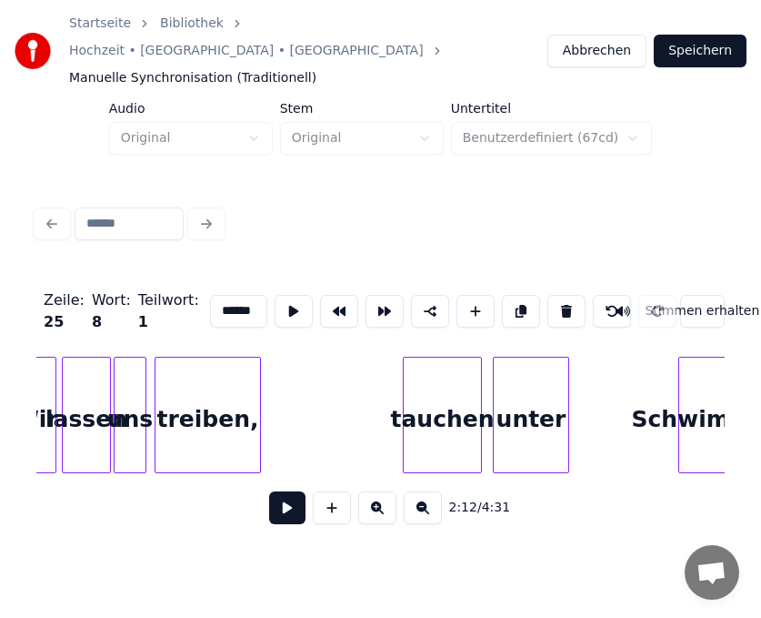
scroll to position [0, 18254]
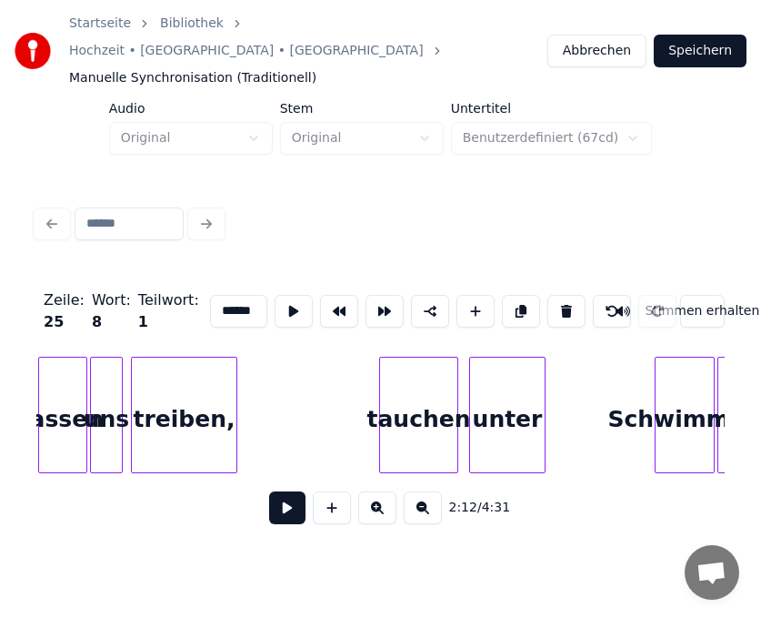
type input "******"
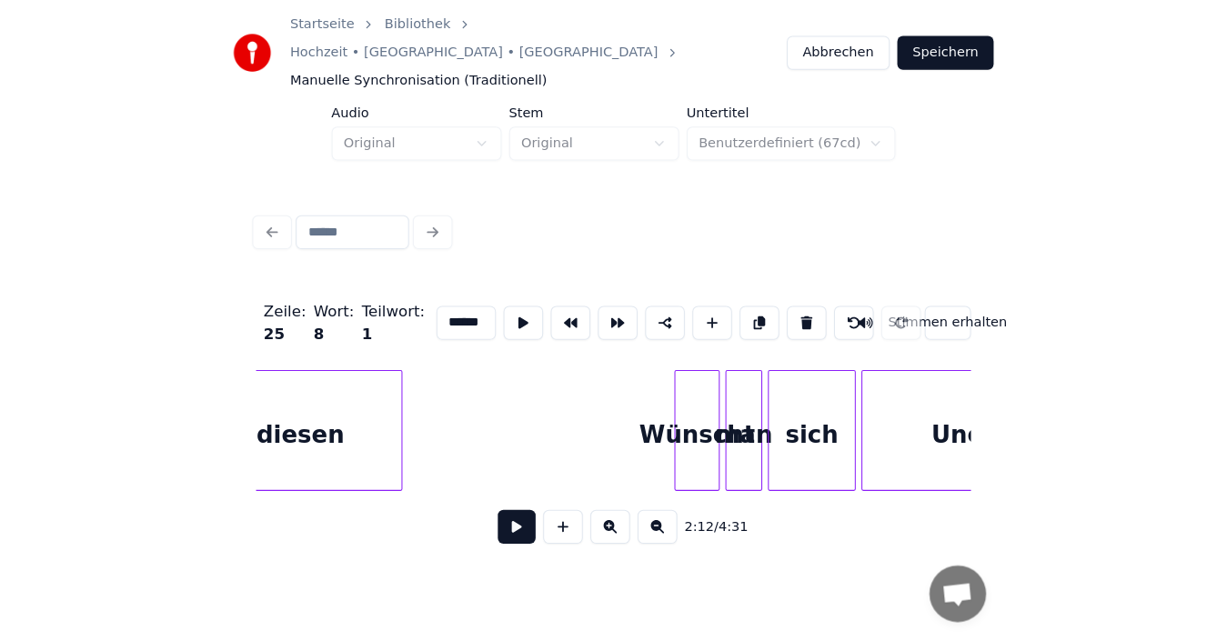
scroll to position [0, 21055]
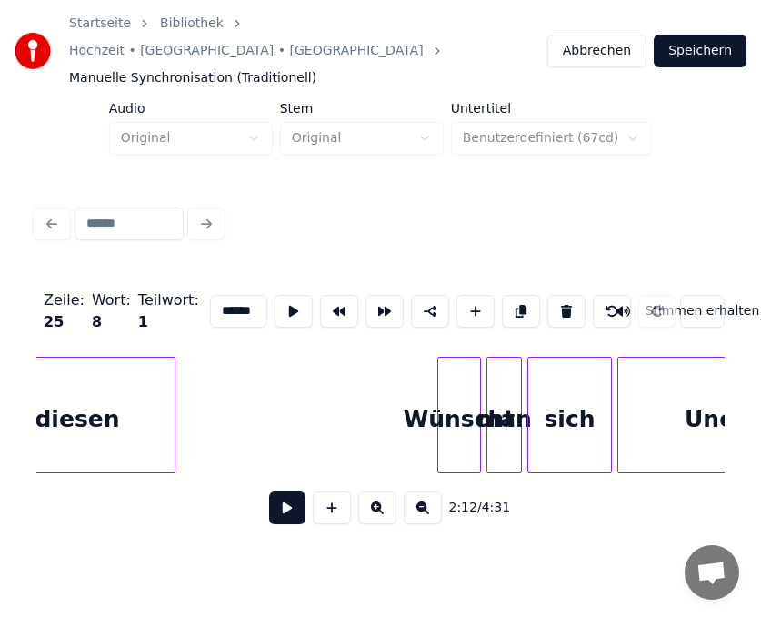
click at [688, 44] on button "Speichern" at bounding box center [700, 51] width 93 height 33
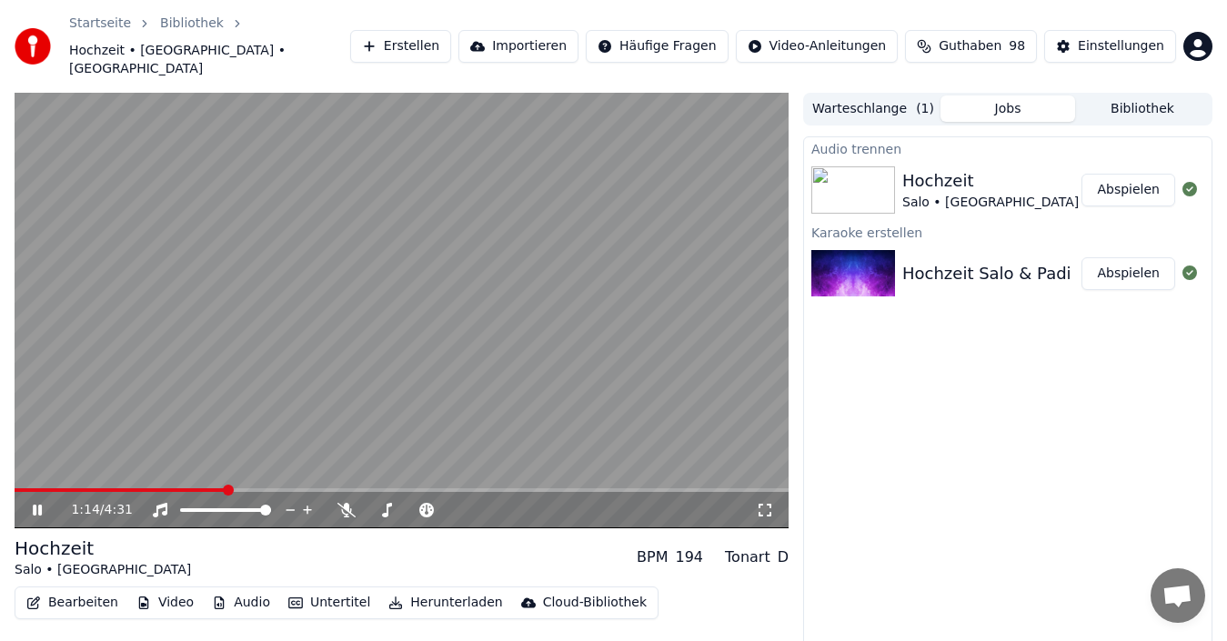
click at [226, 488] on span at bounding box center [402, 490] width 774 height 4
click at [297, 459] on video at bounding box center [402, 311] width 774 height 436
click at [186, 485] on span at bounding box center [188, 490] width 11 height 11
click at [122, 488] on span at bounding box center [100, 490] width 171 height 4
click at [39, 503] on icon at bounding box center [50, 510] width 42 height 15
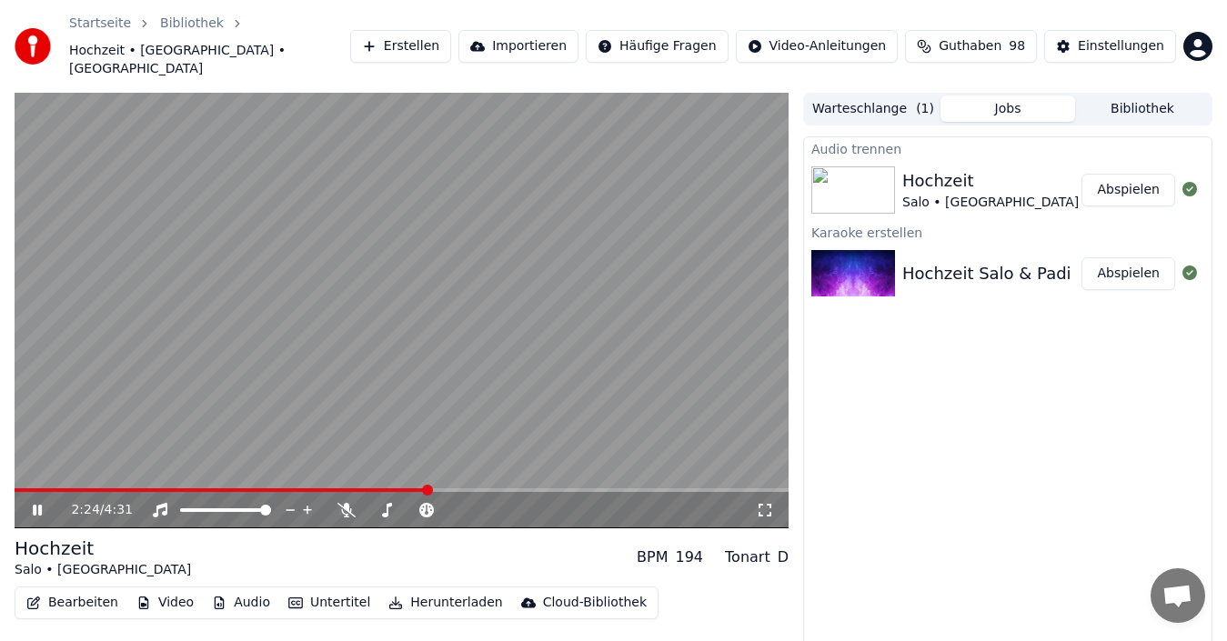
click at [211, 458] on video at bounding box center [402, 311] width 774 height 436
click at [214, 488] on span at bounding box center [114, 490] width 199 height 4
click at [185, 485] on span at bounding box center [188, 490] width 11 height 11
click at [139, 485] on span at bounding box center [143, 490] width 11 height 11
click at [146, 485] on span at bounding box center [149, 490] width 11 height 11
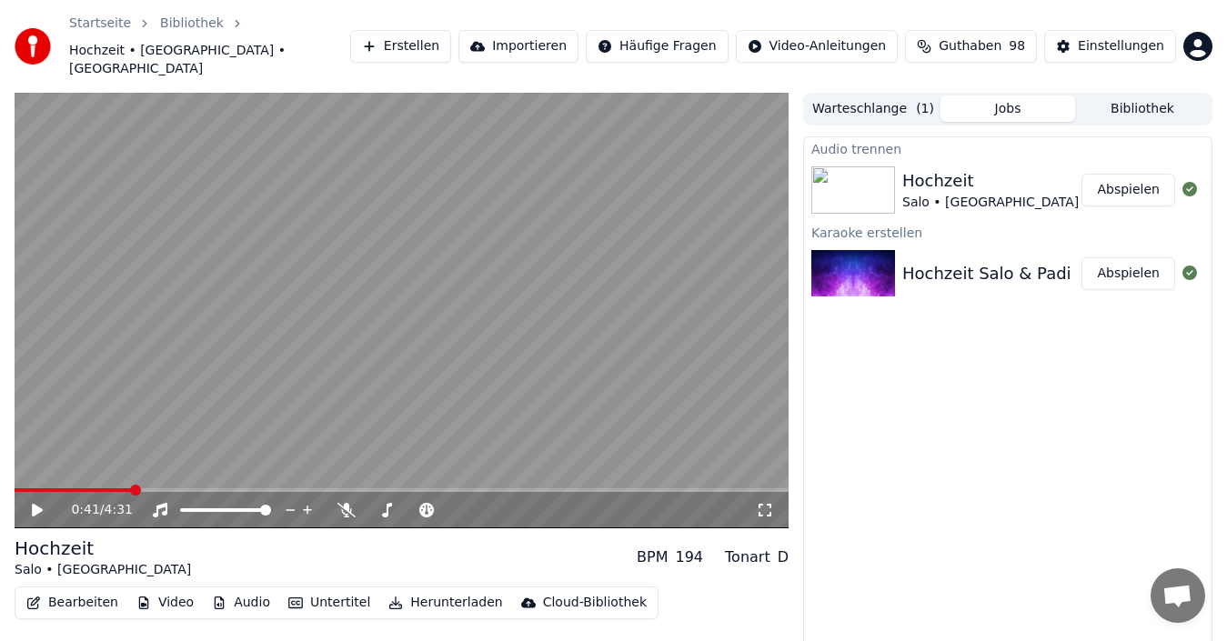
click at [132, 488] on span at bounding box center [73, 490] width 117 height 4
click at [140, 485] on span at bounding box center [143, 490] width 11 height 11
click at [41, 503] on icon at bounding box center [50, 510] width 42 height 15
